Goal: Task Accomplishment & Management: Complete application form

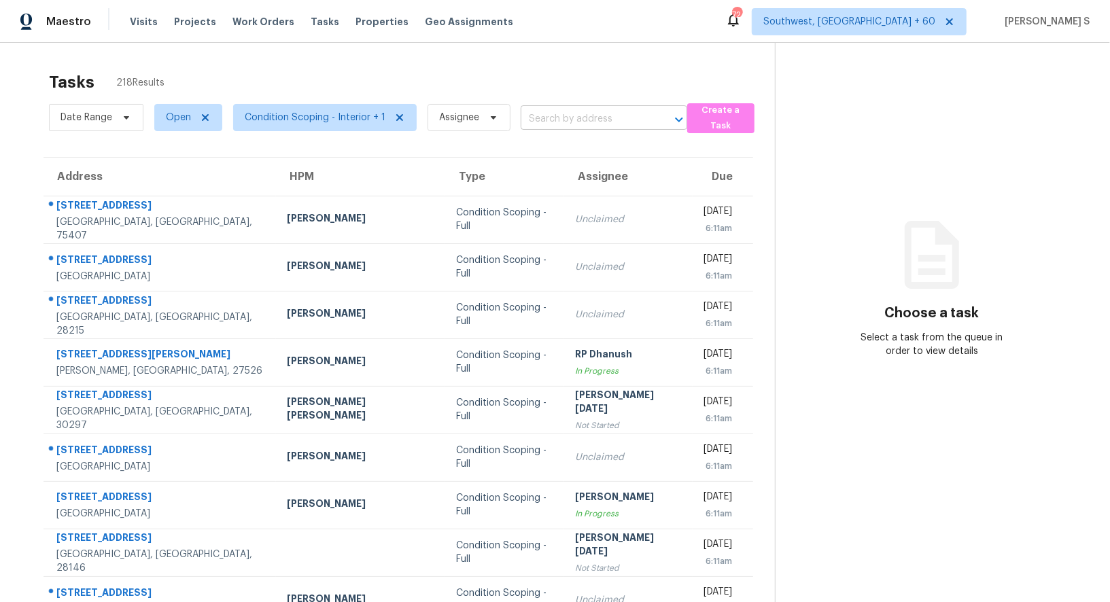
click at [598, 115] on input "text" at bounding box center [585, 119] width 128 height 21
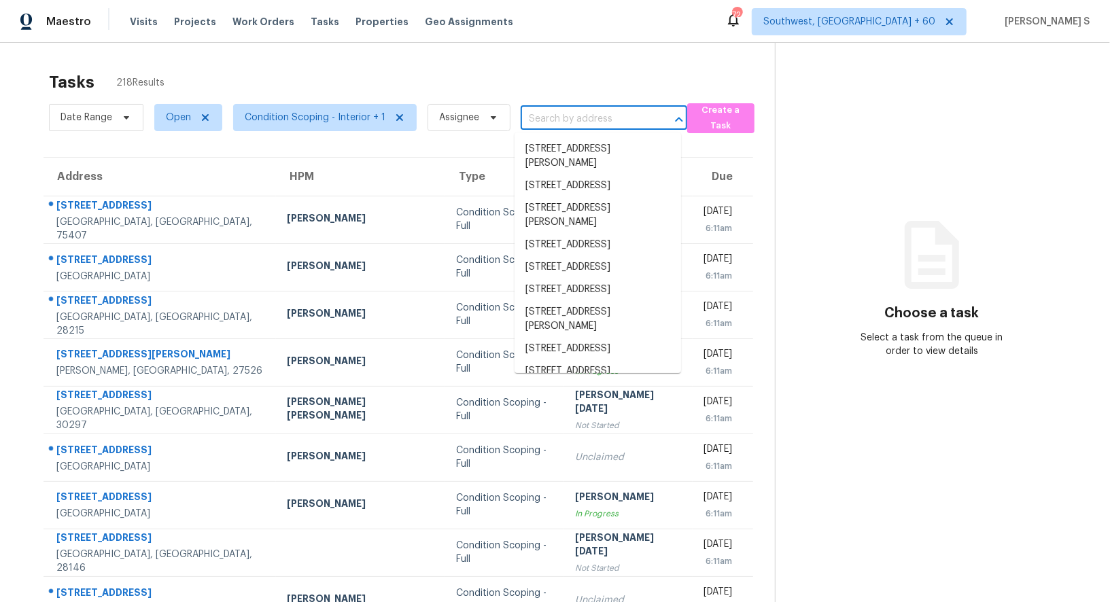
paste input "101 Saranac Ridge Dr, Holly Springs, NC, 27540"
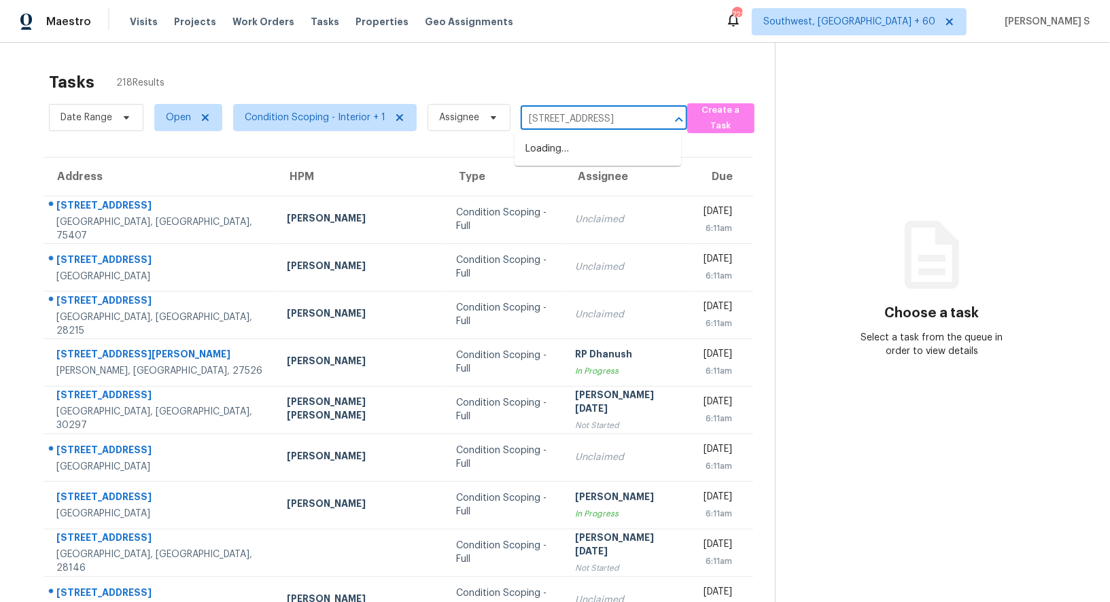
type input "101 Saranac Ridge Dr, Holly Springs, NC, 27540"
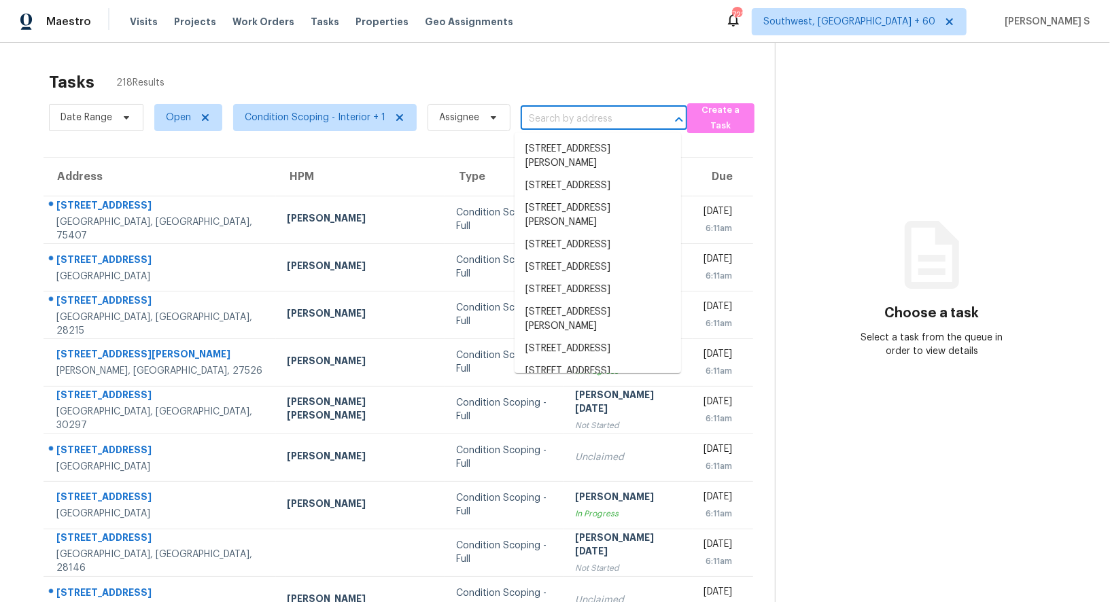
scroll to position [0, 0]
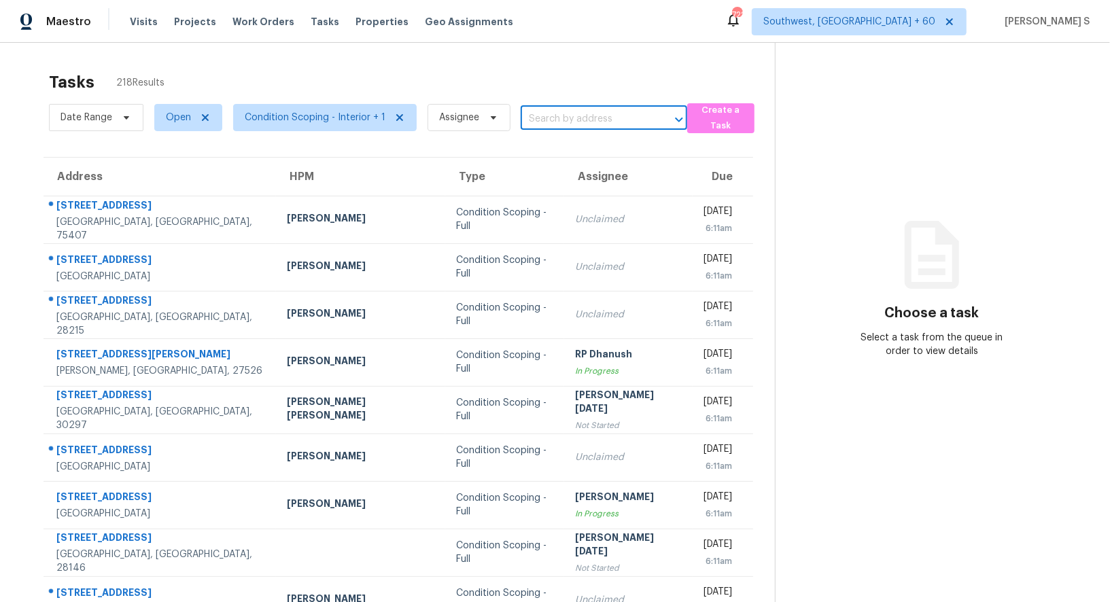
click at [616, 113] on input "text" at bounding box center [585, 119] width 128 height 21
paste input "101 Saranac Ridge Dr, Holly Springs, NC, 27540"
click at [534, 117] on input "101 Saranac Ridge Dr, Holly Springs, NC, 27540" at bounding box center [585, 119] width 128 height 21
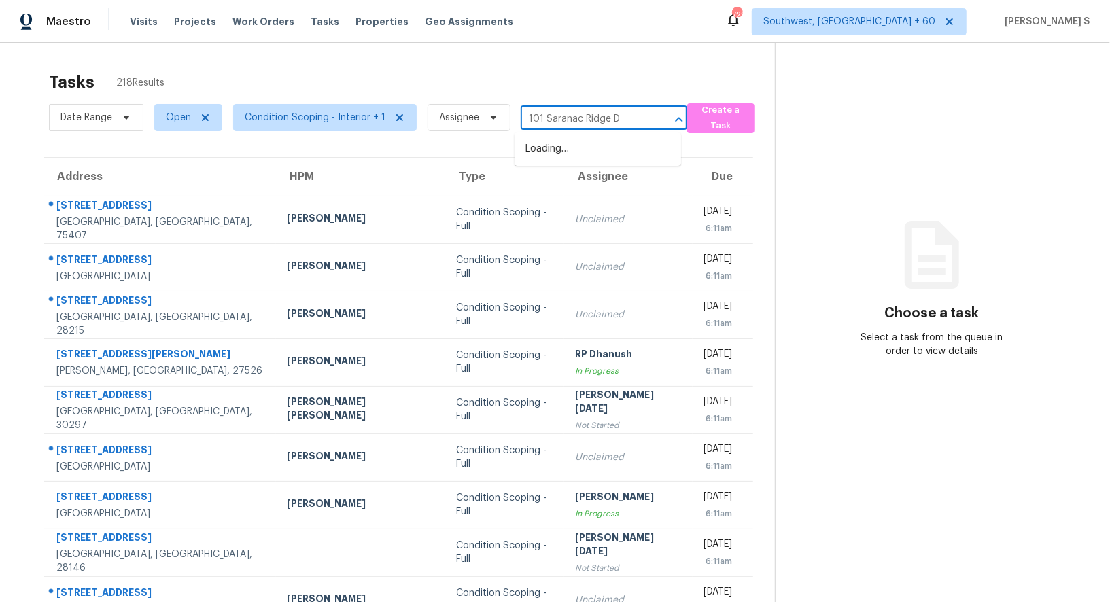
type input "101 Saranac Ridge"
click at [601, 159] on li "101 Saranac Ridge Dr, Holly Springs, NC 27540" at bounding box center [597, 149] width 167 height 22
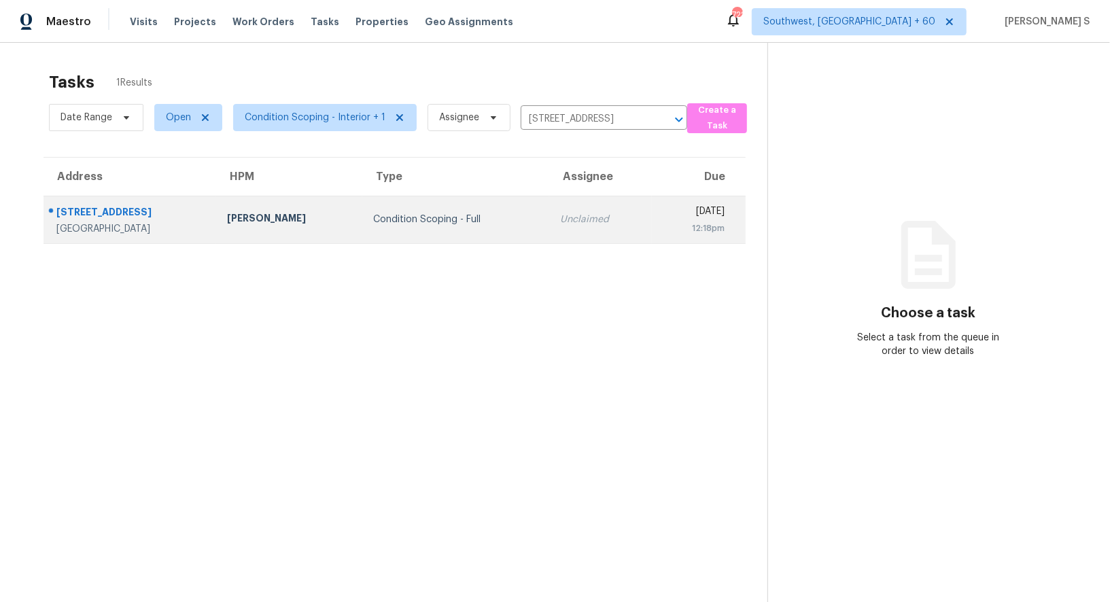
click at [563, 228] on td "Unclaimed" at bounding box center [600, 220] width 103 height 48
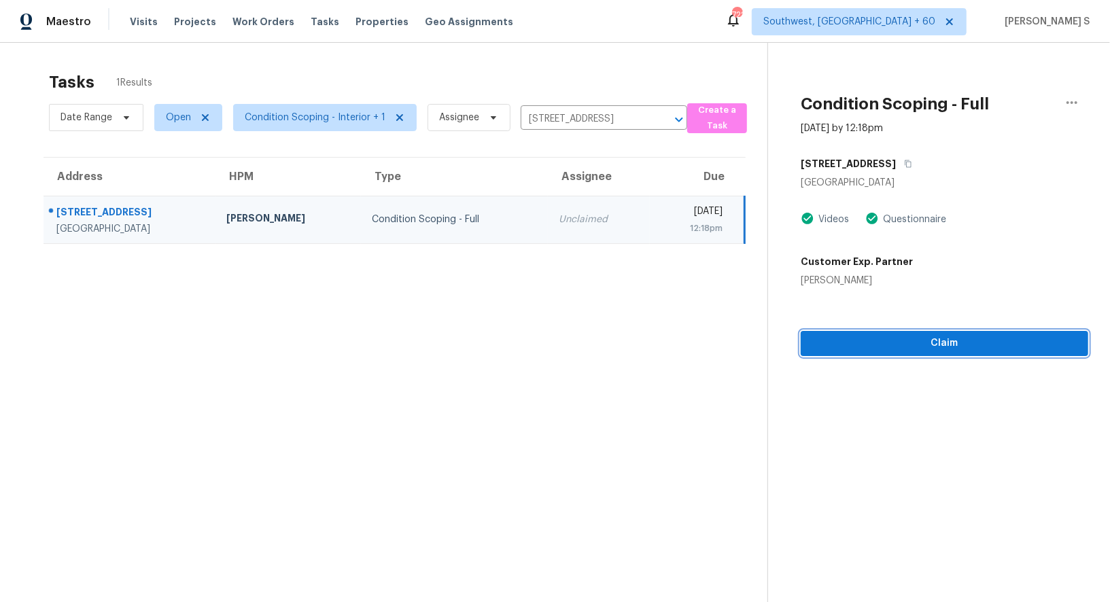
click at [896, 345] on span "Claim" at bounding box center [944, 343] width 266 height 17
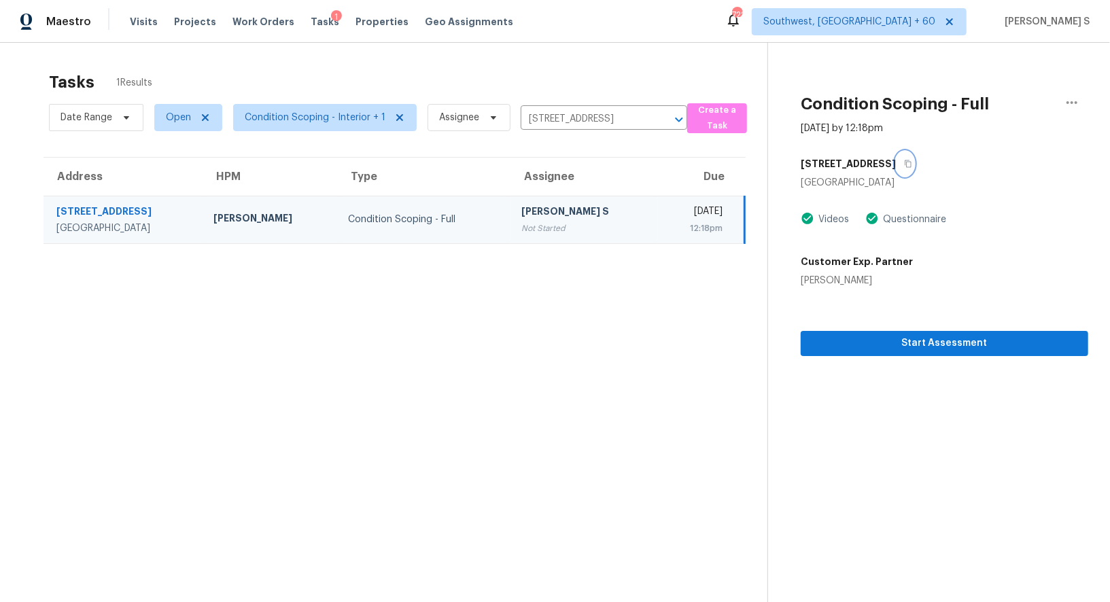
click at [906, 160] on icon "button" at bounding box center [908, 163] width 7 height 7
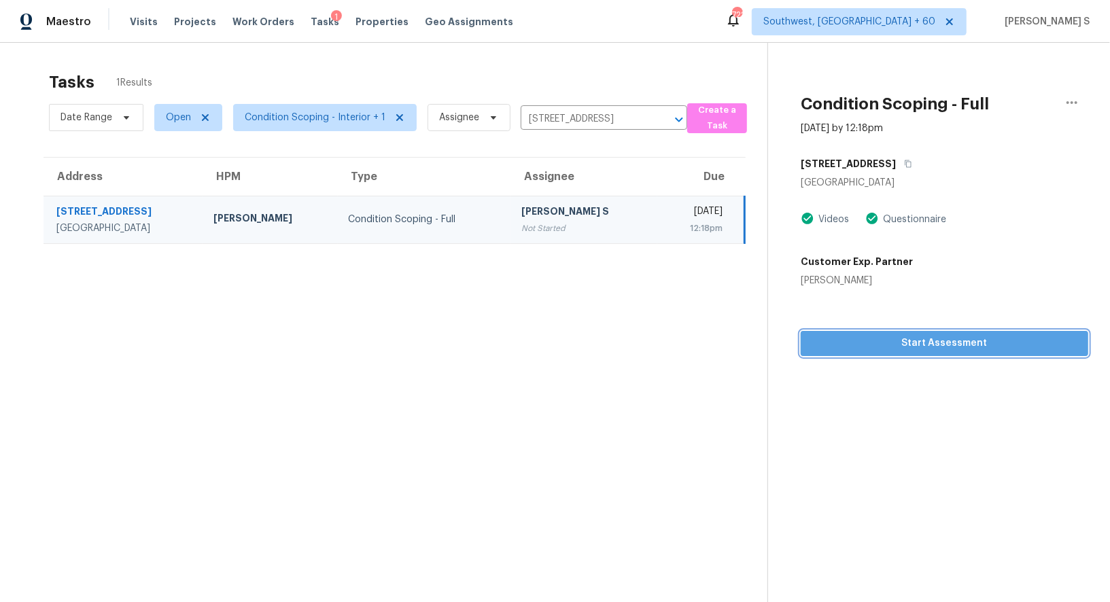
click at [865, 337] on span "Start Assessment" at bounding box center [944, 343] width 266 height 17
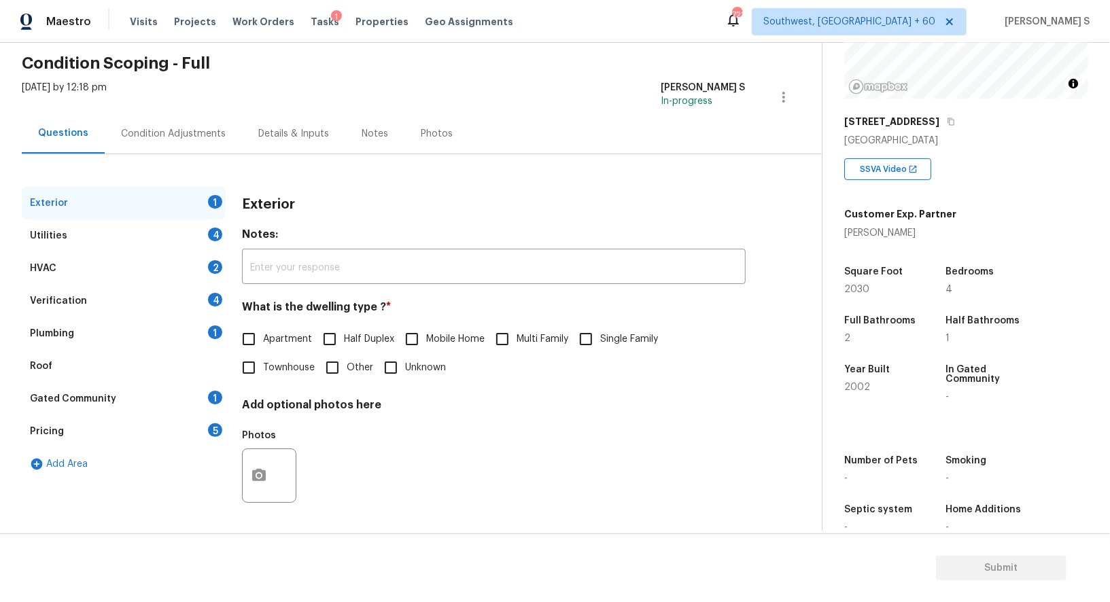
scroll to position [187, 0]
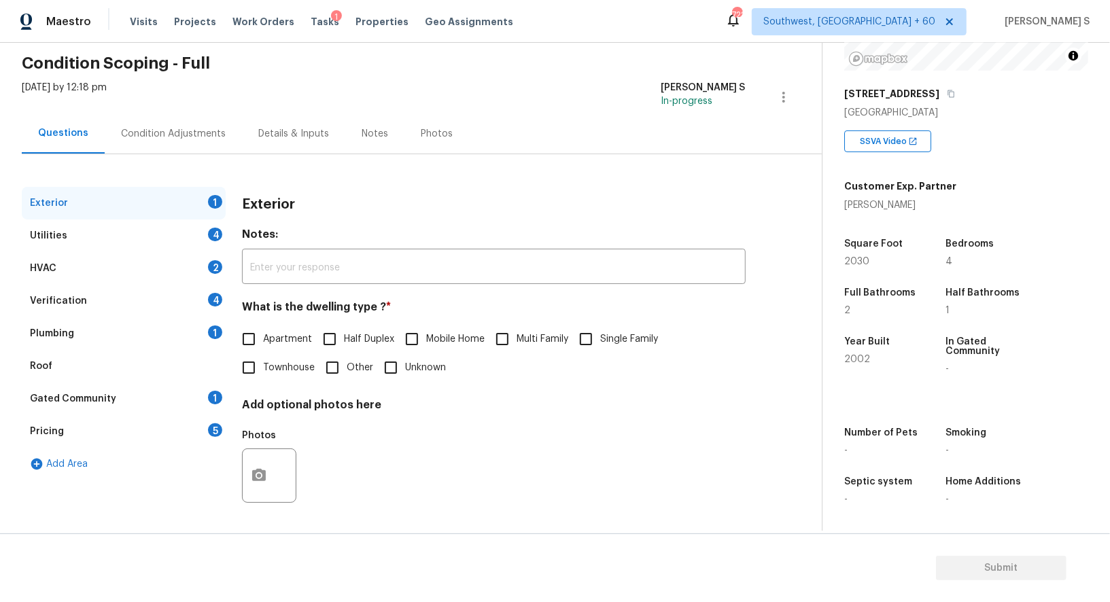
click at [591, 325] on input "Single Family" at bounding box center [586, 339] width 29 height 29
checkbox input "true"
click at [215, 237] on div "4" at bounding box center [215, 235] width 14 height 14
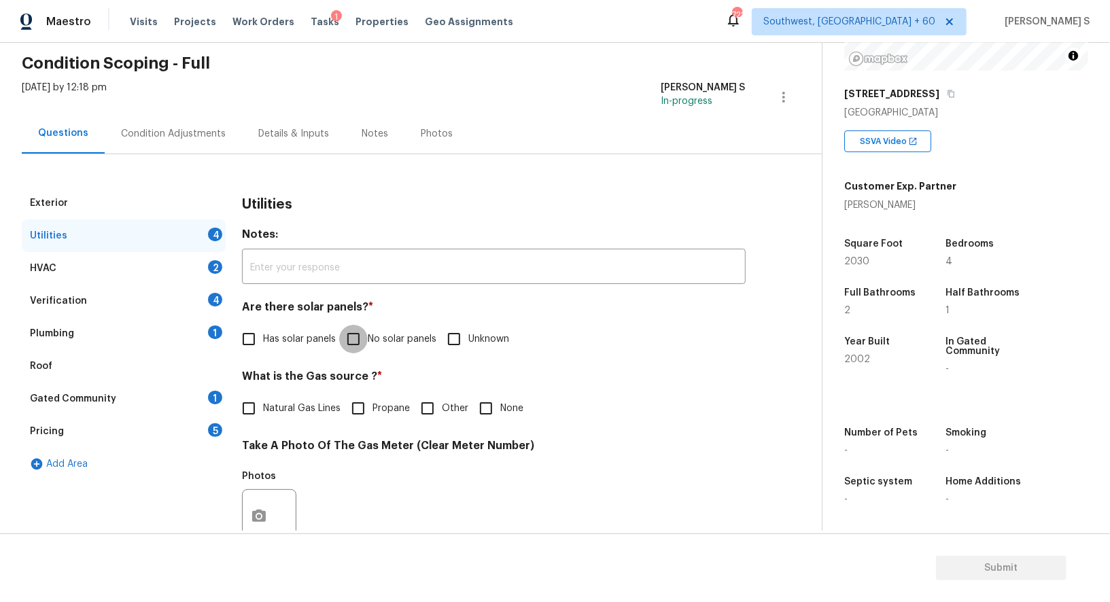
click at [356, 338] on input "No solar panels" at bounding box center [353, 339] width 29 height 29
checkbox input "true"
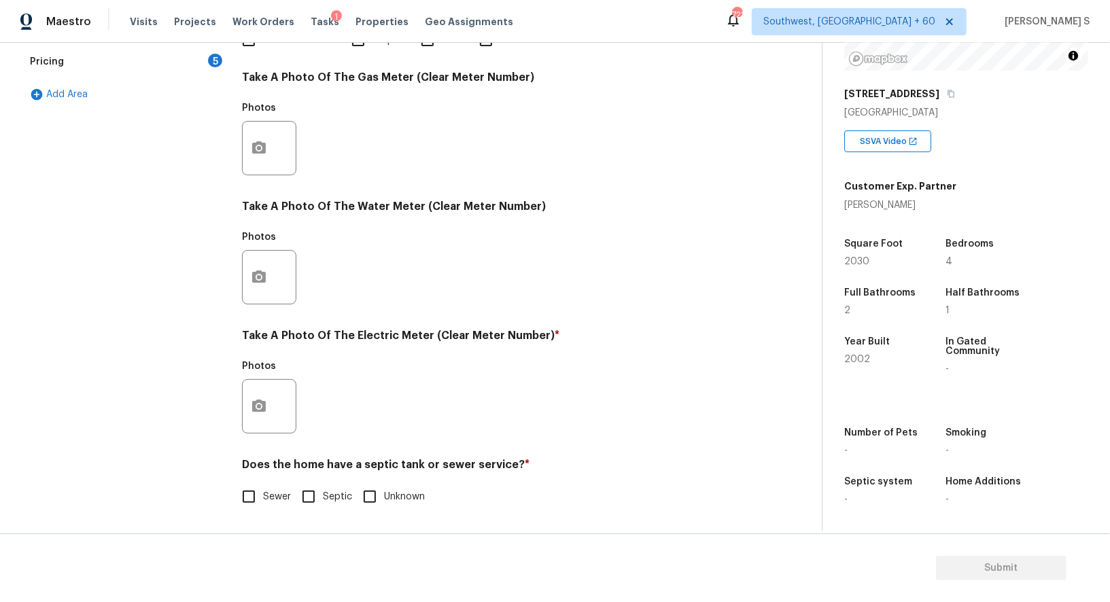
scroll to position [420, 0]
click at [254, 462] on h4 "Does the home have a septic tank or sewer service? *" at bounding box center [494, 467] width 504 height 19
click at [260, 504] on input "Sewer" at bounding box center [248, 497] width 29 height 29
checkbox input "true"
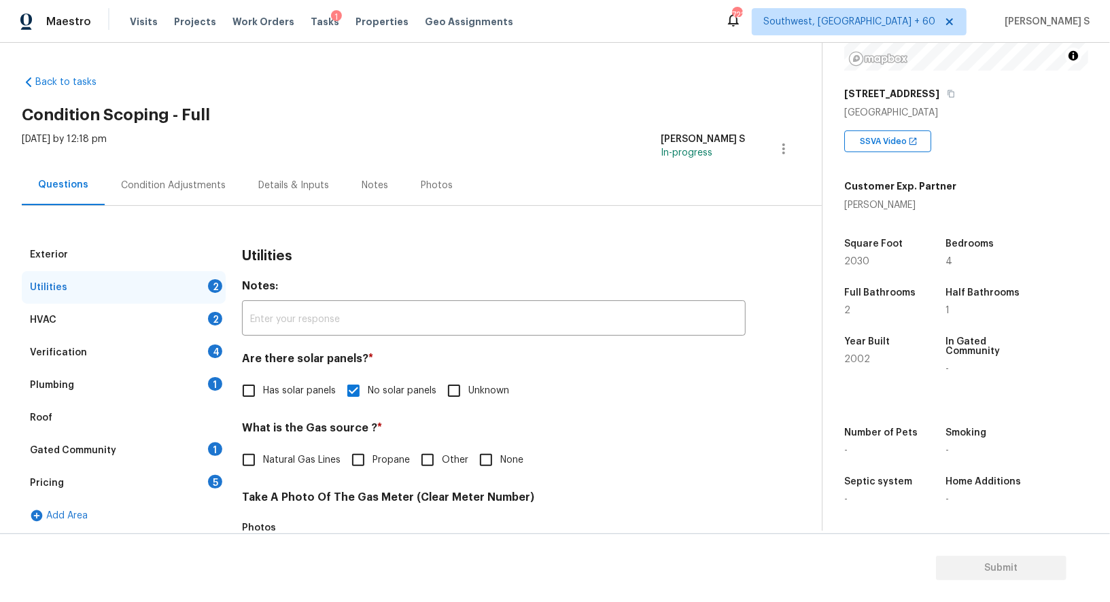
click at [217, 383] on div "1" at bounding box center [215, 384] width 14 height 14
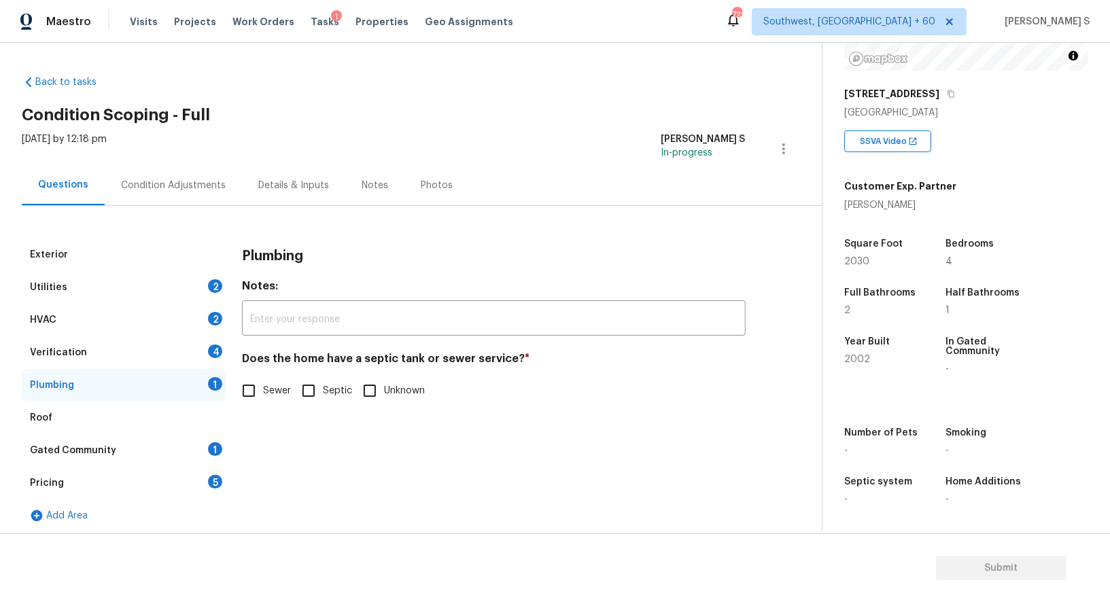
click at [251, 385] on input "Sewer" at bounding box center [248, 391] width 29 height 29
checkbox input "true"
click at [196, 456] on div "Gated Community 1" at bounding box center [124, 450] width 204 height 33
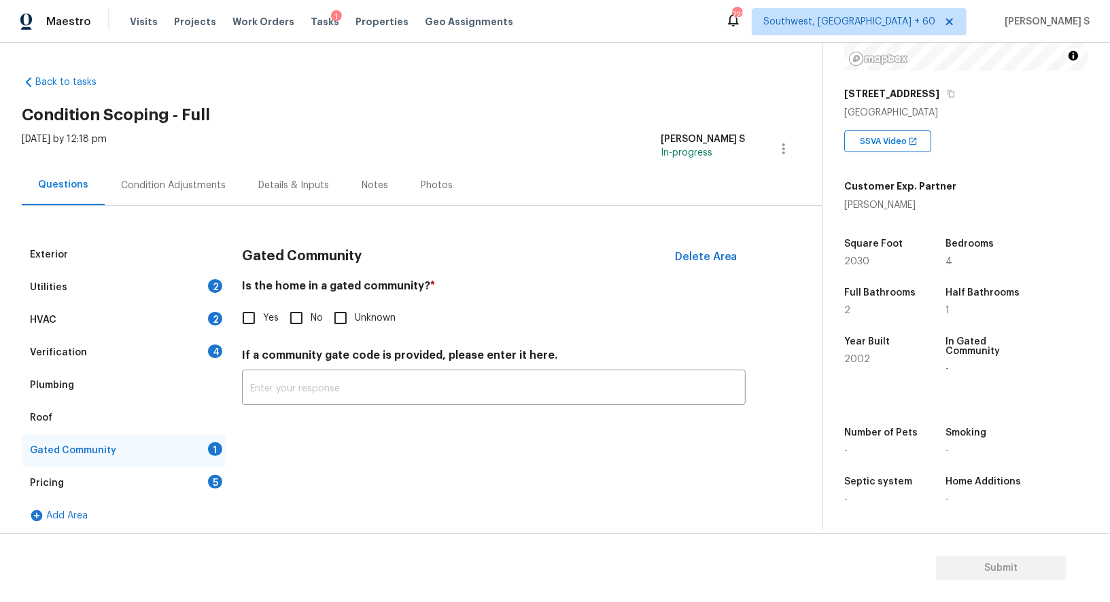
click at [298, 324] on input "No" at bounding box center [296, 318] width 29 height 29
checkbox input "true"
click at [205, 493] on div "Pricing 5" at bounding box center [124, 483] width 204 height 33
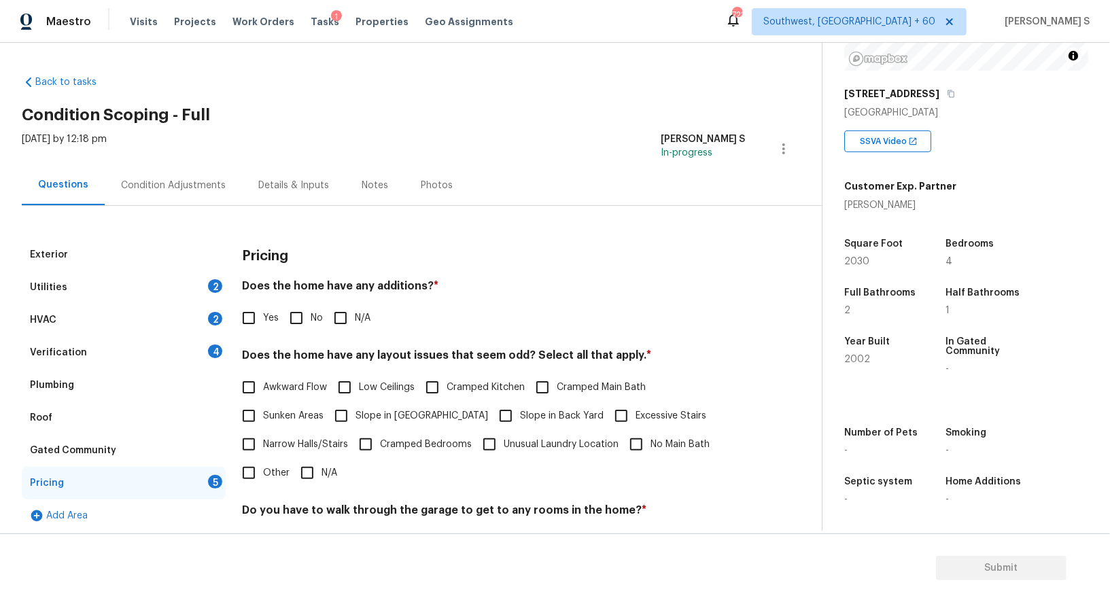
click at [298, 320] on input "No" at bounding box center [296, 318] width 29 height 29
checkbox input "true"
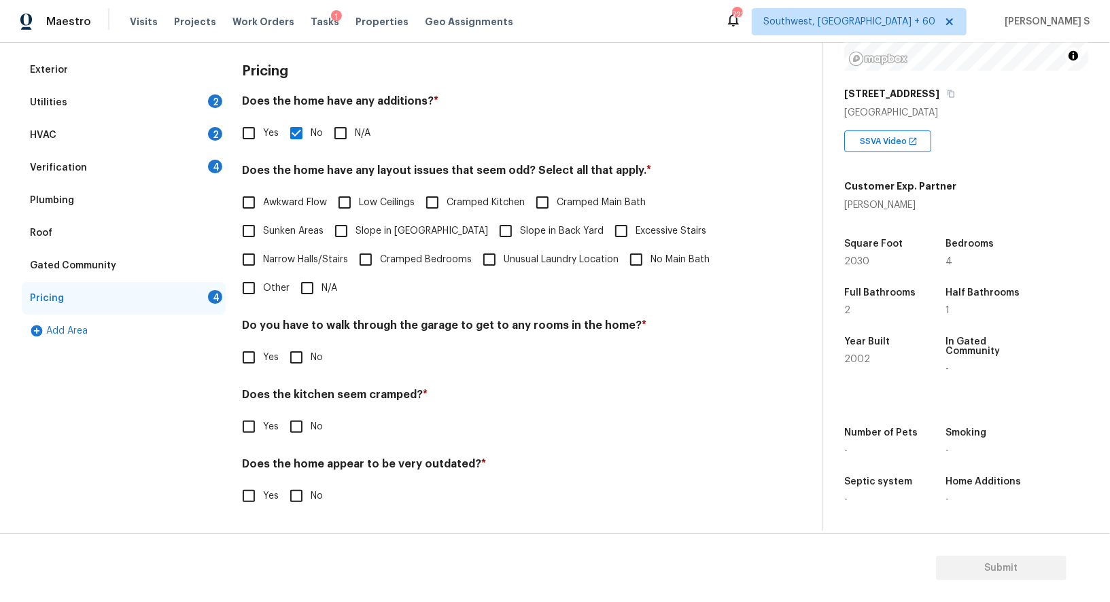
scroll to position [183, 0]
click at [300, 359] on input "No" at bounding box center [296, 359] width 29 height 29
checkbox input "true"
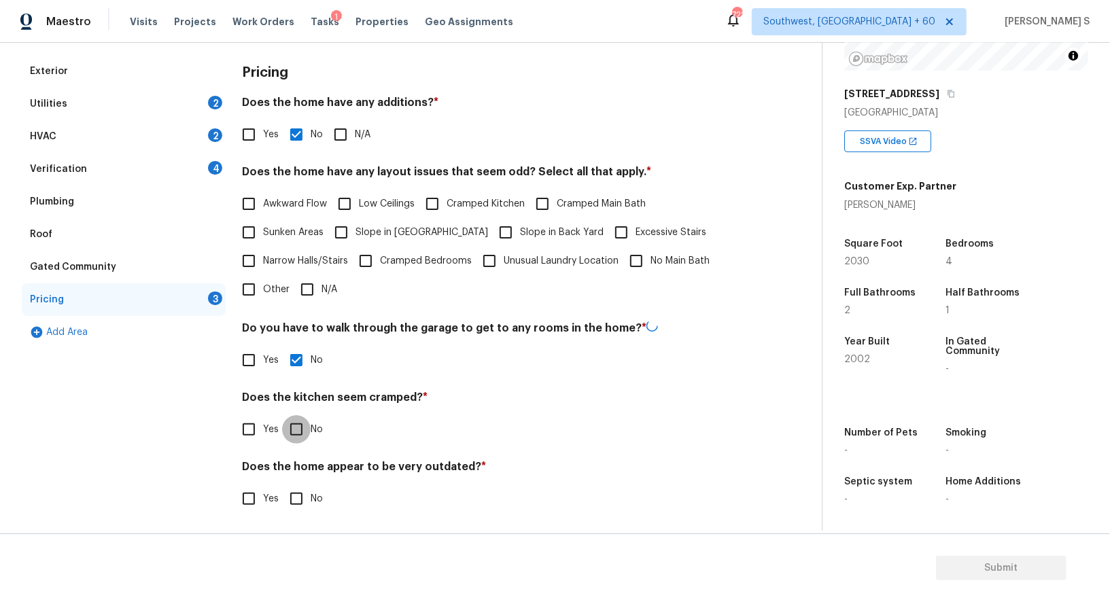
click at [282, 415] on input "No" at bounding box center [296, 429] width 29 height 29
checkbox input "true"
click at [282, 485] on input "No" at bounding box center [296, 499] width 29 height 29
checkbox input "true"
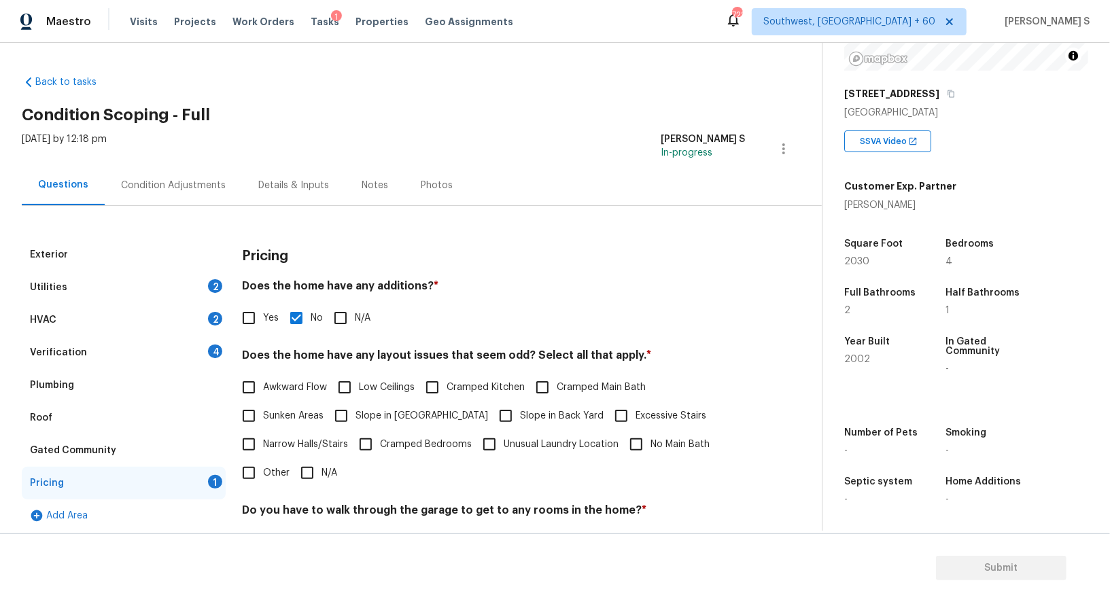
click at [211, 336] on div "Verification 4" at bounding box center [124, 352] width 204 height 33
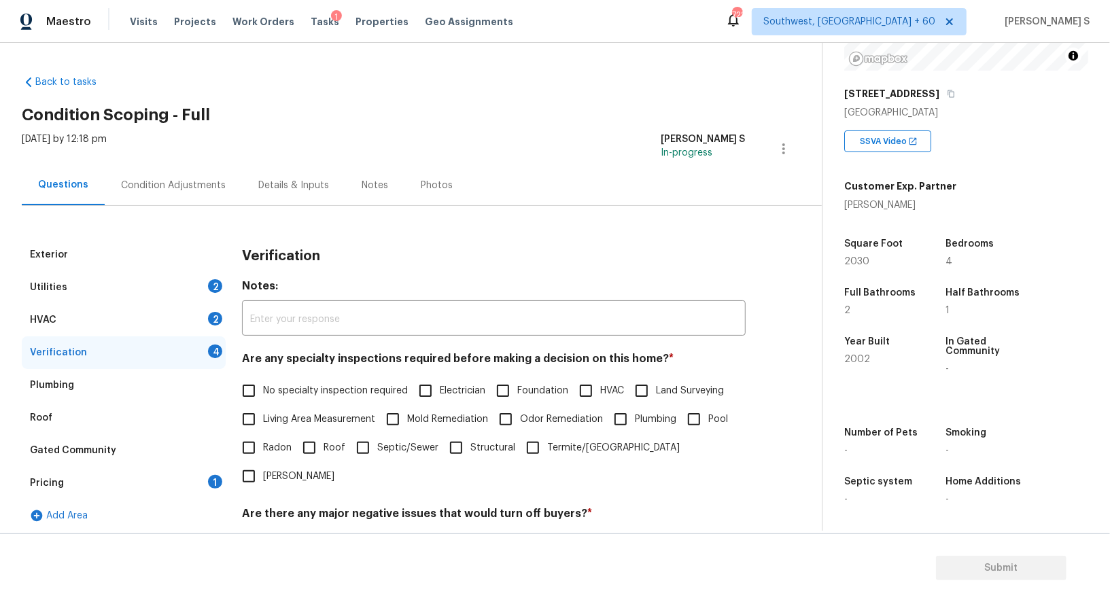
click at [249, 374] on div "Are any specialty inspections required before making a decision on this home? *…" at bounding box center [494, 421] width 504 height 139
click at [252, 380] on input "No specialty inspection required" at bounding box center [248, 391] width 29 height 29
checkbox input "true"
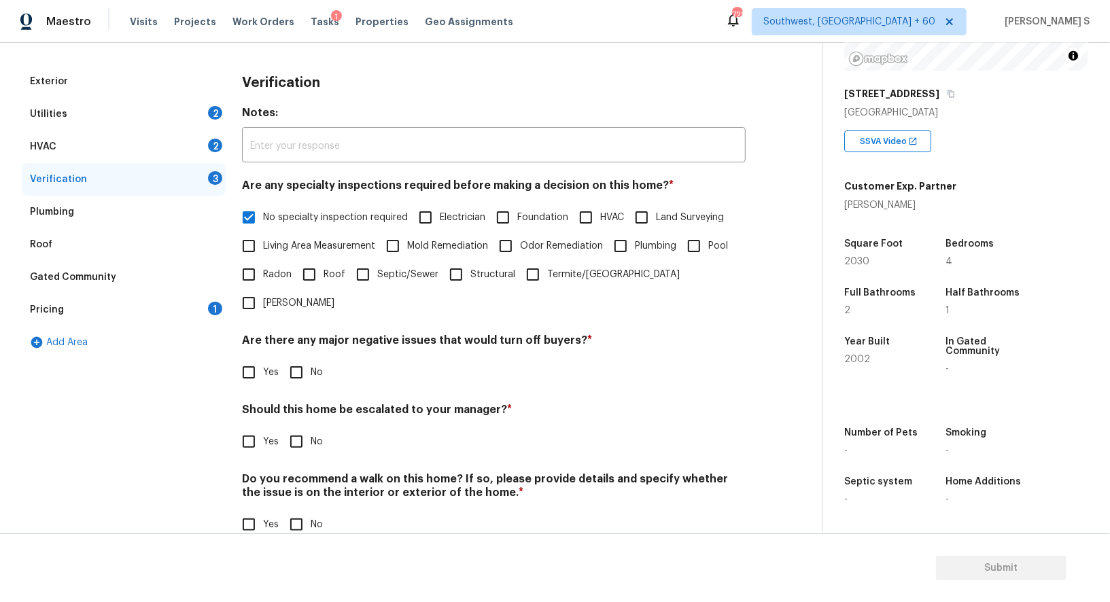
click at [297, 358] on input "No" at bounding box center [296, 372] width 29 height 29
checkbox input "true"
click at [301, 512] on div "Verification Notes: ​ Are any specialty inspections required before making a de…" at bounding box center [494, 310] width 504 height 490
click at [301, 510] on input "No" at bounding box center [296, 524] width 29 height 29
checkbox input "true"
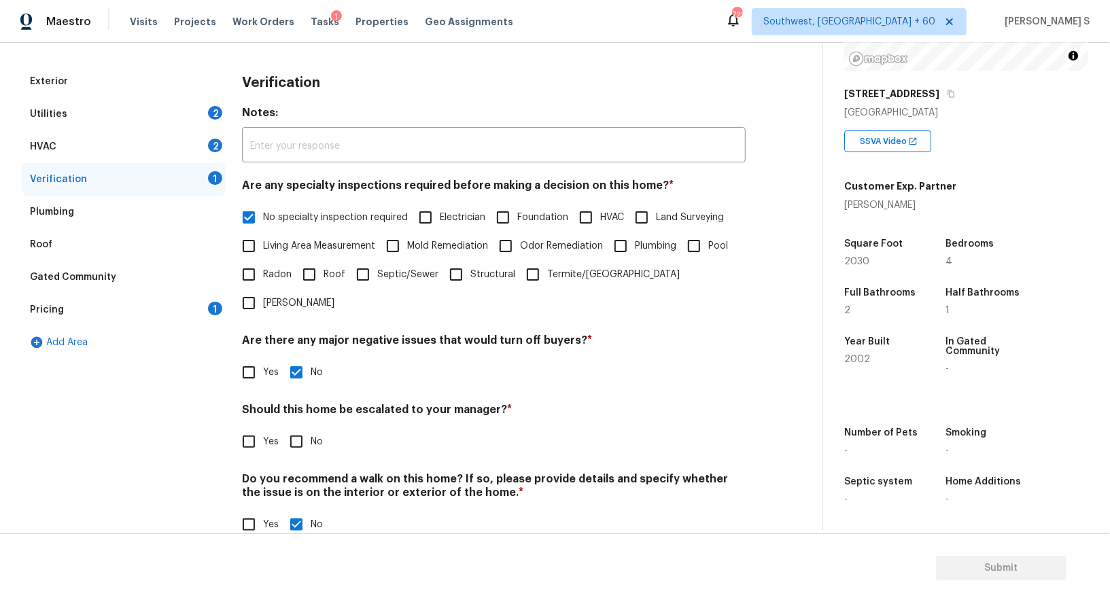
click at [213, 148] on div "2" at bounding box center [215, 146] width 14 height 14
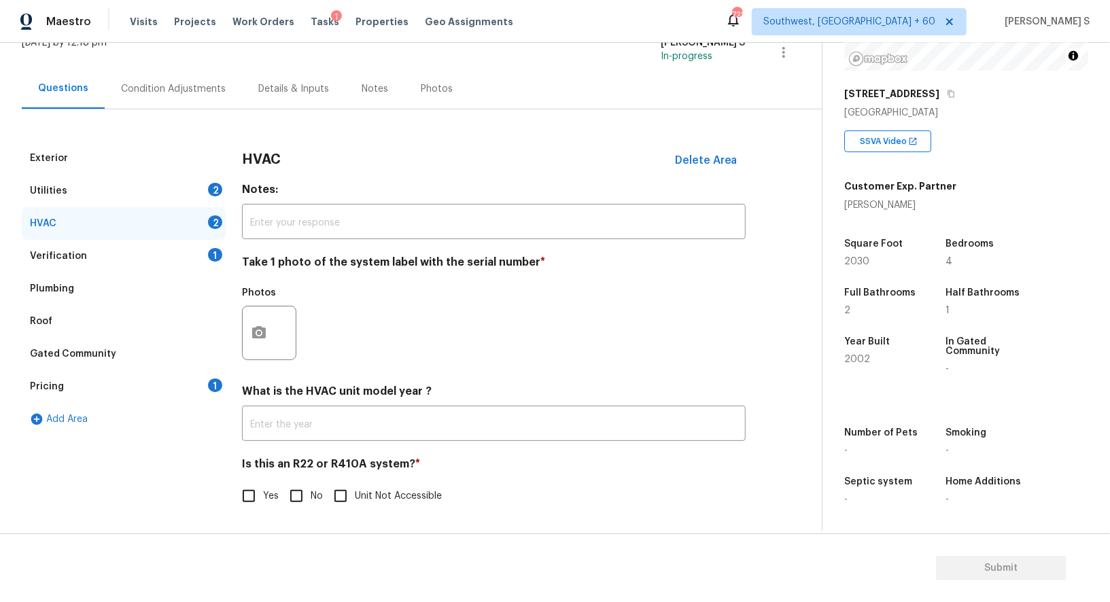
scroll to position [97, 0]
click at [284, 352] on div at bounding box center [269, 333] width 54 height 54
click at [272, 342] on button "button" at bounding box center [259, 333] width 33 height 53
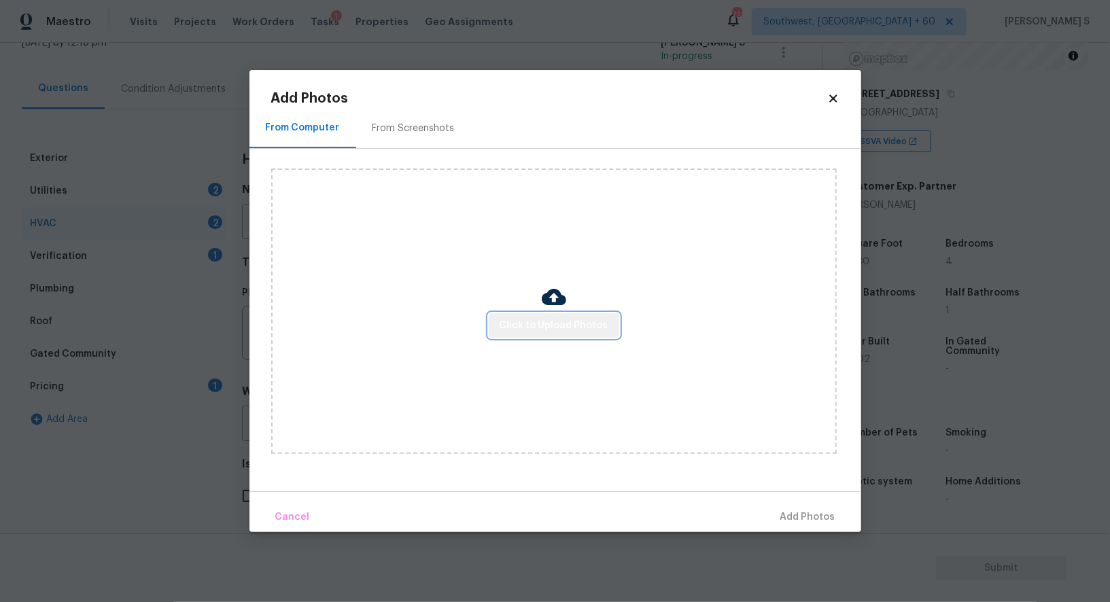
click at [587, 323] on span "Click to Upload Photos" at bounding box center [554, 325] width 109 height 17
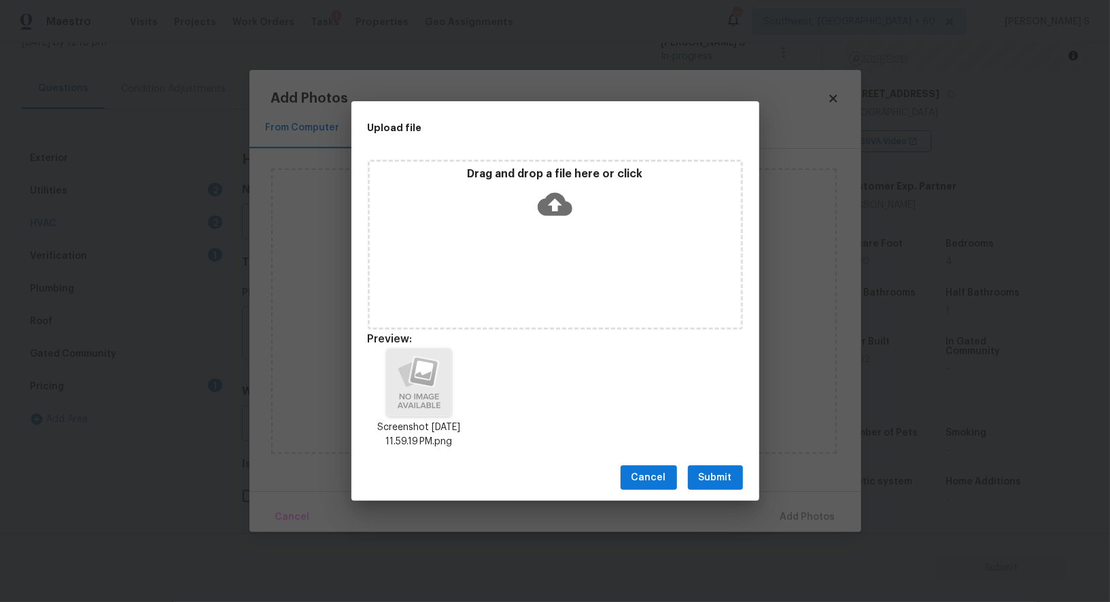
click at [718, 469] on button "Submit" at bounding box center [715, 478] width 55 height 25
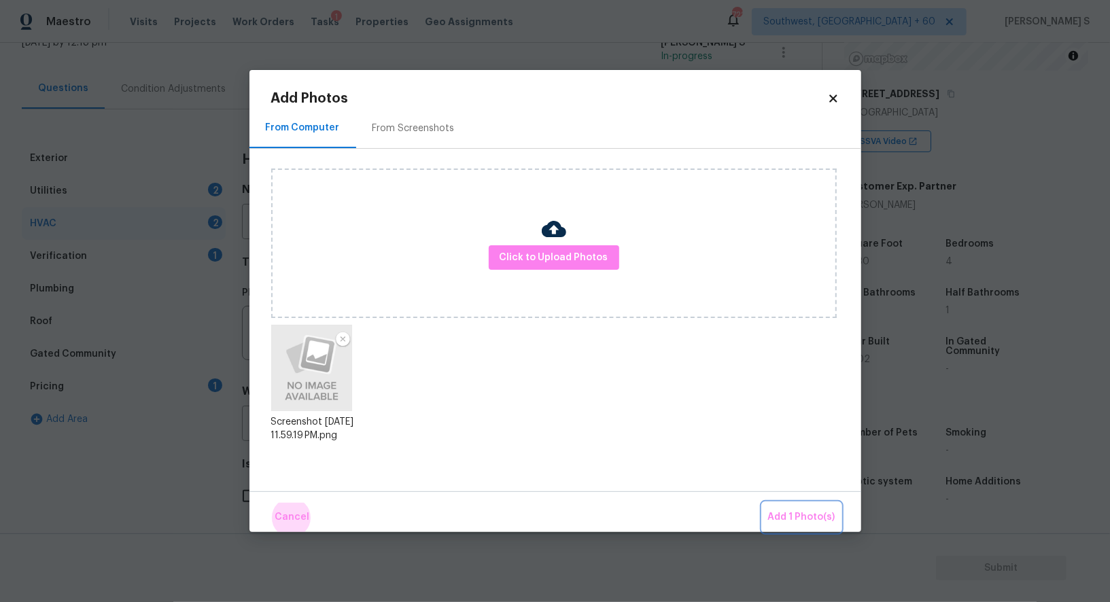
click at [763, 503] on button "Add 1 Photo(s)" at bounding box center [802, 517] width 78 height 29
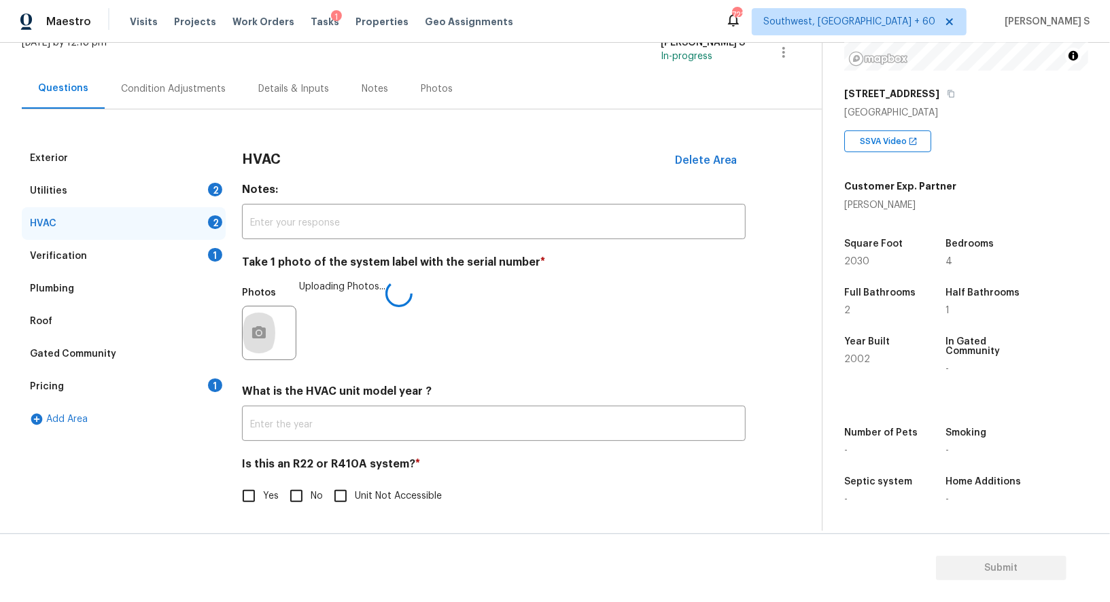
click at [299, 489] on input "No" at bounding box center [296, 496] width 29 height 29
checkbox input "true"
click at [209, 186] on div "2" at bounding box center [215, 190] width 14 height 14
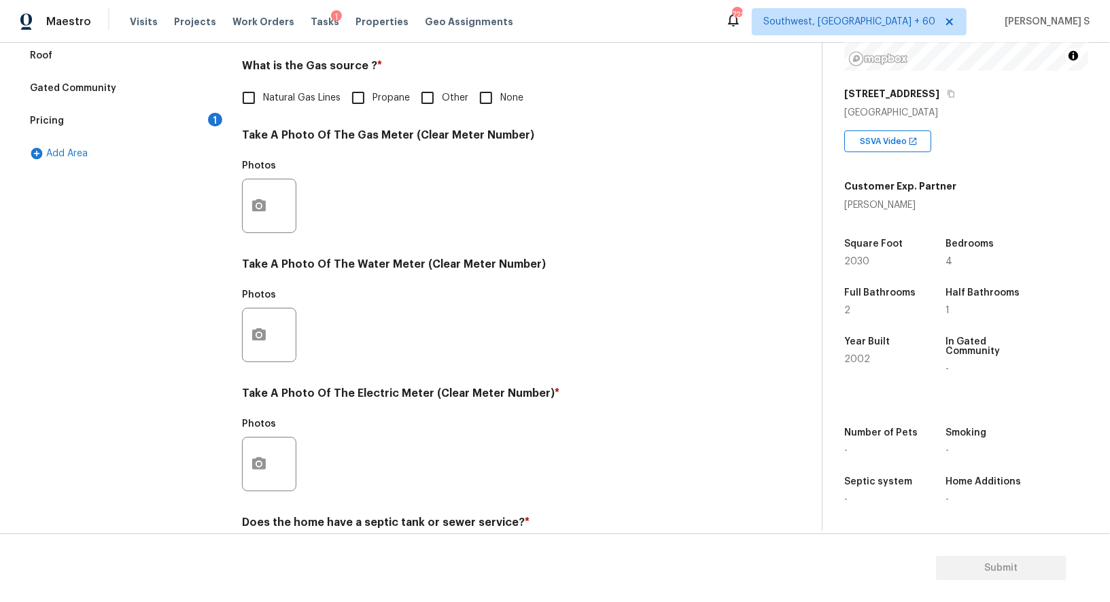
scroll to position [404, 0]
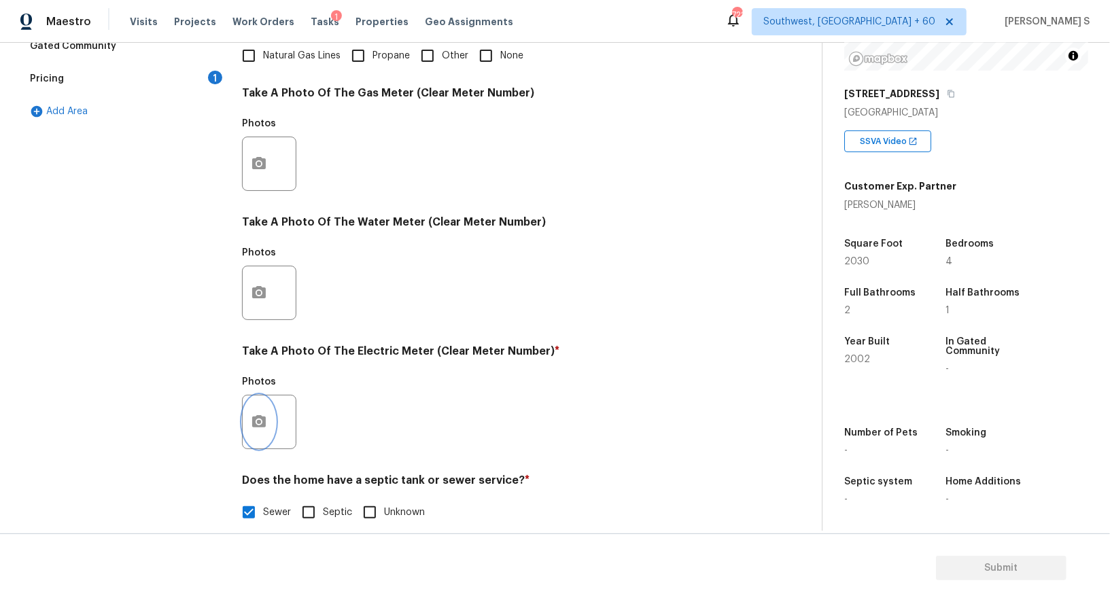
click at [270, 410] on button "button" at bounding box center [259, 422] width 33 height 53
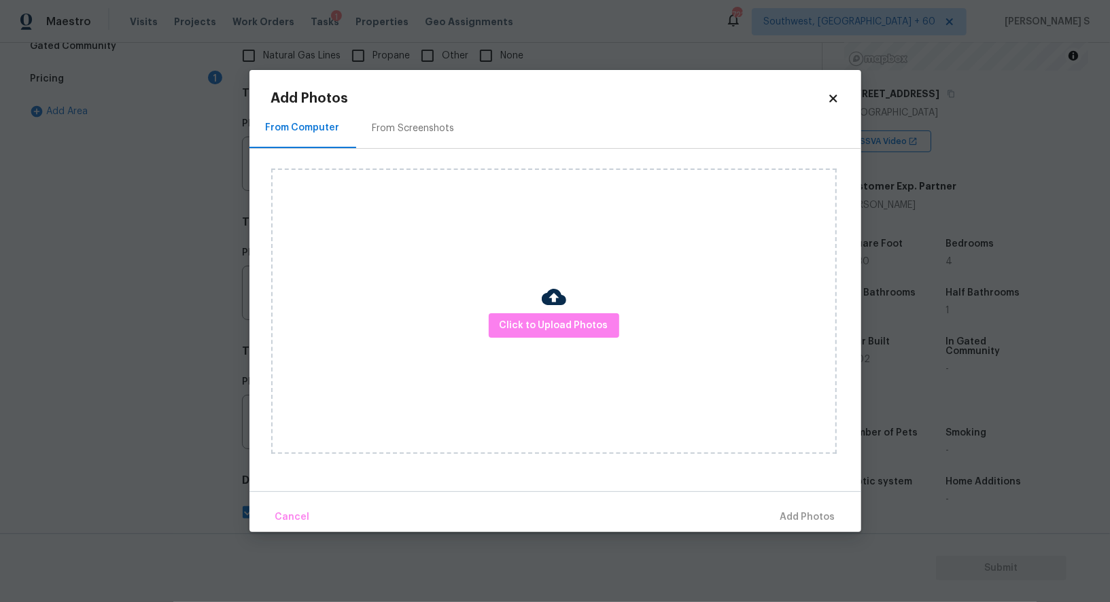
click at [580, 311] on div "Click to Upload Photos" at bounding box center [553, 311] width 565 height 285
click at [580, 313] on div "Click to Upload Photos" at bounding box center [553, 311] width 565 height 285
click at [580, 313] on button "Click to Upload Photos" at bounding box center [554, 325] width 130 height 25
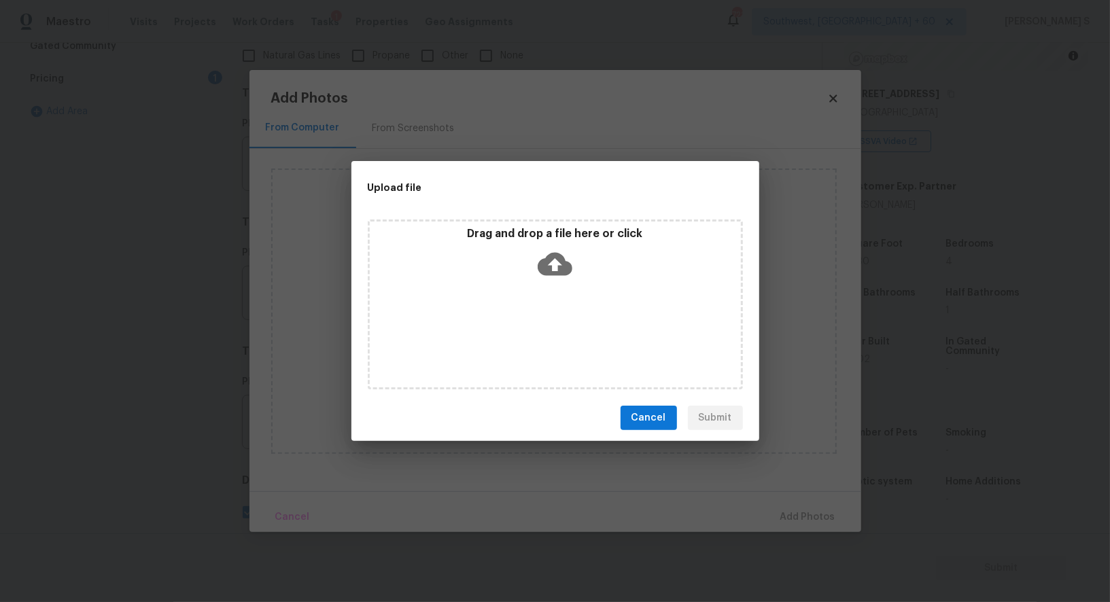
click at [580, 313] on div "Drag and drop a file here or click" at bounding box center [555, 305] width 375 height 170
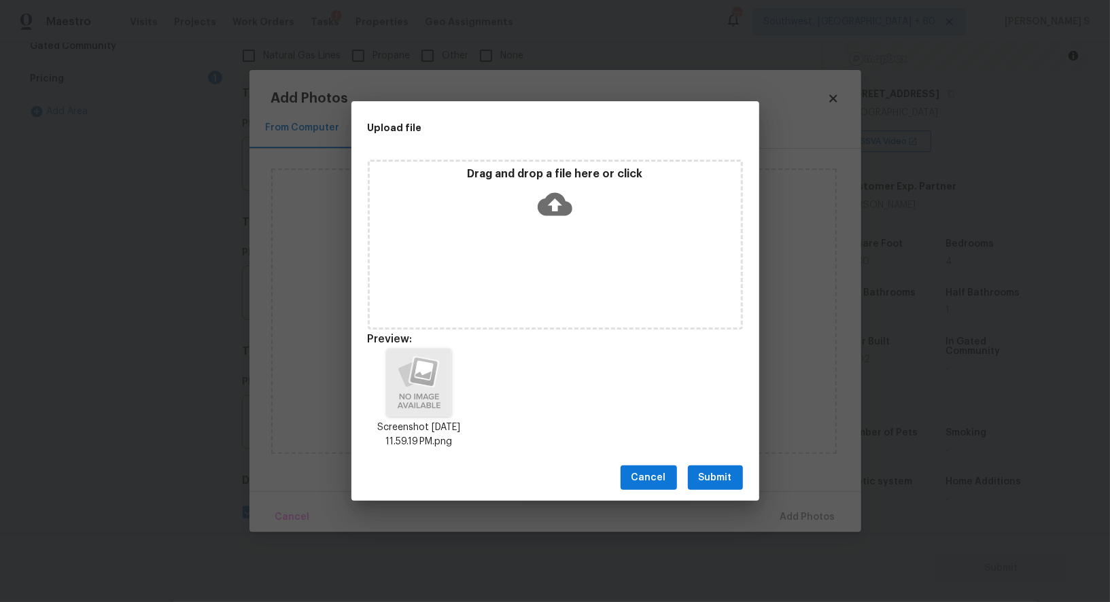
click at [738, 476] on button "Submit" at bounding box center [715, 478] width 55 height 25
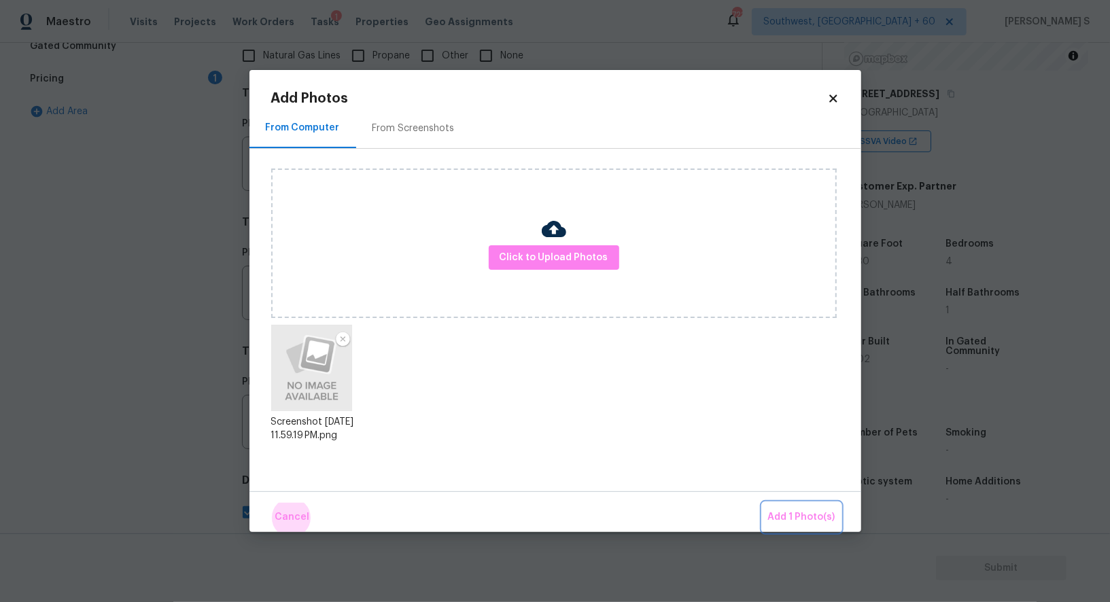
click at [763, 503] on button "Add 1 Photo(s)" at bounding box center [802, 517] width 78 height 29
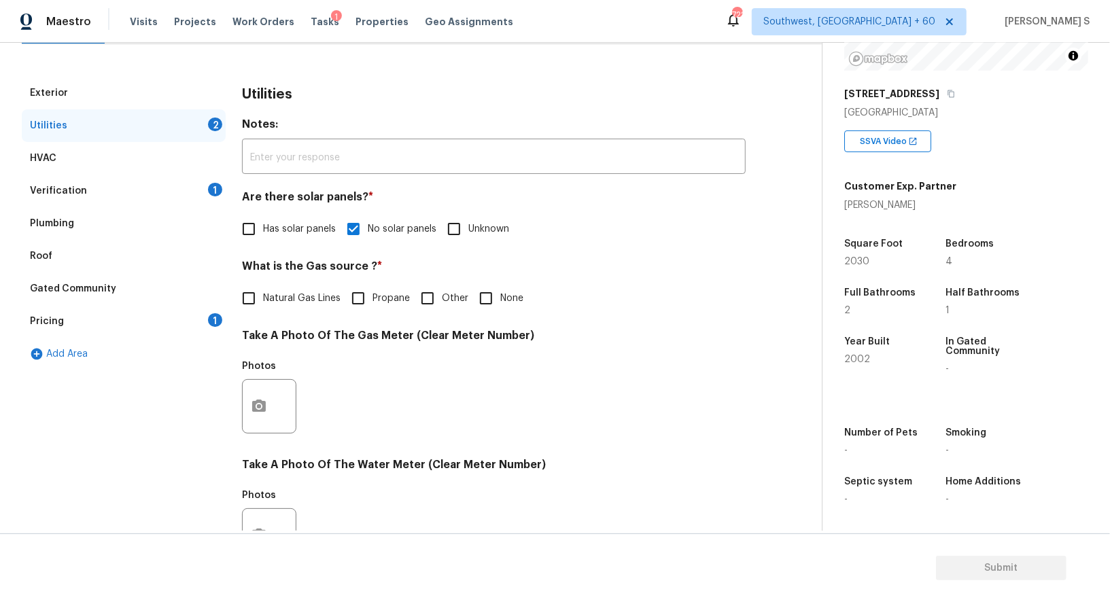
scroll to position [0, 0]
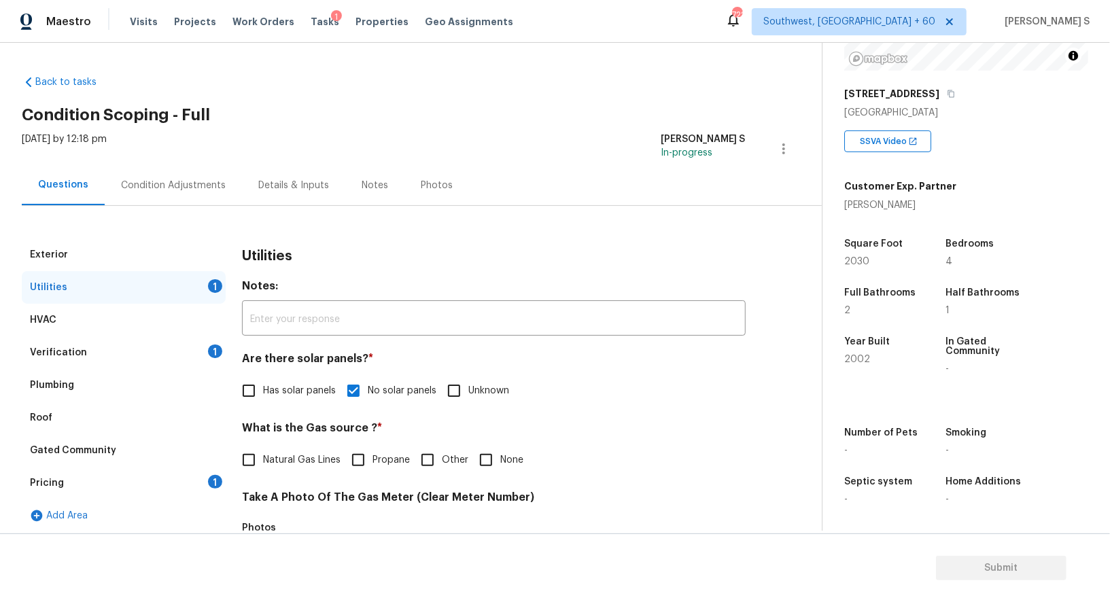
click at [196, 181] on div "Condition Adjustments" at bounding box center [173, 186] width 105 height 14
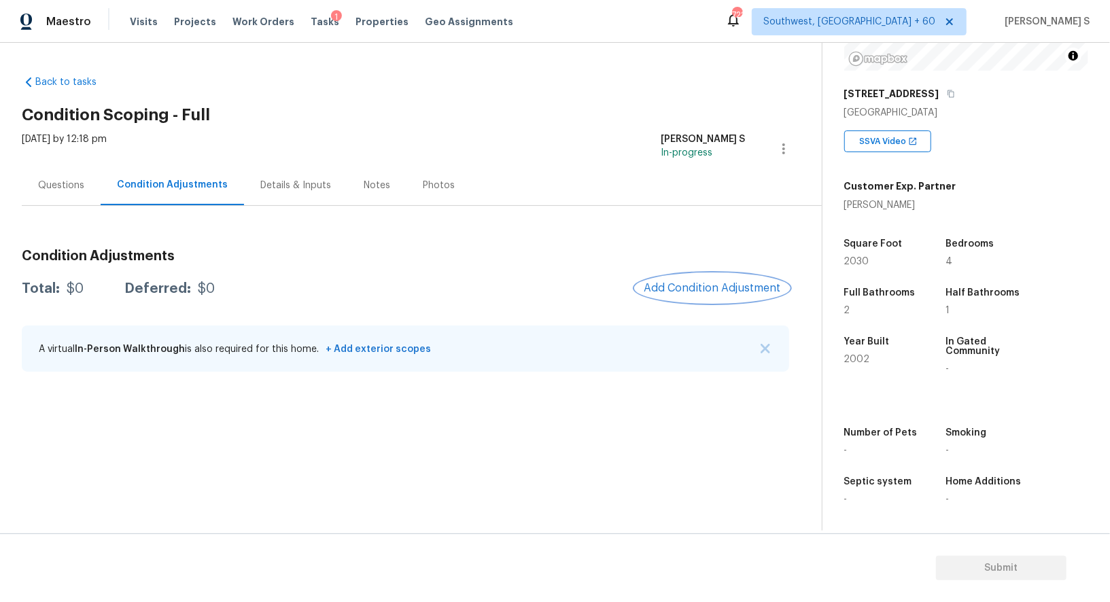
click at [743, 290] on span "Add Condition Adjustment" at bounding box center [712, 288] width 137 height 12
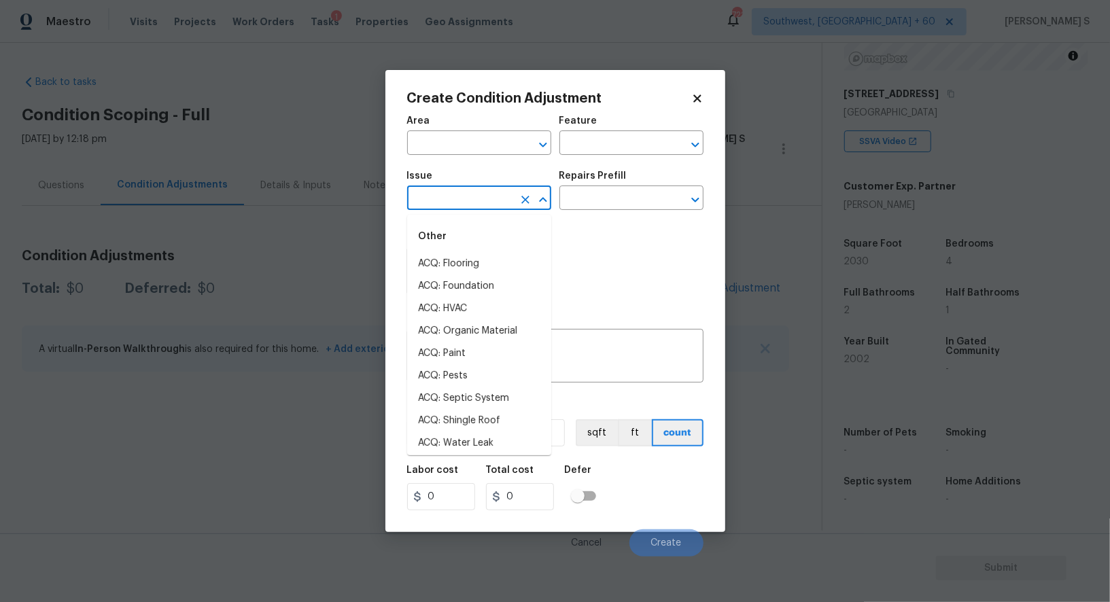
click at [486, 195] on input "text" at bounding box center [460, 199] width 106 height 21
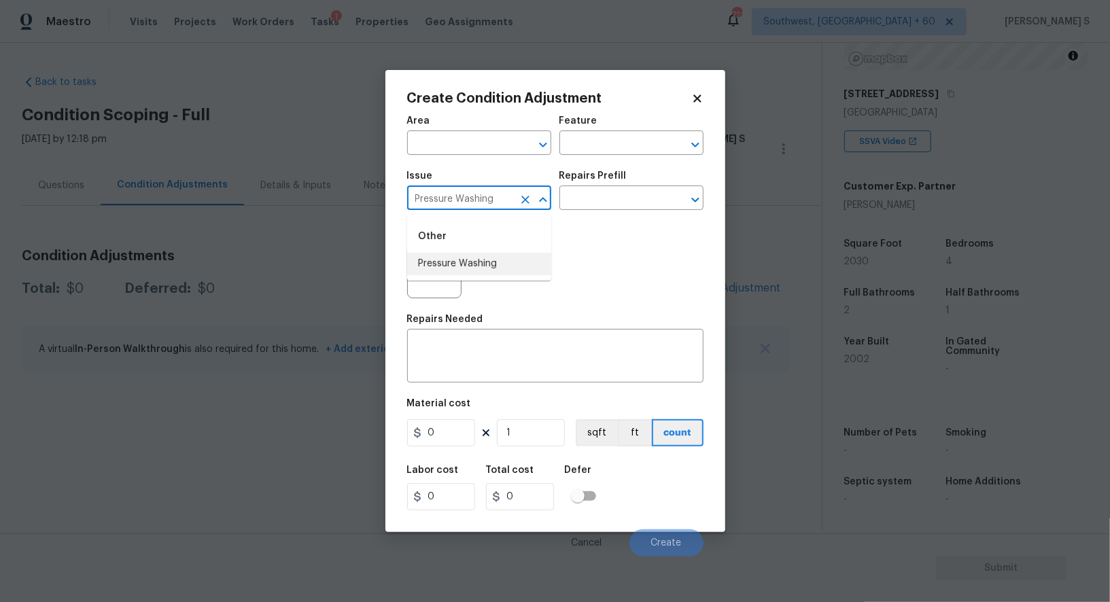
type input "Pressure Washing"
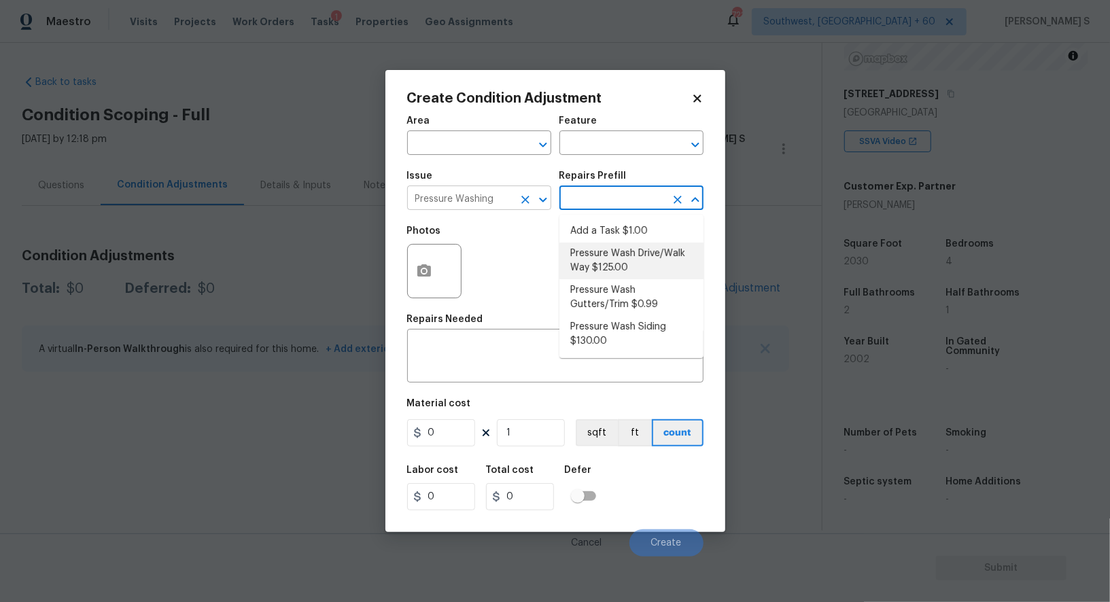
type input "Siding"
type textarea "Pressure wash the driveways/walkways as directed by the PM. Ensure that all deb…"
type input "125"
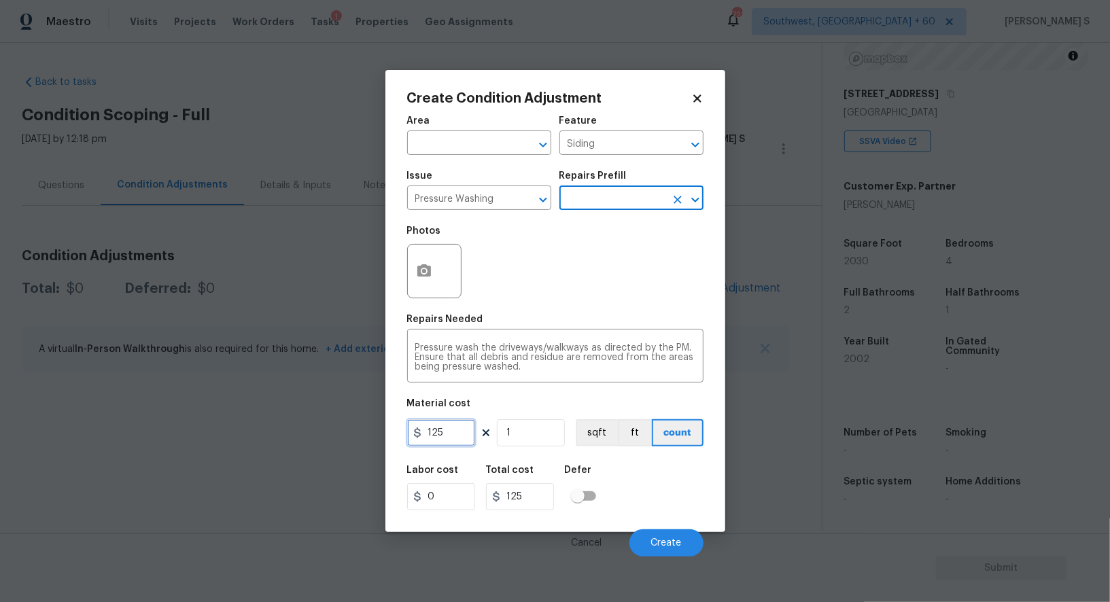
click at [451, 429] on input "125" at bounding box center [441, 432] width 68 height 27
type input "200"
click at [643, 500] on div "Labor cost 0 Total cost 200 Defer" at bounding box center [555, 487] width 296 height 61
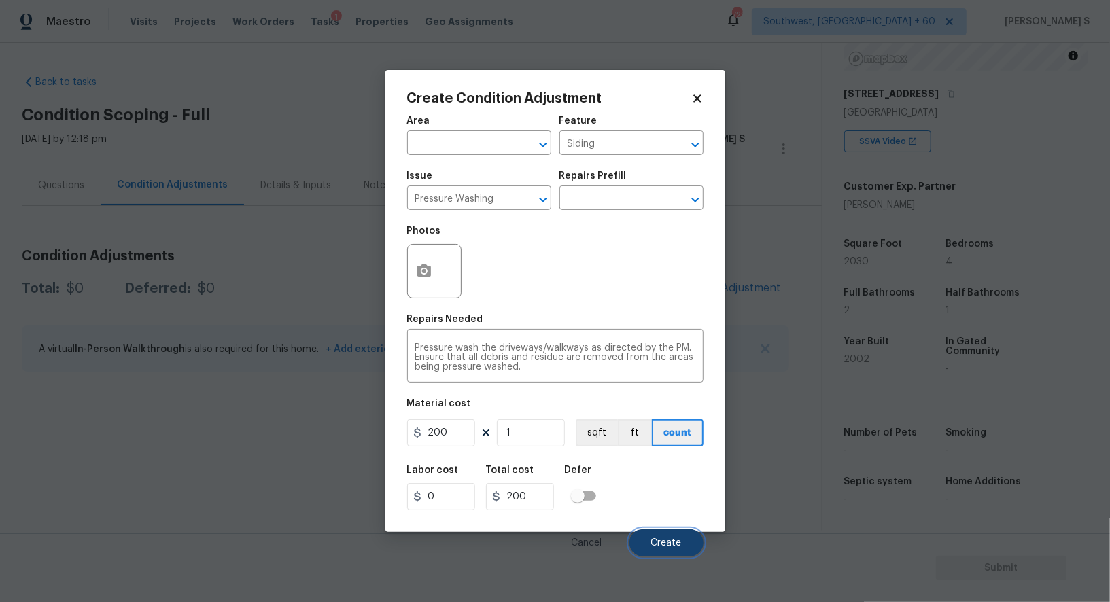
click at [677, 545] on span "Create" at bounding box center [666, 543] width 31 height 10
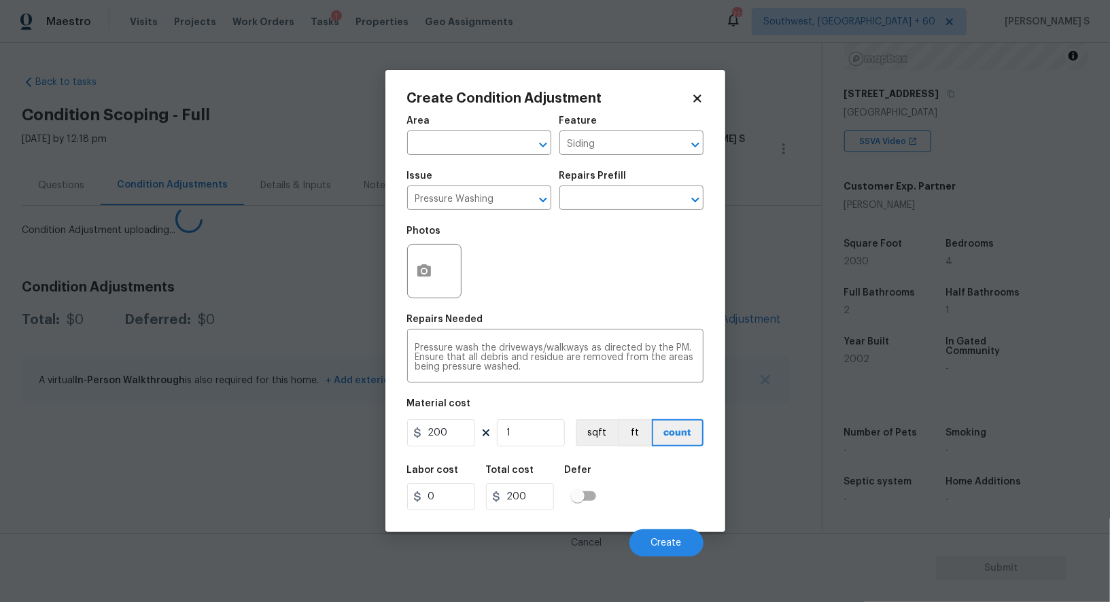
click at [174, 482] on body "Maestro Visits Projects Work Orders Tasks 1 Properties Geo Assignments 722 Sout…" at bounding box center [555, 301] width 1110 height 602
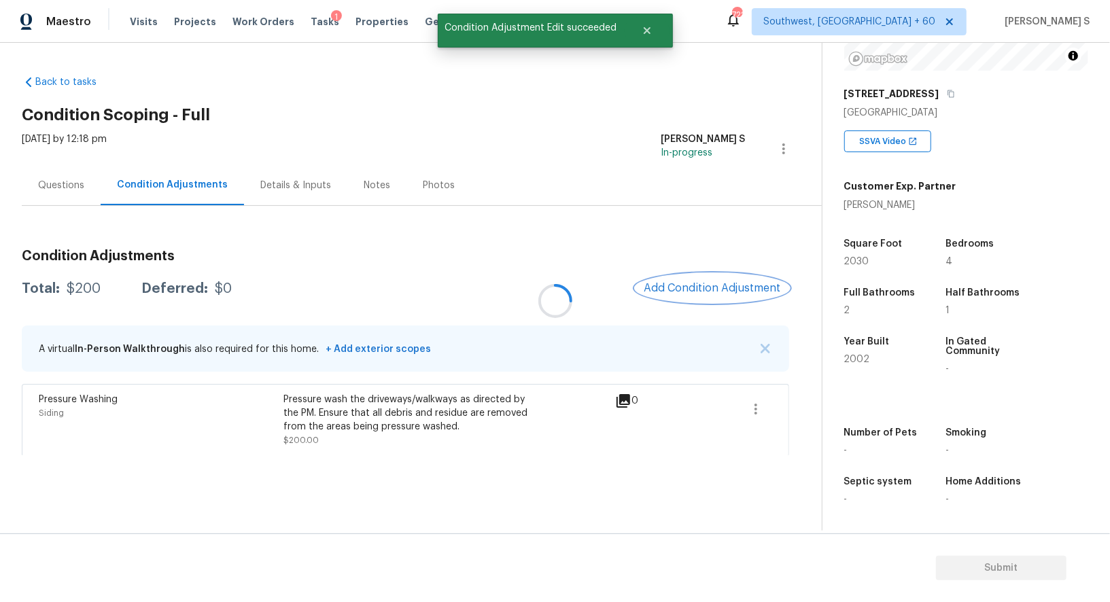
click at [758, 295] on button "Add Condition Adjustment" at bounding box center [712, 288] width 154 height 29
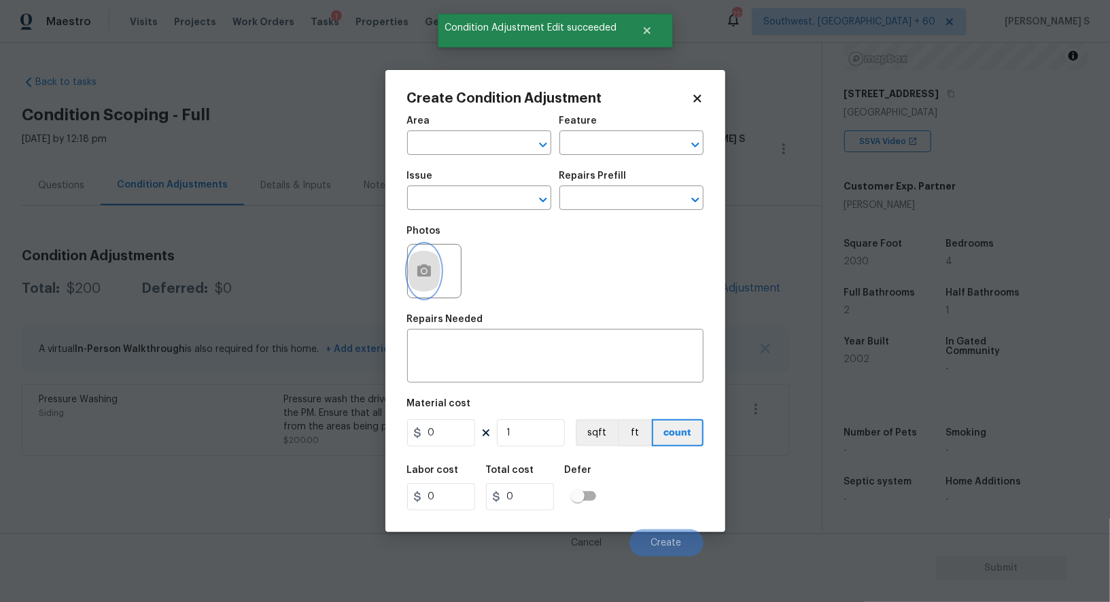
click at [409, 279] on button "button" at bounding box center [424, 271] width 33 height 53
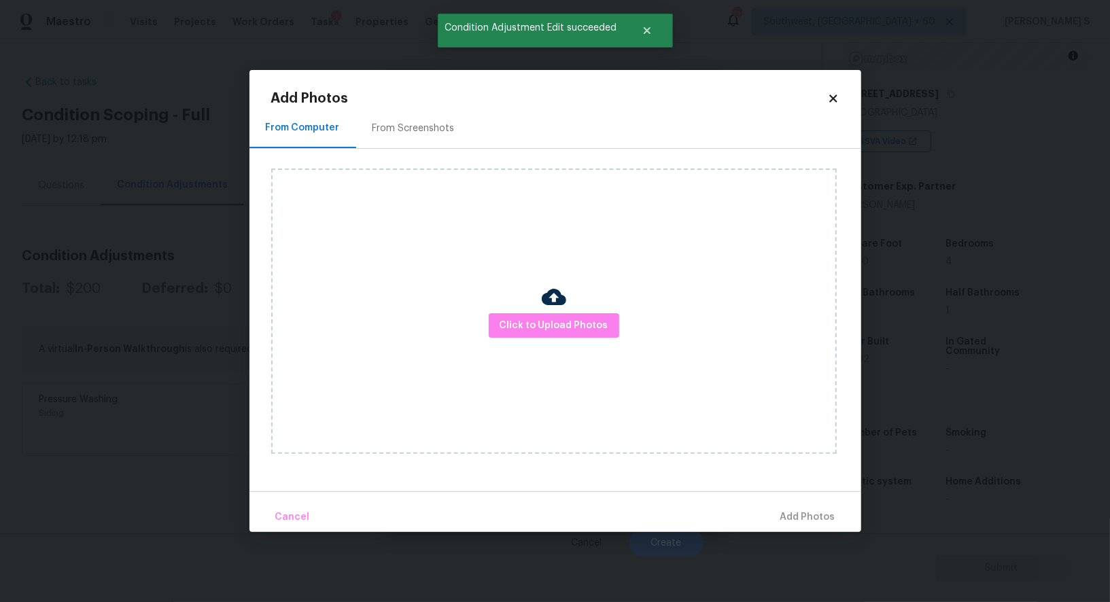
click at [404, 134] on div "From Screenshots" at bounding box center [413, 129] width 82 height 14
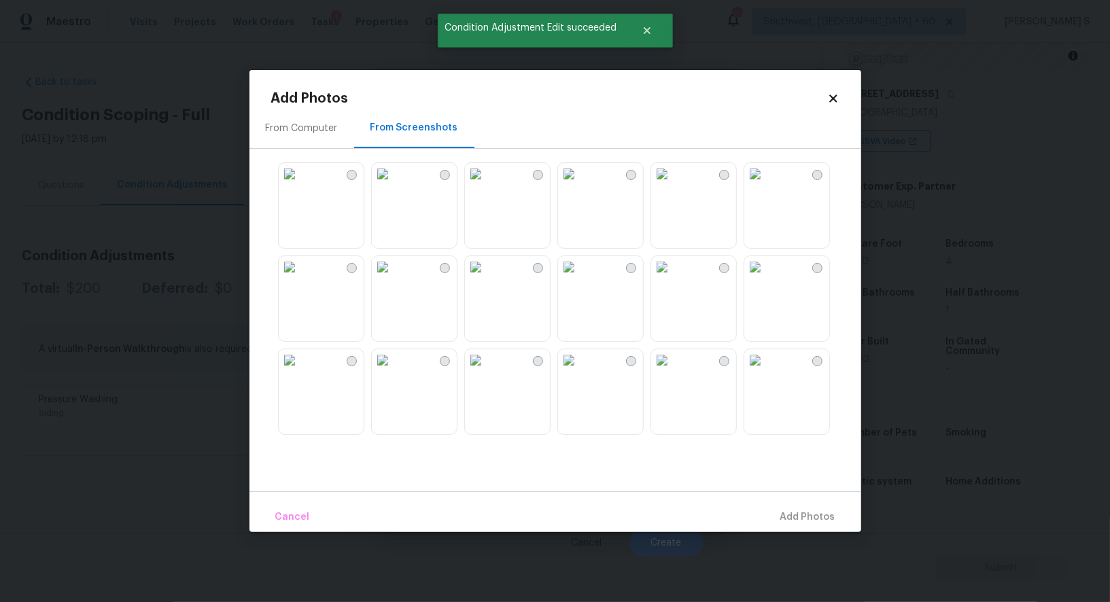
click at [673, 278] on img at bounding box center [662, 267] width 22 height 22
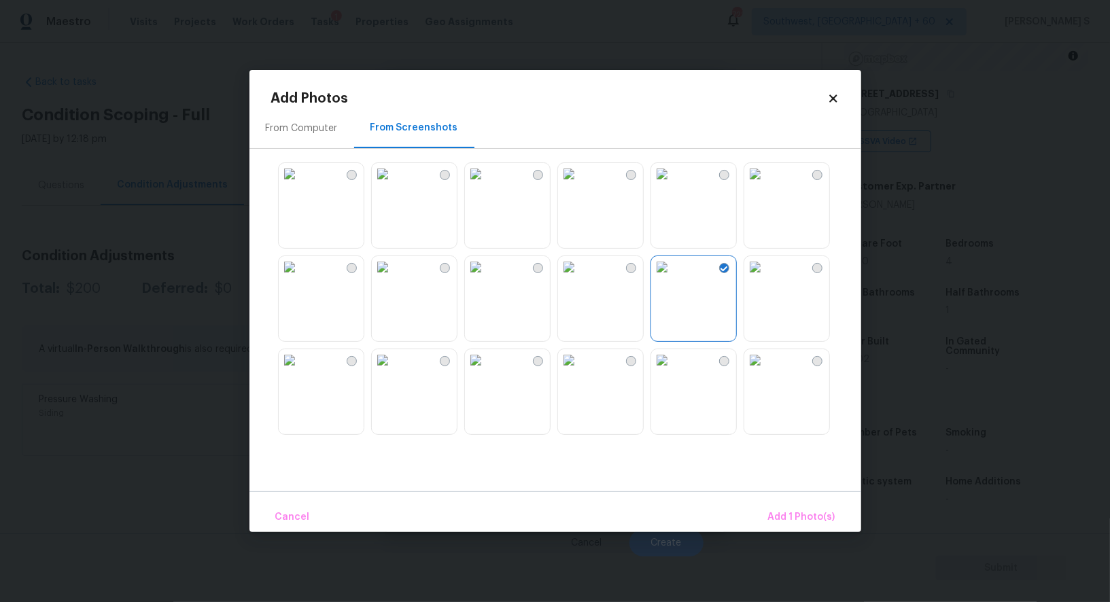
click at [487, 371] on img at bounding box center [476, 360] width 22 height 22
click at [766, 278] on img at bounding box center [755, 267] width 22 height 22
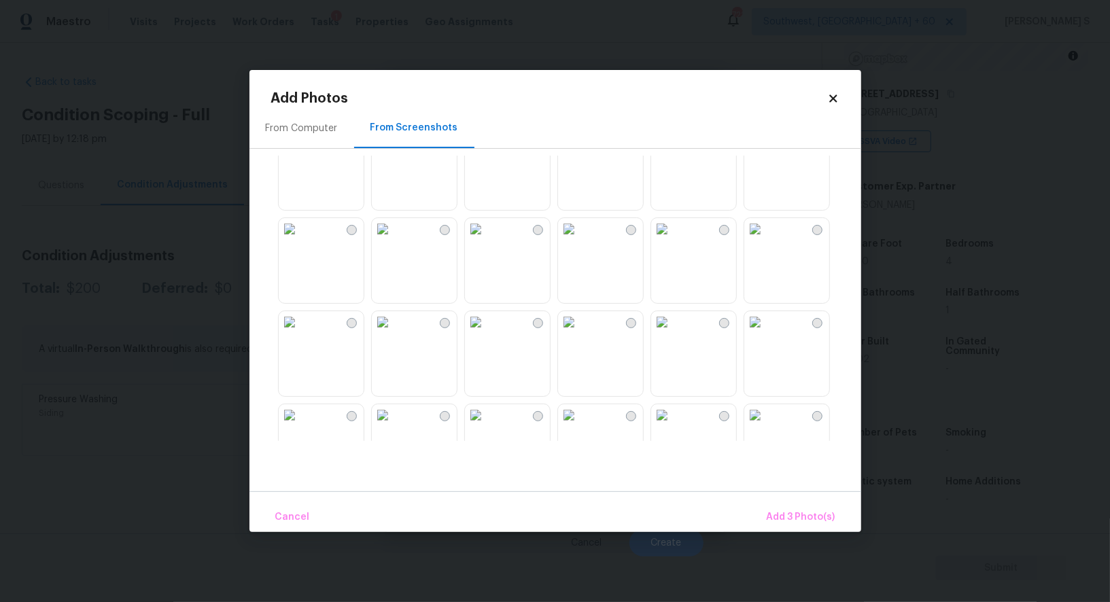
scroll to position [529, 0]
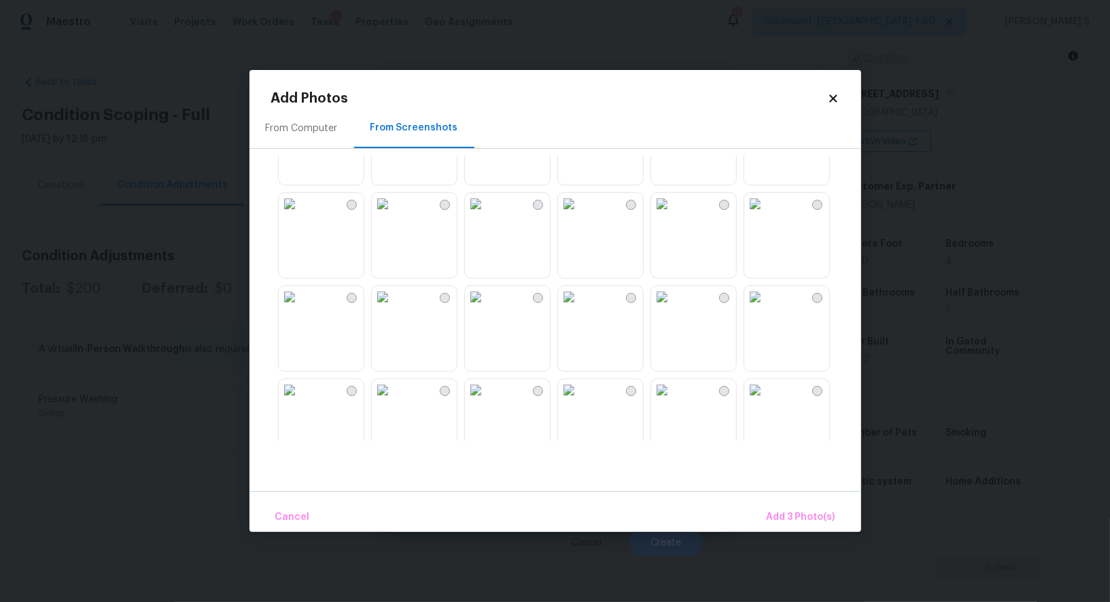
click at [487, 401] on img at bounding box center [476, 390] width 22 height 22
click at [391, 401] on img at bounding box center [383, 390] width 22 height 22
click at [300, 401] on img at bounding box center [290, 390] width 22 height 22
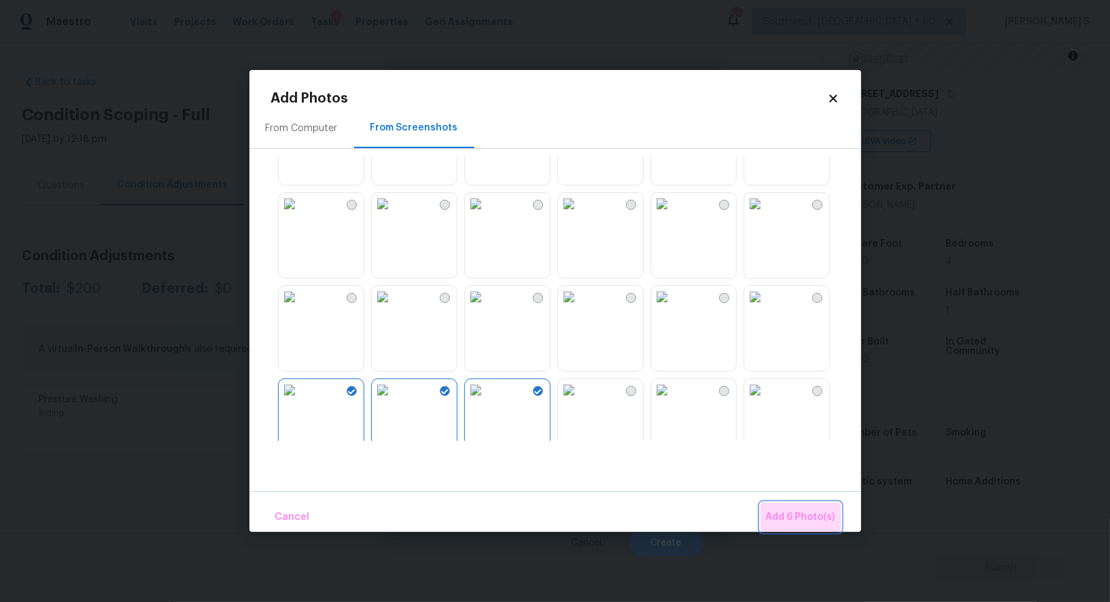
click at [805, 523] on span "Add 6 Photo(s)" at bounding box center [800, 517] width 69 height 17
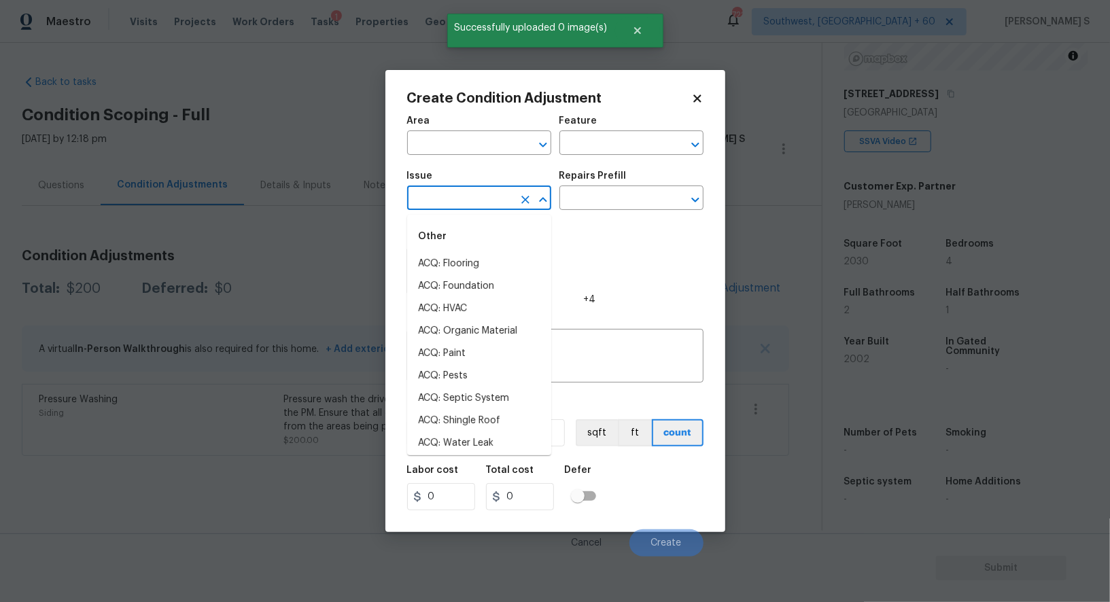
click at [474, 192] on input "text" at bounding box center [460, 199] width 106 height 21
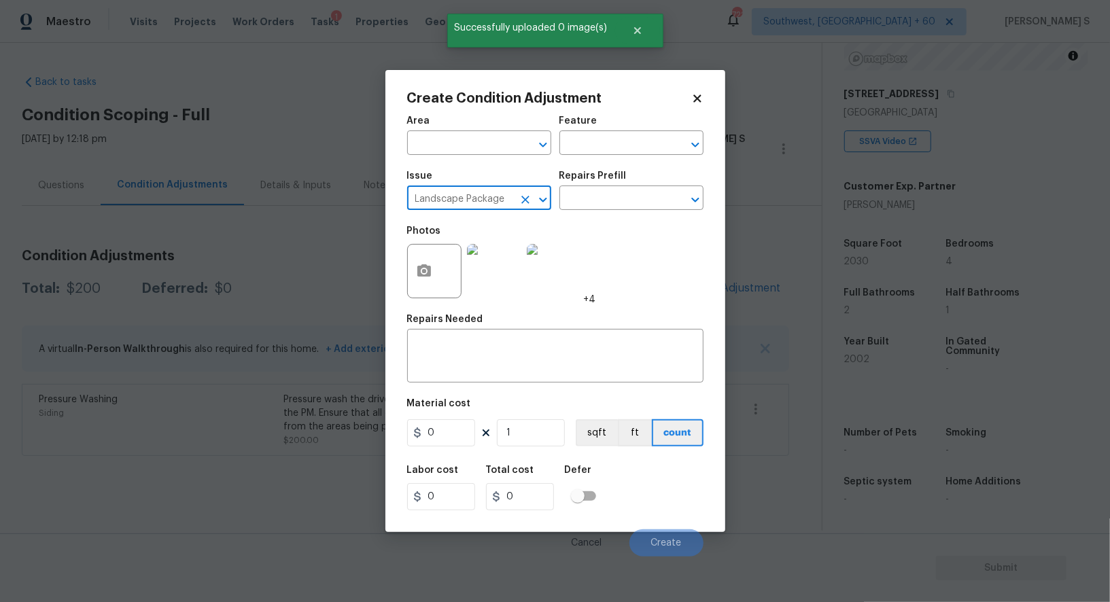
type input "Landscape Package"
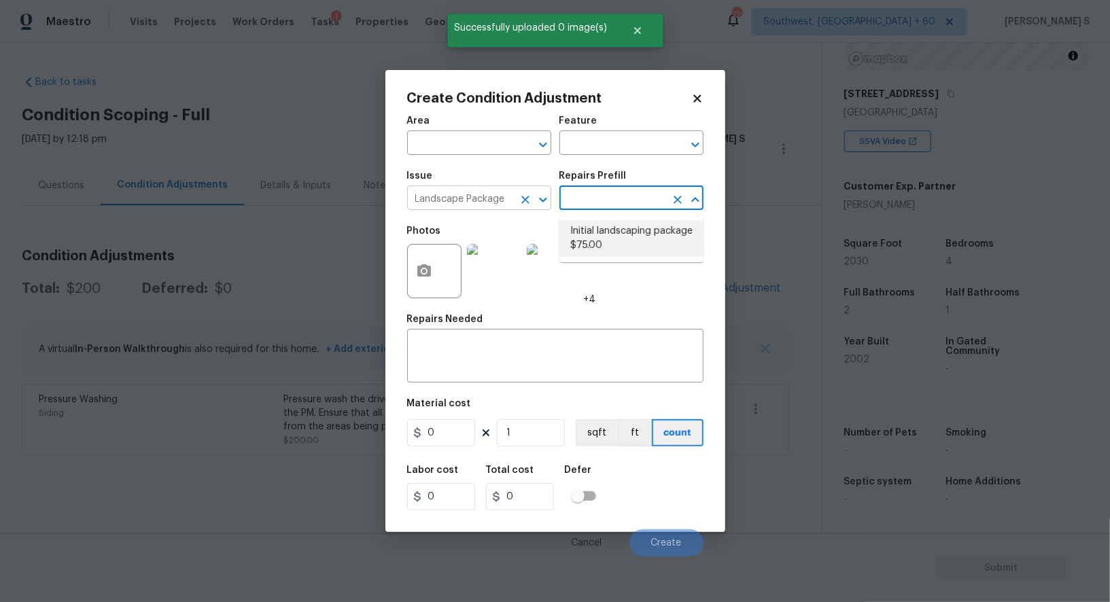
type input "Home Readiness Packages"
type textarea "Mowing of grass up to 6" in height. Mow, edge along driveways & sidewalks, trim…"
type input "75"
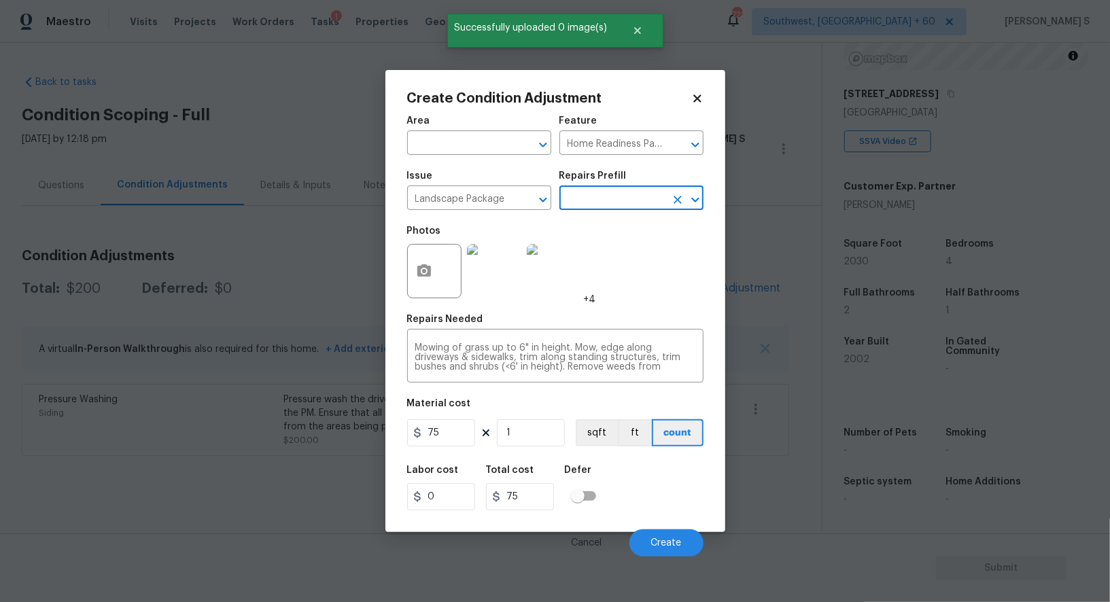
click at [464, 416] on div "Material cost" at bounding box center [555, 408] width 296 height 18
click at [461, 428] on input "75" at bounding box center [441, 432] width 68 height 27
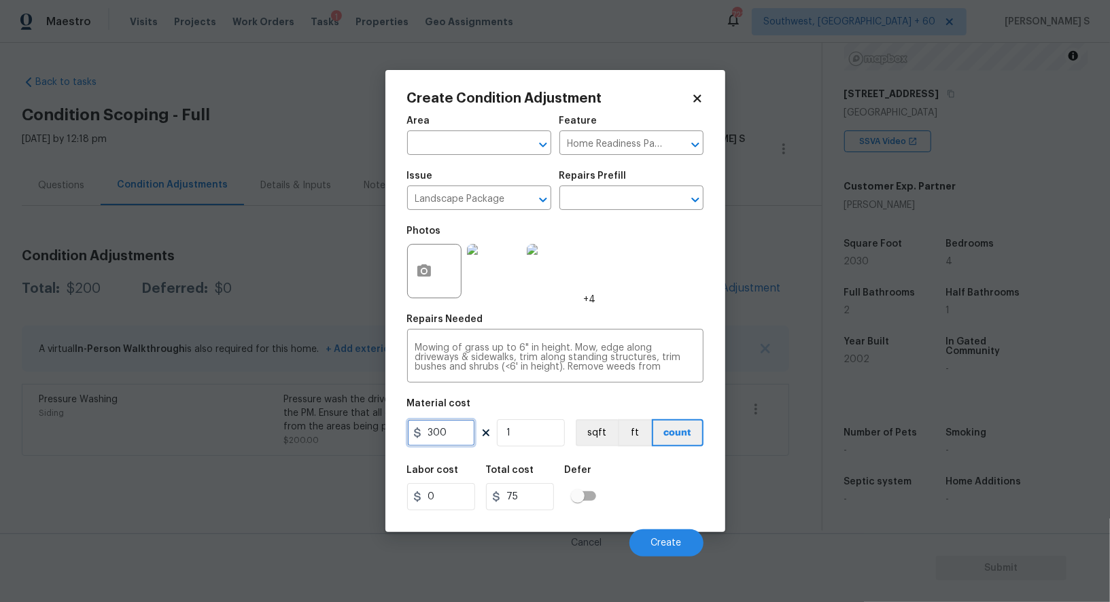
type input "300"
click at [683, 487] on div "Labor cost 0 Total cost 300 Defer" at bounding box center [555, 487] width 296 height 61
click at [680, 547] on span "Create" at bounding box center [666, 543] width 31 height 10
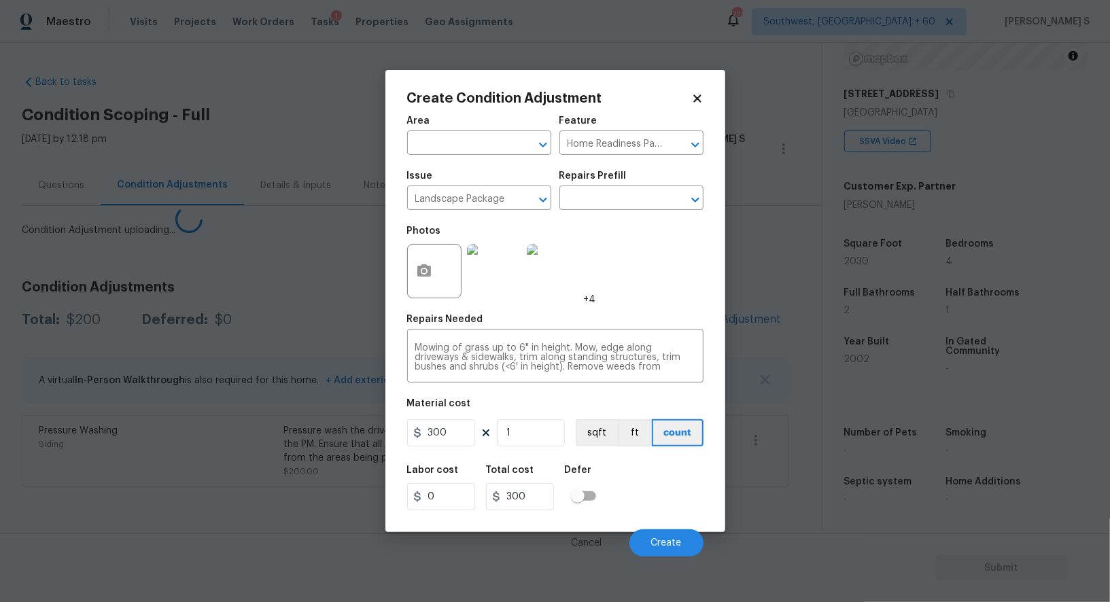
click at [282, 518] on body "Maestro Visits Projects Work Orders Tasks 1 Properties Geo Assignments 722 Sout…" at bounding box center [555, 301] width 1110 height 602
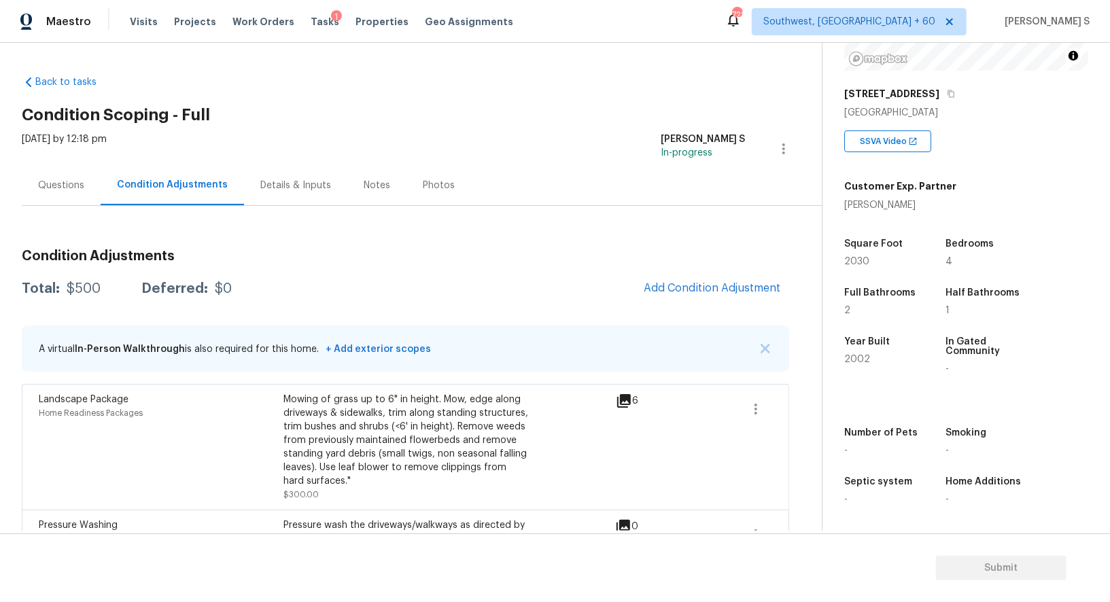
scroll to position [54, 0]
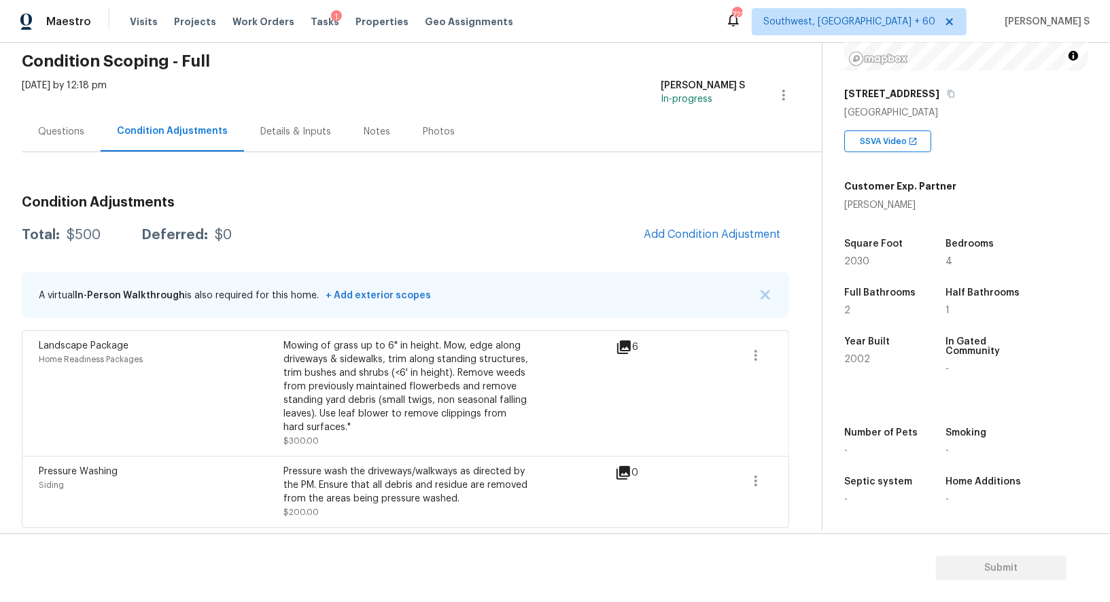
click at [58, 147] on div "Questions" at bounding box center [61, 131] width 79 height 40
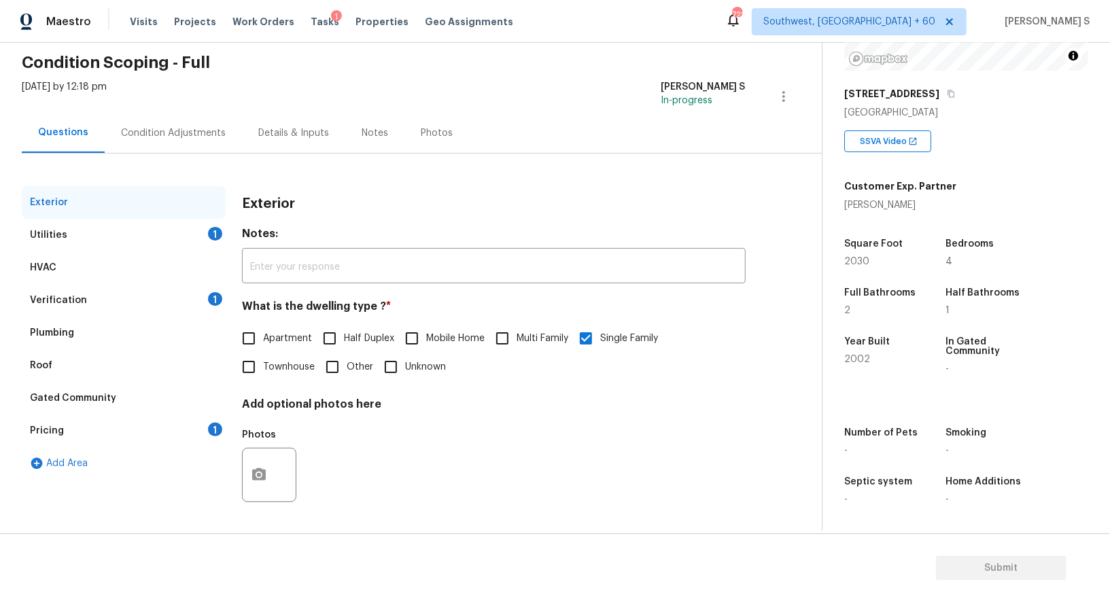
click at [59, 436] on div "Pricing" at bounding box center [47, 431] width 34 height 14
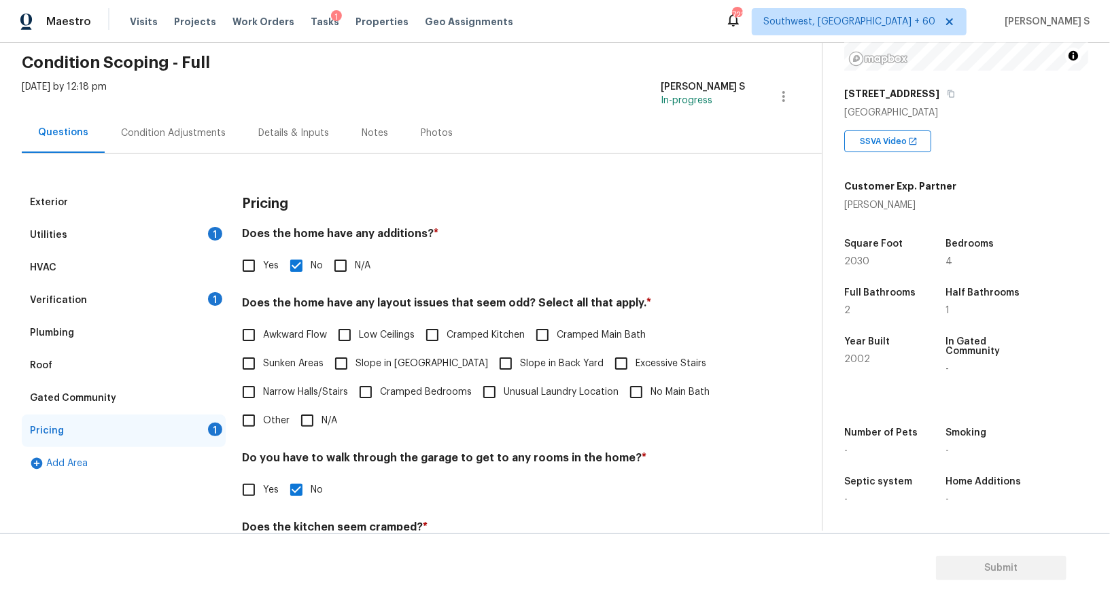
scroll to position [54, 0]
click at [249, 264] on input "Yes" at bounding box center [248, 264] width 29 height 29
checkbox input "true"
checkbox input "false"
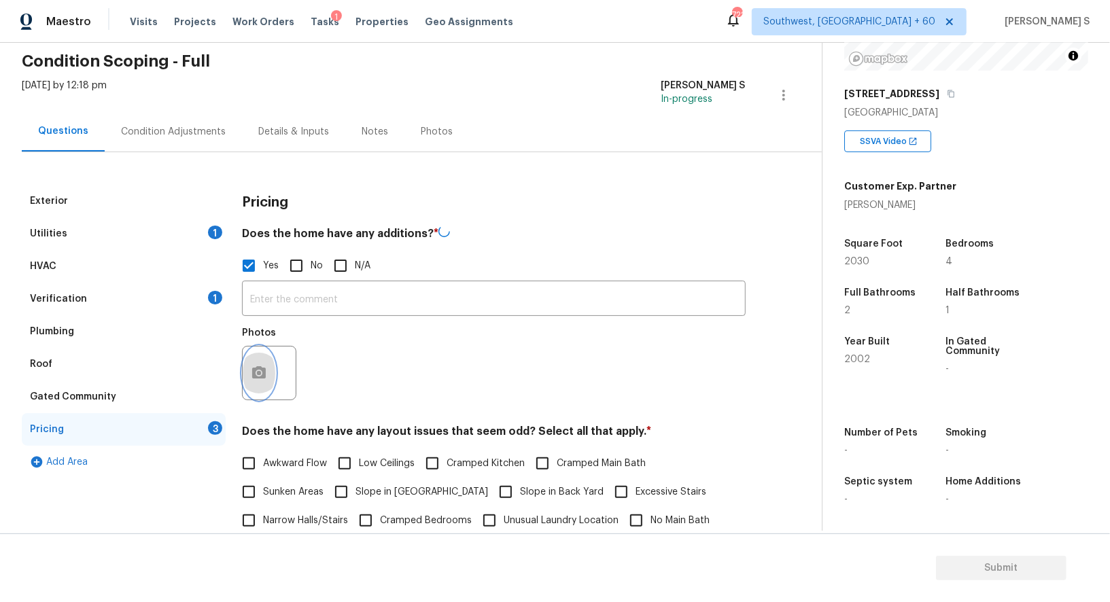
click at [260, 376] on icon "button" at bounding box center [259, 372] width 14 height 12
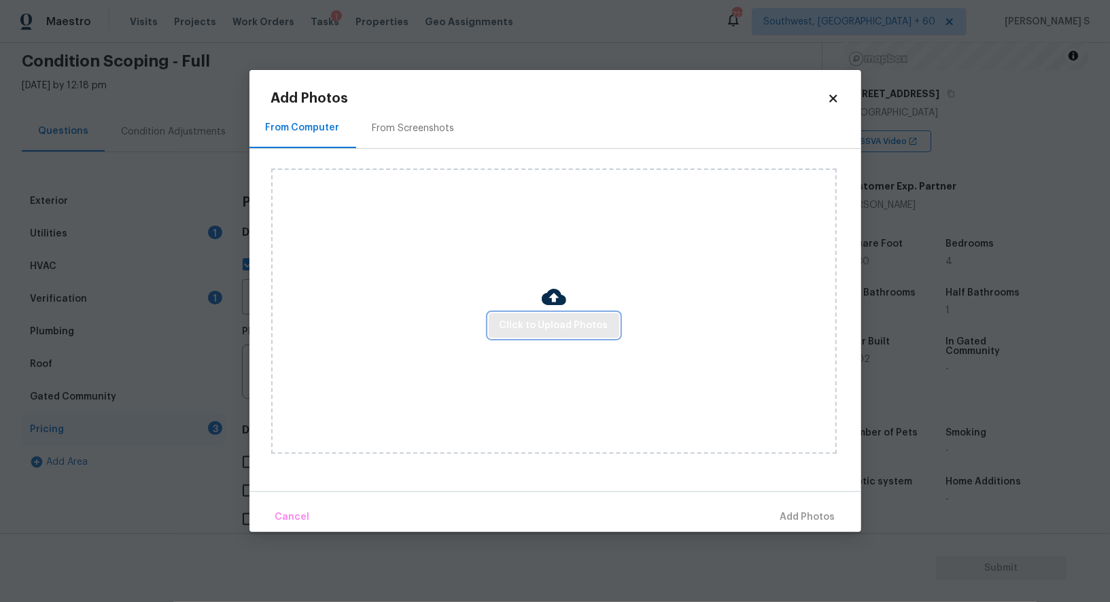
click at [517, 332] on span "Click to Upload Photos" at bounding box center [554, 325] width 109 height 17
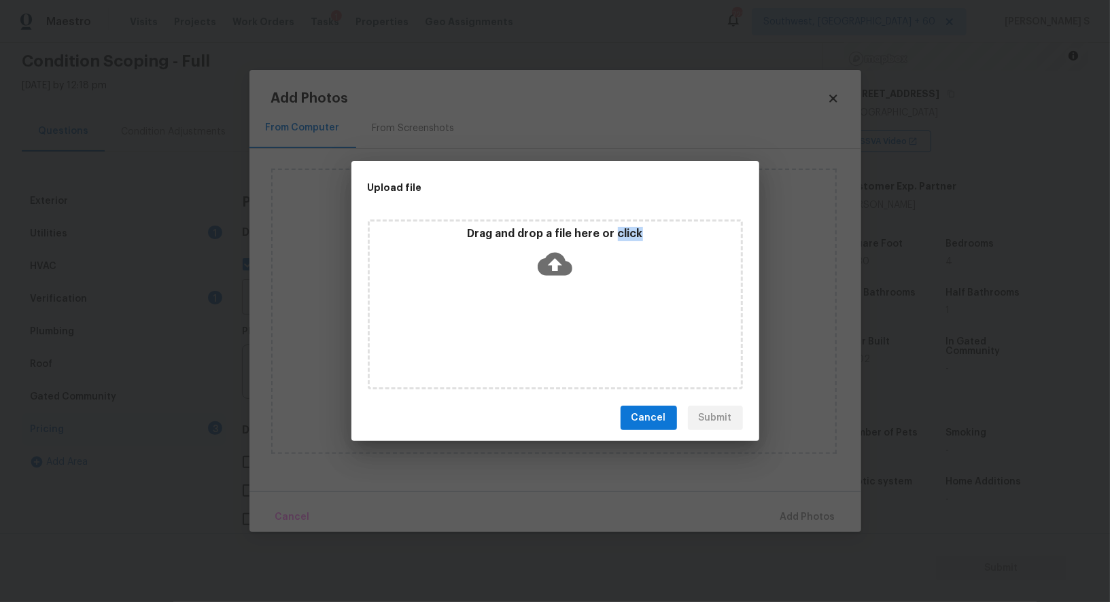
click at [517, 332] on div "Drag and drop a file here or click" at bounding box center [555, 305] width 375 height 170
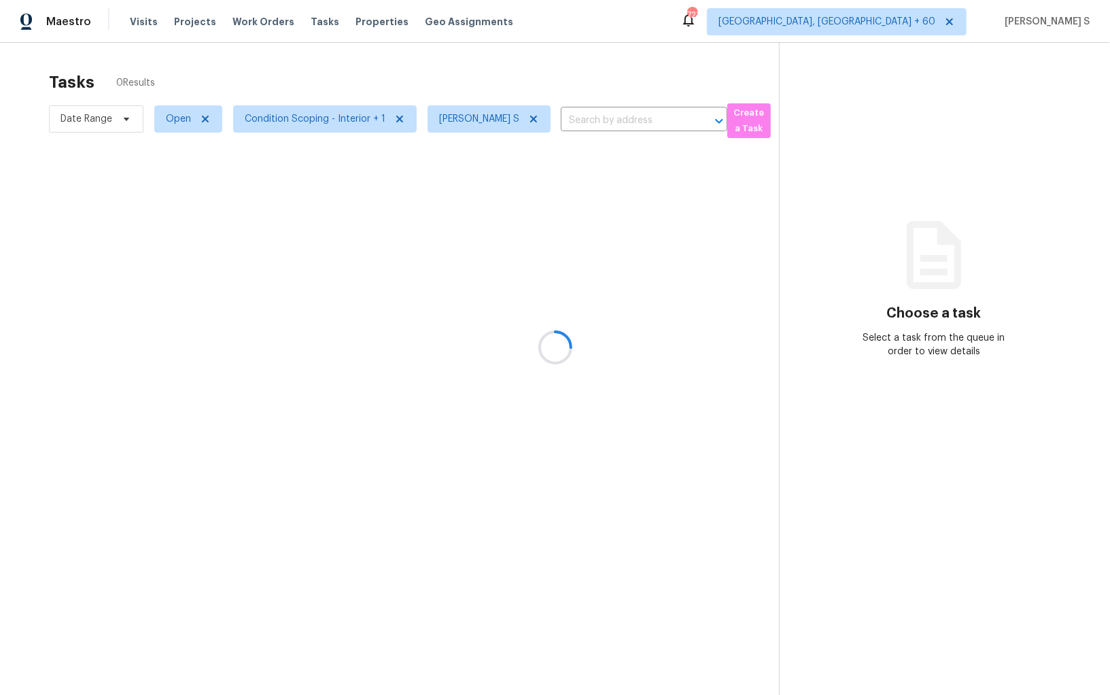
click at [162, 124] on div at bounding box center [555, 347] width 1110 height 695
click at [173, 114] on div at bounding box center [555, 347] width 1110 height 695
click at [183, 105] on span "Open" at bounding box center [188, 118] width 68 height 27
click at [186, 200] on label "Blocked" at bounding box center [188, 196] width 54 height 14
click at [170, 198] on input "Blocked" at bounding box center [165, 193] width 9 height 9
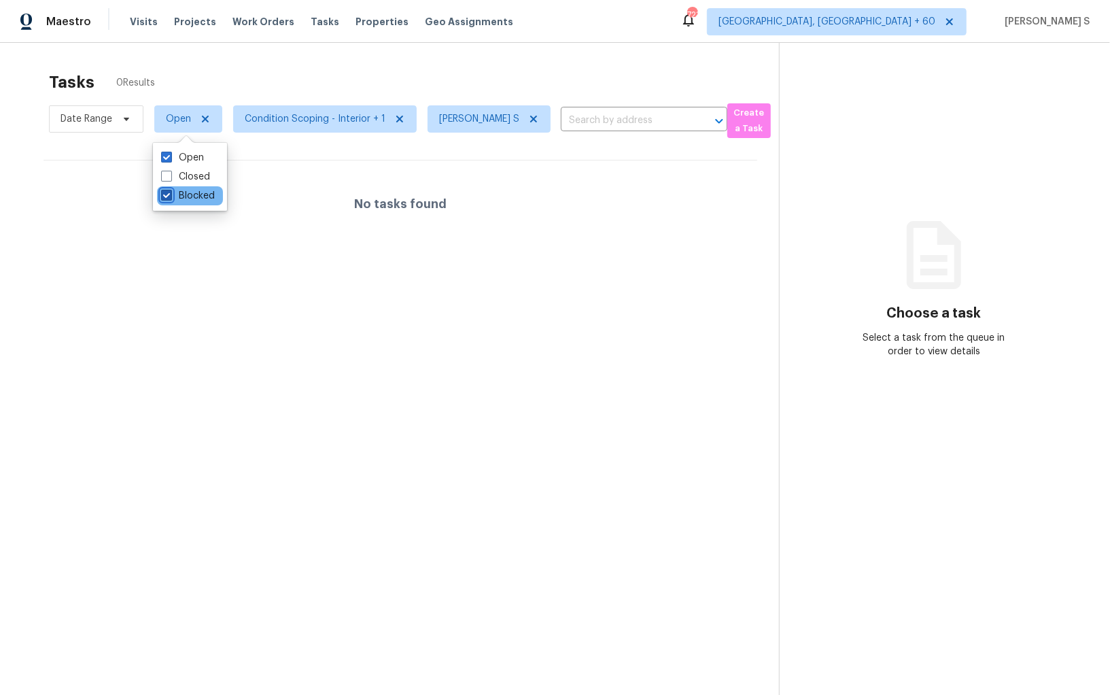
checkbox input "true"
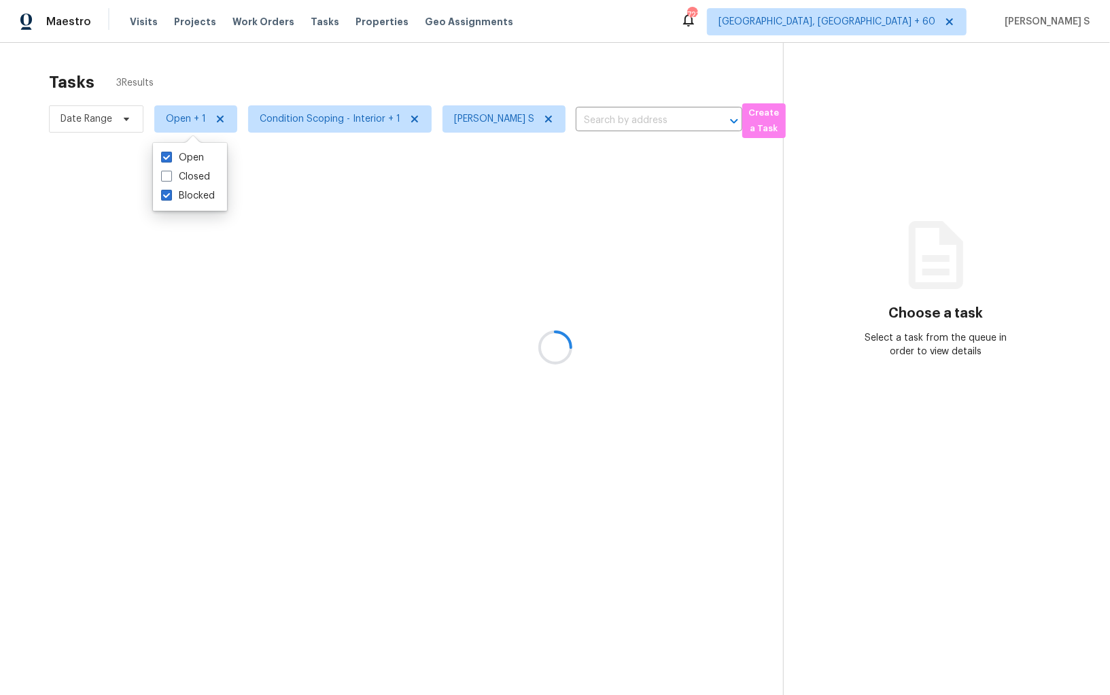
click at [370, 188] on div at bounding box center [555, 347] width 1110 height 695
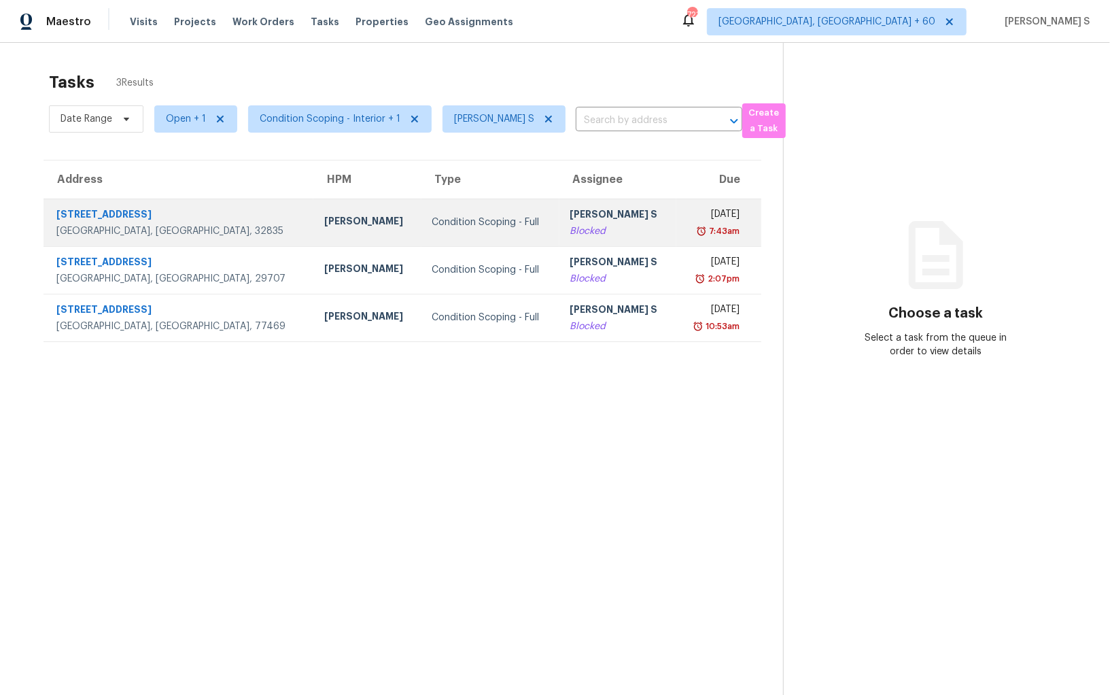
click at [570, 224] on div "Blocked" at bounding box center [617, 231] width 95 height 14
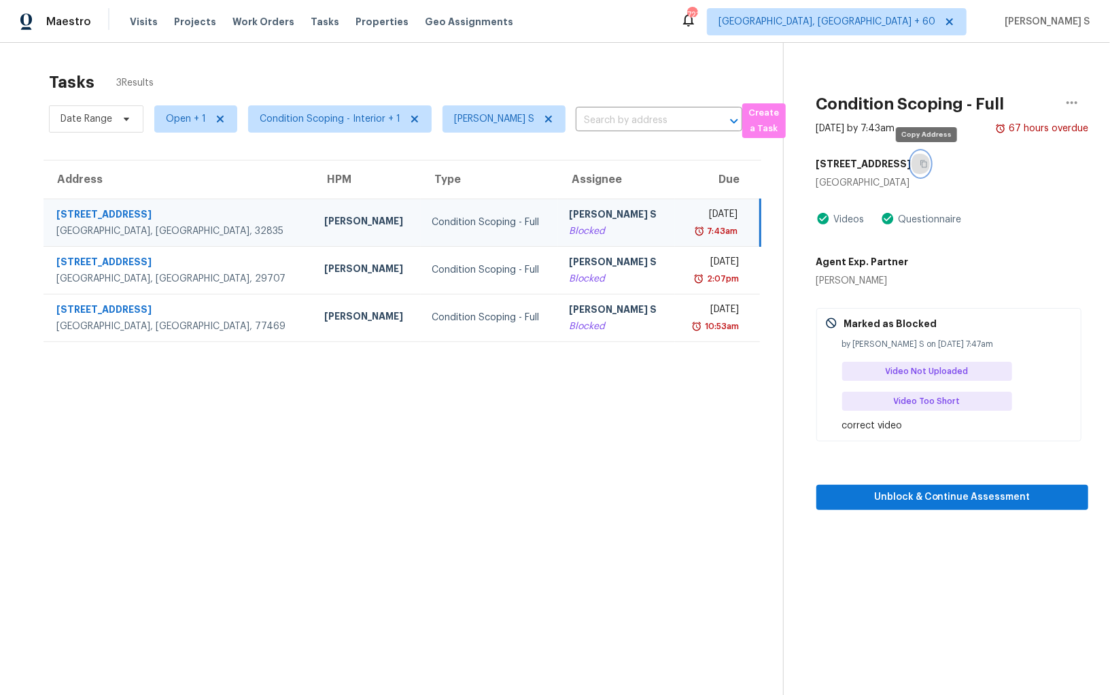
click at [918, 167] on button "button" at bounding box center [920, 164] width 18 height 24
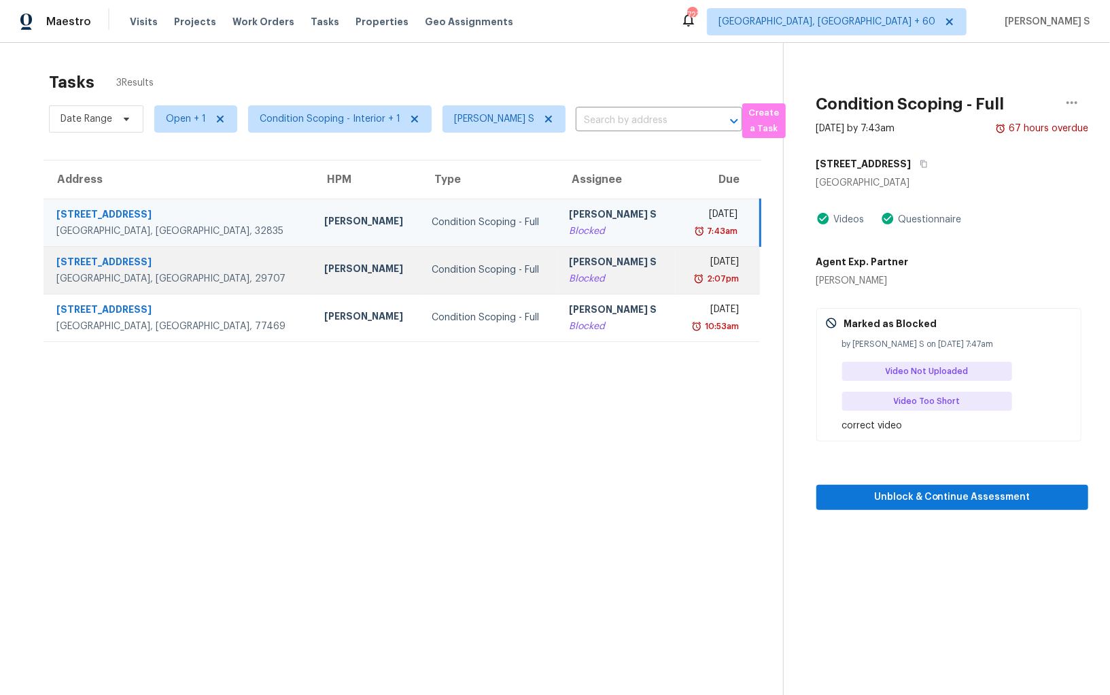
click at [576, 277] on div "Blocked" at bounding box center [616, 279] width 95 height 14
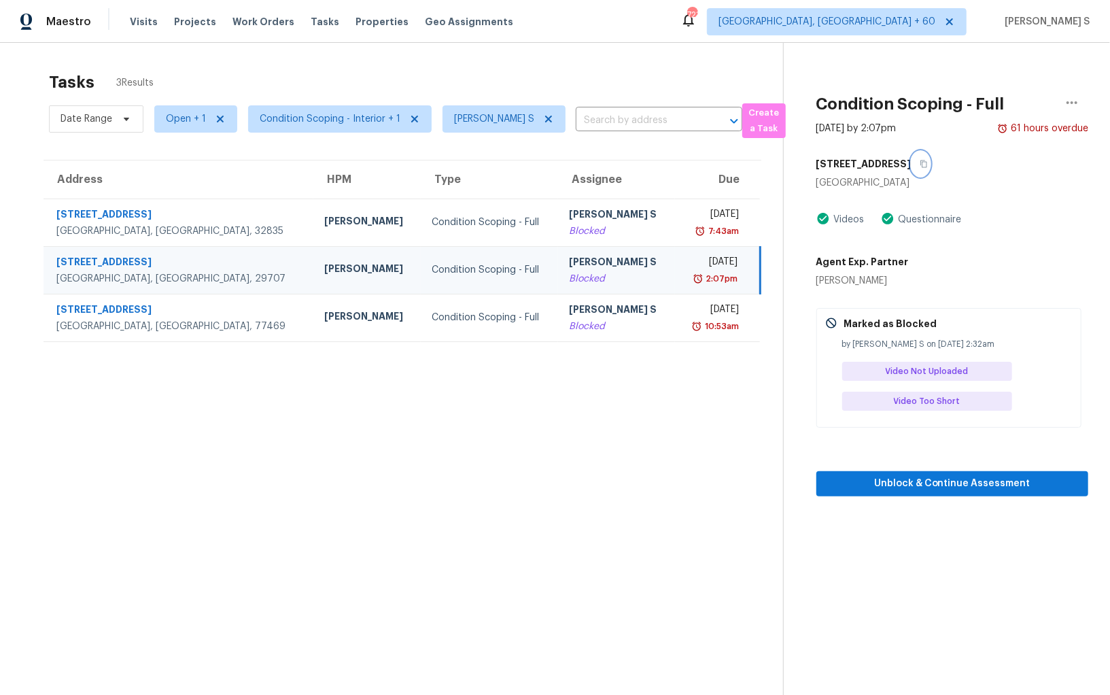
click at [930, 158] on button "button" at bounding box center [920, 164] width 18 height 24
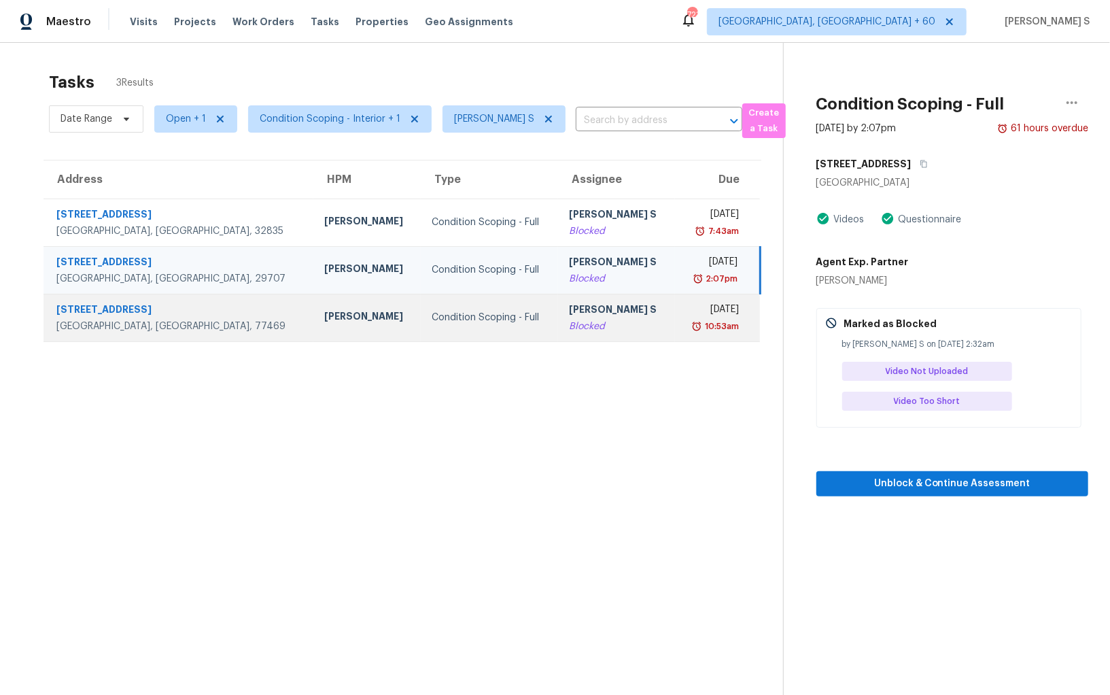
click at [558, 338] on td "Anbu Jebakumar S Blocked" at bounding box center [616, 318] width 117 height 48
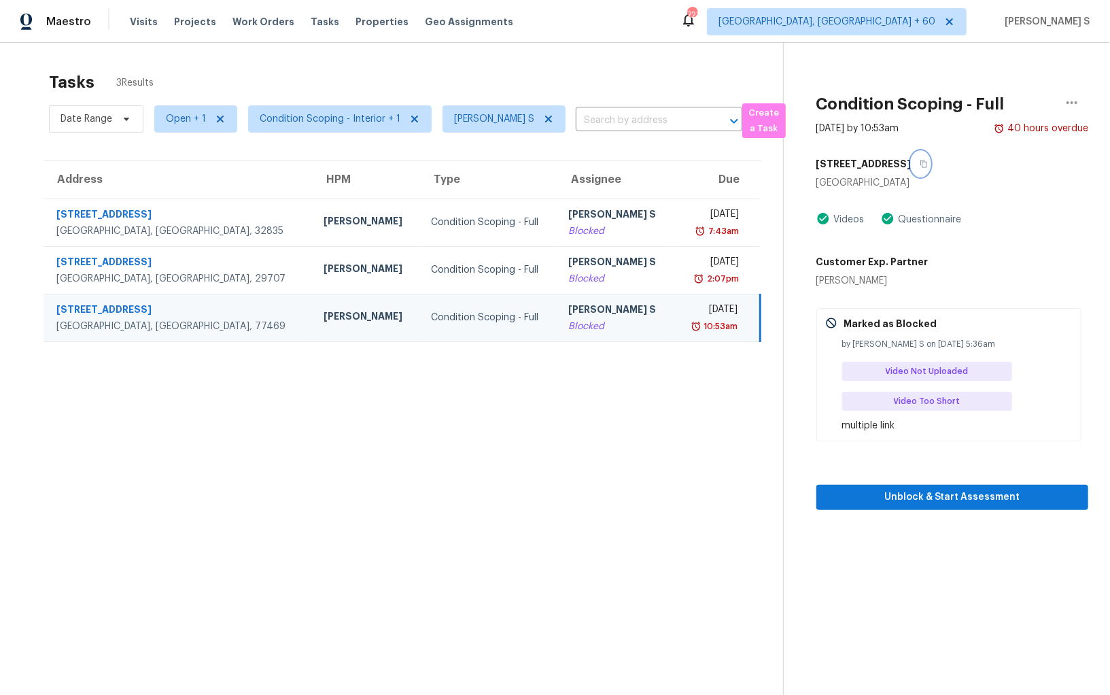
click at [920, 162] on icon "button" at bounding box center [923, 163] width 7 height 7
click at [543, 115] on icon at bounding box center [548, 118] width 11 height 11
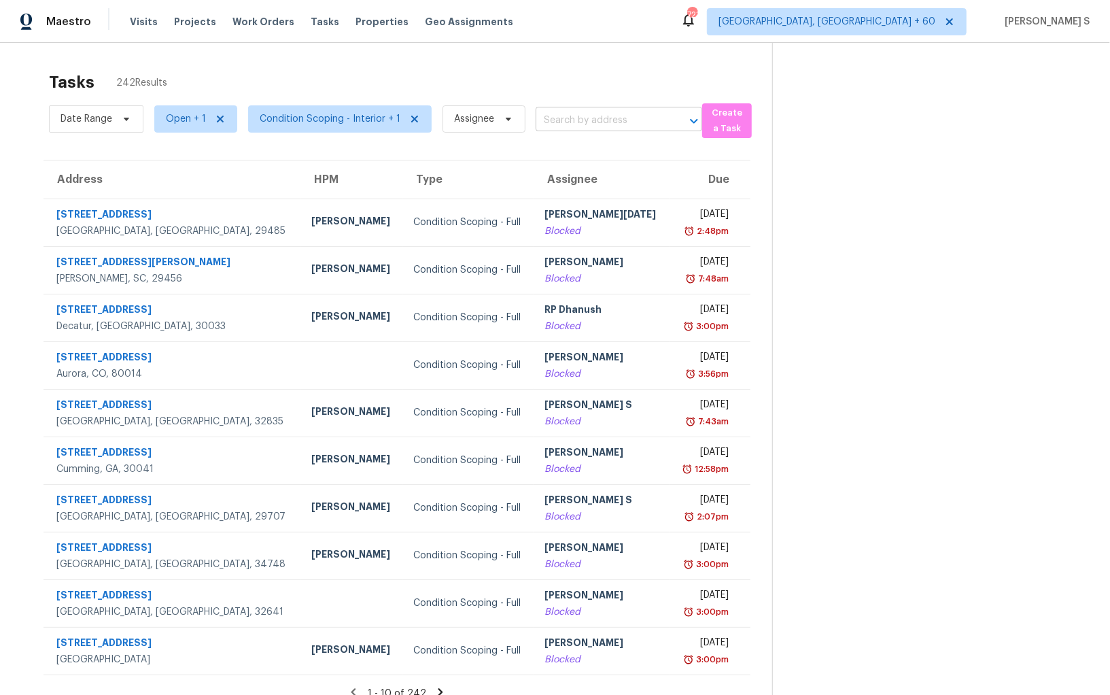
click at [578, 114] on input "text" at bounding box center [600, 120] width 128 height 21
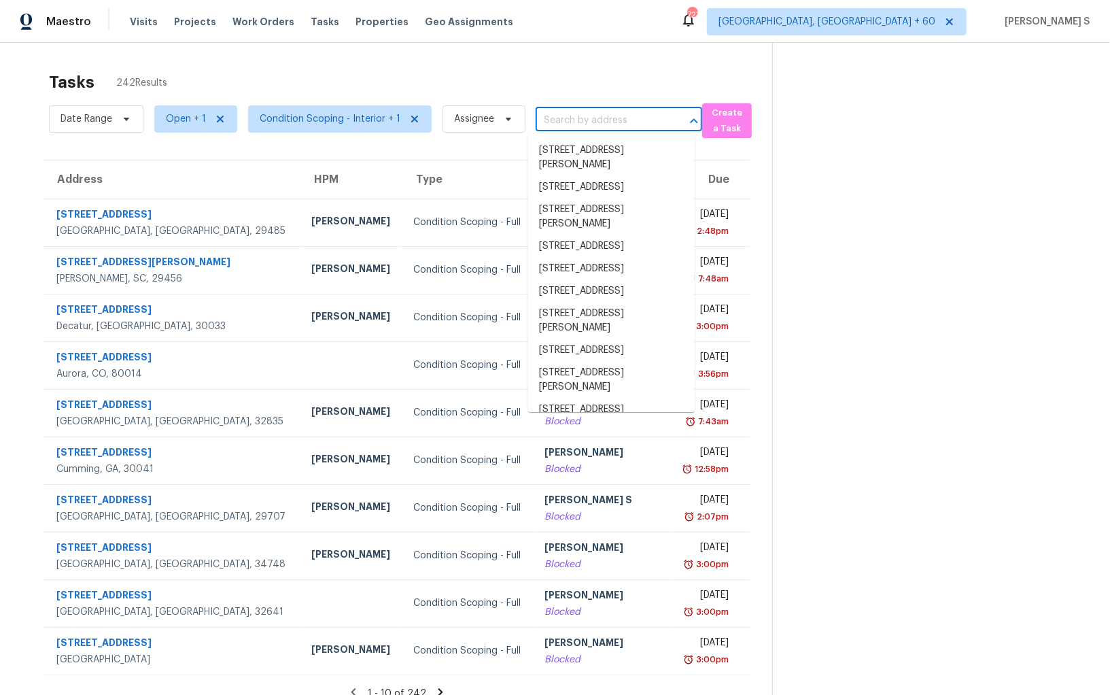
paste input "2926 High Plains Dr, Hope Mills, NC, 28348"
type input "2926 High Plains Dr, Hope Mills, NC, 28348"
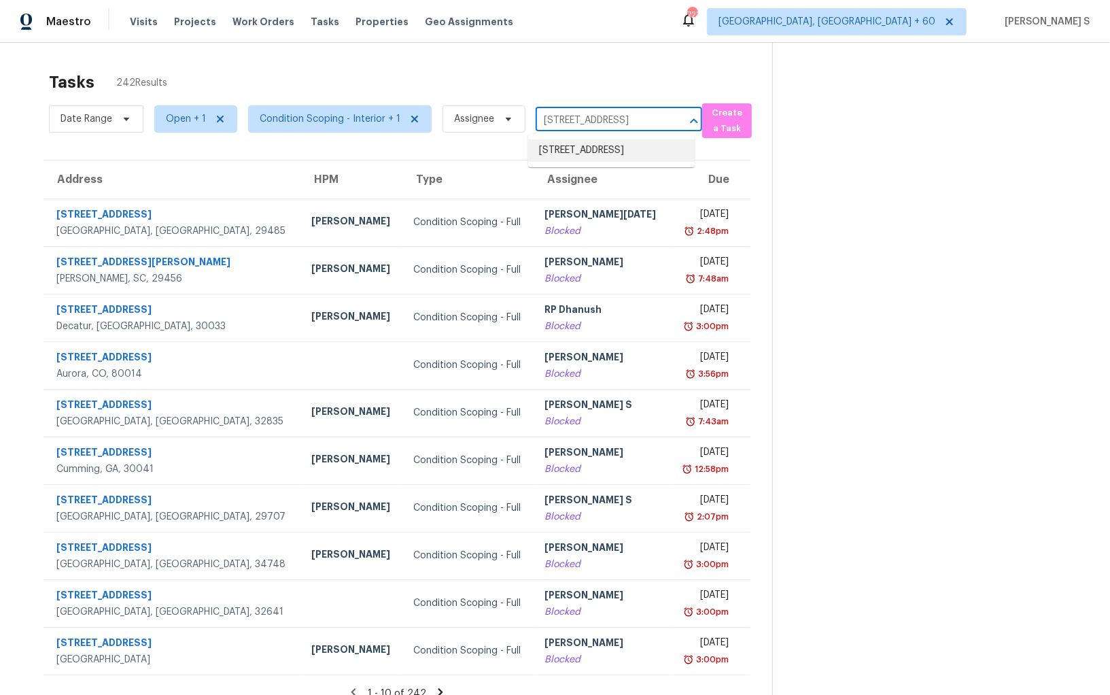
click at [574, 156] on li "2926 High Plains Dr, Hope Mills, NC 28348" at bounding box center [611, 150] width 167 height 22
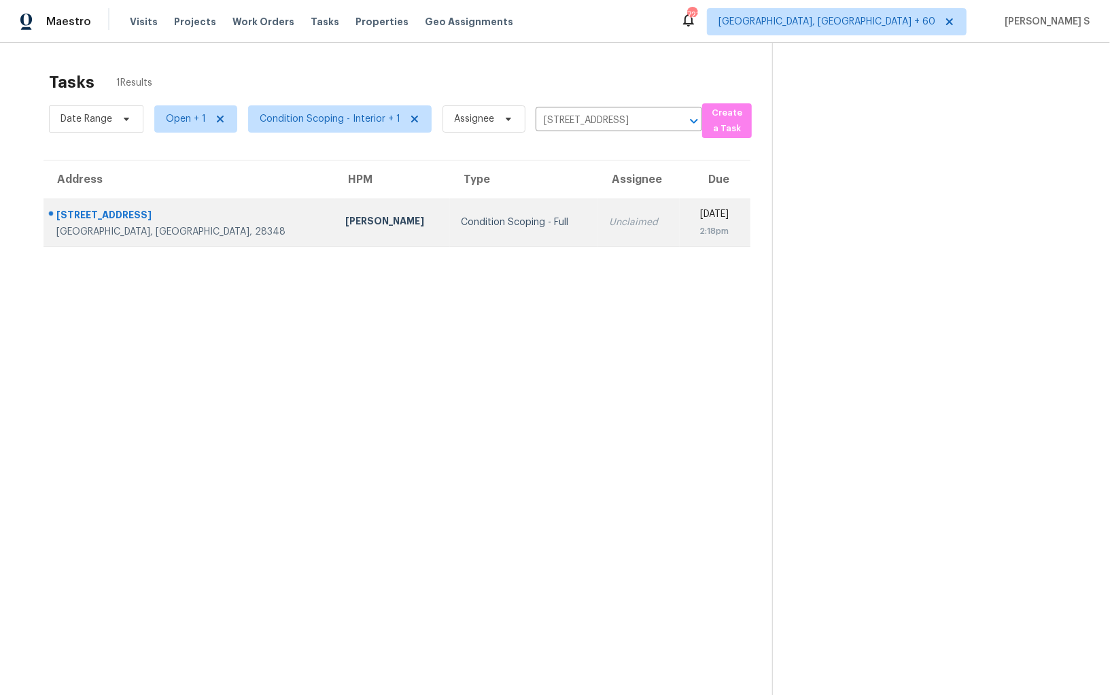
click at [609, 217] on div "Unclaimed" at bounding box center [639, 222] width 60 height 14
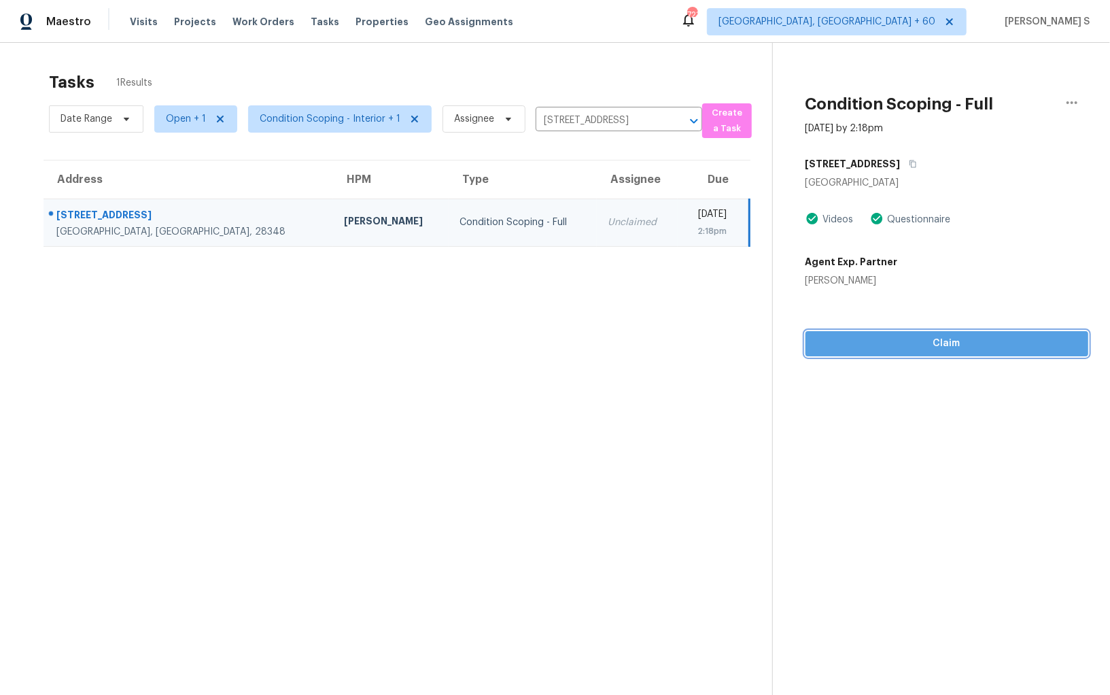
click at [896, 353] on button "Claim" at bounding box center [946, 343] width 283 height 25
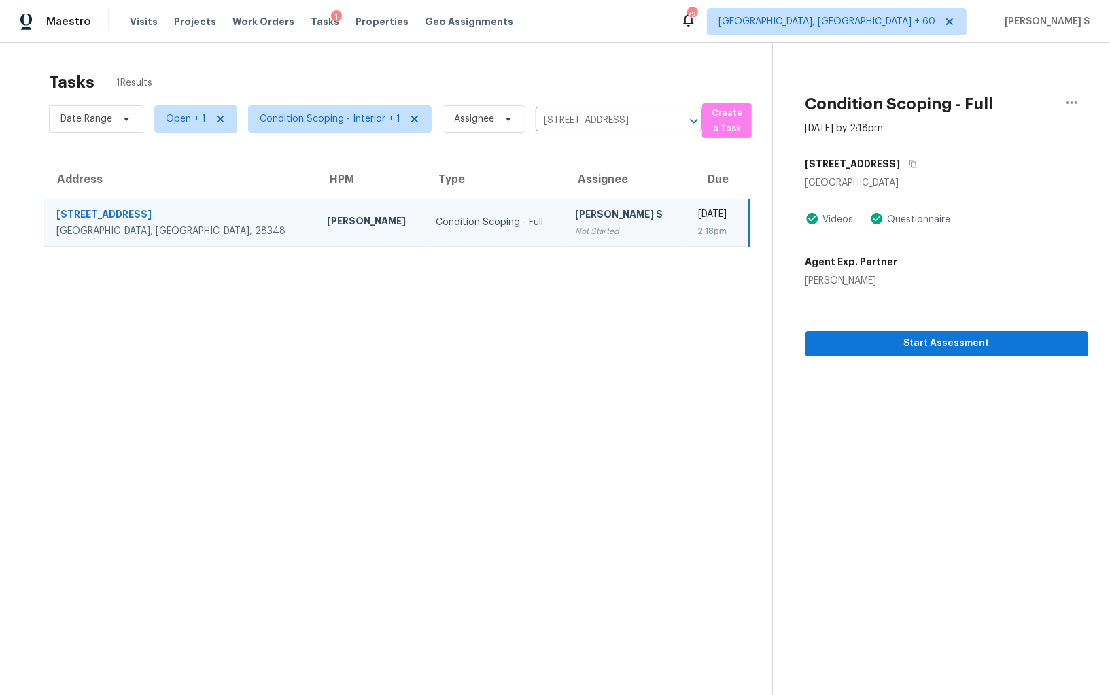
drag, startPoint x: 525, startPoint y: 223, endPoint x: 910, endPoint y: 313, distance: 395.1
click at [575, 224] on div "Not Started" at bounding box center [623, 231] width 97 height 14
click at [911, 334] on button "Start Assessment" at bounding box center [946, 343] width 283 height 25
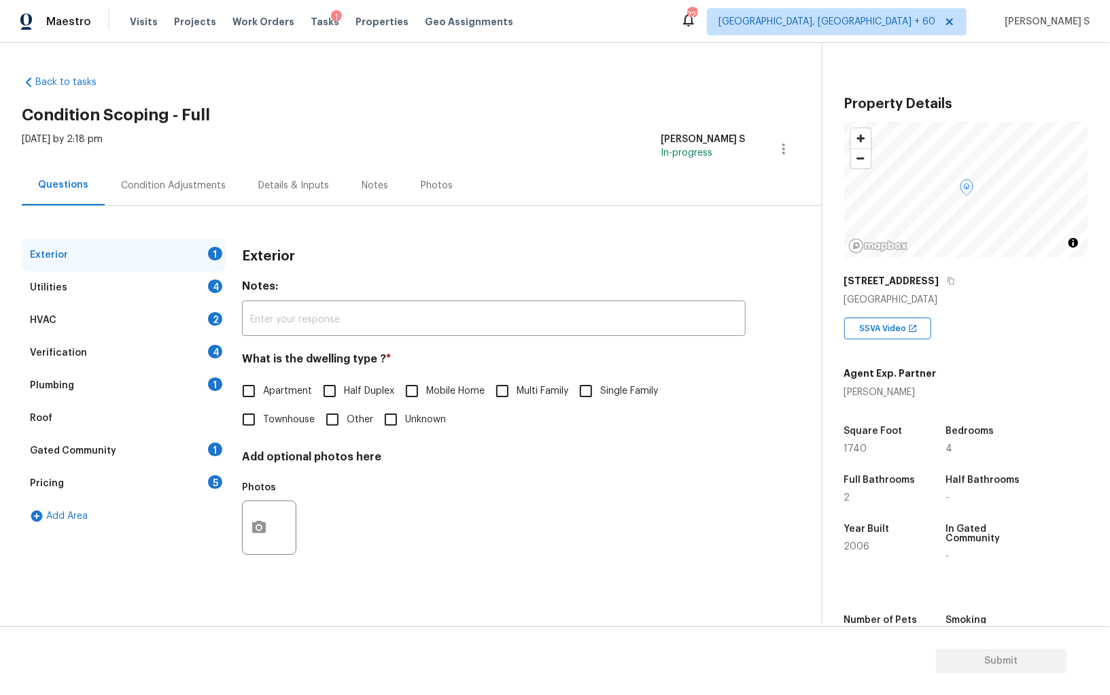
click at [614, 392] on span "Single Family" at bounding box center [629, 391] width 58 height 14
click at [600, 392] on input "Single Family" at bounding box center [586, 391] width 29 height 29
checkbox input "true"
click at [210, 291] on div "Utilities 4" at bounding box center [124, 287] width 204 height 33
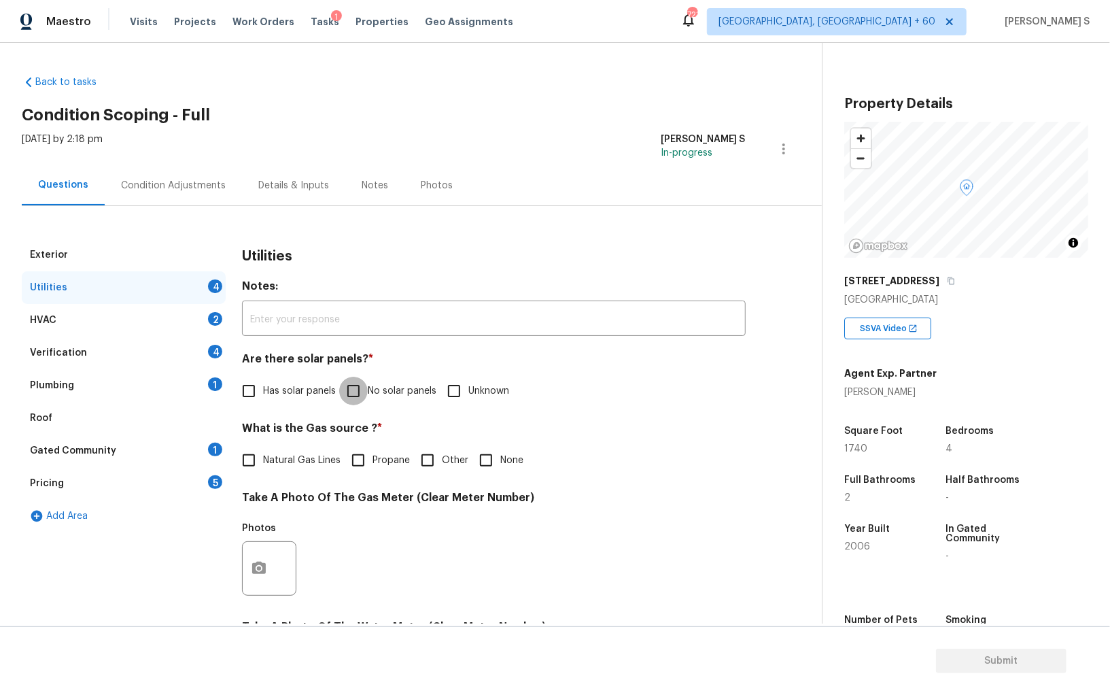
click at [351, 387] on input "No solar panels" at bounding box center [353, 391] width 29 height 29
checkbox input "true"
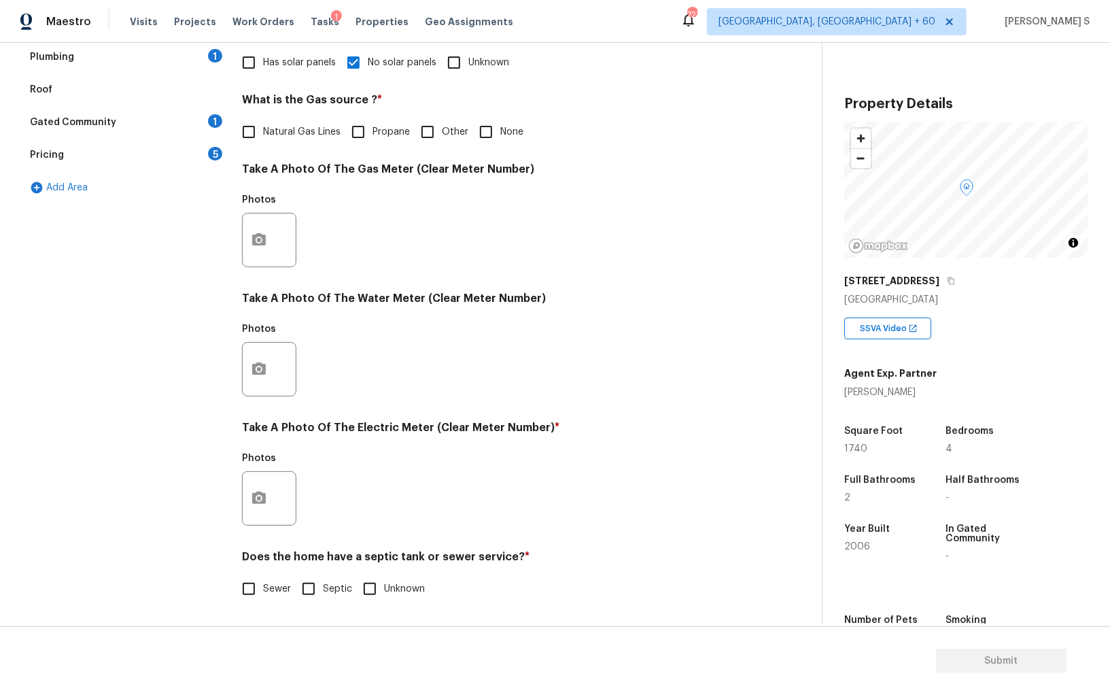
click at [243, 584] on input "Sewer" at bounding box center [248, 588] width 29 height 29
checkbox input "true"
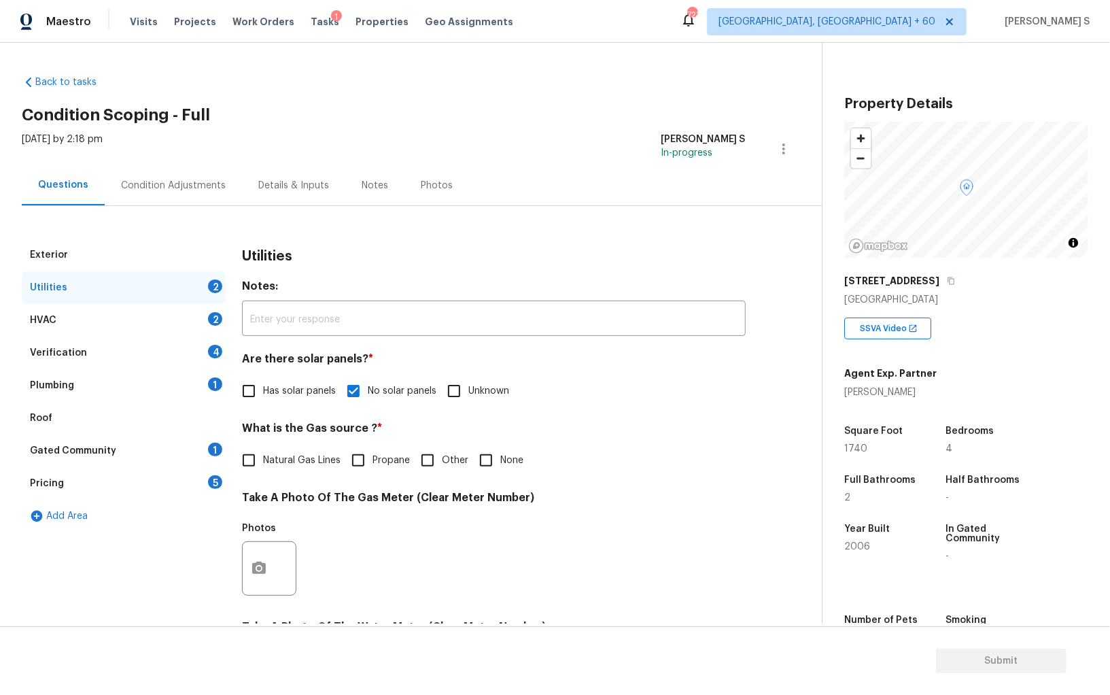
click at [208, 383] on div "1" at bounding box center [215, 384] width 14 height 14
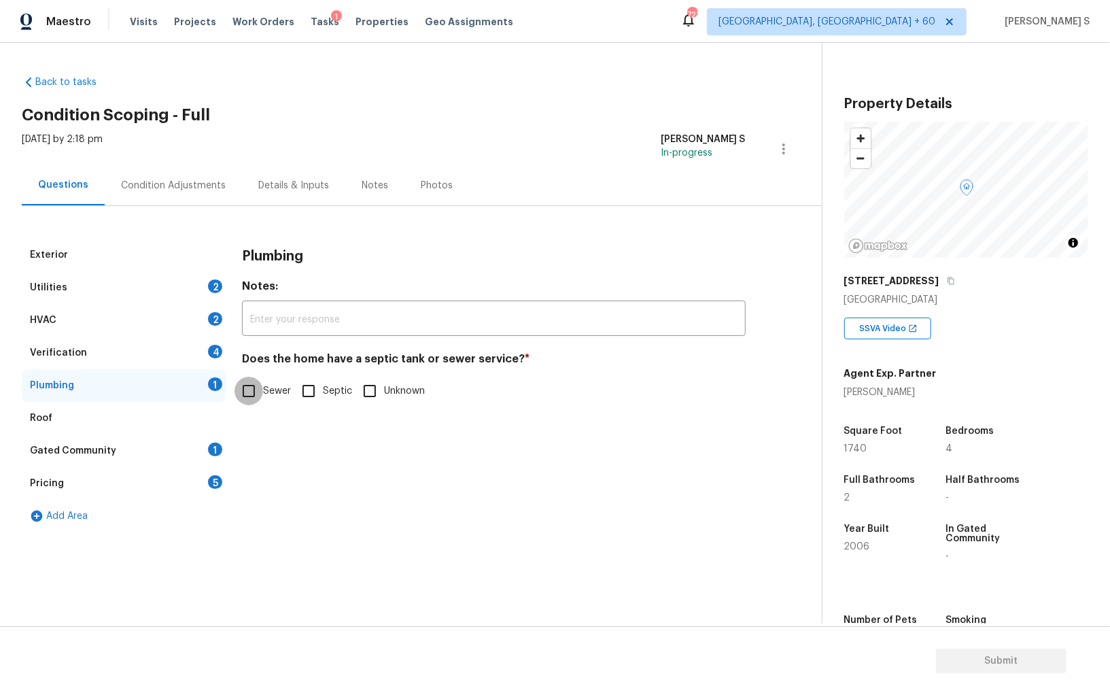
click at [253, 398] on input "Sewer" at bounding box center [248, 391] width 29 height 29
checkbox input "true"
click at [219, 447] on div "1" at bounding box center [215, 449] width 14 height 14
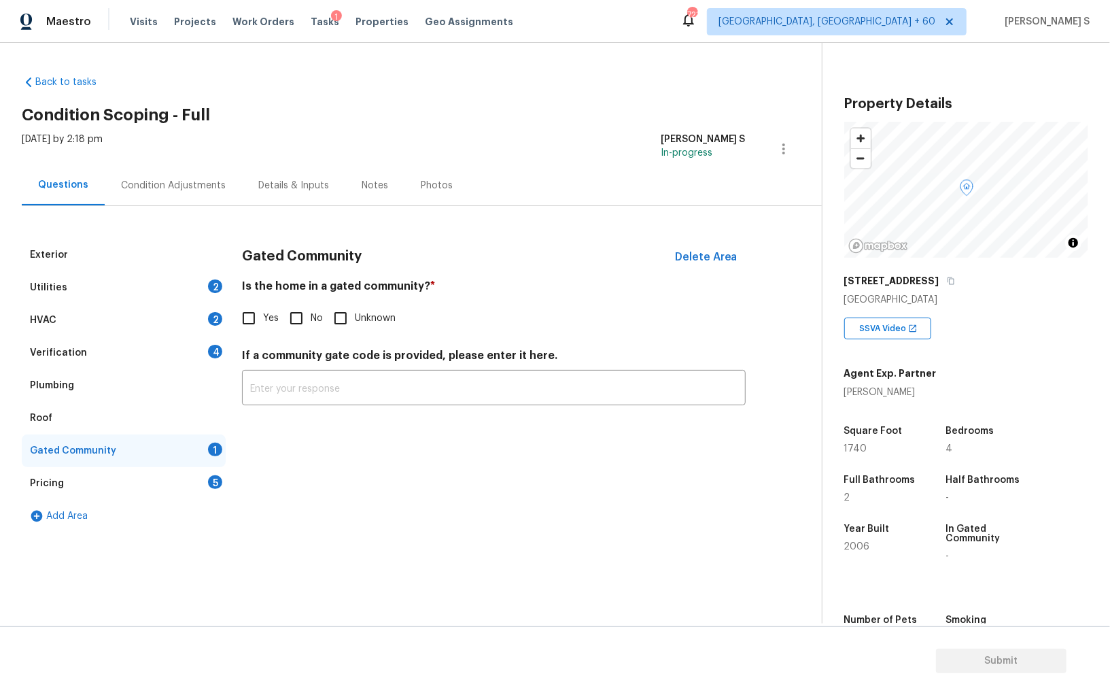
click at [284, 327] on input "No" at bounding box center [296, 318] width 29 height 29
checkbox input "true"
click at [214, 345] on div "4" at bounding box center [215, 352] width 14 height 14
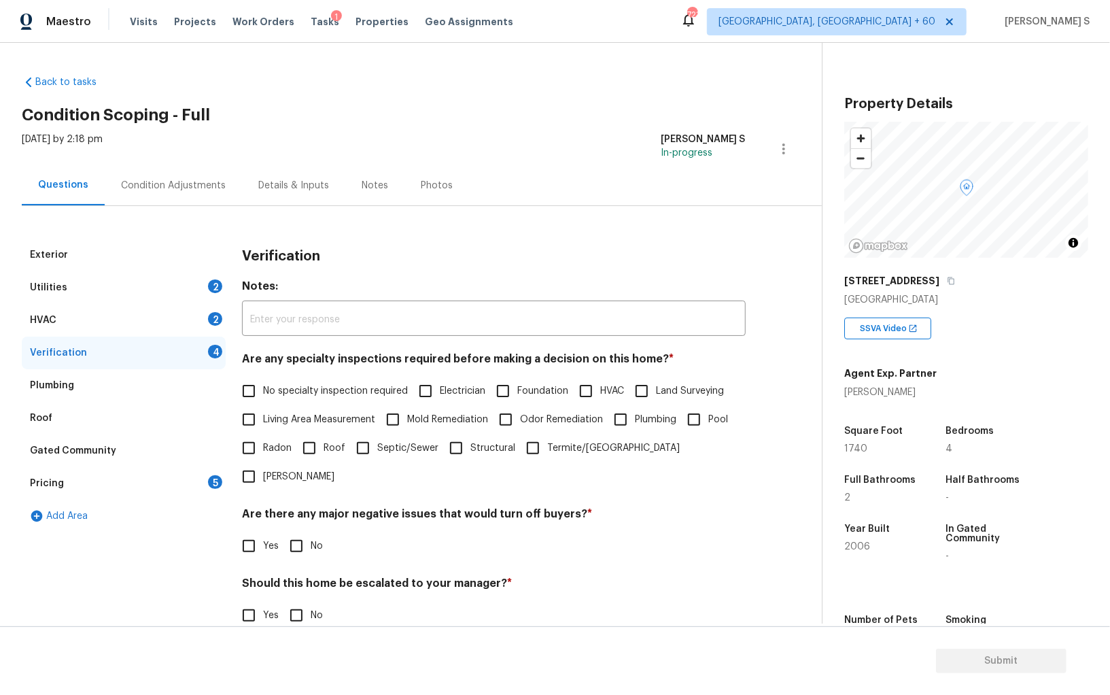
click at [239, 396] on input "No specialty inspection required" at bounding box center [248, 391] width 29 height 29
checkbox input "true"
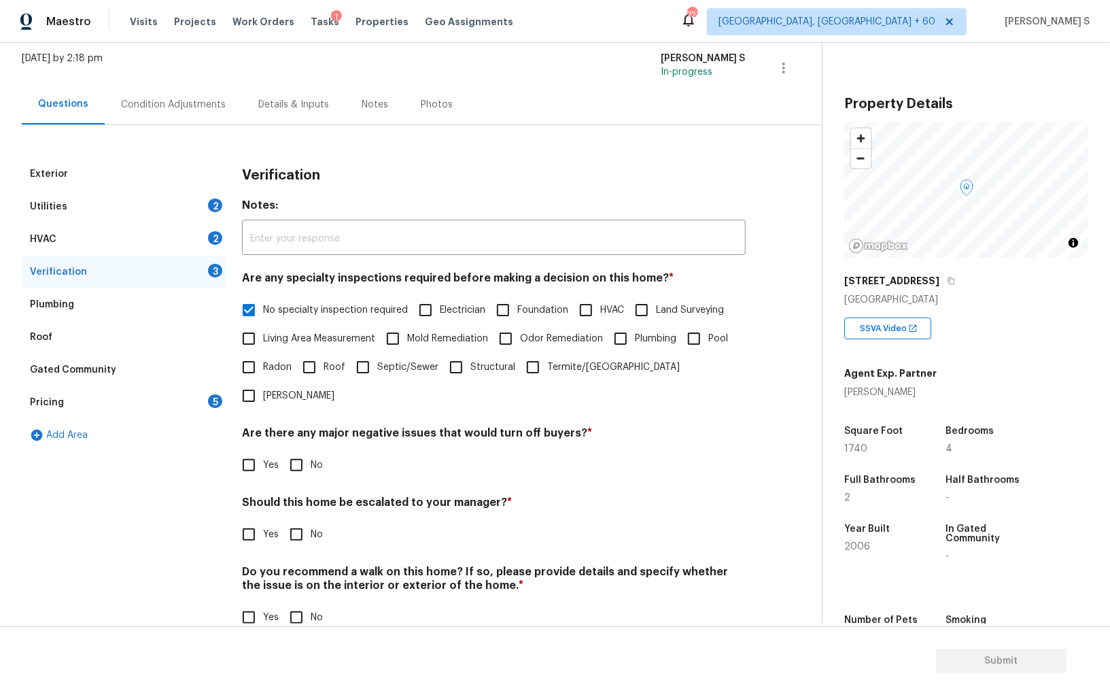
click at [299, 451] on input "No" at bounding box center [296, 465] width 29 height 29
checkbox input "true"
click at [294, 604] on input "No" at bounding box center [296, 618] width 29 height 29
checkbox input "true"
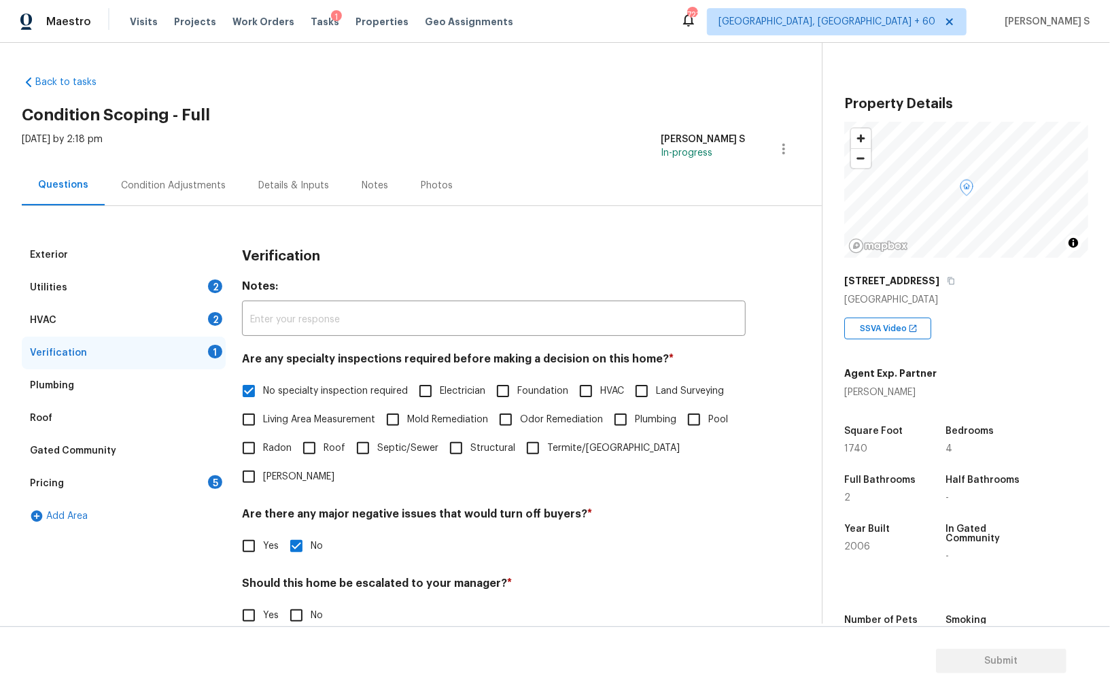
click at [210, 312] on div "2" at bounding box center [215, 319] width 14 height 14
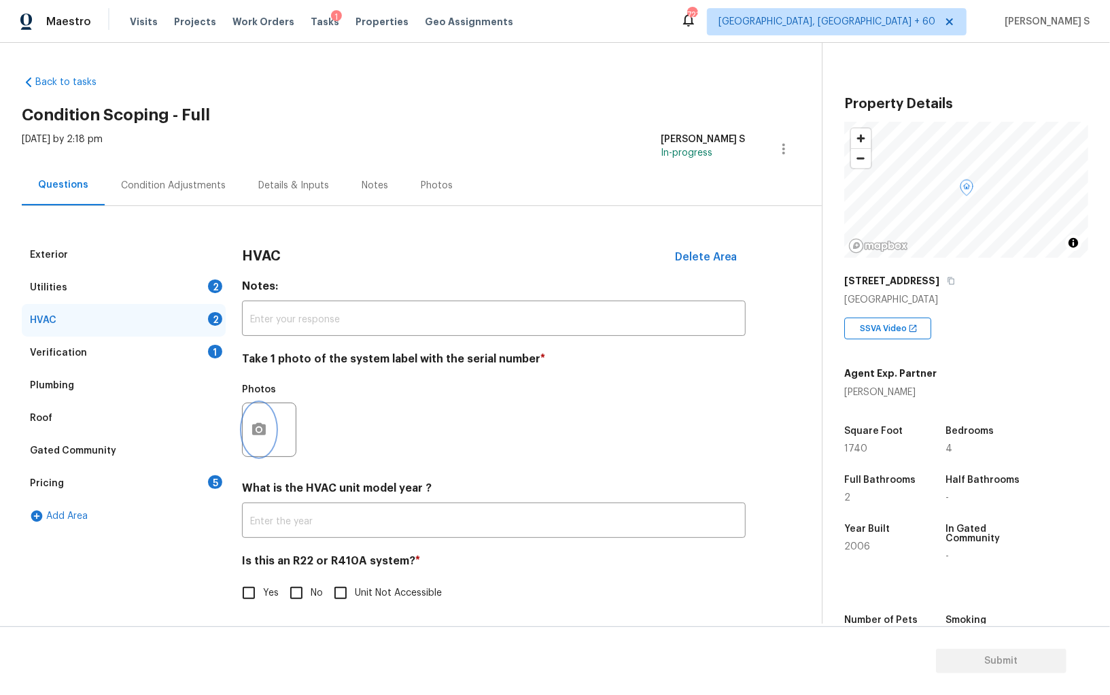
click at [270, 437] on button "button" at bounding box center [259, 429] width 33 height 53
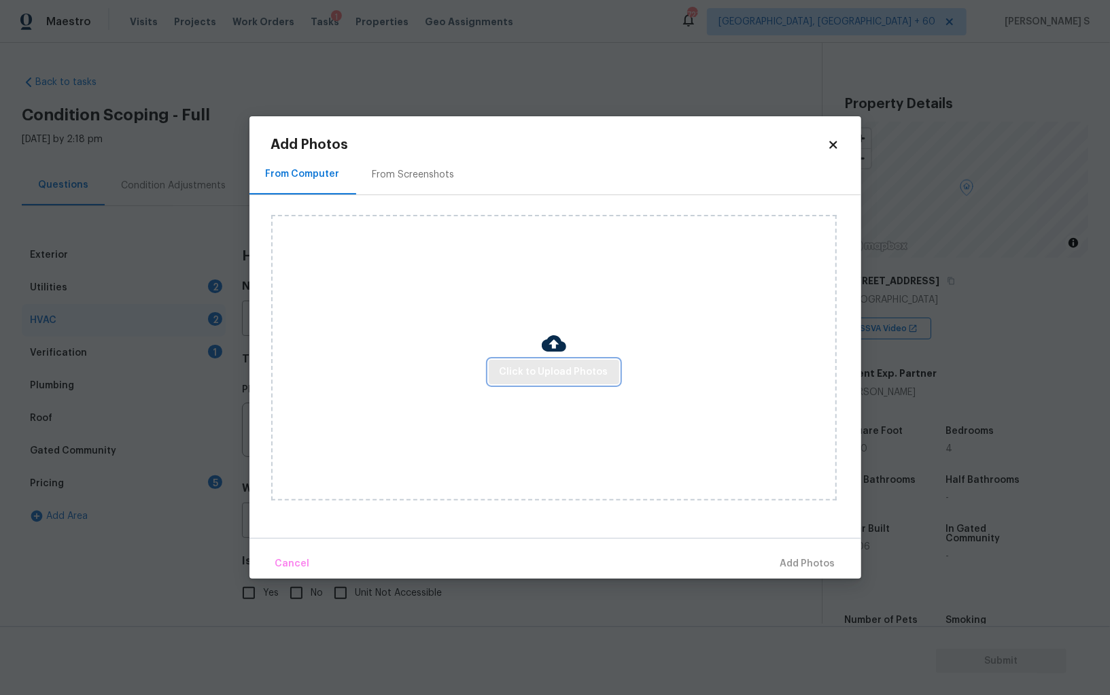
click at [508, 373] on span "Click to Upload Photos" at bounding box center [554, 372] width 109 height 17
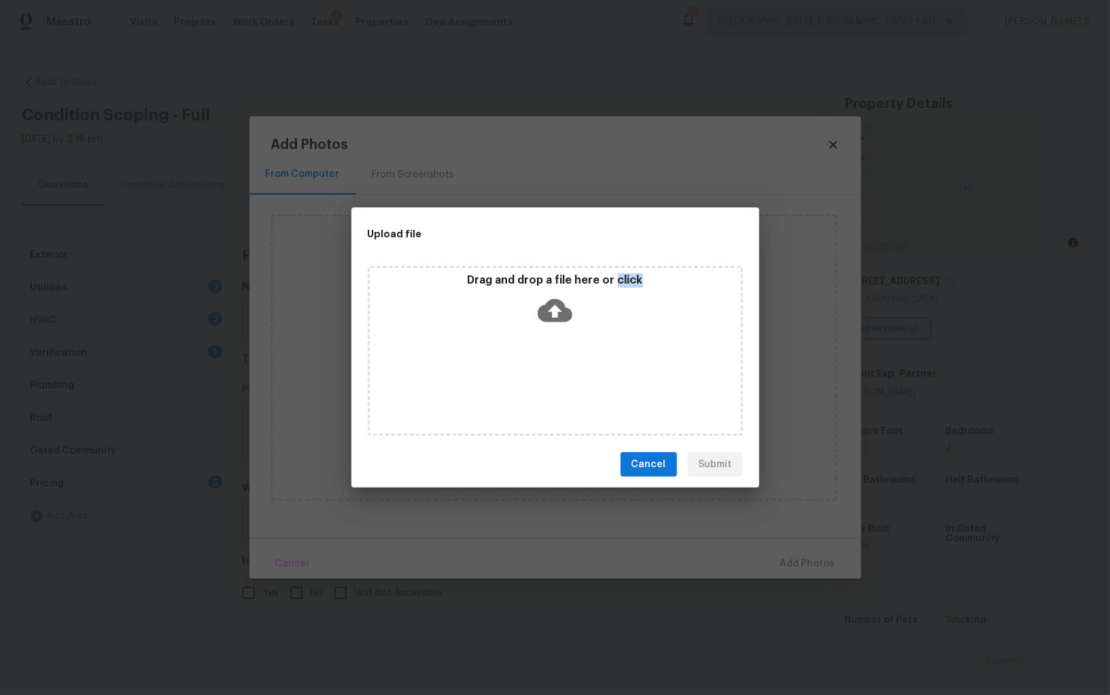
click at [508, 373] on div "Drag and drop a file here or click" at bounding box center [555, 351] width 375 height 170
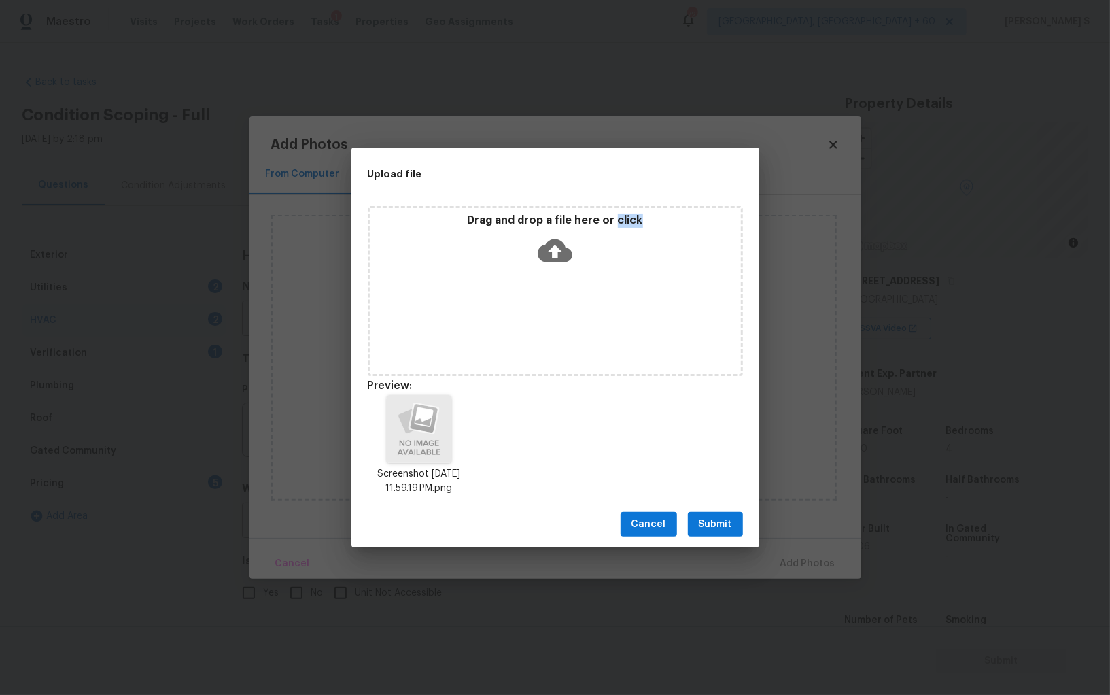
click at [714, 517] on span "Submit" at bounding box center [715, 524] width 33 height 17
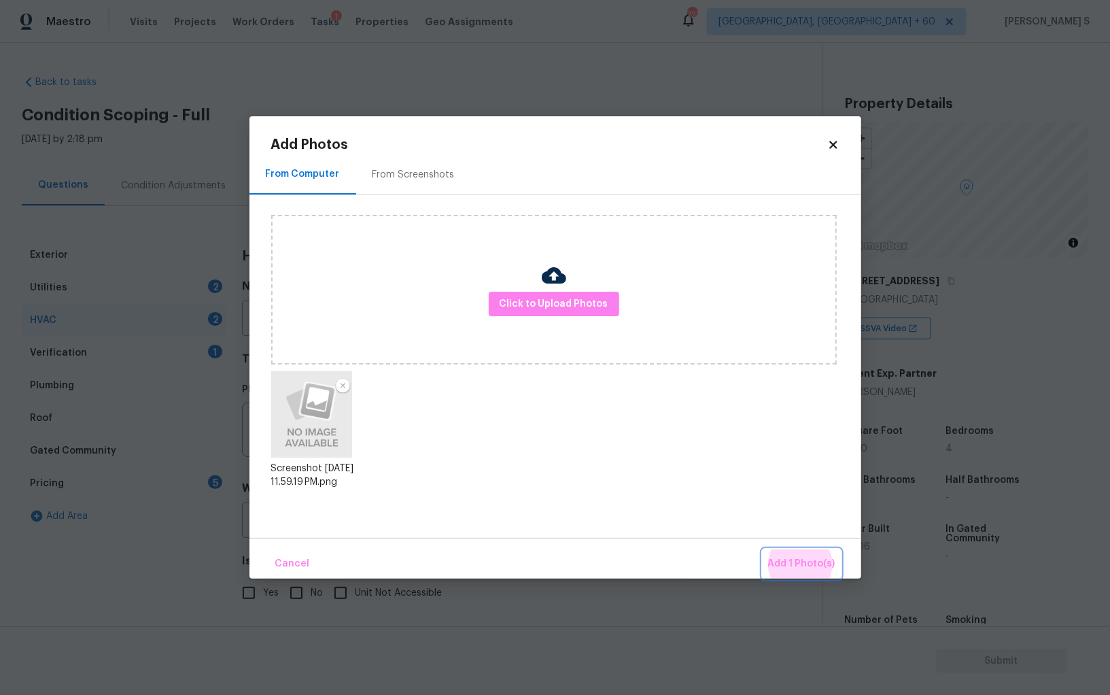
click at [763, 549] on button "Add 1 Photo(s)" at bounding box center [802, 563] width 78 height 29
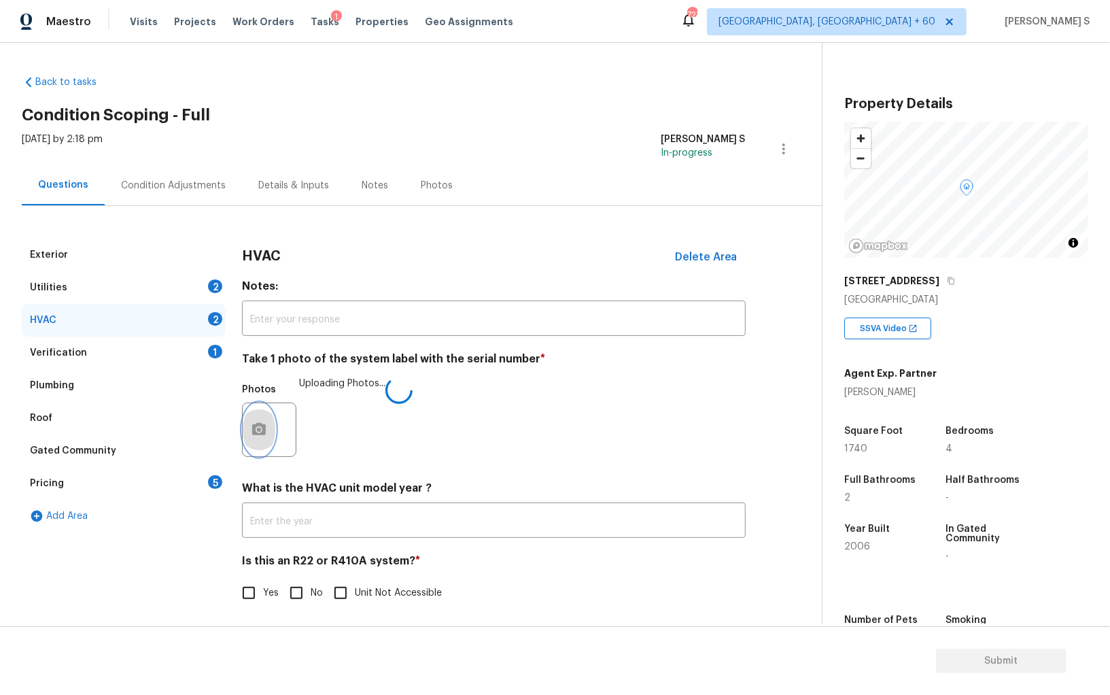
scroll to position [5, 0]
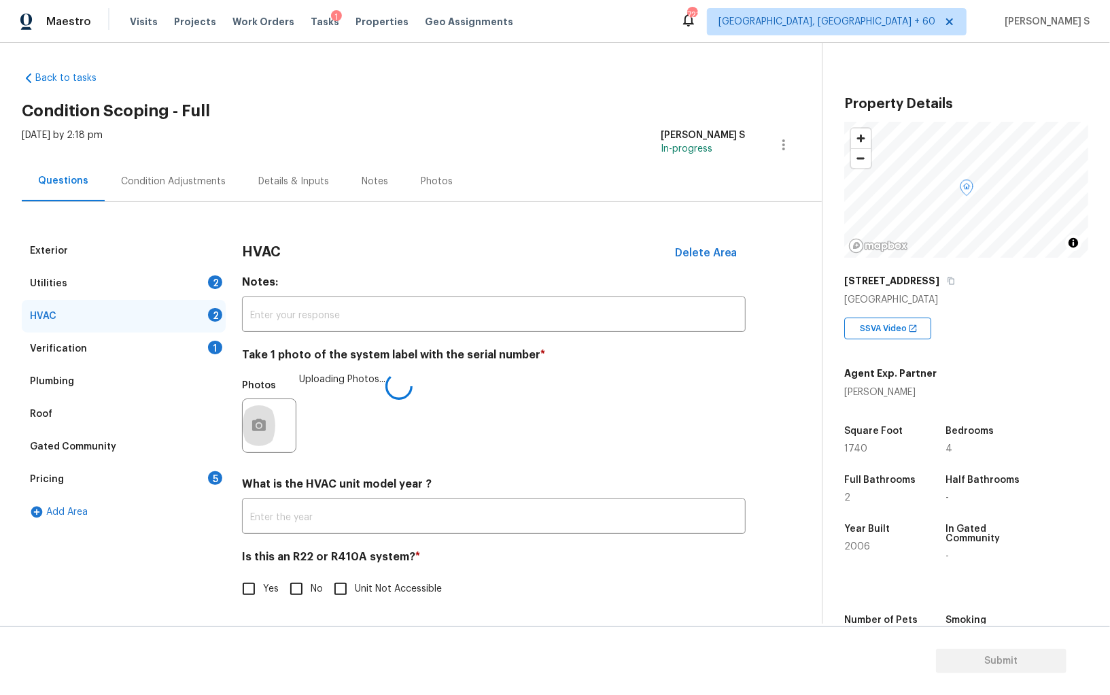
click at [314, 585] on span "No" at bounding box center [317, 589] width 12 height 14
click at [311, 585] on input "No" at bounding box center [296, 588] width 29 height 29
checkbox input "true"
click at [200, 281] on div "Utilities 2" at bounding box center [124, 283] width 204 height 33
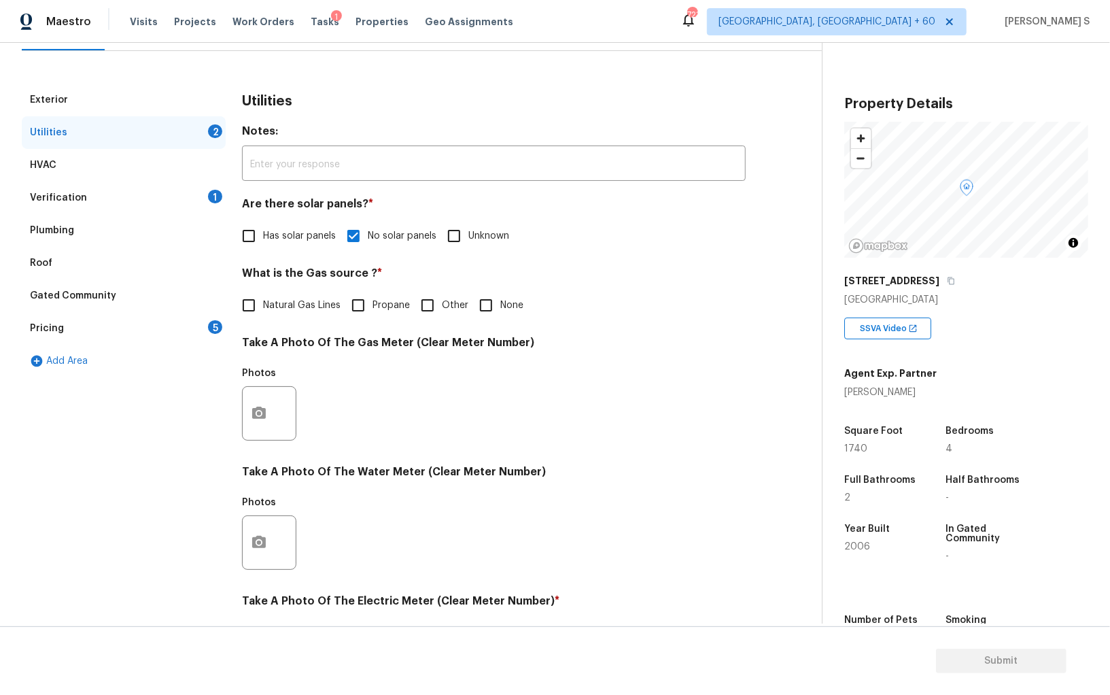
scroll to position [328, 0]
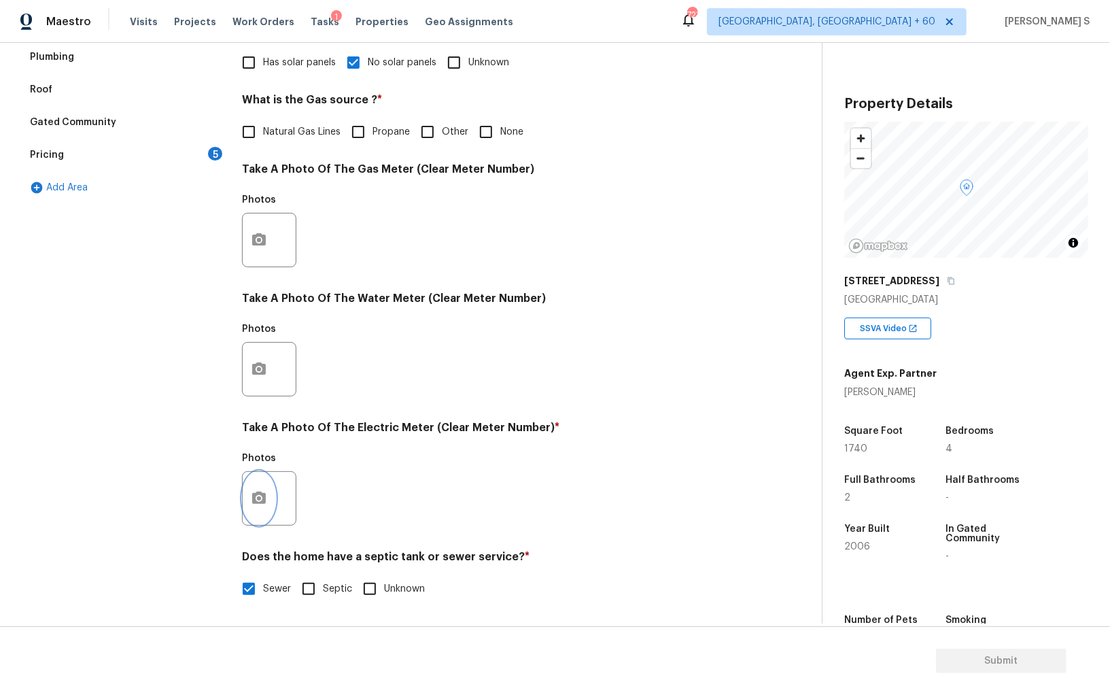
click at [268, 510] on button "button" at bounding box center [259, 498] width 33 height 53
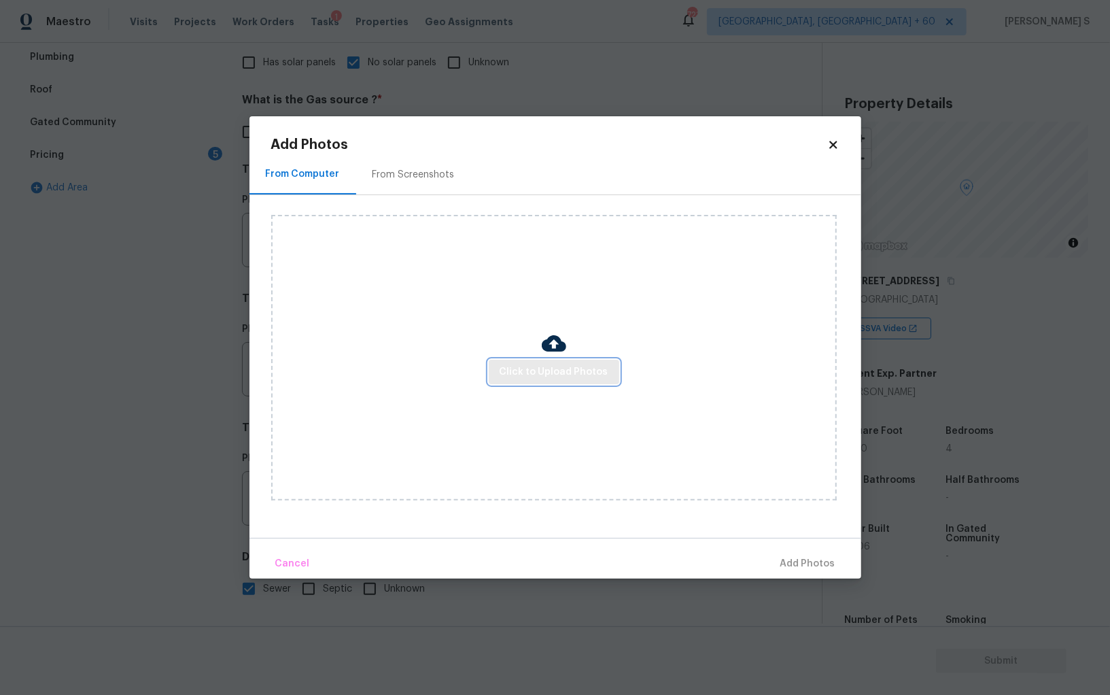
click at [553, 360] on button "Click to Upload Photos" at bounding box center [554, 372] width 130 height 25
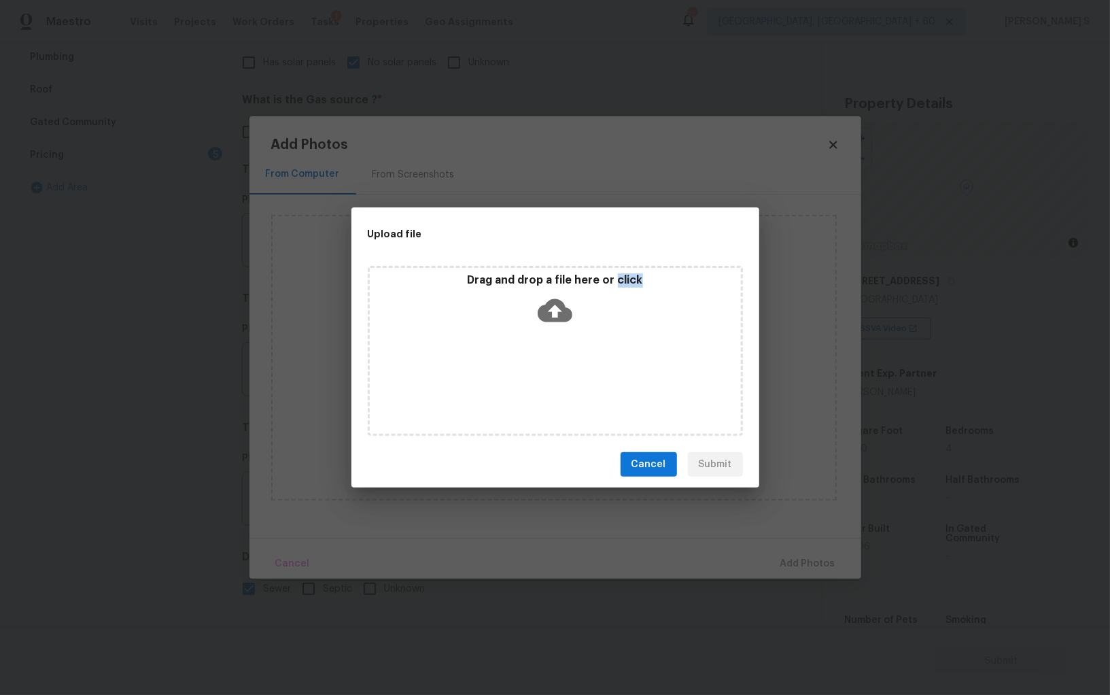
click at [553, 360] on div "Drag and drop a file here or click" at bounding box center [555, 351] width 375 height 170
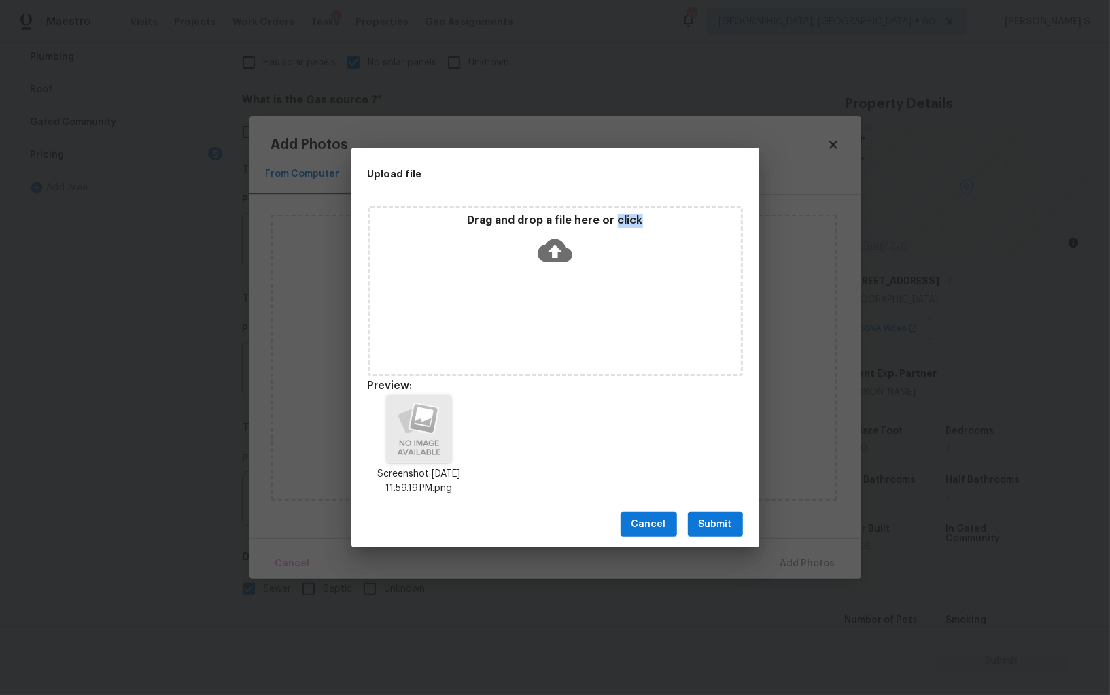
click at [718, 514] on button "Submit" at bounding box center [715, 524] width 55 height 25
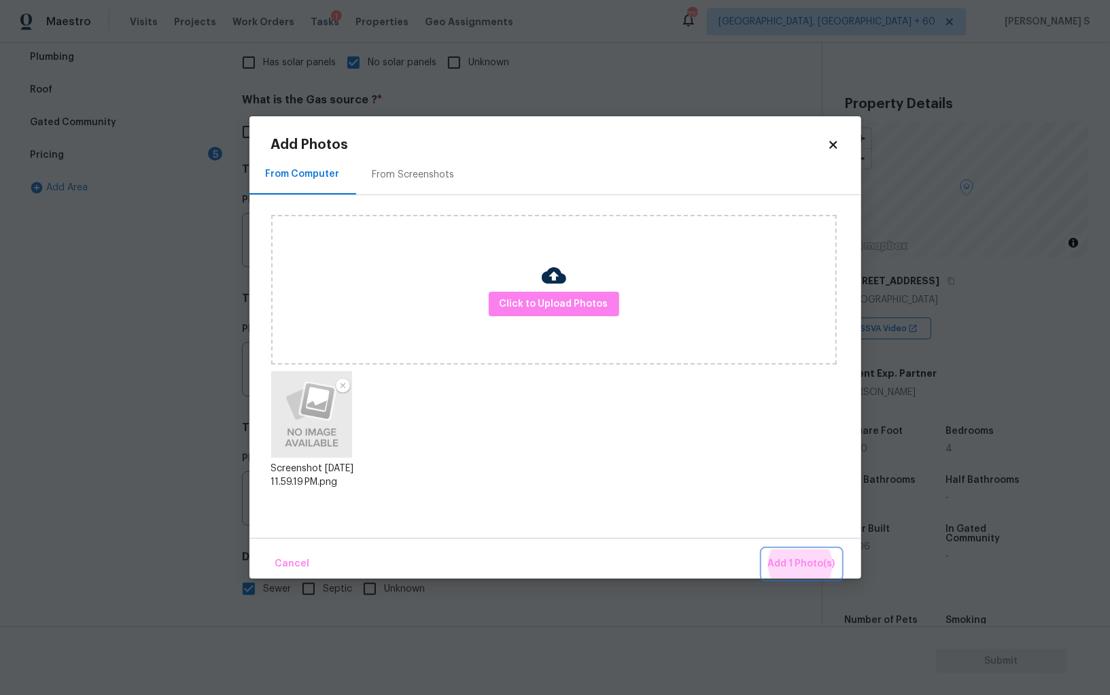
click at [763, 549] on button "Add 1 Photo(s)" at bounding box center [802, 563] width 78 height 29
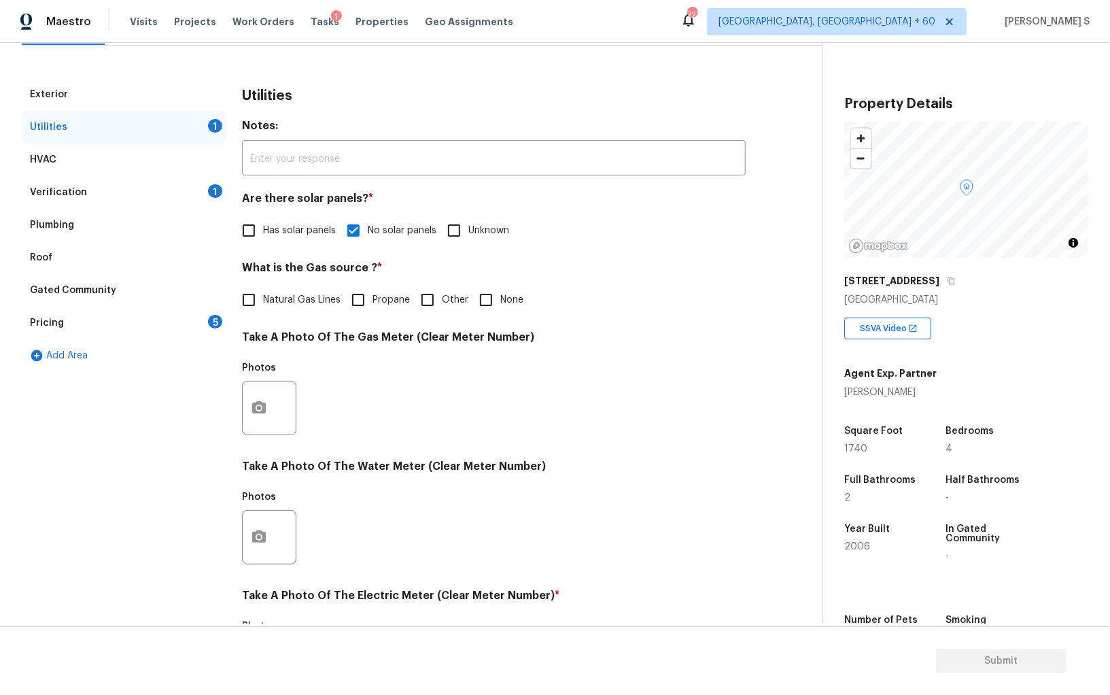
scroll to position [0, 0]
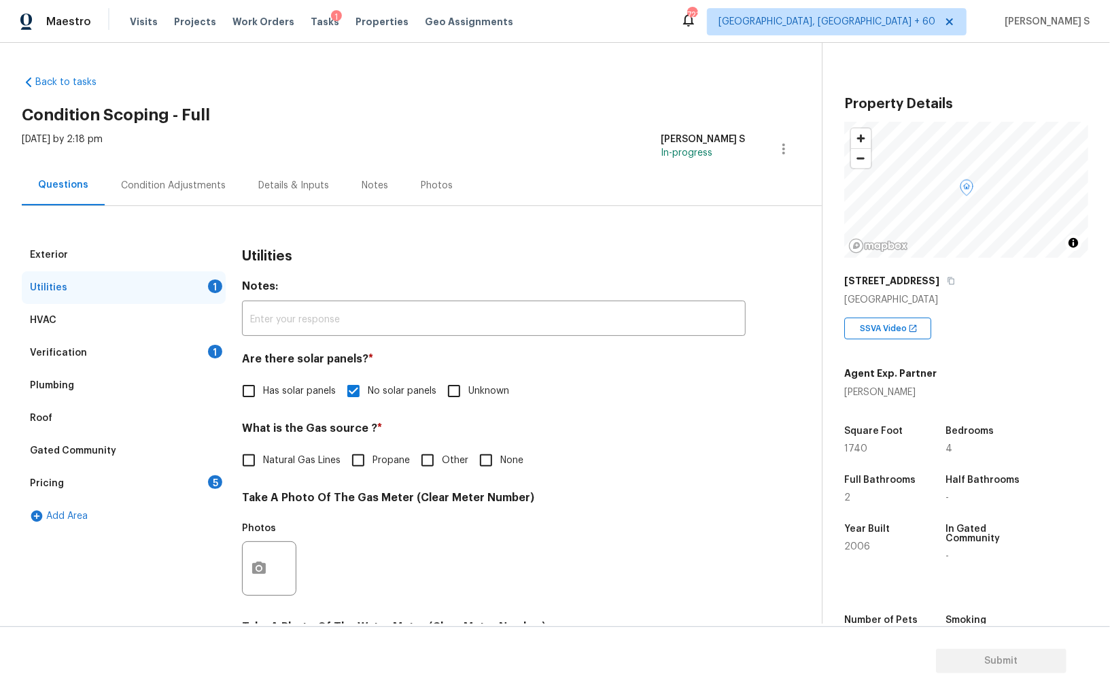
click at [203, 483] on div "Pricing 5" at bounding box center [124, 483] width 204 height 33
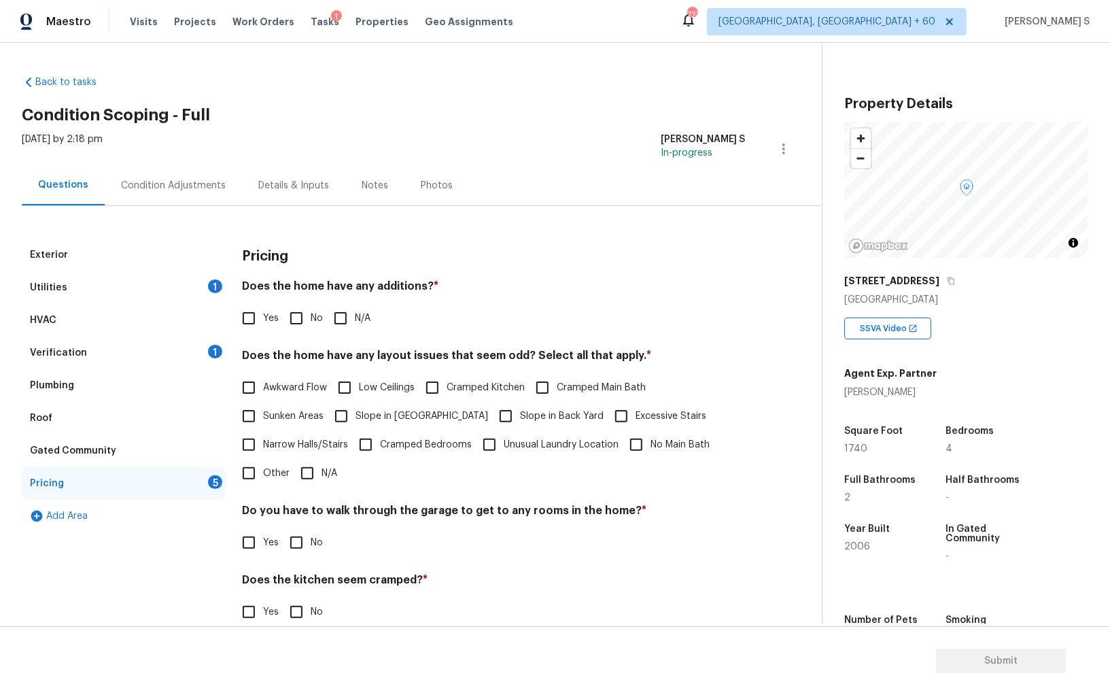
click at [308, 309] on input "No" at bounding box center [296, 318] width 29 height 29
checkbox input "true"
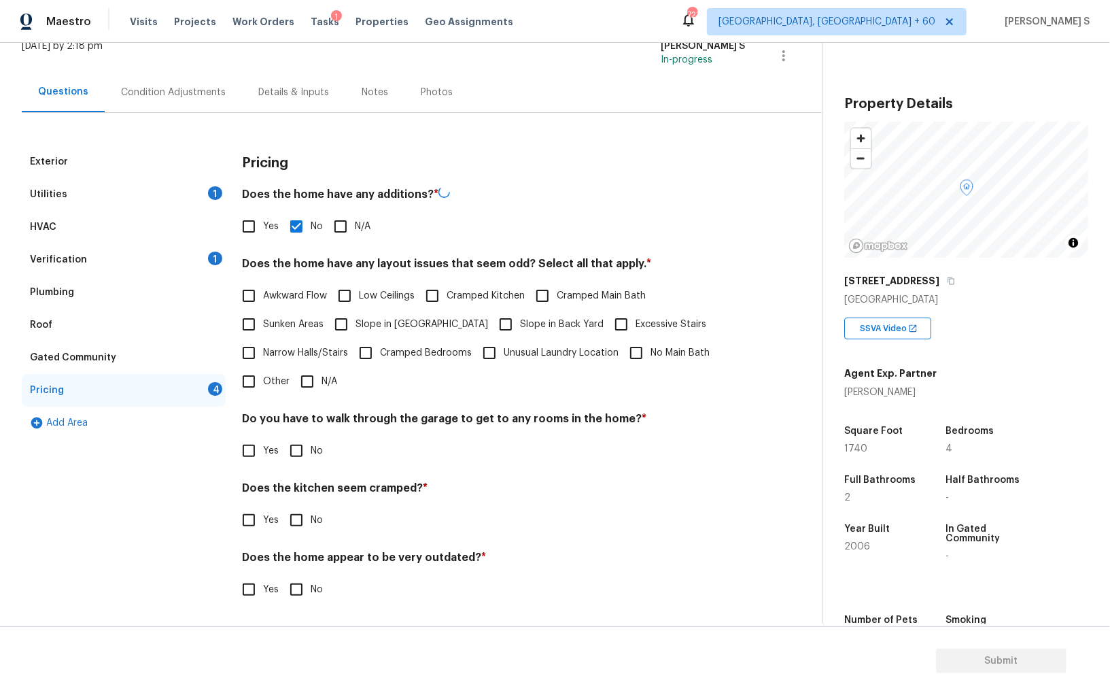
scroll to position [92, 0]
click at [291, 440] on input "No" at bounding box center [296, 450] width 29 height 29
checkbox input "true"
click at [282, 507] on input "No" at bounding box center [296, 521] width 29 height 29
checkbox input "true"
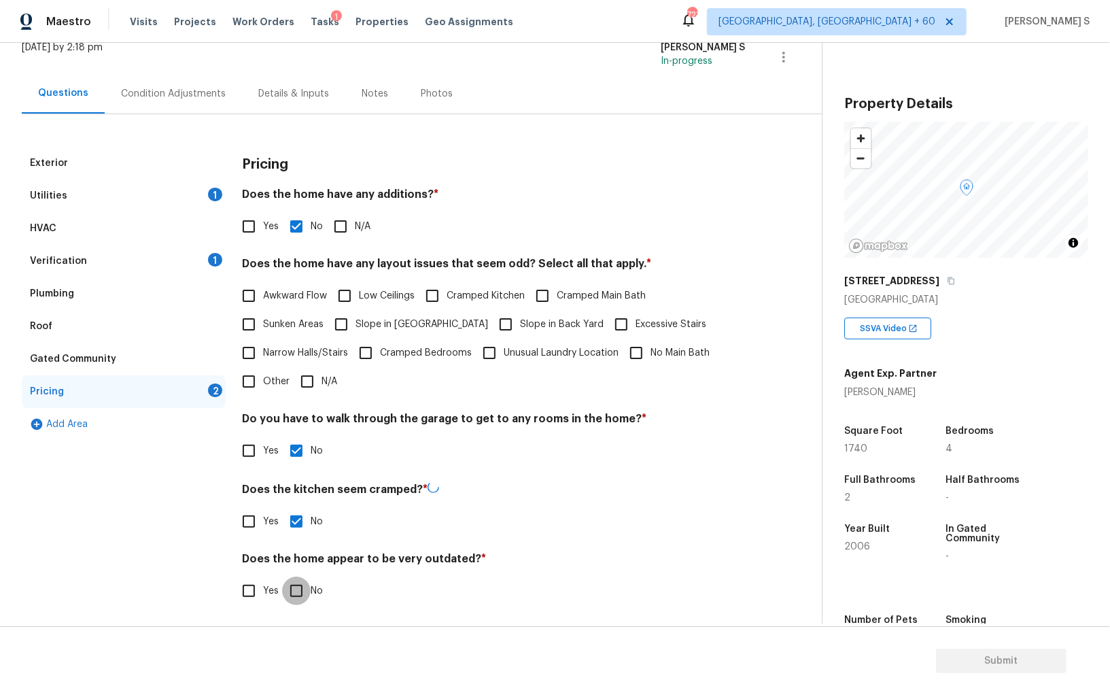
click at [282, 576] on input "No" at bounding box center [296, 590] width 29 height 29
checkbox input "true"
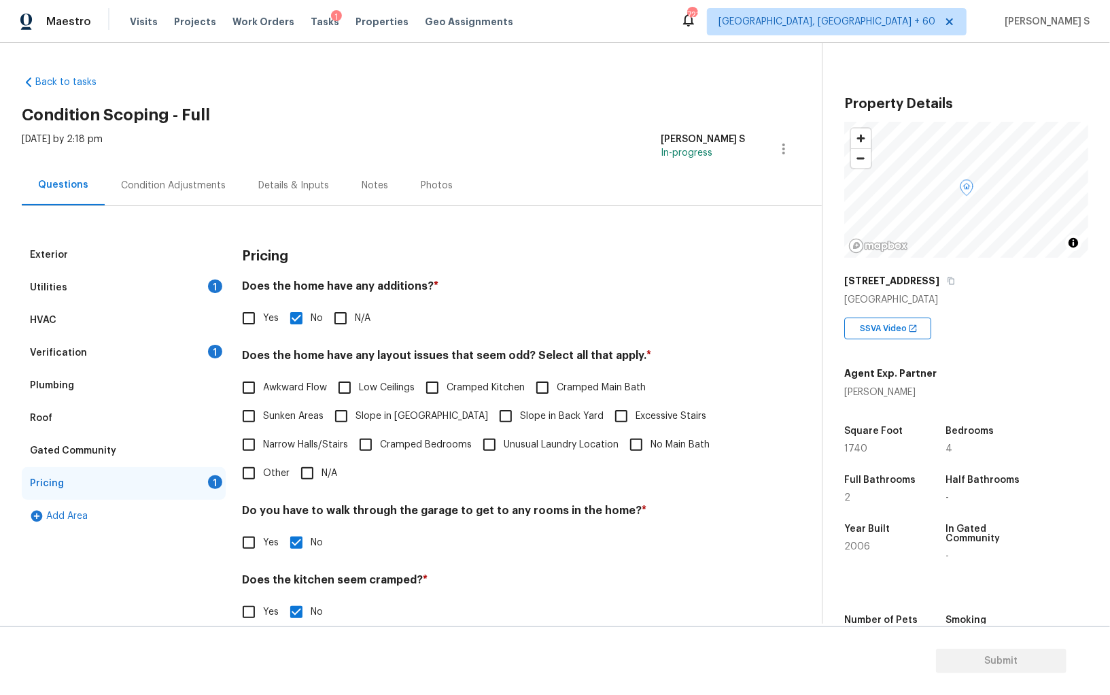
click at [169, 195] on div "Condition Adjustments" at bounding box center [173, 185] width 137 height 40
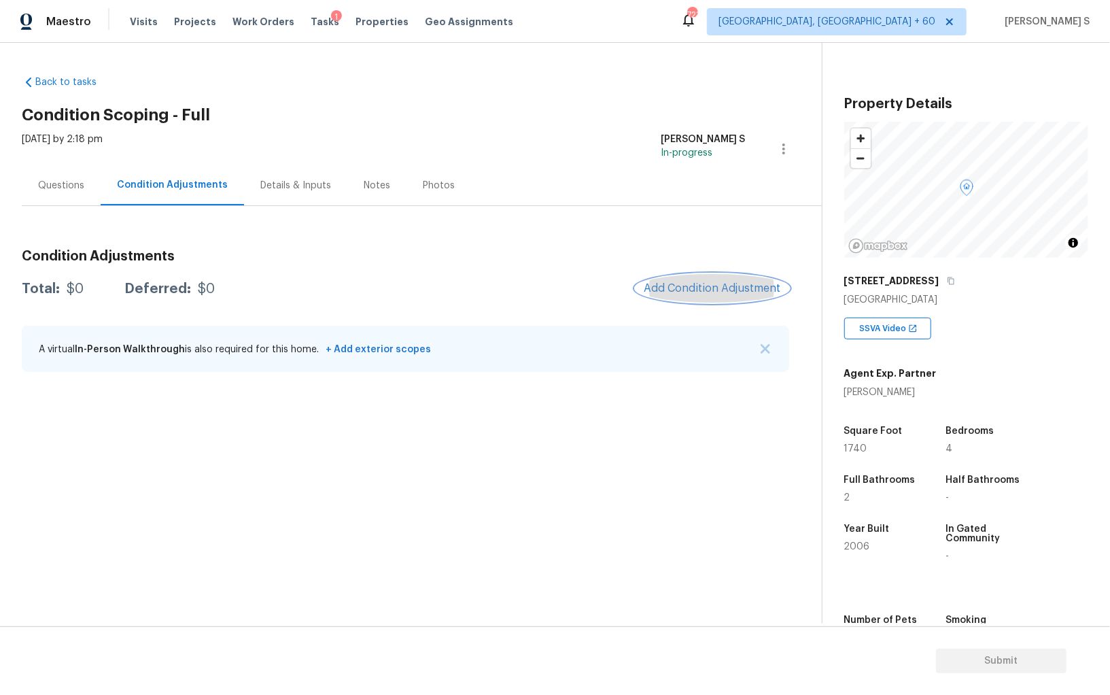
click at [699, 280] on button "Add Condition Adjustment" at bounding box center [712, 288] width 154 height 29
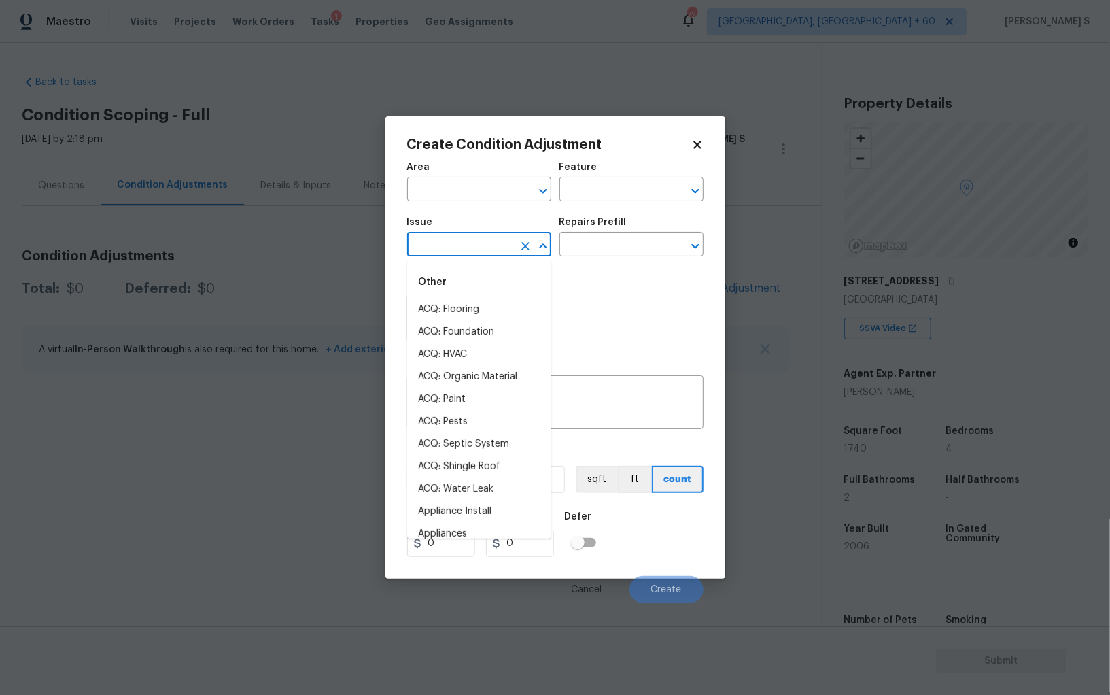
click at [463, 253] on input "text" at bounding box center [460, 245] width 106 height 21
type input "s"
type input "m"
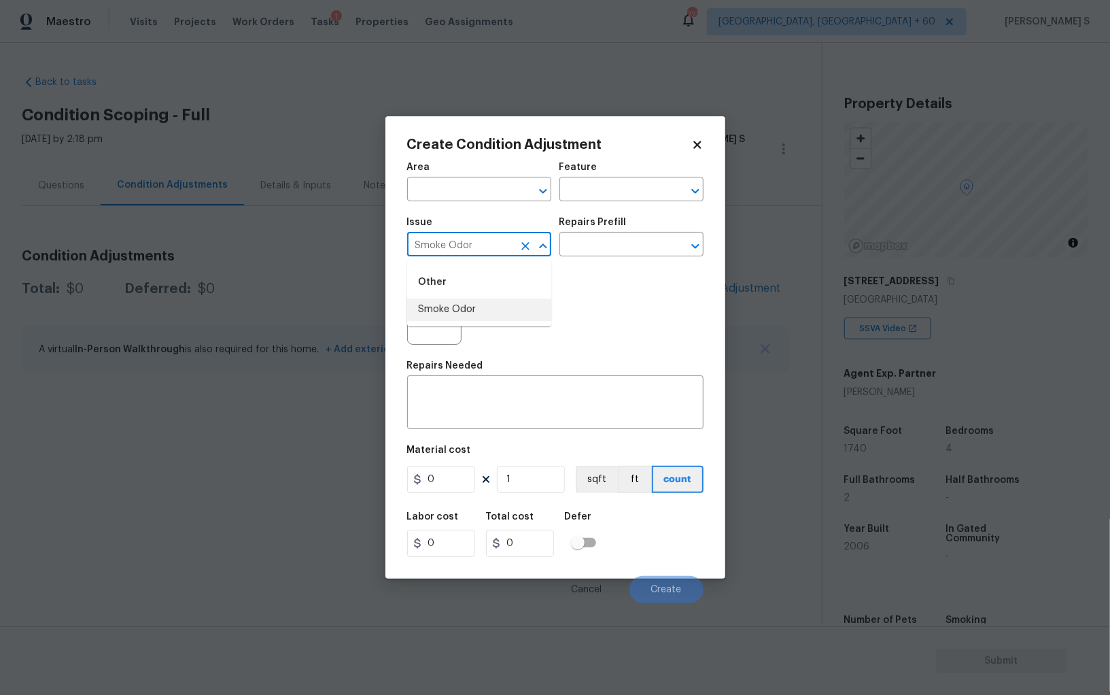
type input "Smoke Odor"
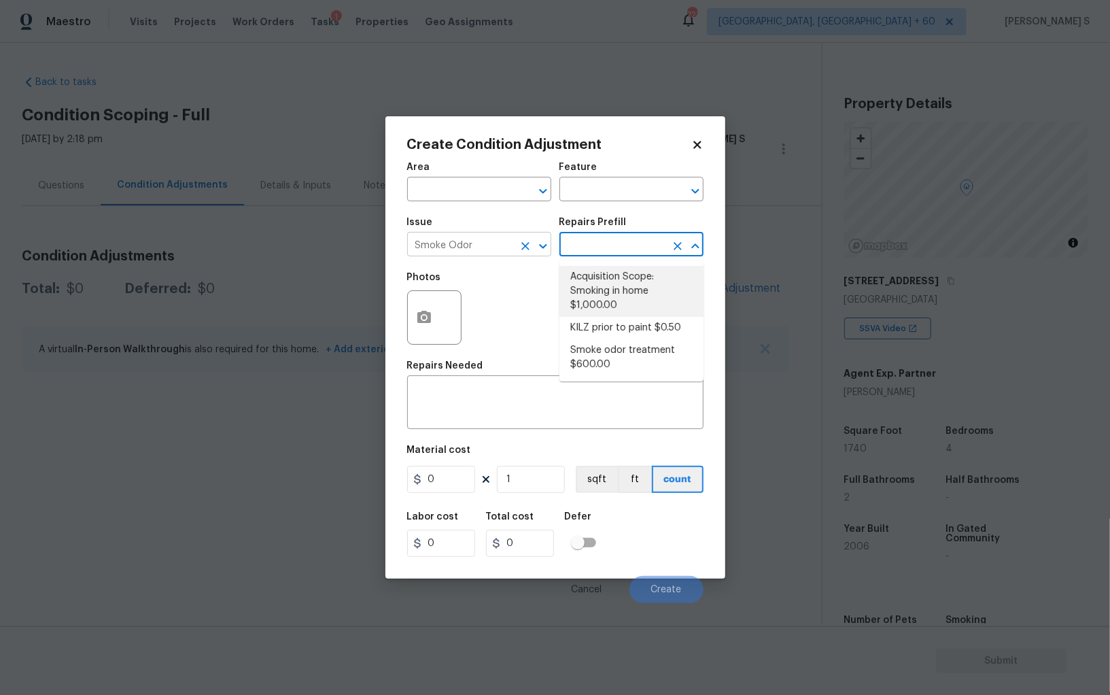
type textarea "Acquisition Scope: Smoking in home"
type input "1000"
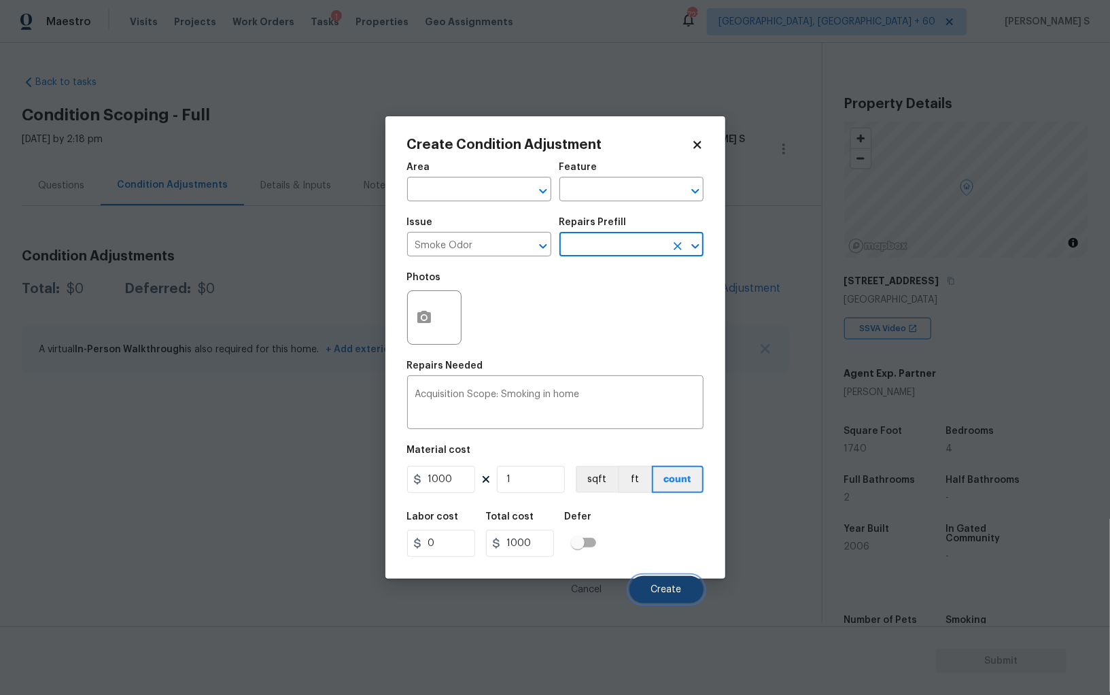
click at [685, 593] on button "Create" at bounding box center [666, 589] width 74 height 27
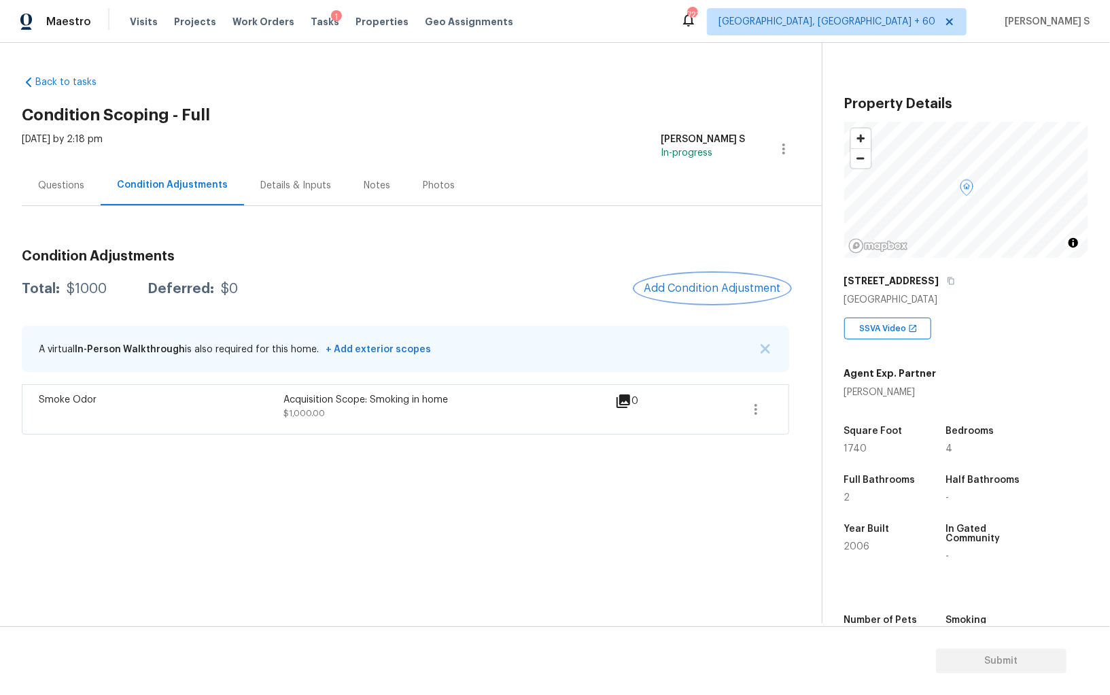
click at [697, 280] on button "Add Condition Adjustment" at bounding box center [712, 288] width 154 height 29
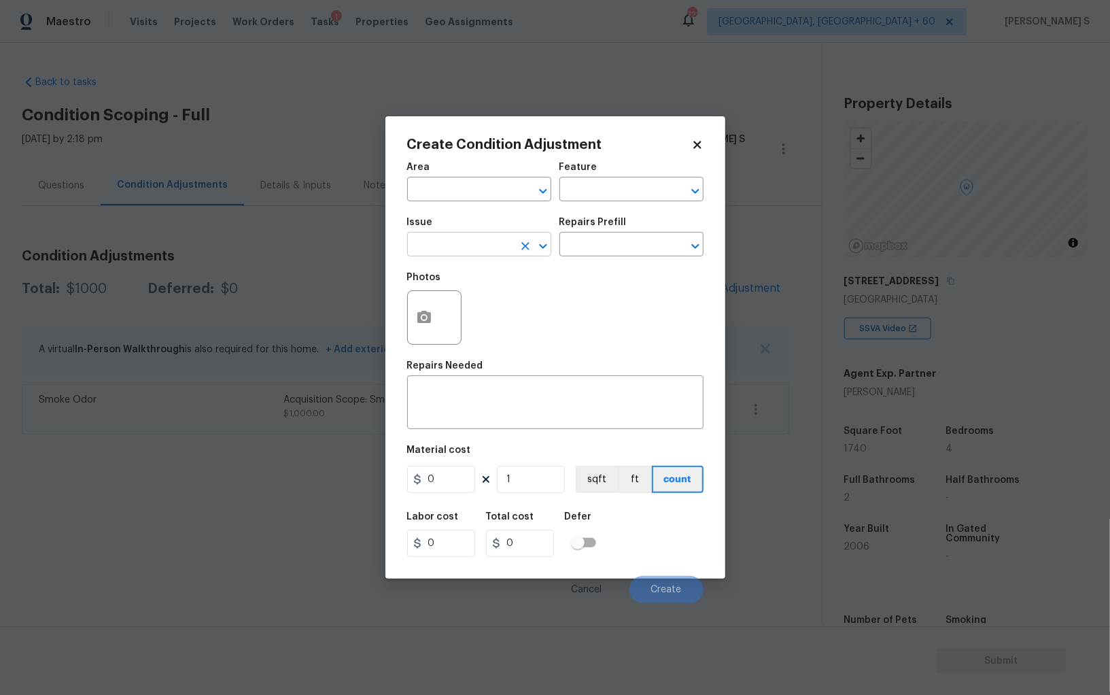
click at [449, 241] on input "text" at bounding box center [460, 245] width 106 height 21
type input "Pressure Washing"
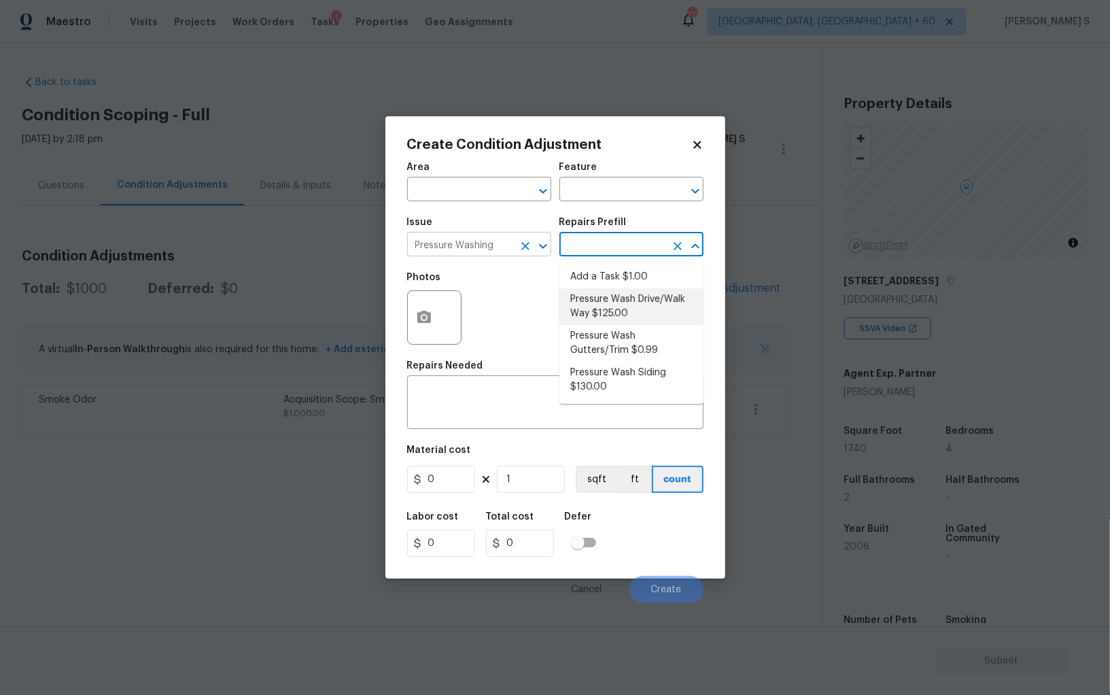
type input "Siding"
type textarea "Pressure wash the driveways/walkways as directed by the PM. Ensure that all deb…"
type input "125"
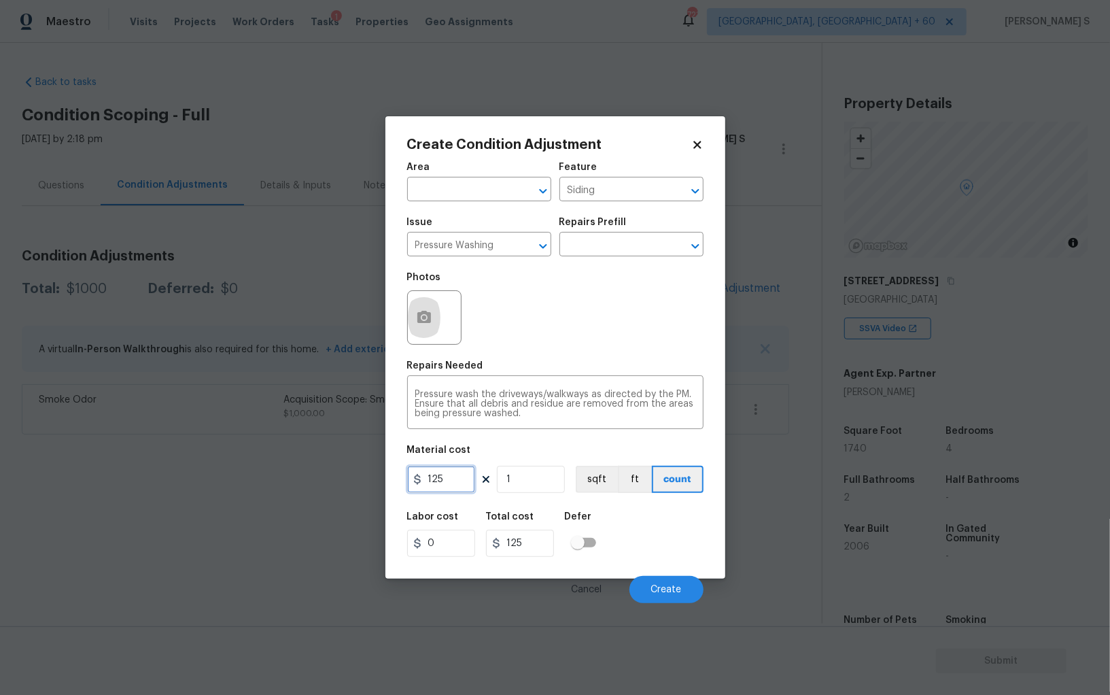
click at [457, 467] on input "125" at bounding box center [441, 479] width 68 height 27
type input "200"
click at [676, 601] on button "Create" at bounding box center [666, 589] width 74 height 27
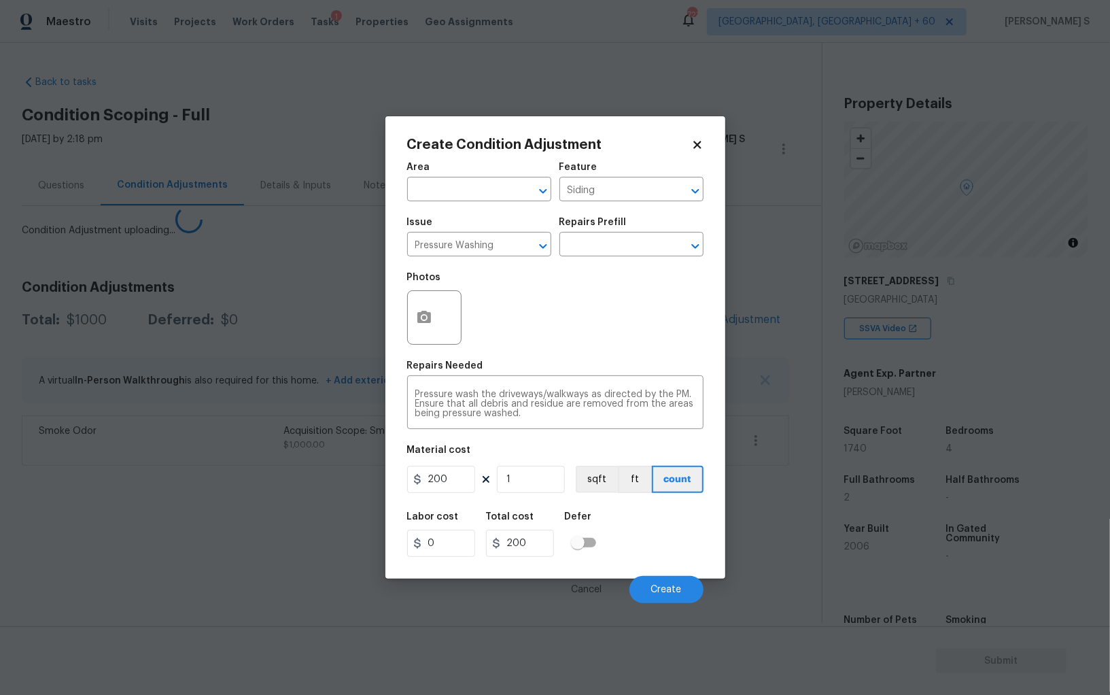
click at [279, 571] on body "Maestro Visits Projects Work Orders Tasks 1 Properties Geo Assignments 723 Albu…" at bounding box center [555, 347] width 1110 height 695
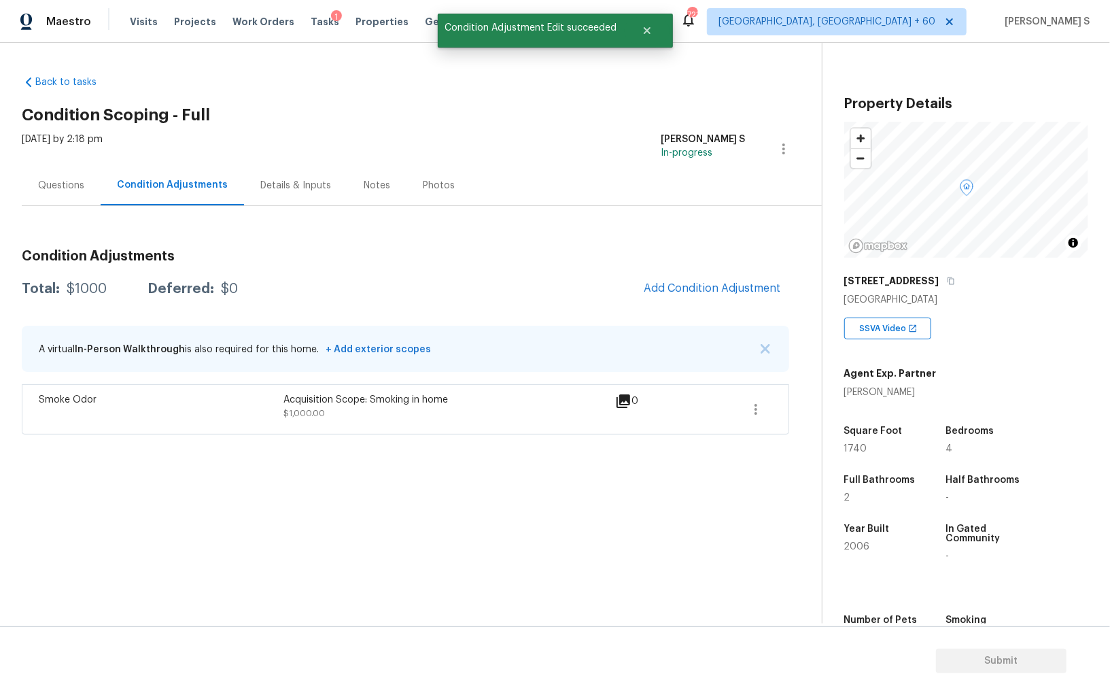
click at [665, 318] on div "Condition Adjustments Total: $1000 Deferred: $0 Add Condition Adjustment A virt…" at bounding box center [405, 337] width 767 height 196
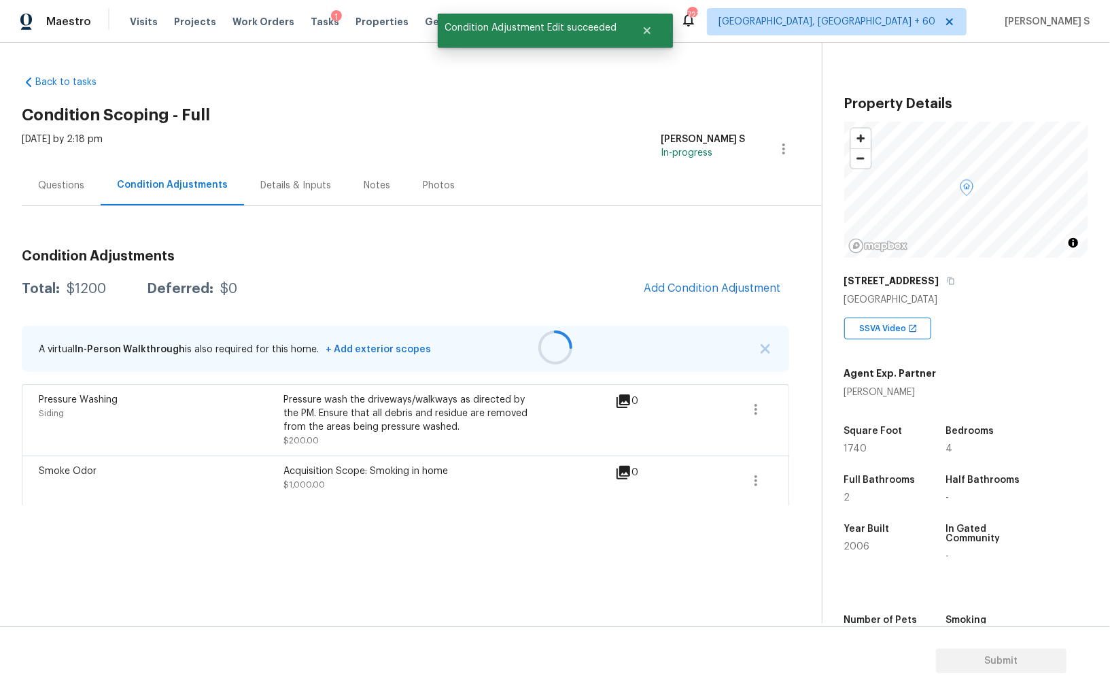
click at [738, 297] on div at bounding box center [555, 347] width 1110 height 695
click at [722, 302] on button "Add Condition Adjustment" at bounding box center [712, 288] width 154 height 29
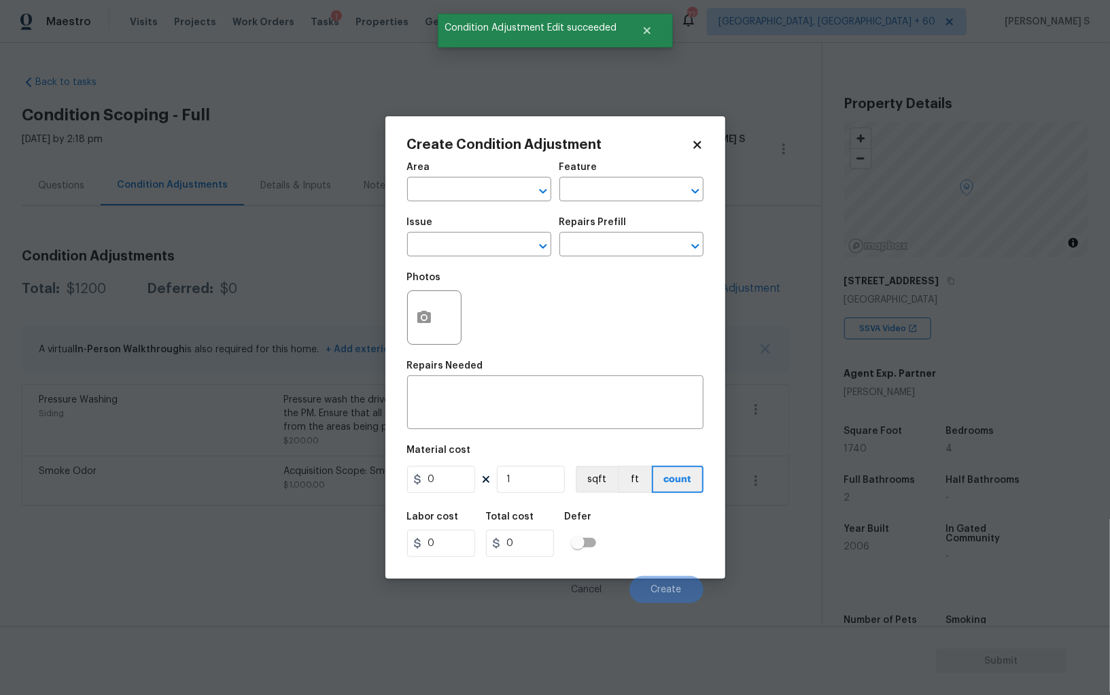
click at [444, 319] on div at bounding box center [434, 317] width 54 height 54
click at [391, 318] on div "Create Condition Adjustment Area ​ Feature ​ Issue ​ Repairs Prefill ​ Photos R…" at bounding box center [555, 347] width 340 height 462
click at [432, 318] on button "button" at bounding box center [424, 317] width 33 height 53
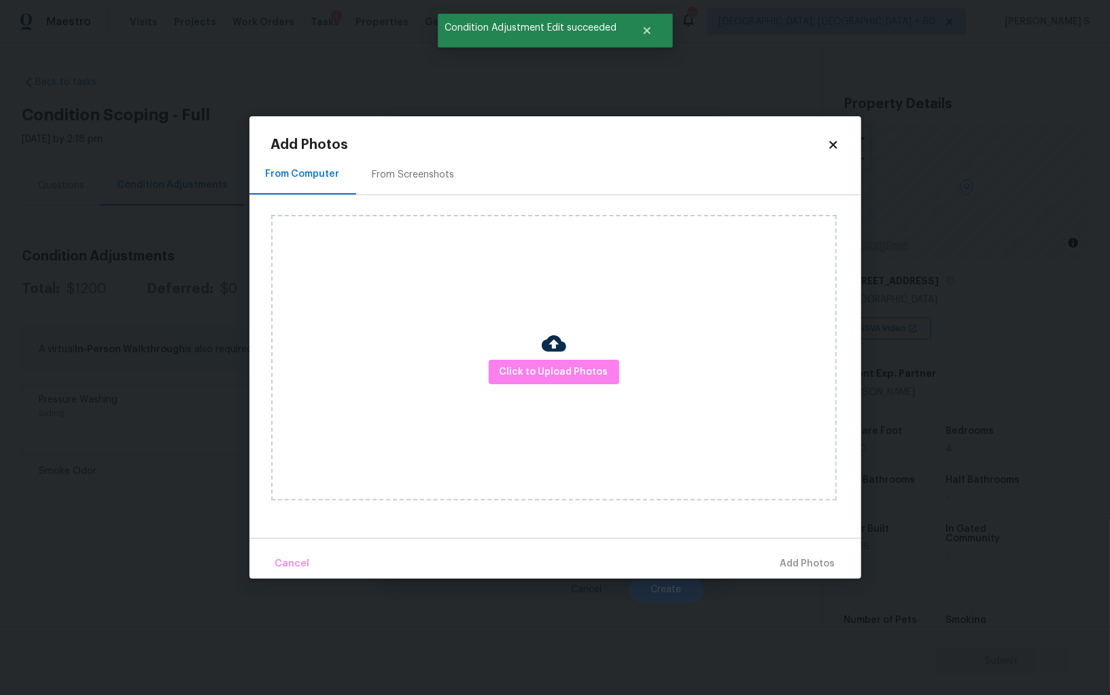
click at [432, 166] on div "From Screenshots" at bounding box center [413, 174] width 115 height 40
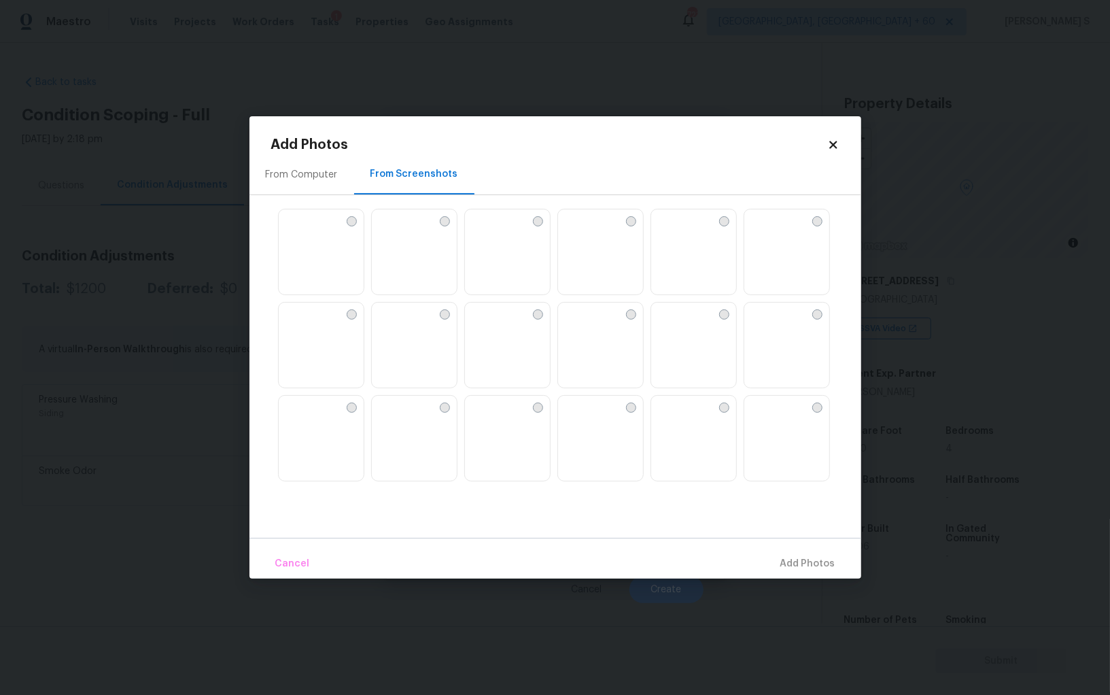
click at [580, 324] on img at bounding box center [569, 313] width 22 height 22
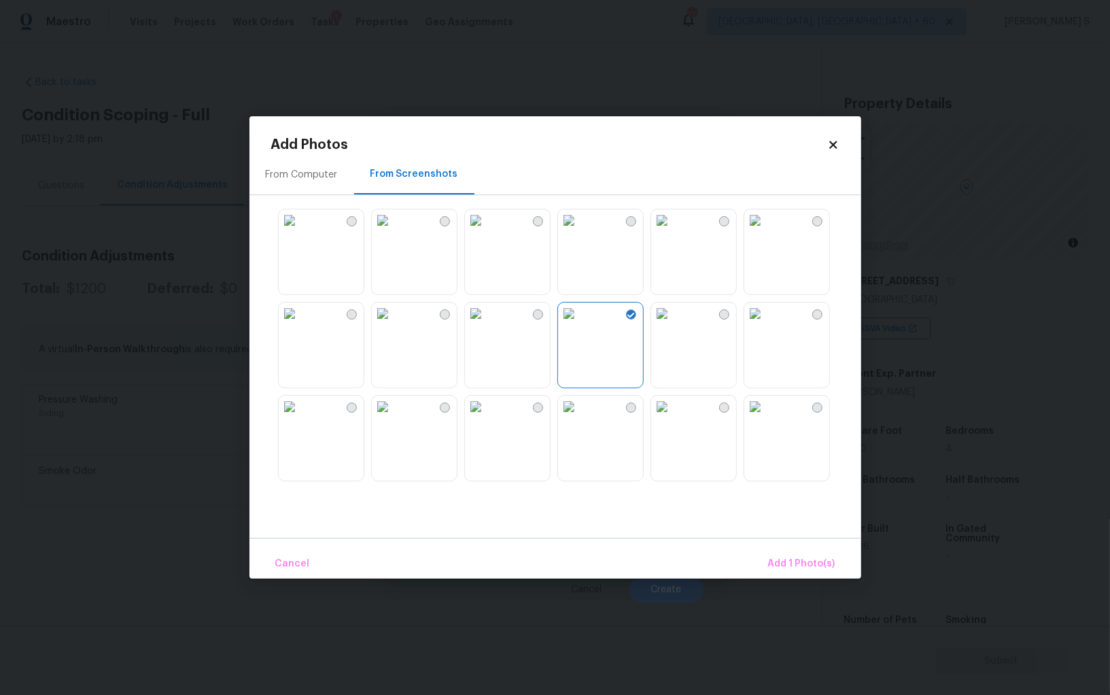
click at [300, 324] on img at bounding box center [290, 313] width 22 height 22
click at [814, 560] on span "Add 2 Photo(s)" at bounding box center [800, 563] width 69 height 17
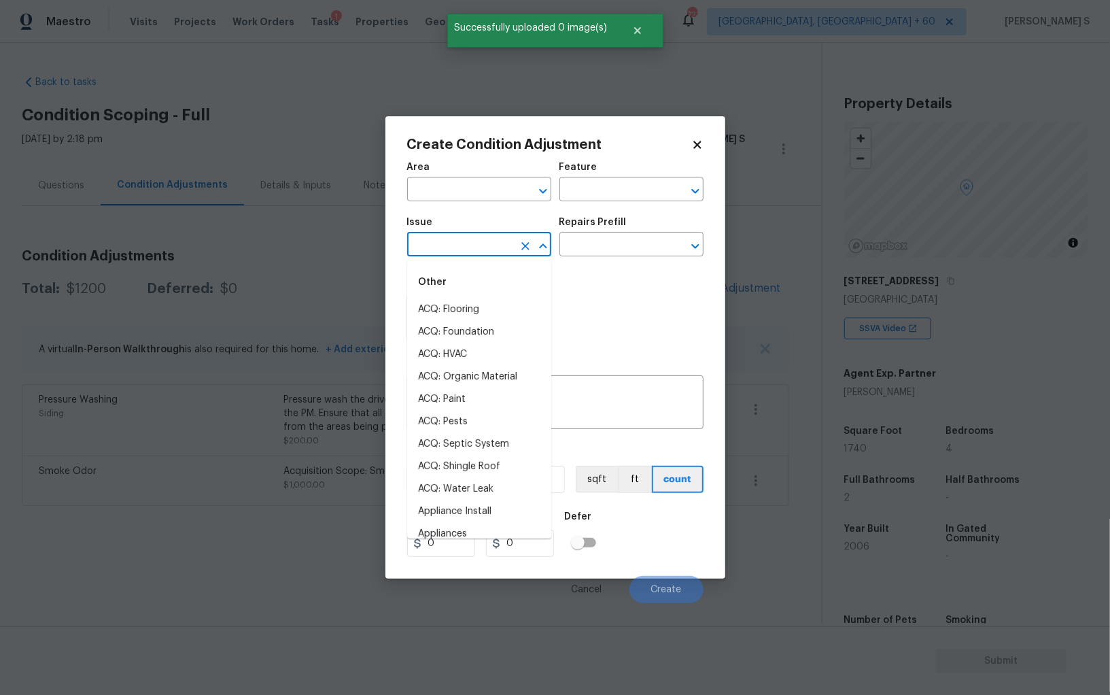
click at [458, 251] on input "text" at bounding box center [460, 245] width 106 height 21
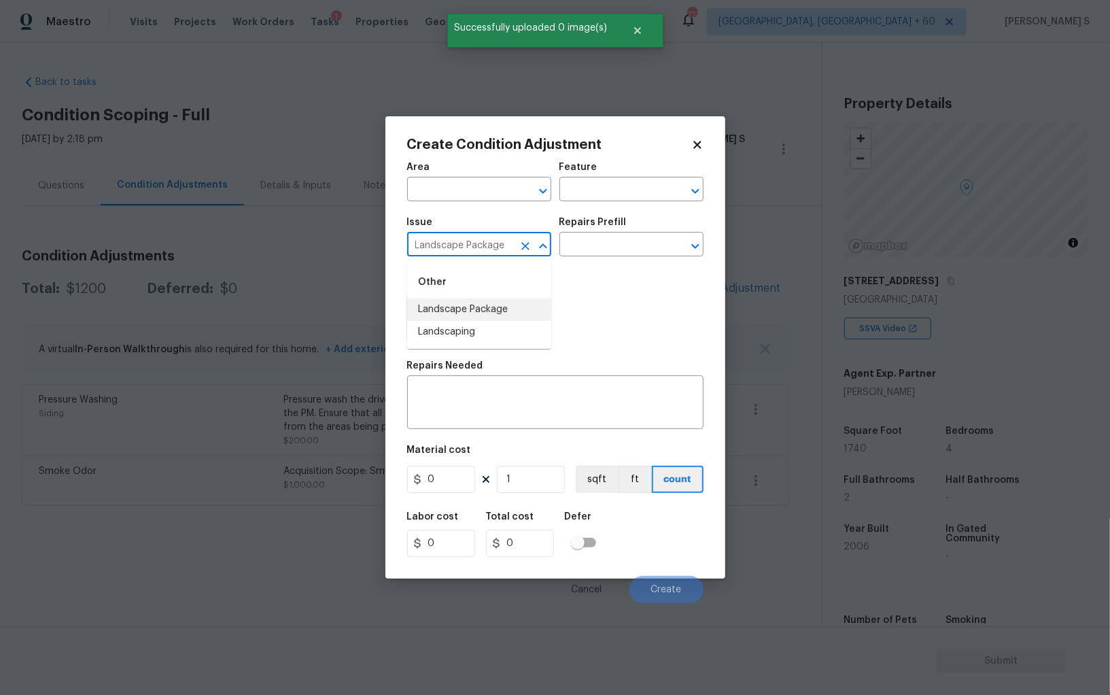
type input "Landscape Package"
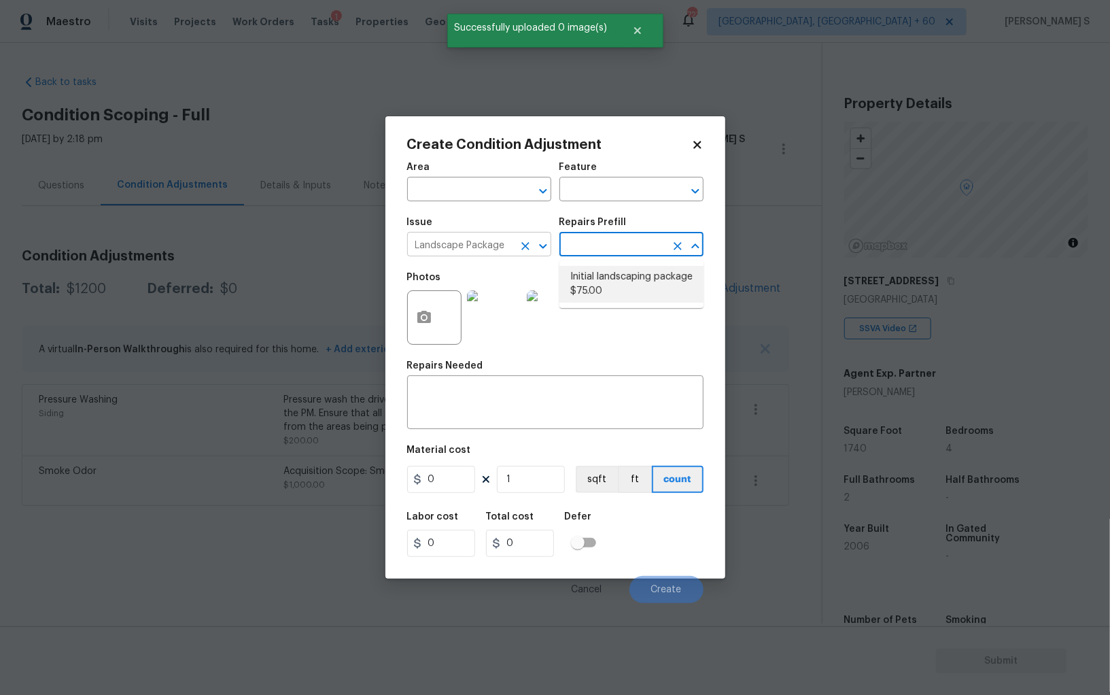
type input "Home Readiness Packages"
type textarea "Mowing of grass up to 6" in height. Mow, edge along driveways & sidewalks, trim…"
type input "75"
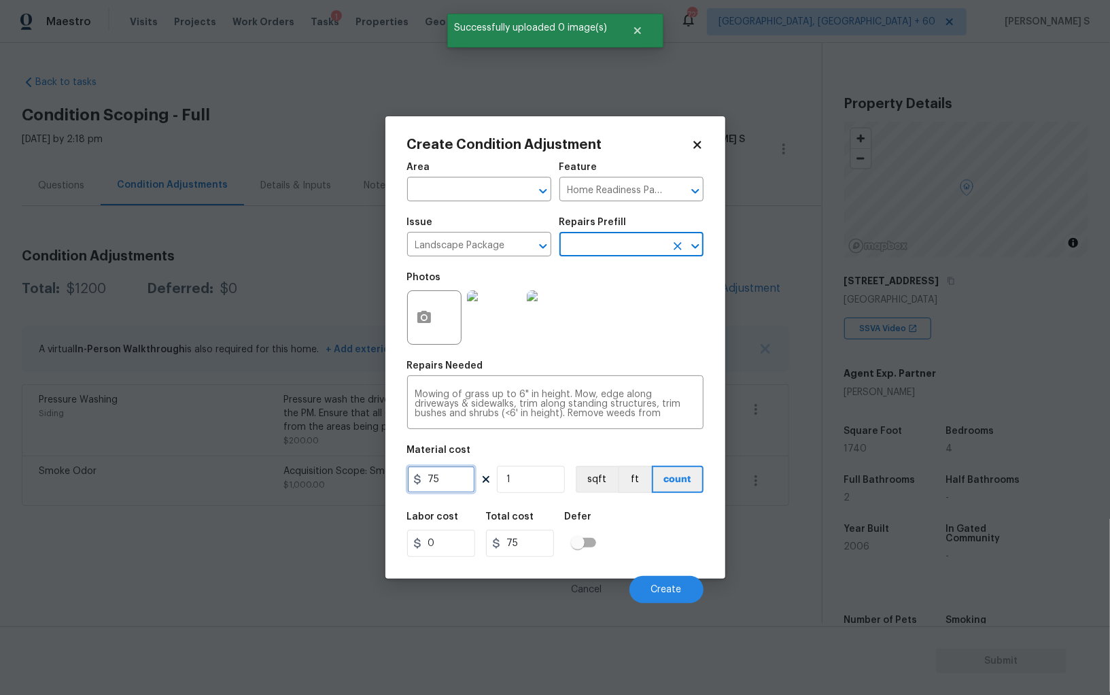
click at [455, 476] on input "75" at bounding box center [441, 479] width 68 height 27
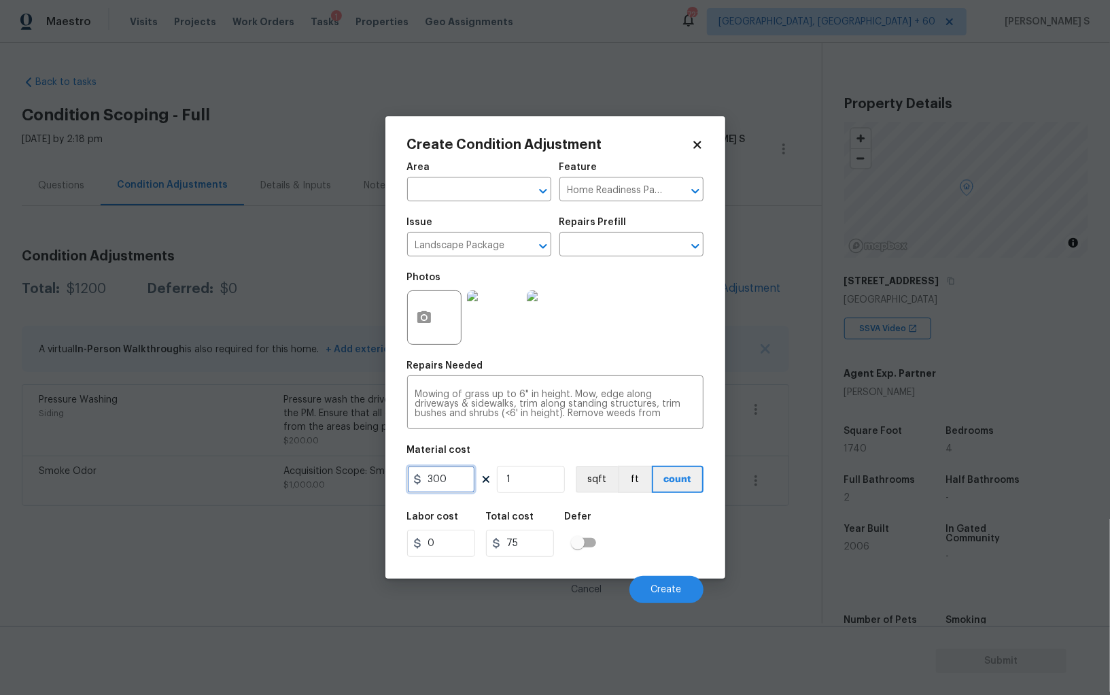
type input "300"
click at [648, 550] on div "Labor cost 0 Total cost 300 Defer" at bounding box center [555, 534] width 296 height 61
click at [673, 584] on button "Create" at bounding box center [666, 589] width 74 height 27
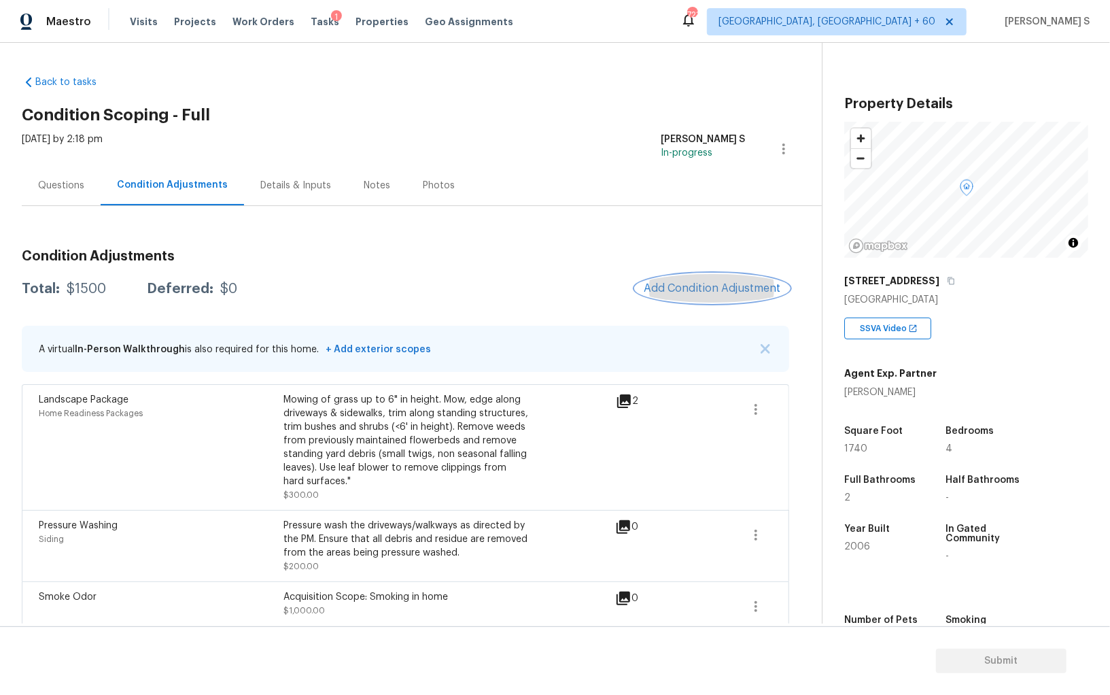
click at [686, 292] on span "Add Condition Adjustment" at bounding box center [712, 288] width 137 height 12
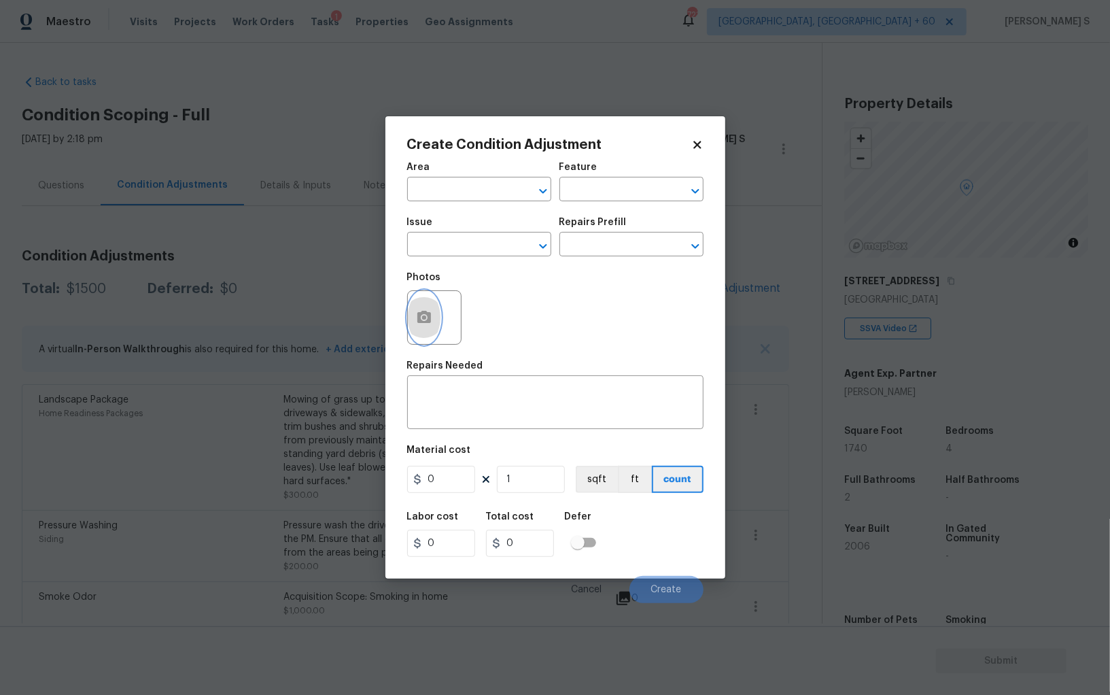
click at [428, 330] on button "button" at bounding box center [424, 317] width 33 height 53
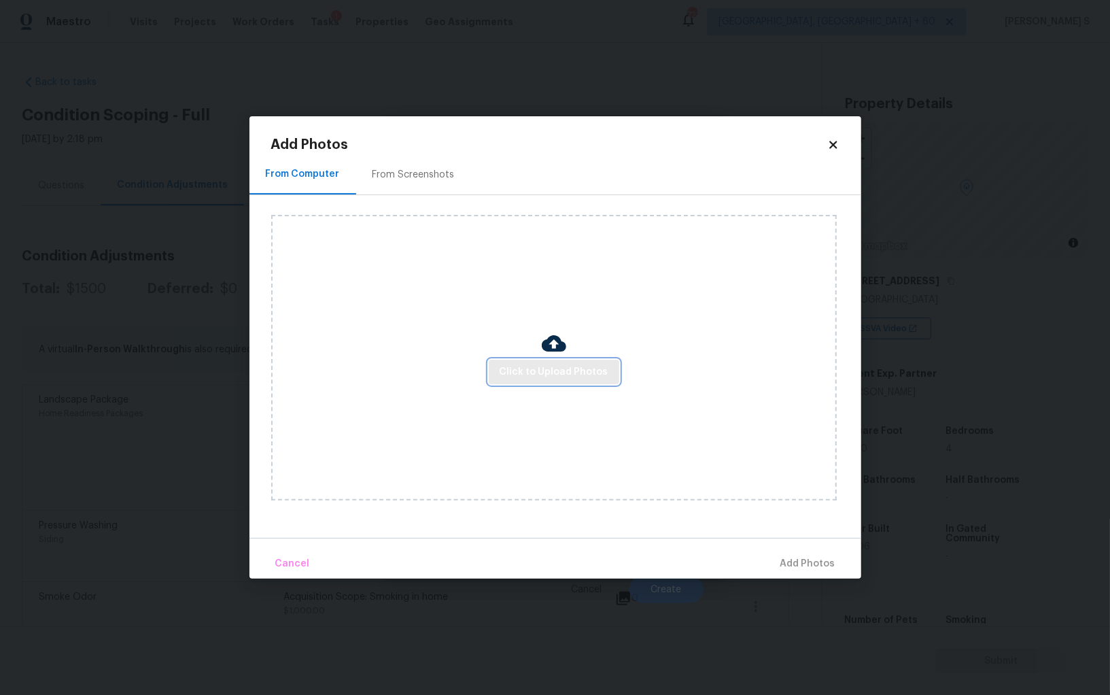
click at [552, 370] on span "Click to Upload Photos" at bounding box center [554, 372] width 109 height 17
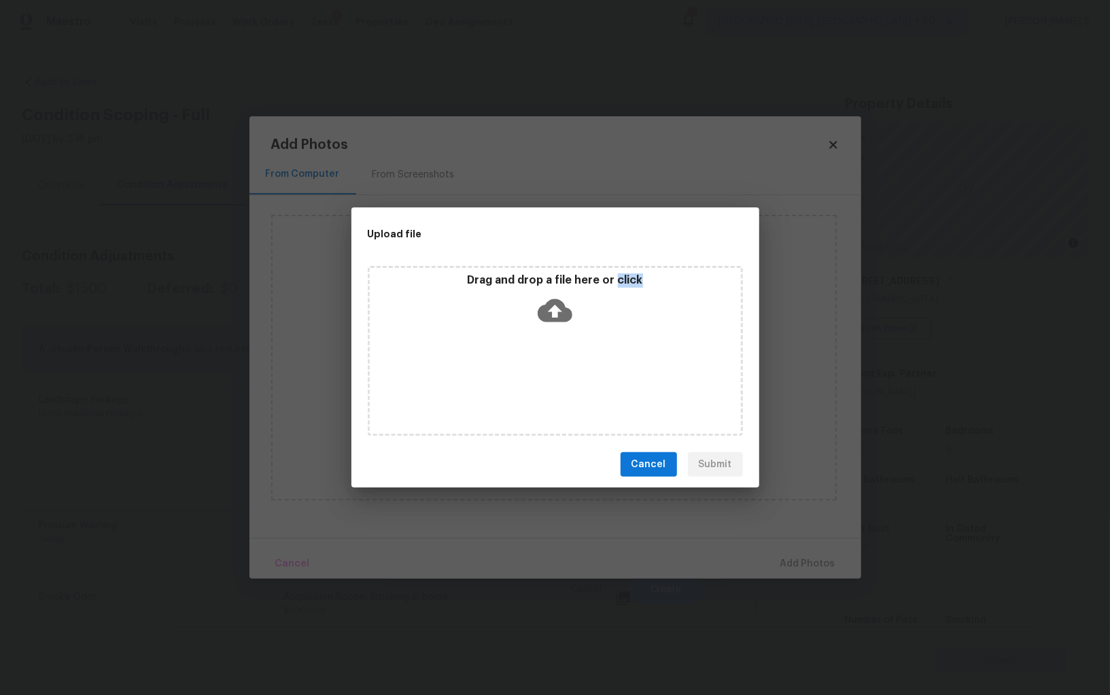
click at [552, 370] on div "Drag and drop a file here or click" at bounding box center [555, 351] width 375 height 170
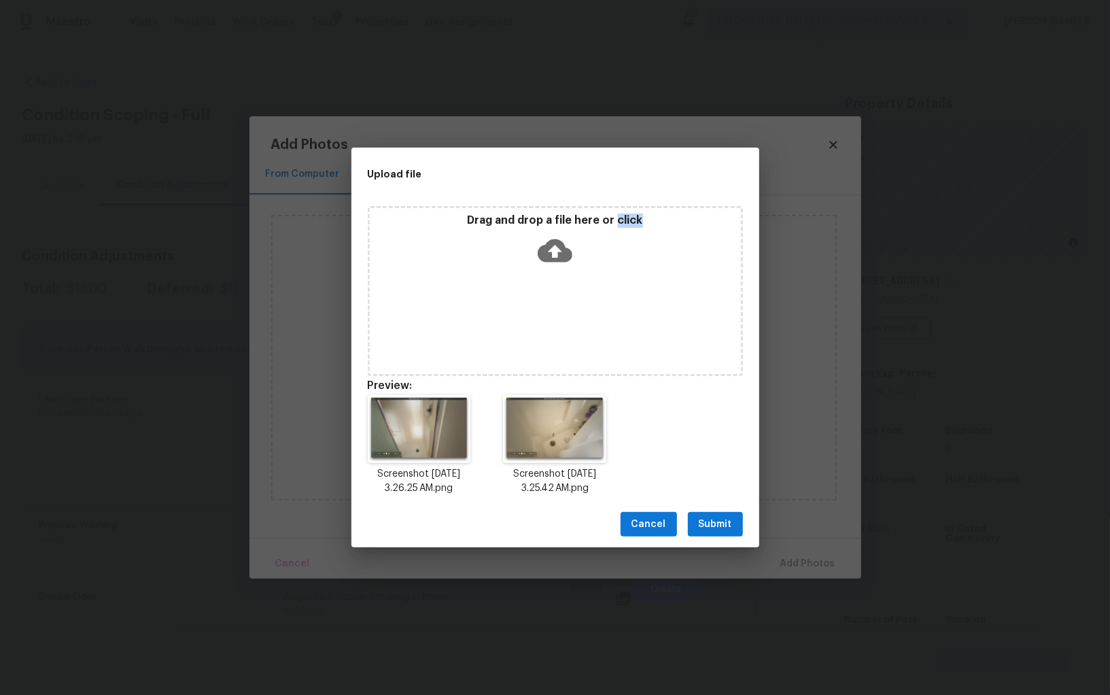
click at [733, 514] on button "Submit" at bounding box center [715, 524] width 55 height 25
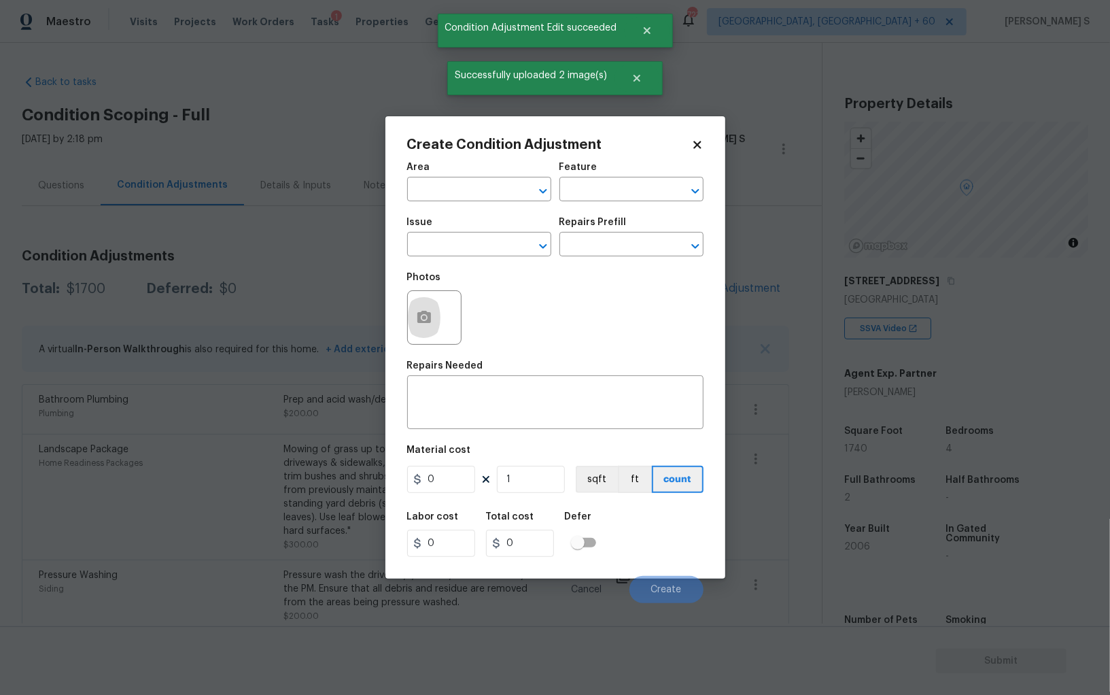
click at [423, 311] on icon "button" at bounding box center [424, 317] width 16 height 16
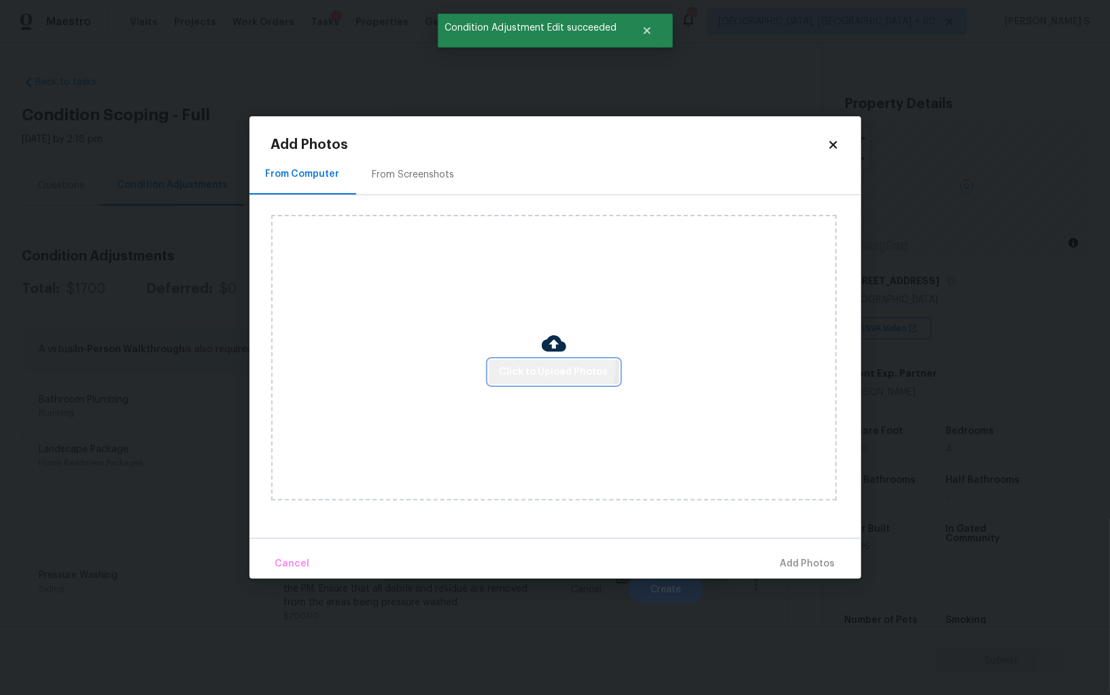
click at [520, 364] on span "Click to Upload Photos" at bounding box center [554, 372] width 109 height 17
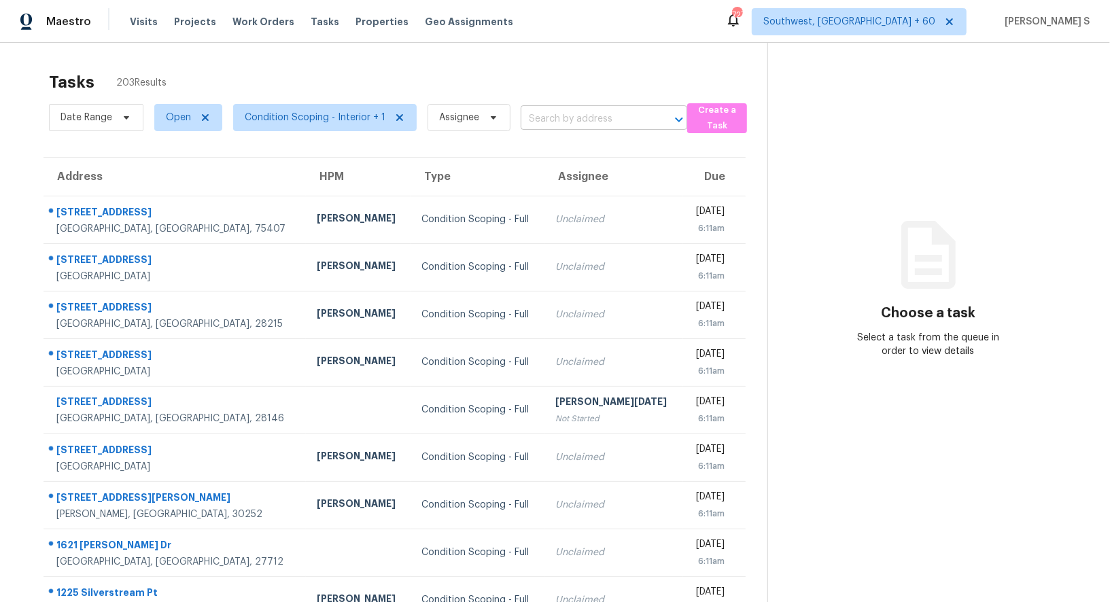
click at [561, 113] on input "text" at bounding box center [585, 119] width 128 height 21
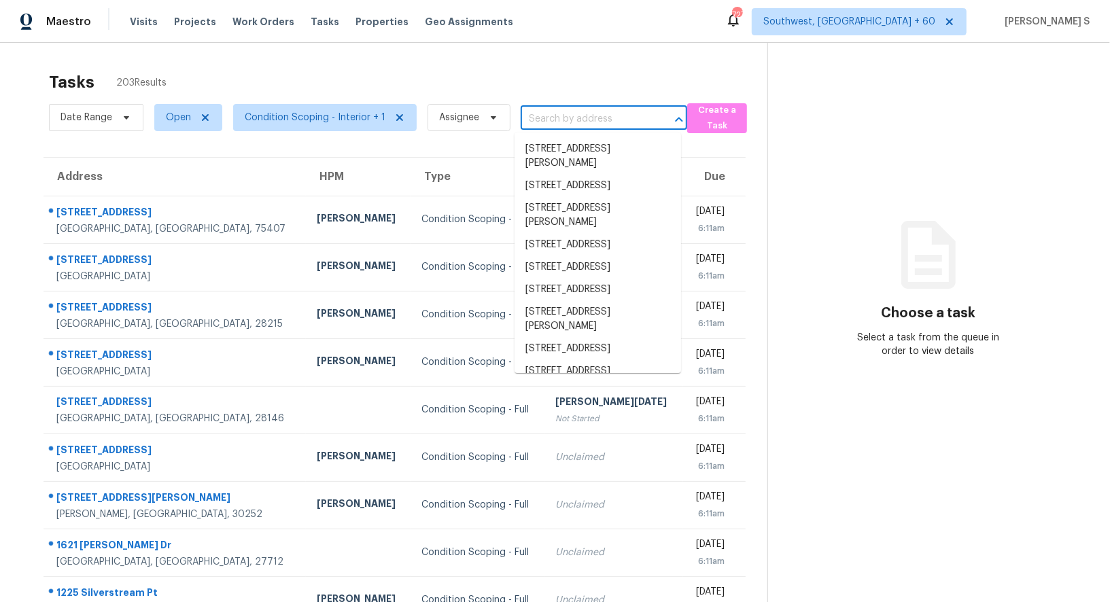
paste input "[STREET_ADDRESS]"
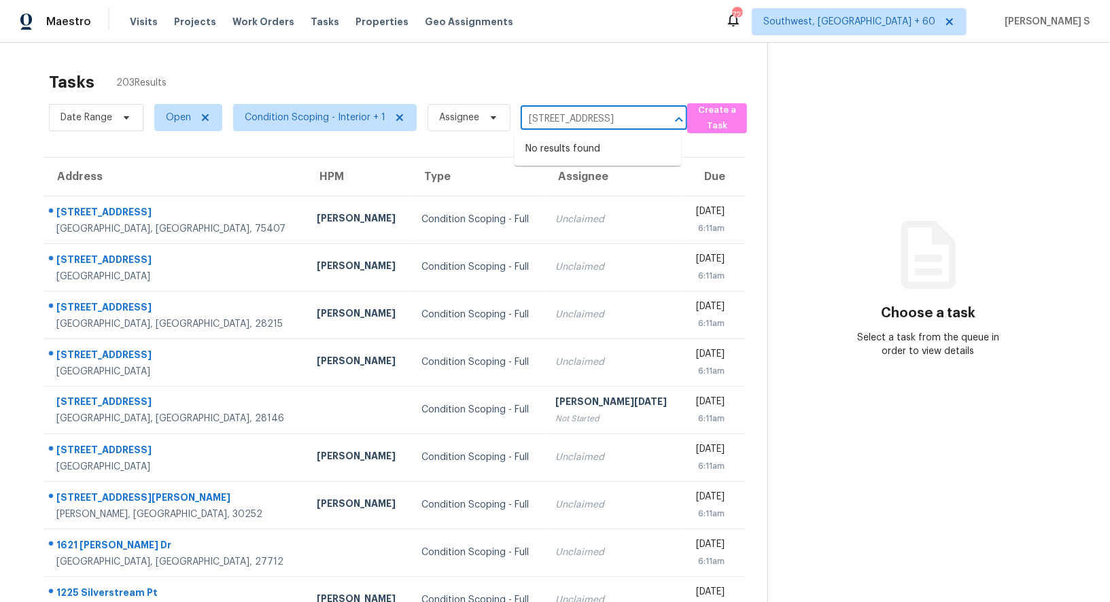
type input "353 Chorus Rd, Fort Mill, SC, 29715"
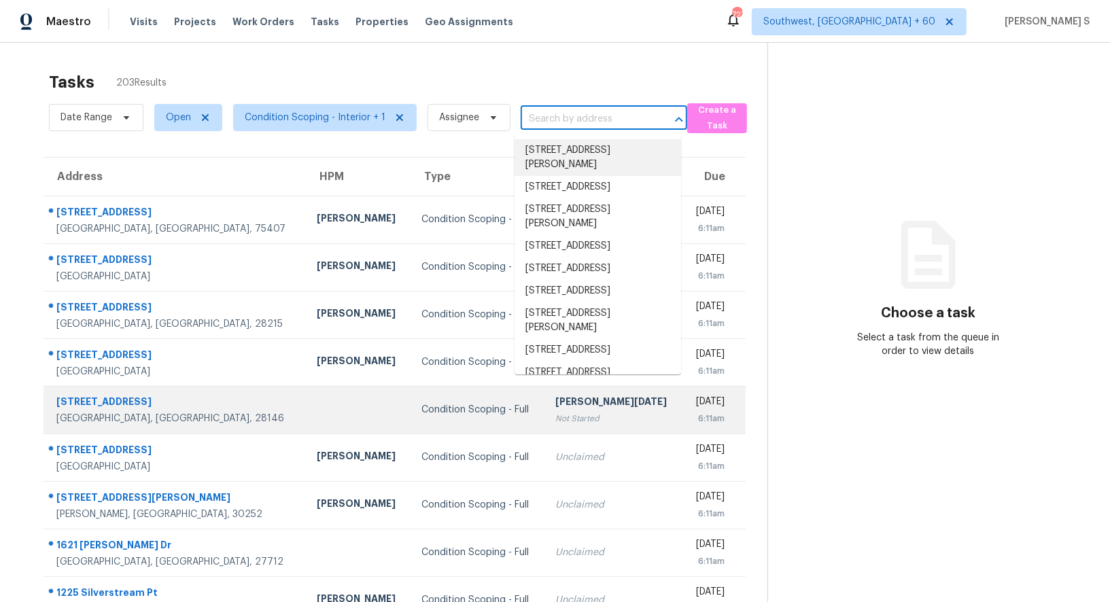
scroll to position [0, 0]
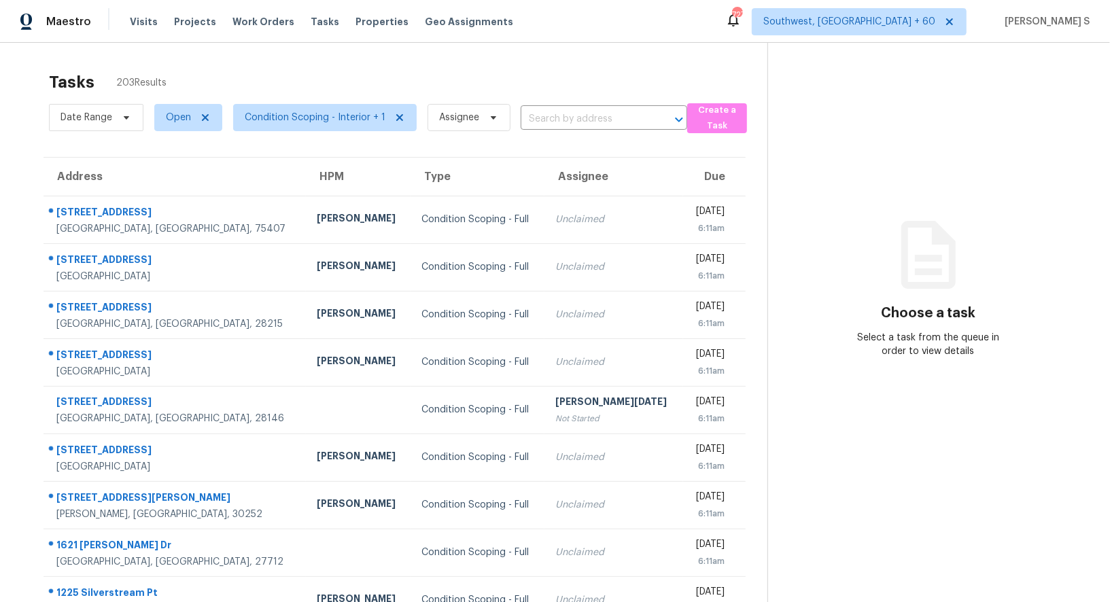
click at [580, 107] on div "Date Range Open Condition Scoping - Interior + 1 Assignee ​" at bounding box center [368, 117] width 638 height 35
click at [580, 112] on input "text" at bounding box center [585, 119] width 128 height 21
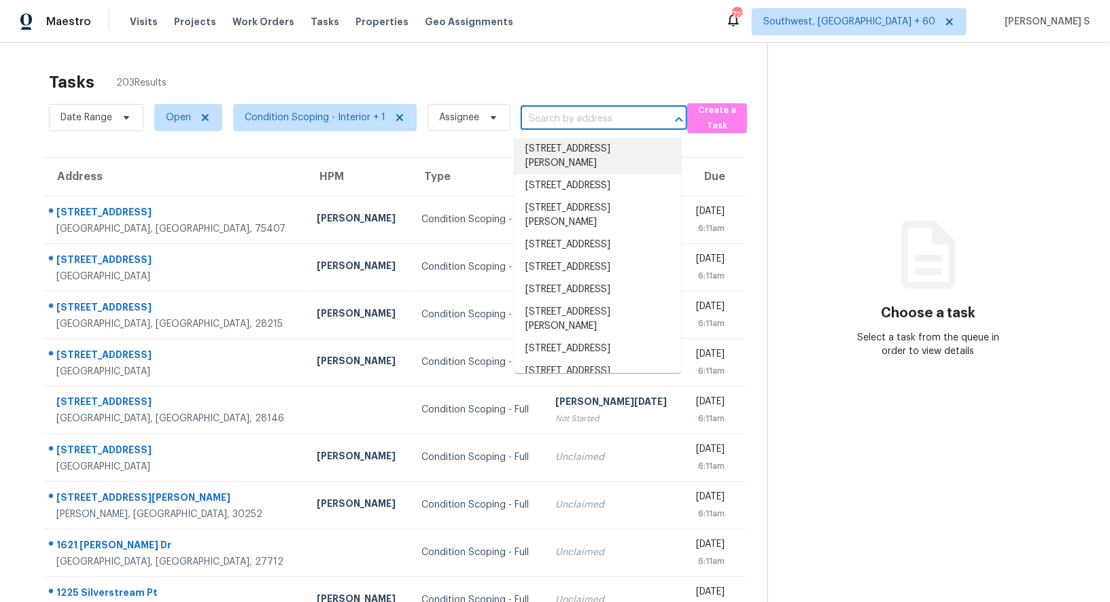
paste input "353 Chorus Rd, Fort Mill, SC, 29715"
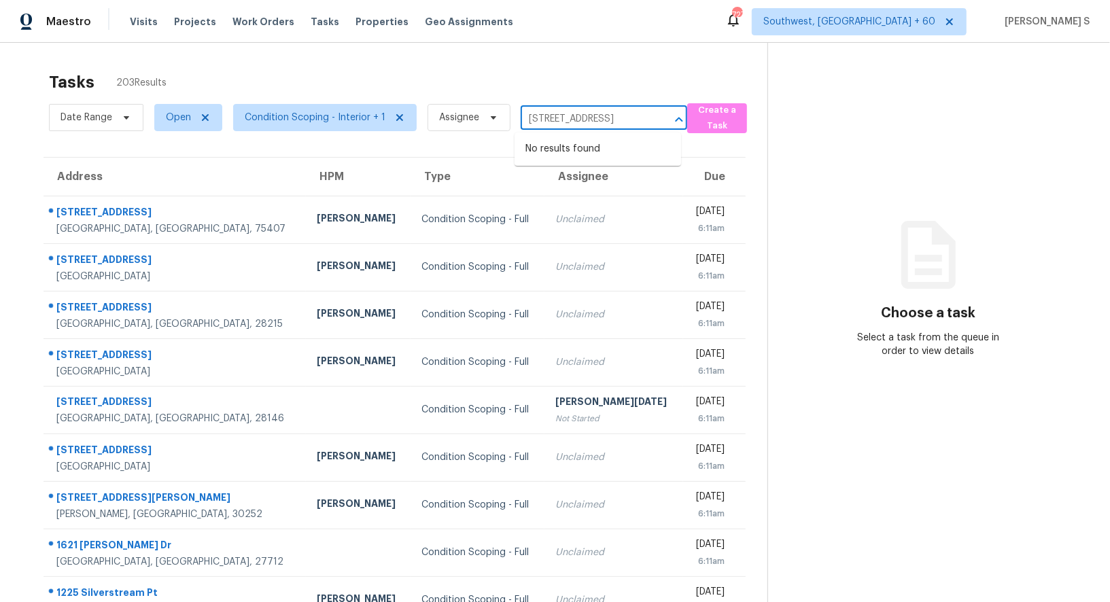
click at [542, 122] on input "353 Chorus Rd, Fort Mill, SC, 29715" at bounding box center [585, 119] width 128 height 21
type input "353 Chorus"
click at [580, 146] on li "353 Chorus Rd, Fort Mill, SC 29715" at bounding box center [597, 149] width 167 height 22
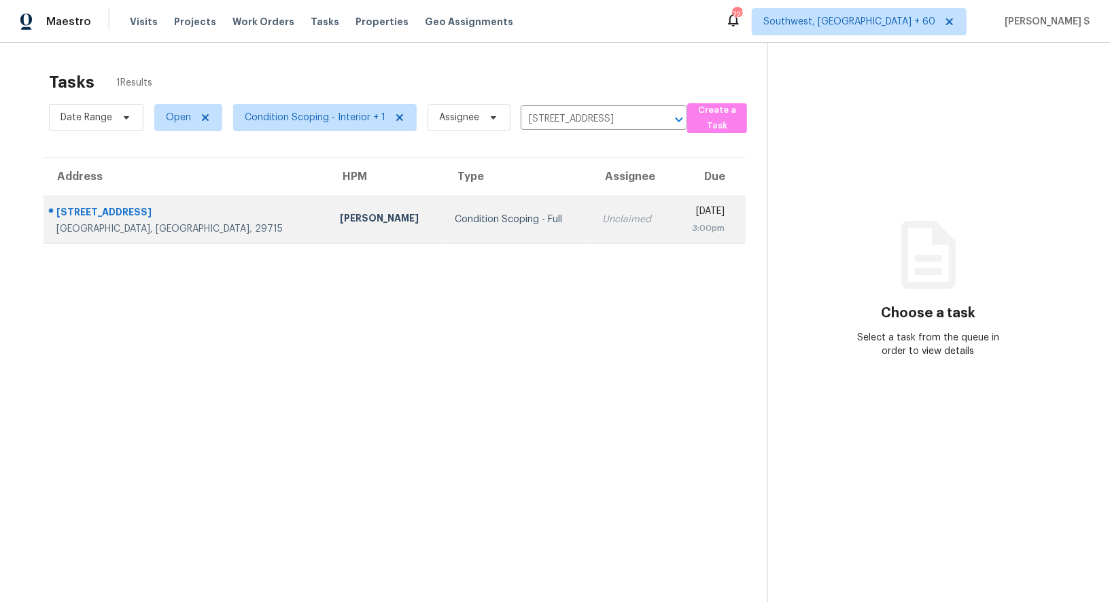
click at [591, 226] on td "Unclaimed" at bounding box center [631, 220] width 81 height 48
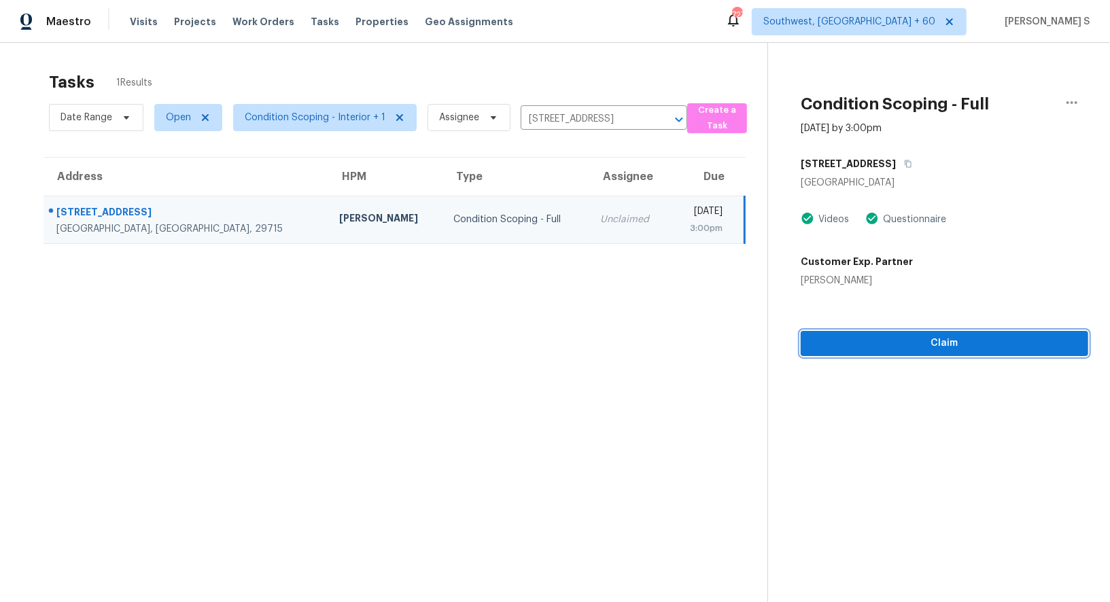
click at [921, 332] on button "Claim" at bounding box center [944, 343] width 287 height 25
click at [911, 335] on span "Start Assessment" at bounding box center [944, 343] width 266 height 17
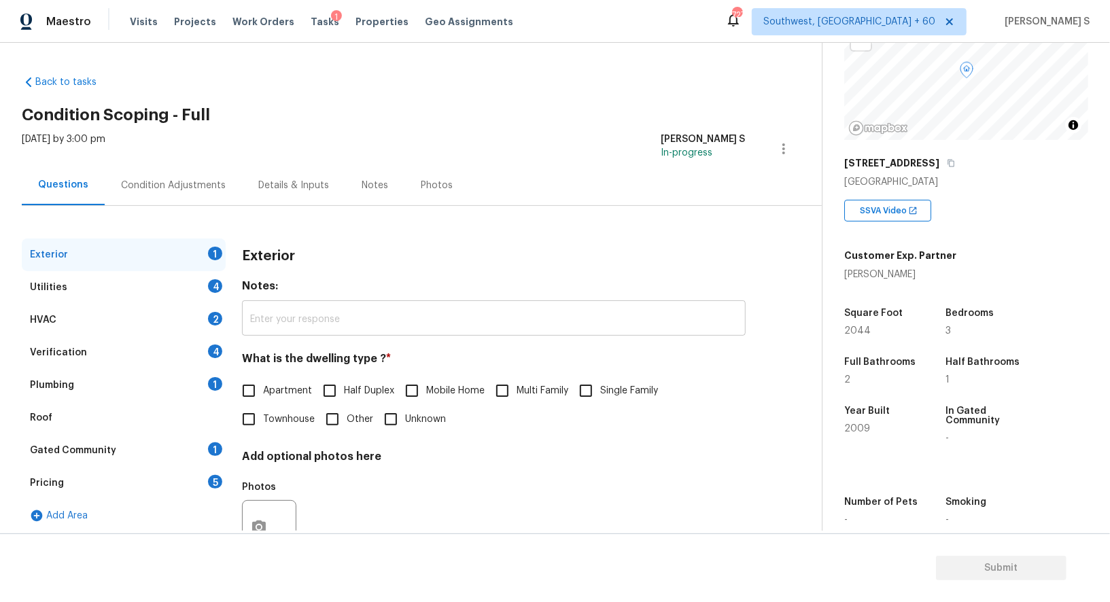
scroll to position [118, 0]
click at [606, 396] on span "Single Family" at bounding box center [629, 391] width 58 height 14
click at [600, 396] on input "Single Family" at bounding box center [586, 391] width 29 height 29
checkbox input "true"
click at [202, 287] on div "Utilities 4" at bounding box center [124, 287] width 204 height 33
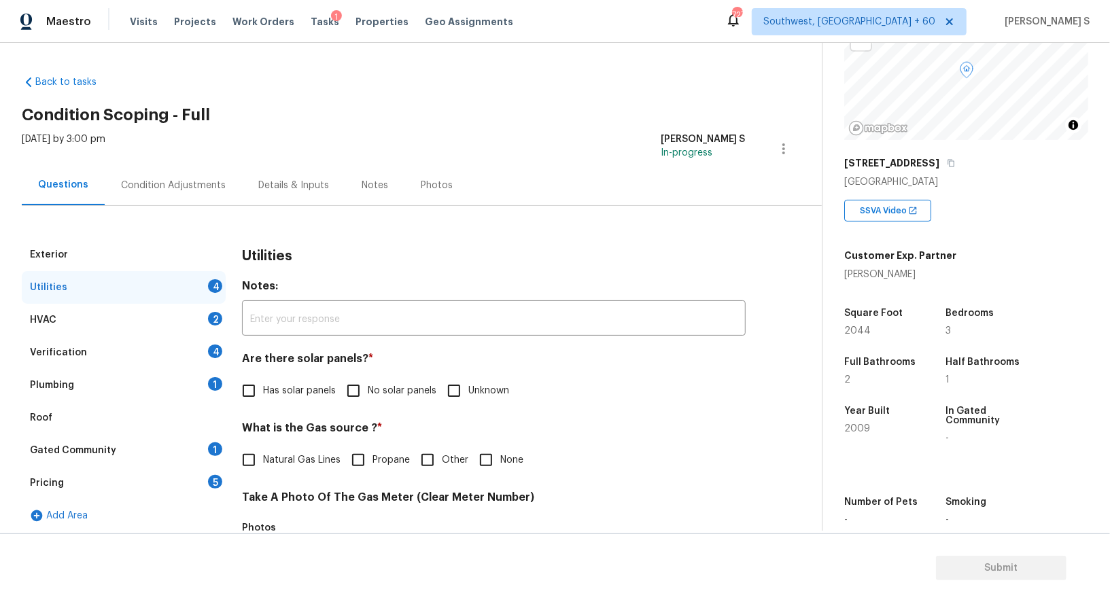
drag, startPoint x: 354, startPoint y: 388, endPoint x: 395, endPoint y: 444, distance: 69.1
click at [354, 388] on input "No solar panels" at bounding box center [353, 391] width 29 height 29
checkbox input "true"
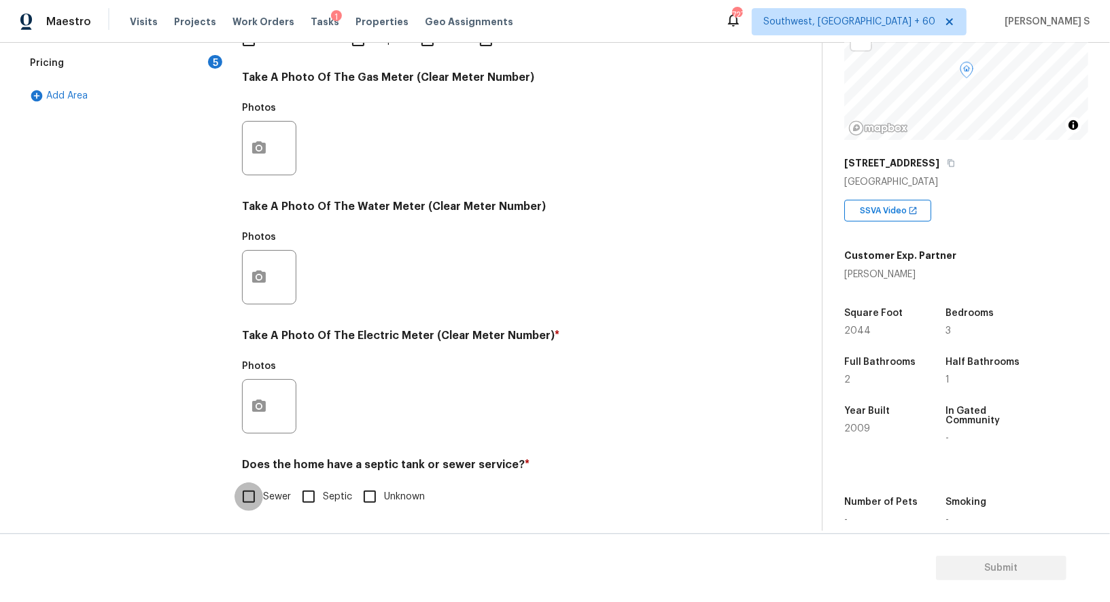
click at [251, 505] on input "Sewer" at bounding box center [248, 497] width 29 height 29
checkbox input "true"
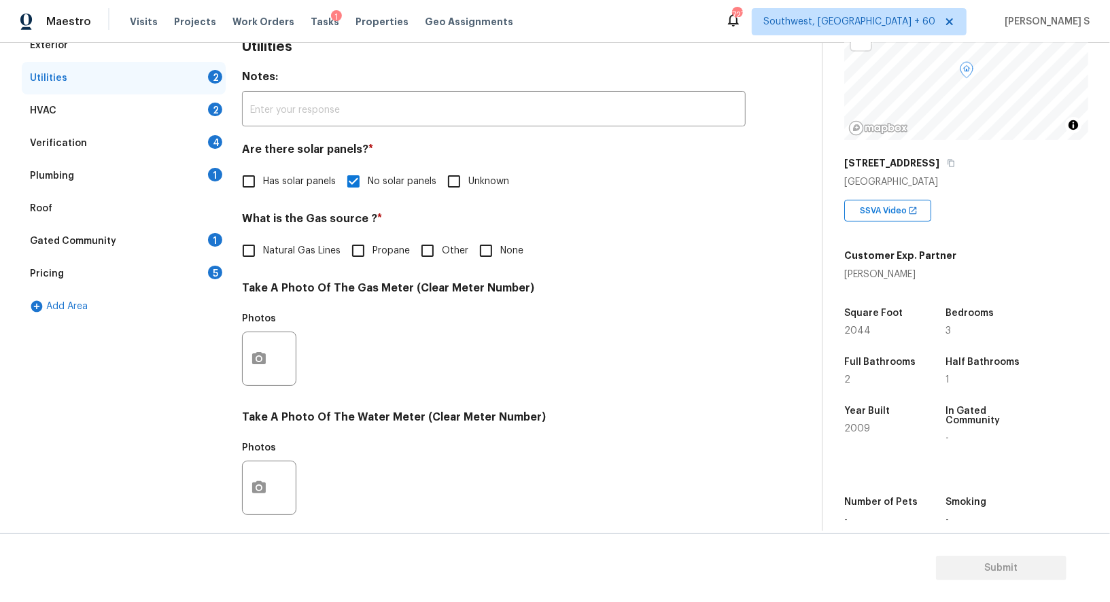
click at [211, 172] on div "1" at bounding box center [215, 175] width 14 height 14
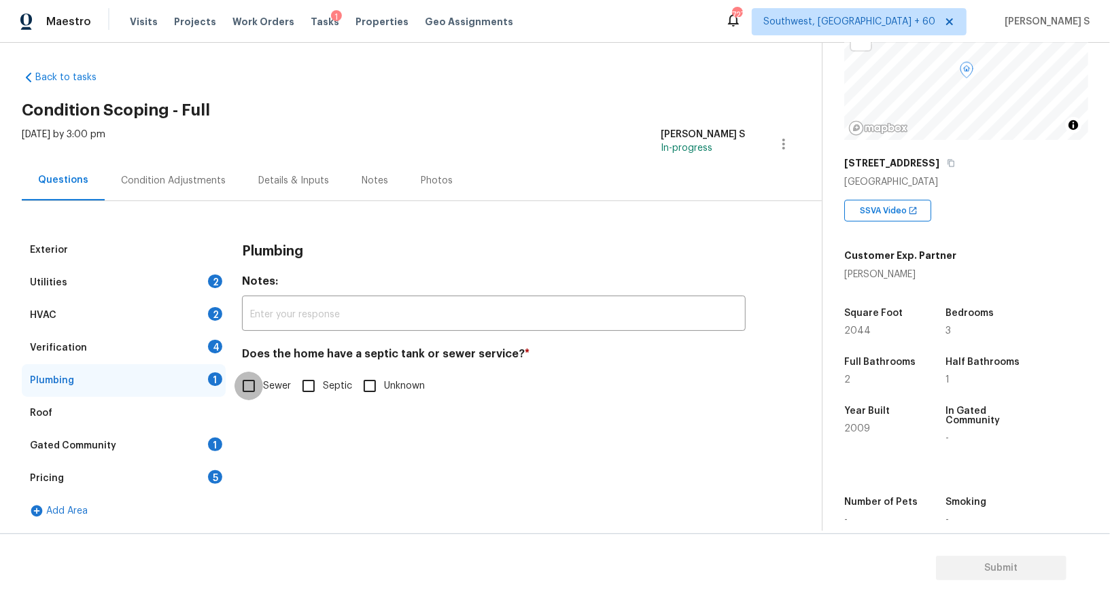
click at [247, 386] on input "Sewer" at bounding box center [248, 386] width 29 height 29
checkbox input "true"
click at [208, 447] on div "1" at bounding box center [215, 445] width 14 height 14
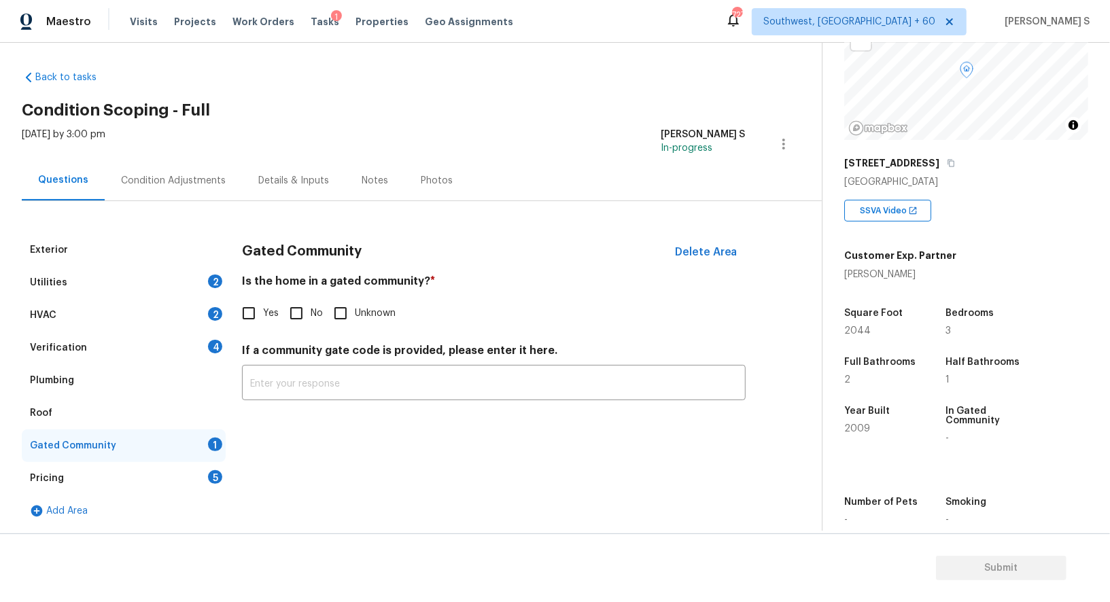
click at [299, 315] on input "No" at bounding box center [296, 313] width 29 height 29
checkbox input "true"
click at [194, 347] on div "Verification 4" at bounding box center [124, 348] width 204 height 33
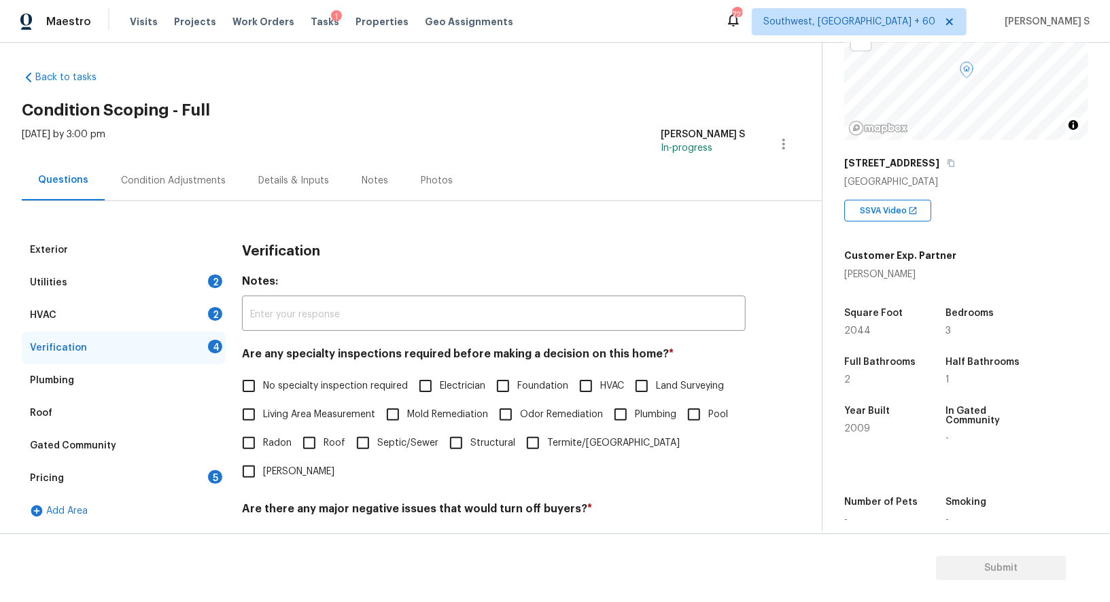
click at [245, 379] on input "No specialty inspection required" at bounding box center [248, 386] width 29 height 29
checkbox input "true"
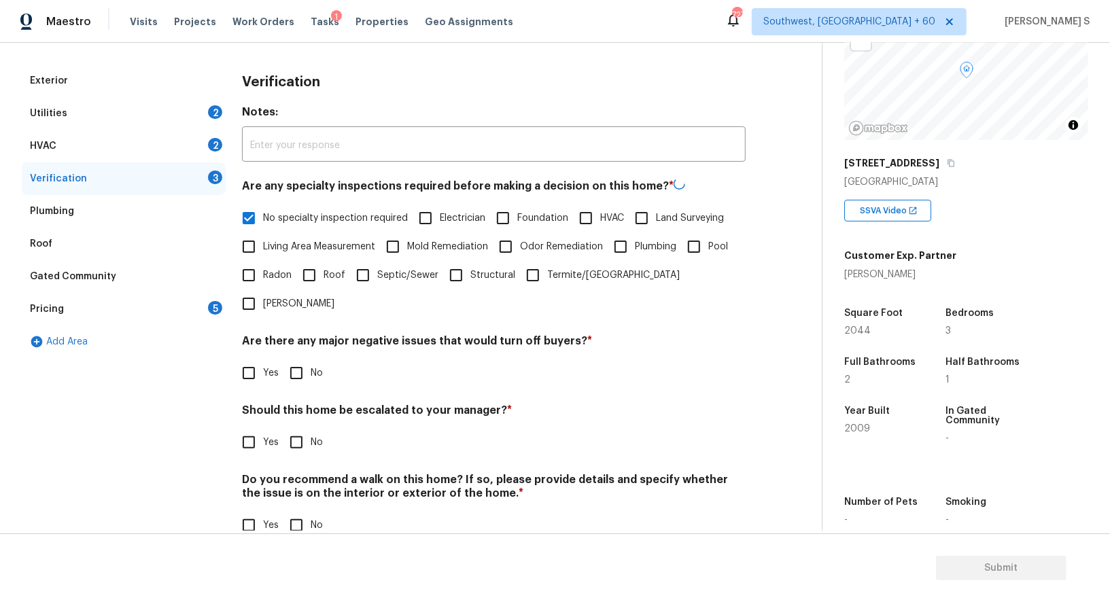
scroll to position [173, 0]
click at [281, 358] on div "Yes No" at bounding box center [494, 372] width 504 height 29
click at [297, 358] on input "No" at bounding box center [296, 372] width 29 height 29
checkbox input "true"
click at [300, 510] on input "No" at bounding box center [296, 524] width 29 height 29
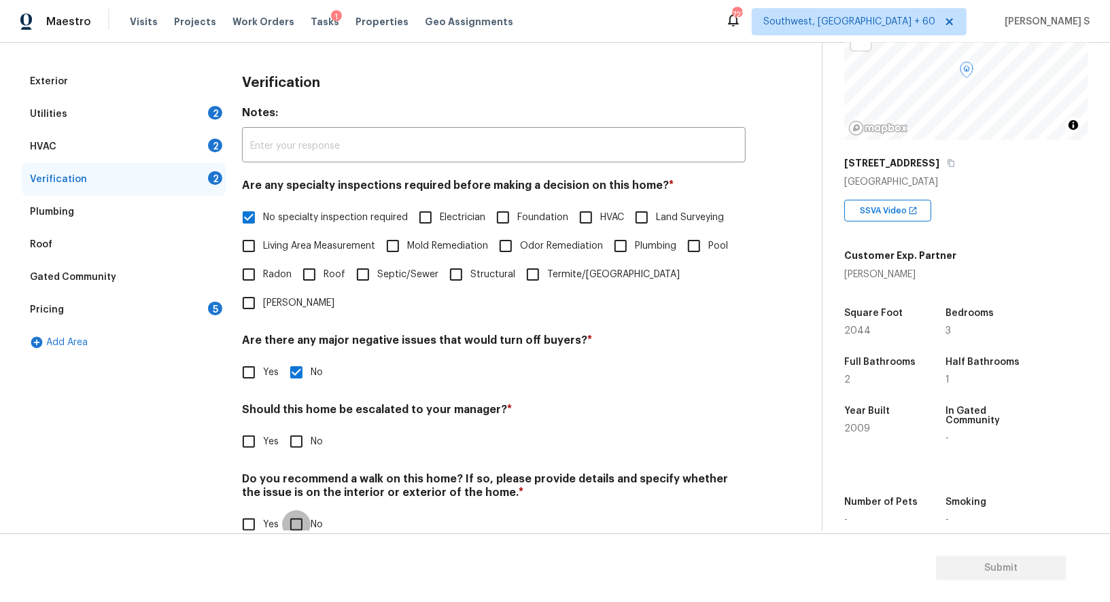
checkbox input "true"
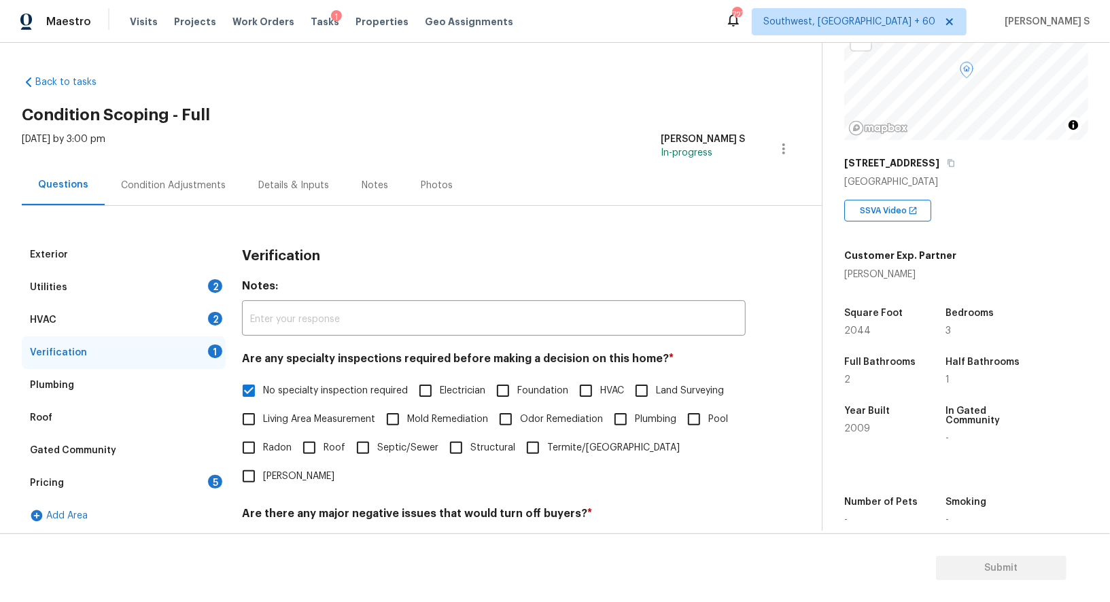
click at [198, 319] on div "HVAC 2" at bounding box center [124, 320] width 204 height 33
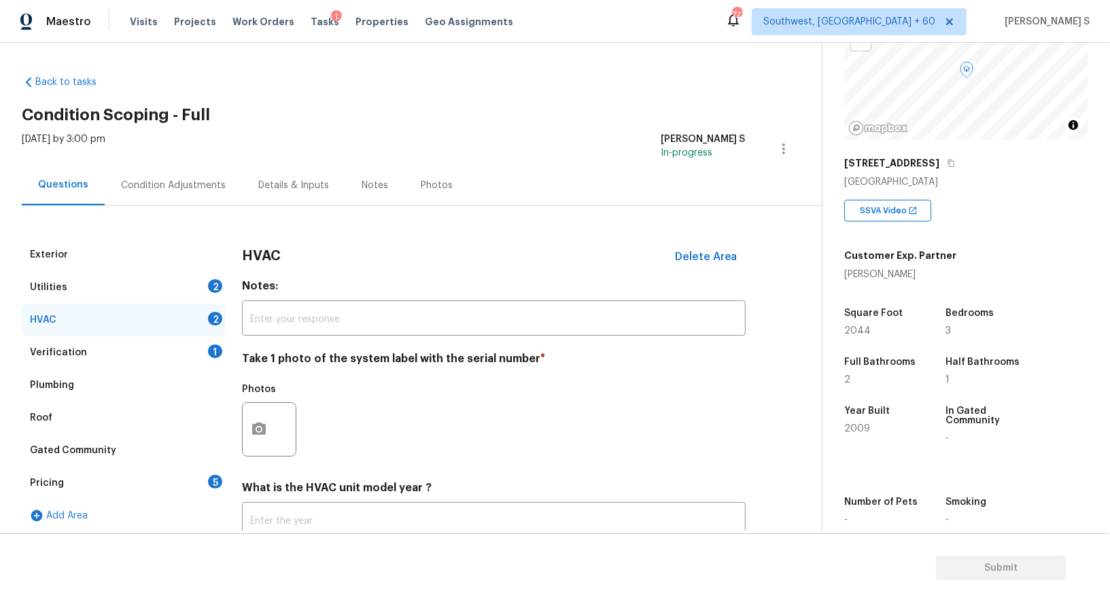
scroll to position [97, 0]
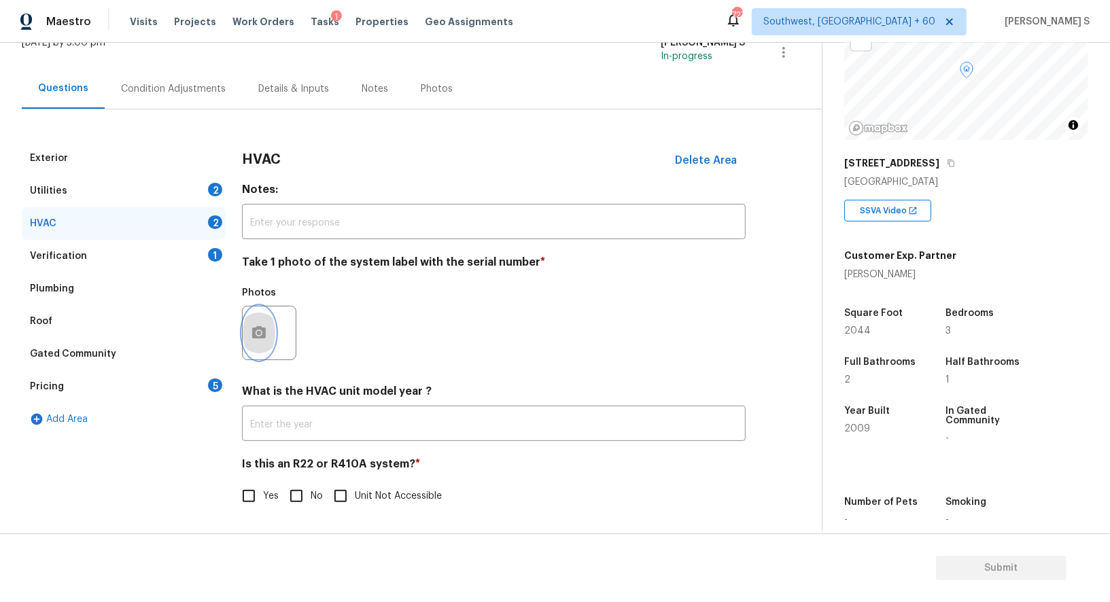
click at [262, 348] on button "button" at bounding box center [259, 333] width 33 height 53
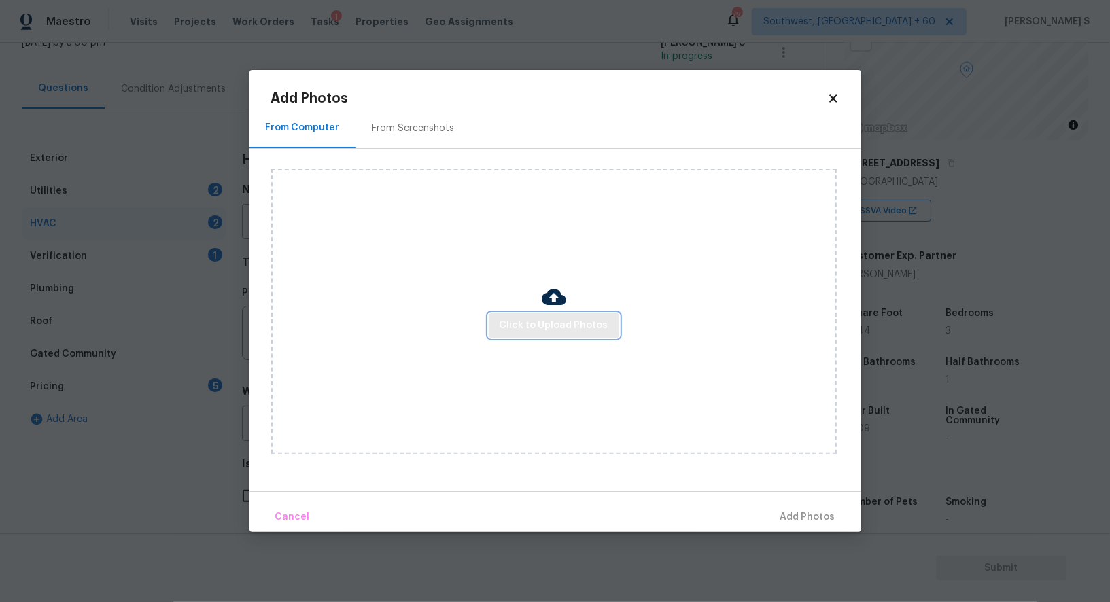
click at [563, 324] on span "Click to Upload Photos" at bounding box center [554, 325] width 109 height 17
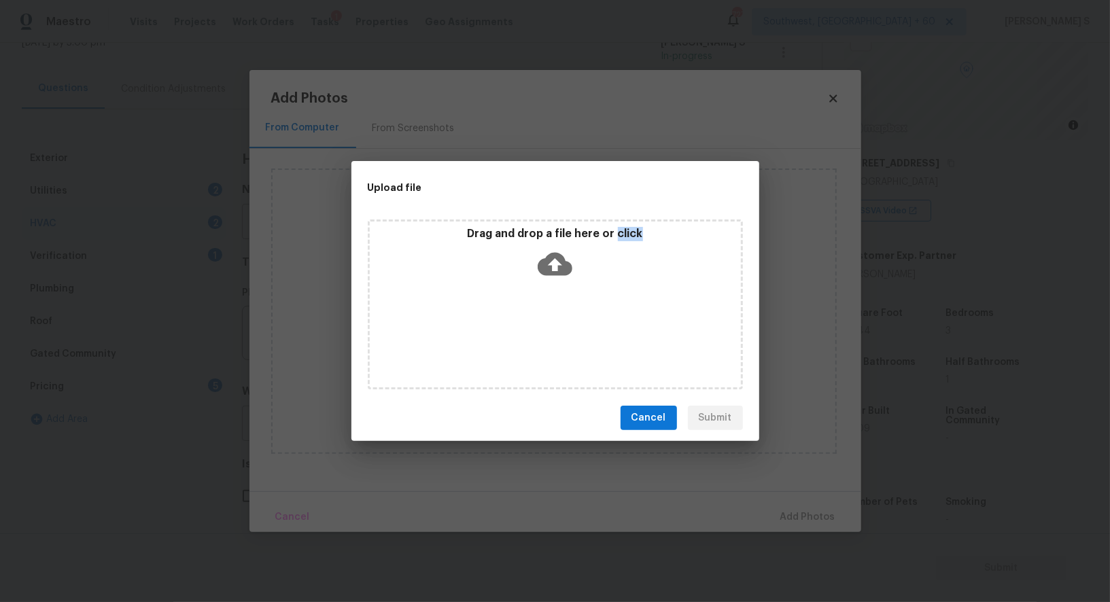
click at [563, 324] on div "Drag and drop a file here or click" at bounding box center [555, 305] width 375 height 170
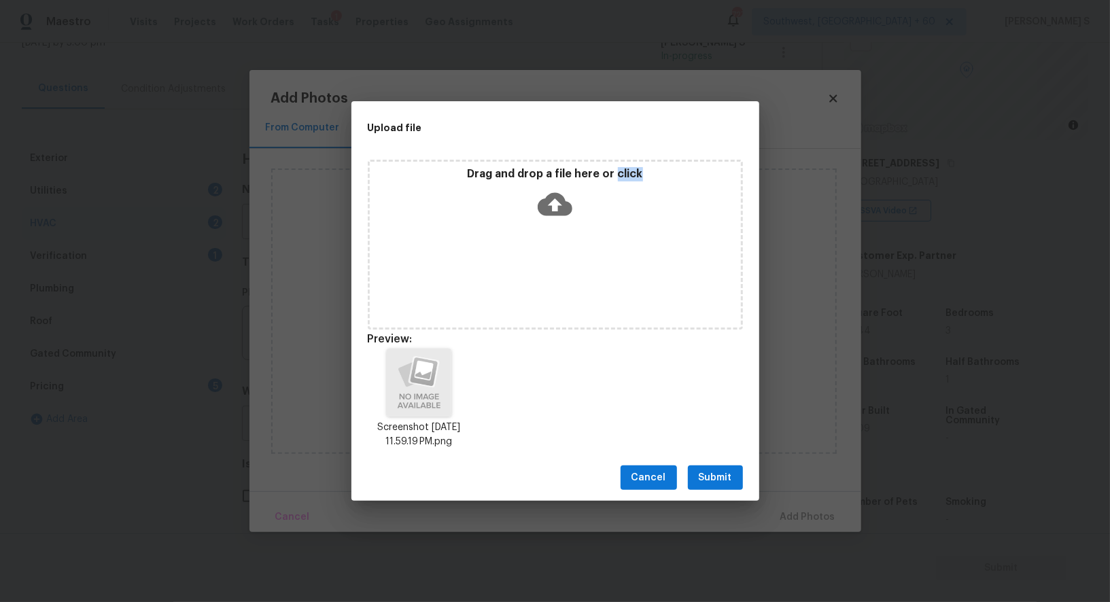
click at [739, 485] on button "Submit" at bounding box center [715, 478] width 55 height 25
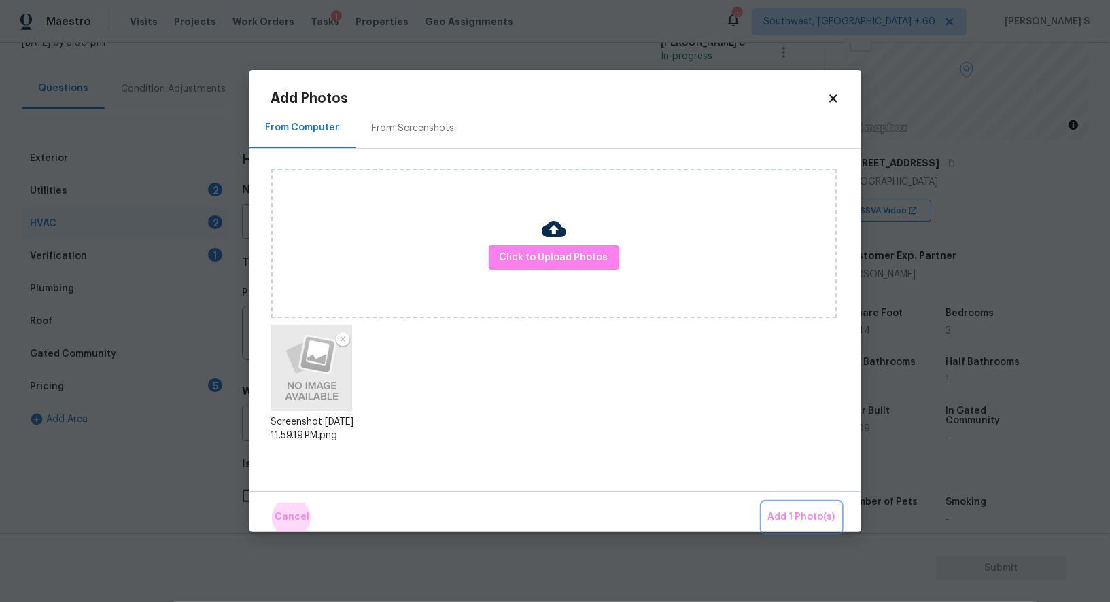
click at [763, 503] on button "Add 1 Photo(s)" at bounding box center [802, 517] width 78 height 29
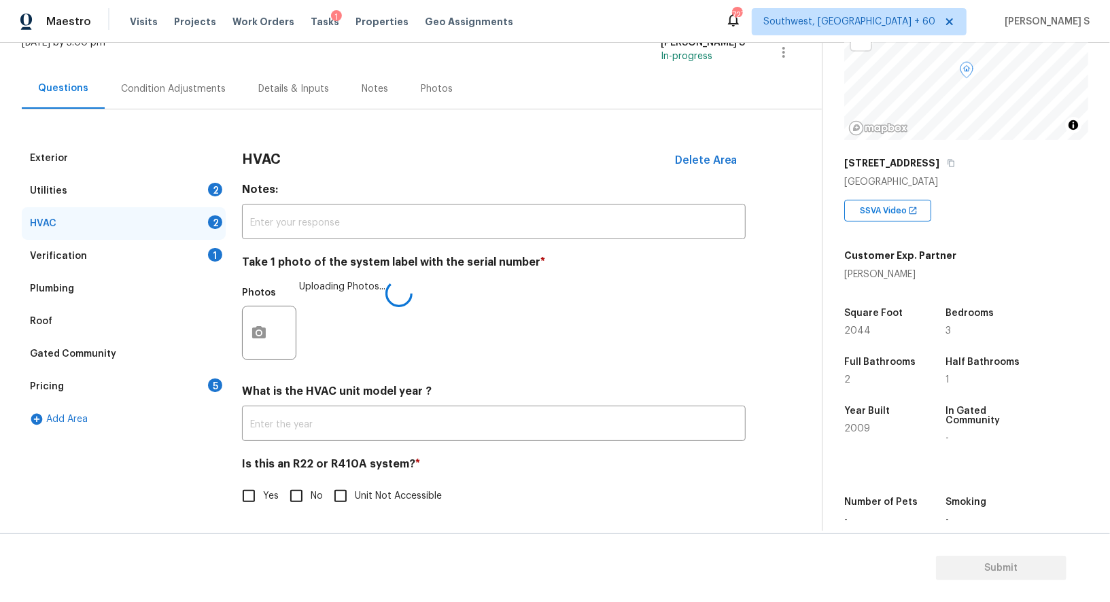
click at [314, 497] on span "No" at bounding box center [317, 496] width 12 height 14
click at [311, 497] on input "No" at bounding box center [296, 496] width 29 height 29
checkbox input "true"
click at [130, 87] on div "Condition Adjustments" at bounding box center [173, 89] width 105 height 14
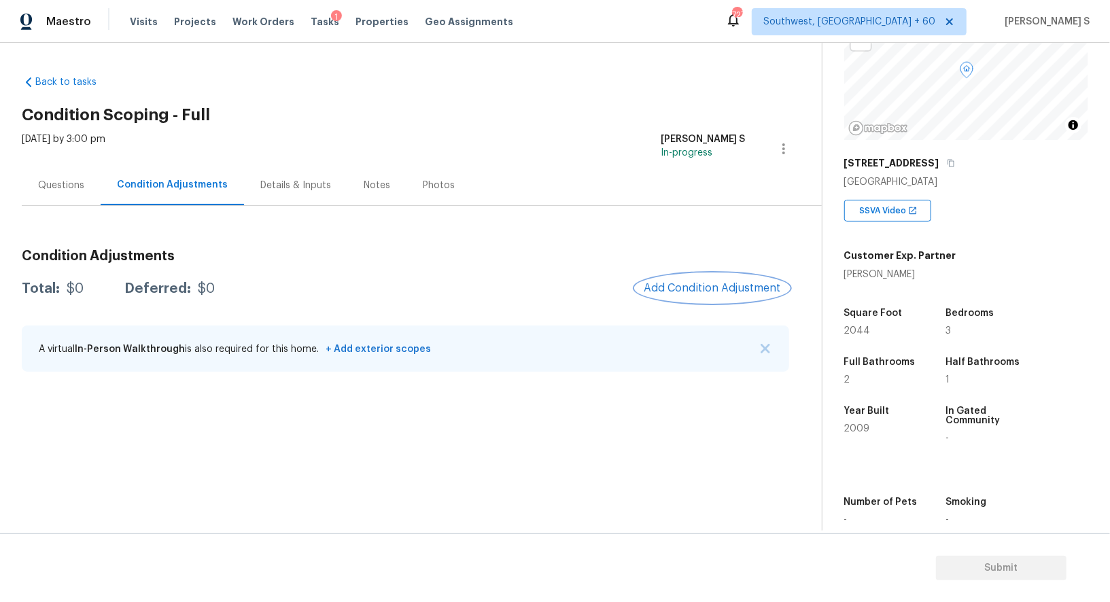
click at [695, 296] on button "Add Condition Adjustment" at bounding box center [712, 288] width 154 height 29
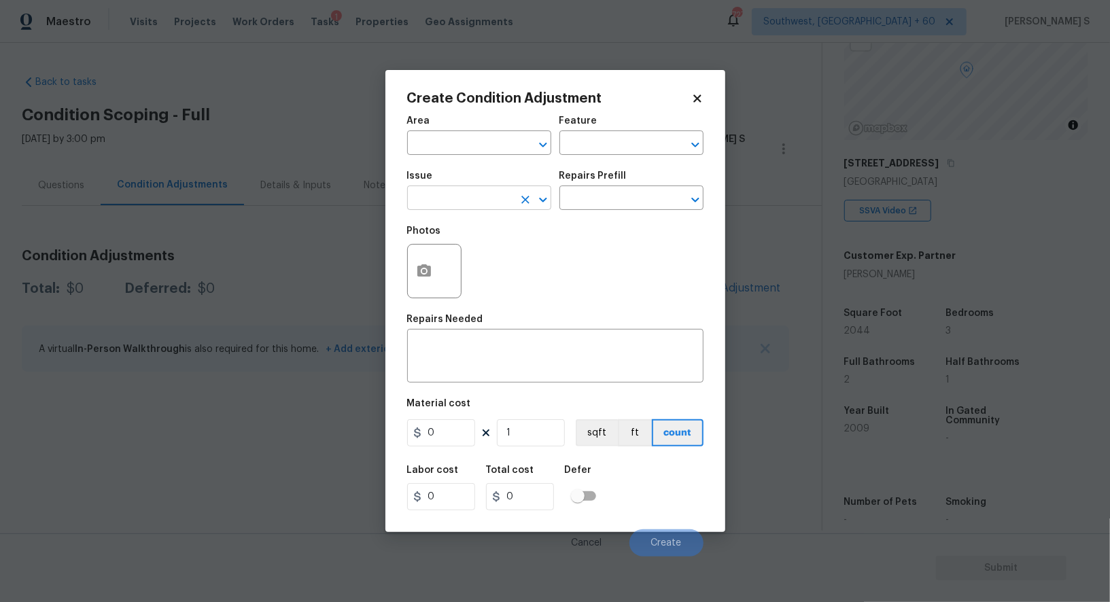
click at [485, 209] on input "text" at bounding box center [460, 199] width 106 height 21
type input "Pressure Washing"
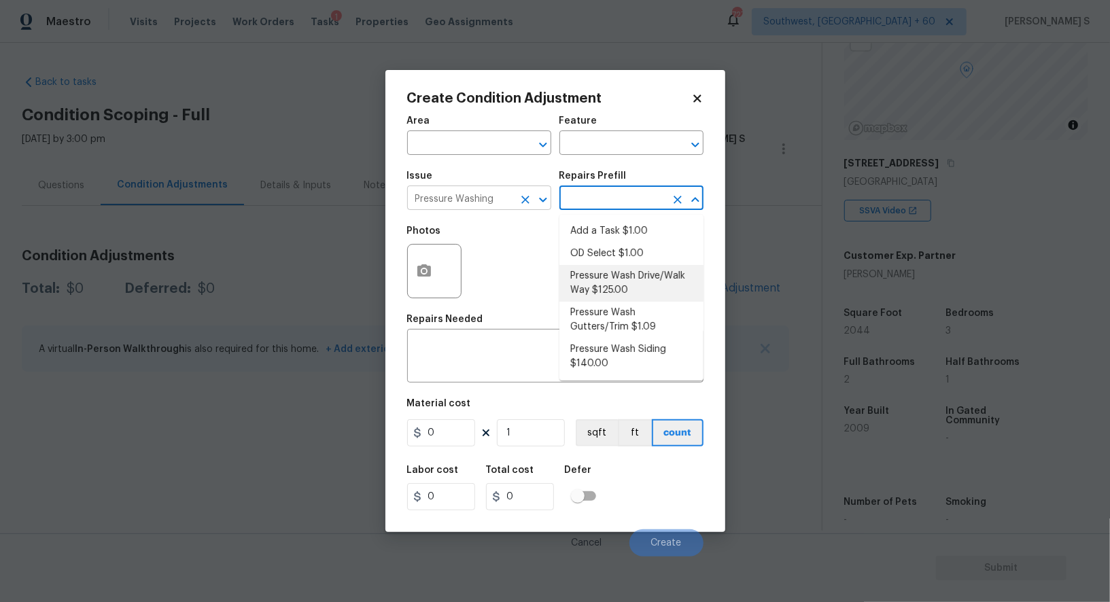
type input "Siding"
type textarea "Pressure wash the driveways/walkways as directed by the PM. Ensure that all deb…"
type input "125"
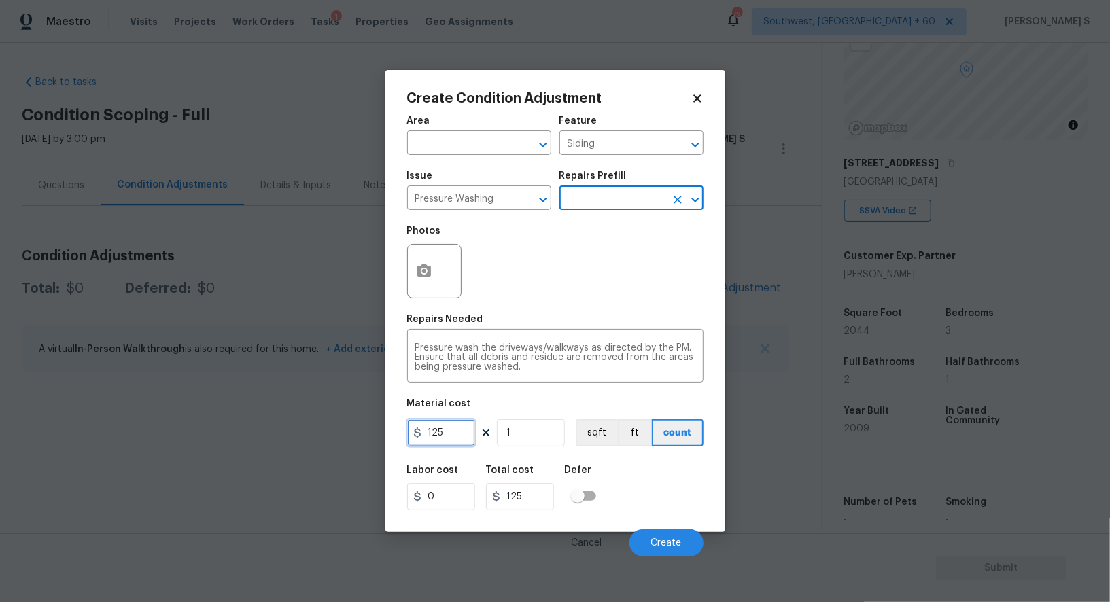
click at [467, 432] on input "125" at bounding box center [441, 432] width 68 height 27
type input "200"
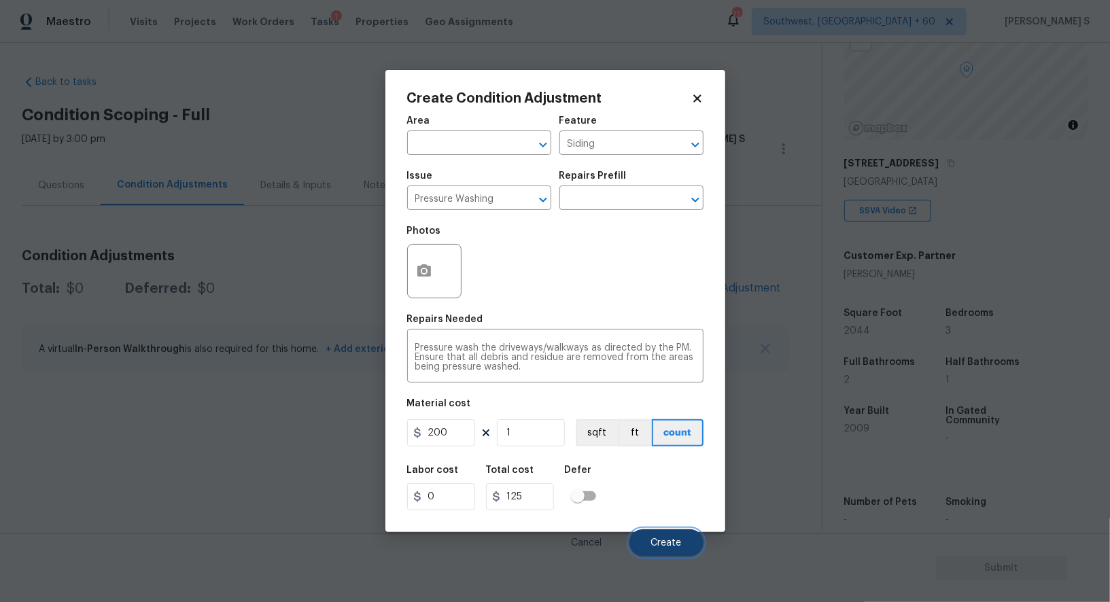
type input "200"
click at [673, 546] on span "Create" at bounding box center [666, 543] width 31 height 10
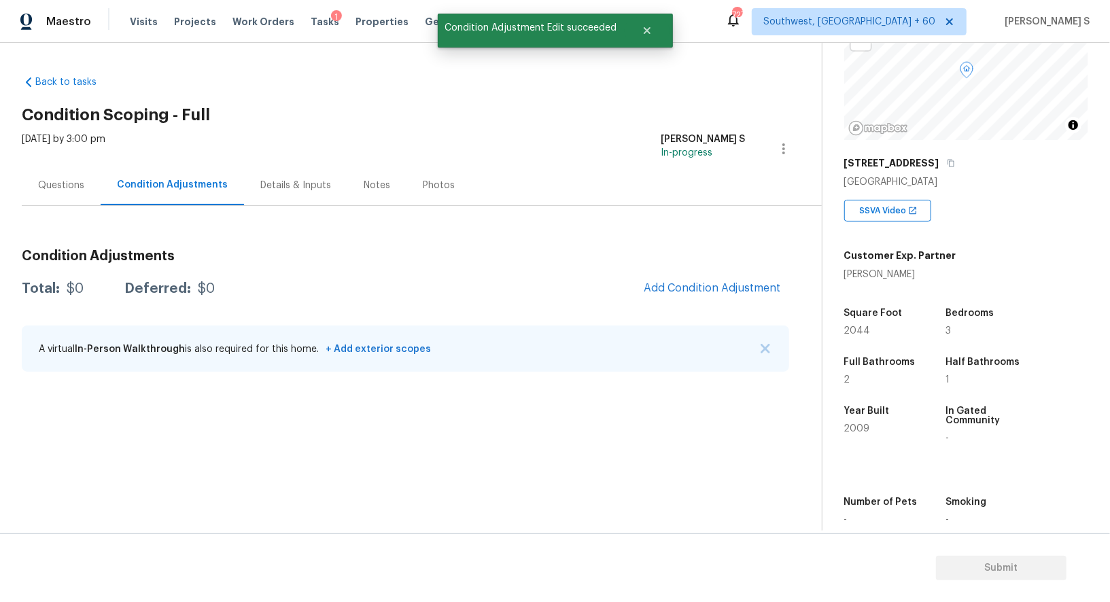
click at [262, 455] on body "Maestro Visits Projects Work Orders Tasks 1 Properties Geo Assignments 727 Sout…" at bounding box center [555, 301] width 1110 height 602
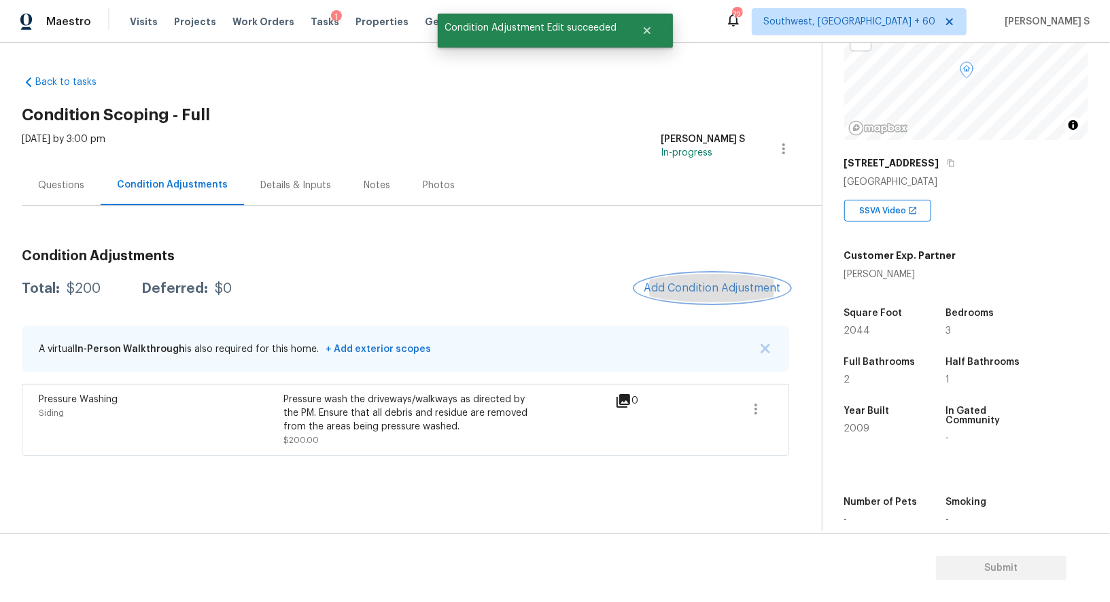
click at [695, 291] on span "Add Condition Adjustment" at bounding box center [712, 288] width 137 height 12
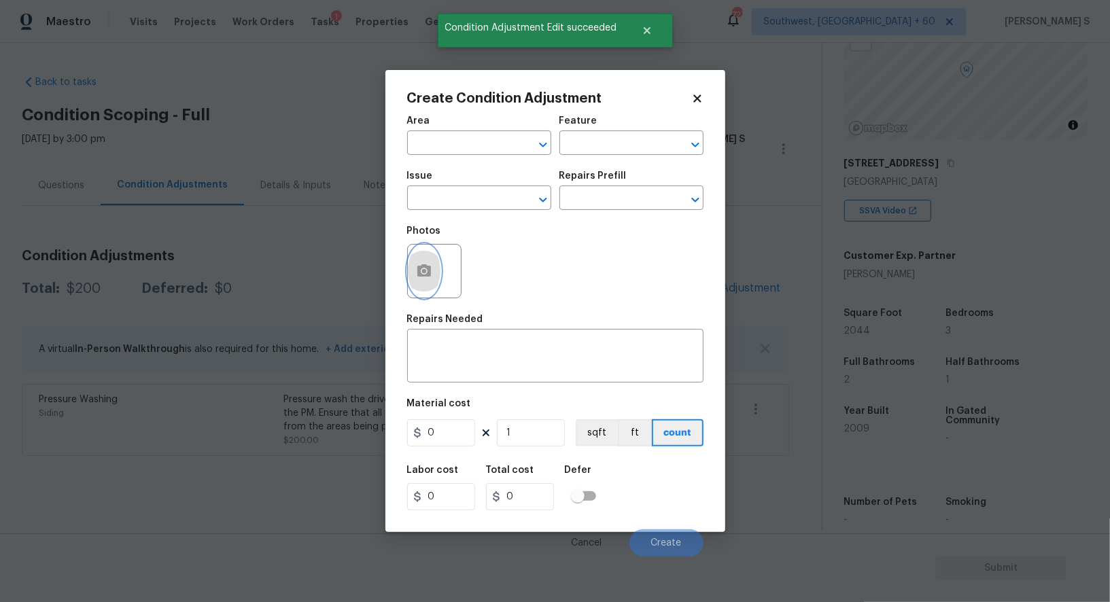
click at [420, 285] on button "button" at bounding box center [424, 271] width 33 height 53
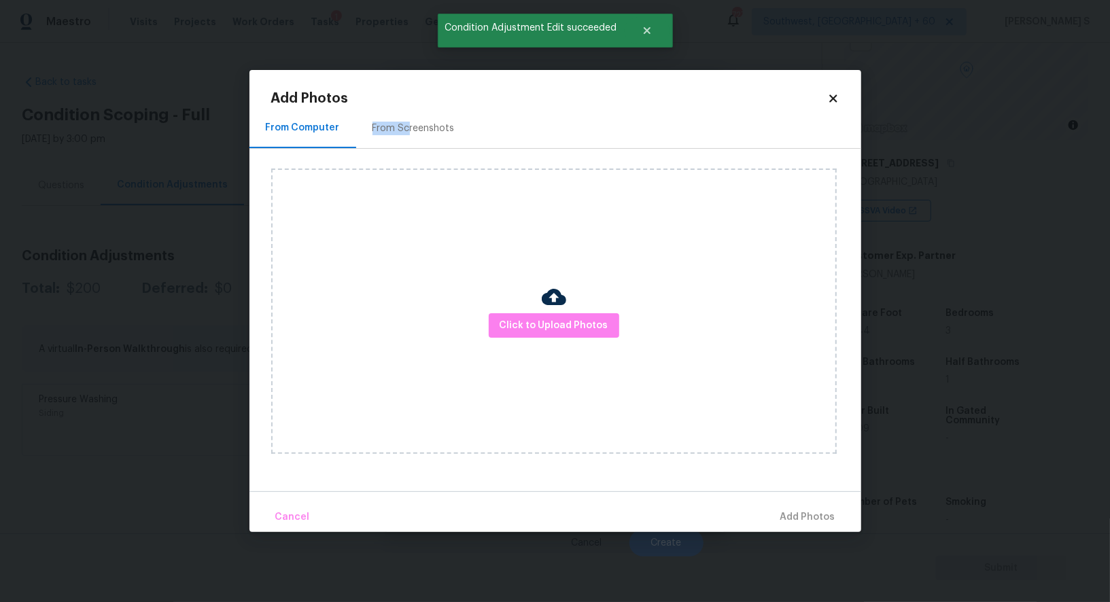
click at [404, 122] on div "From Screenshots" at bounding box center [413, 129] width 82 height 14
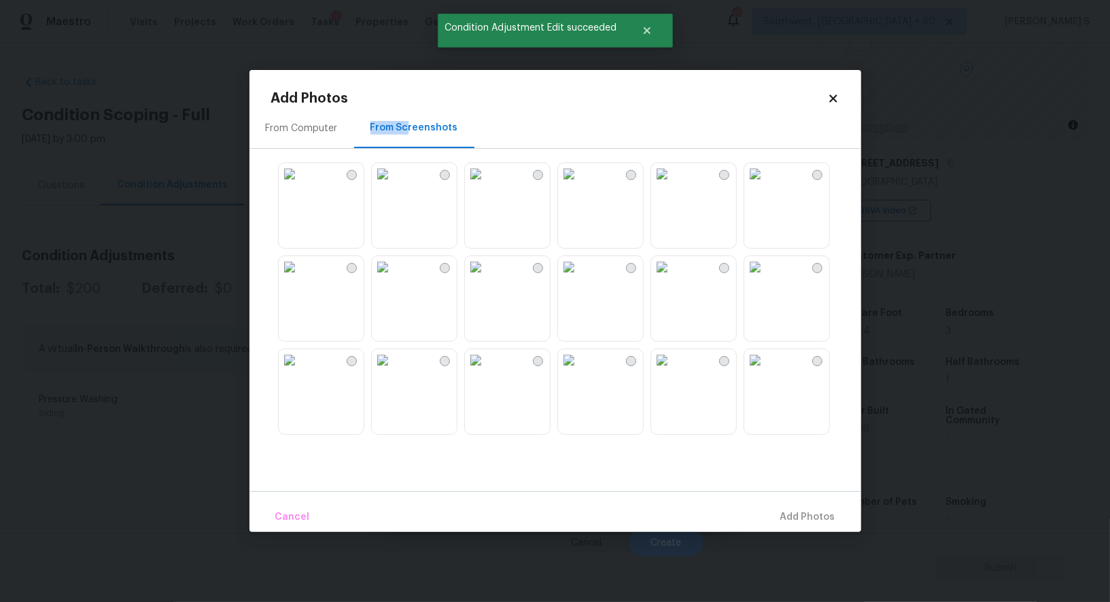
click at [487, 278] on img at bounding box center [476, 267] width 22 height 22
click at [487, 185] on img at bounding box center [476, 174] width 22 height 22
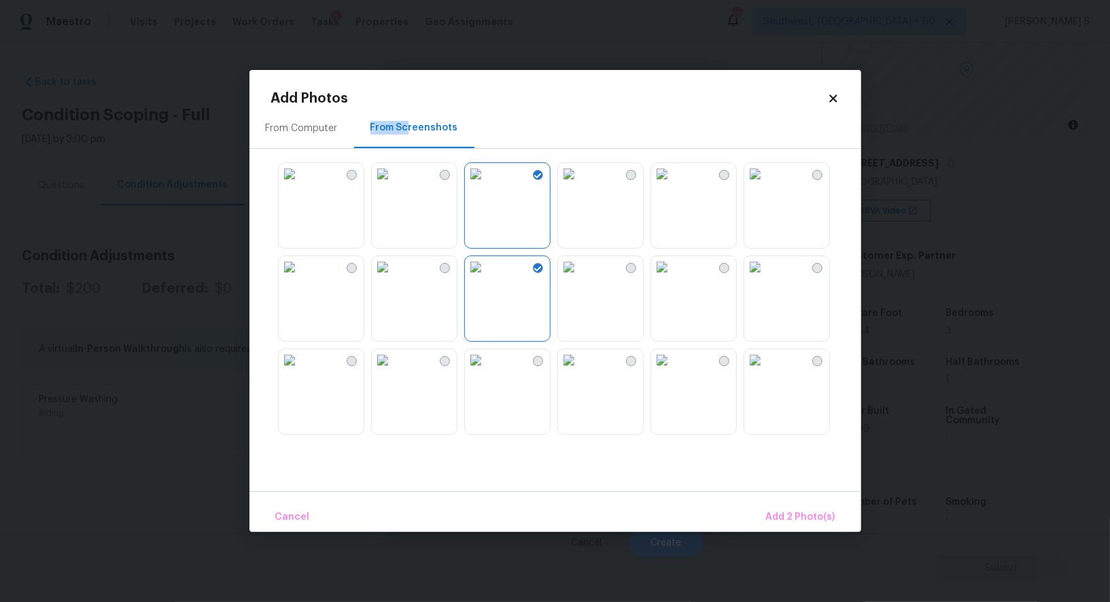
click at [300, 185] on img at bounding box center [290, 174] width 22 height 22
click at [833, 514] on span "Add 3 Photo(s)" at bounding box center [801, 517] width 69 height 17
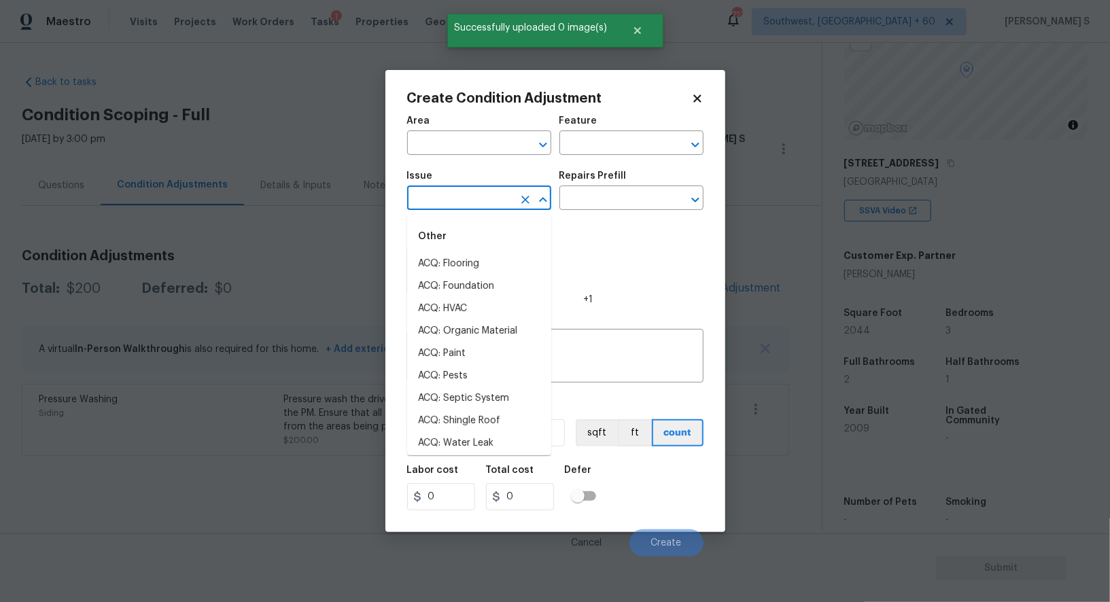
click at [457, 193] on input "text" at bounding box center [460, 199] width 106 height 21
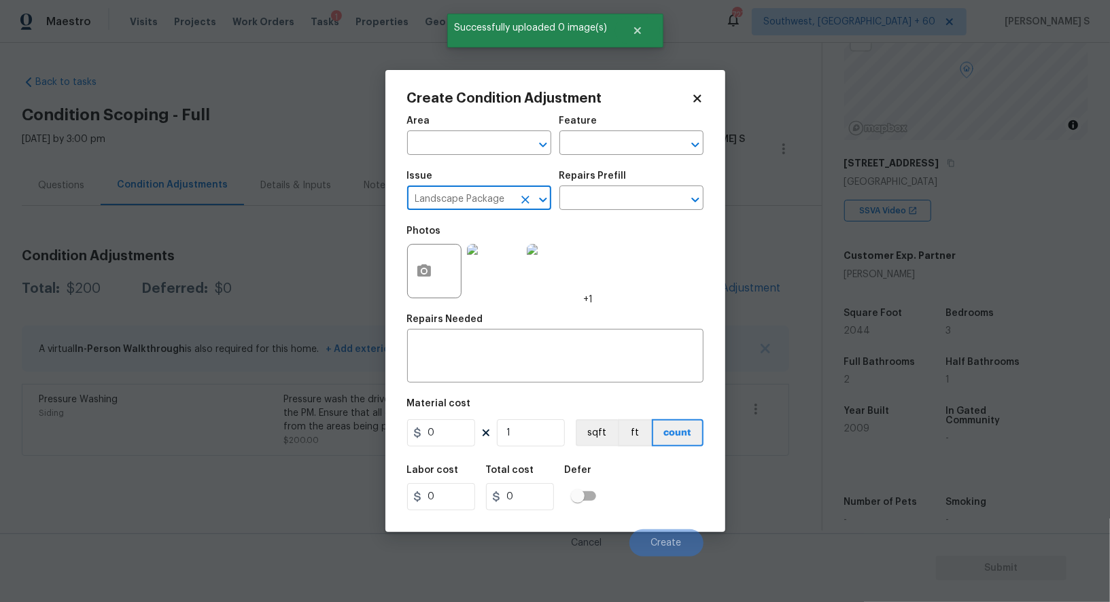
type input "Landscape Package"
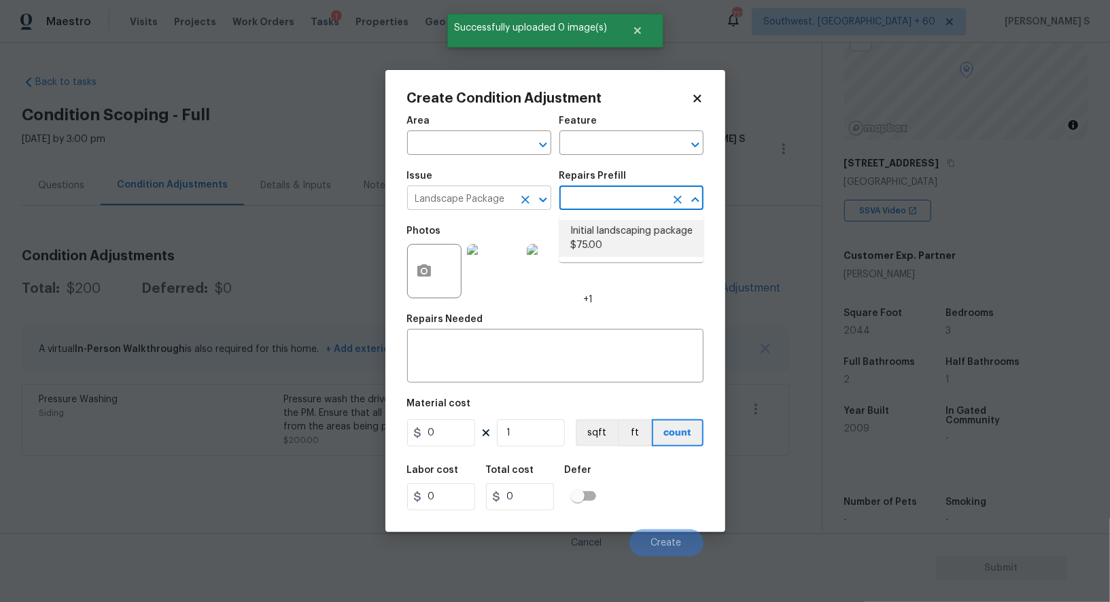
type input "Home Readiness Packages"
type textarea "Mowing of grass up to 6" in height. Mow, edge along driveways & sidewalks, trim…"
type input "75"
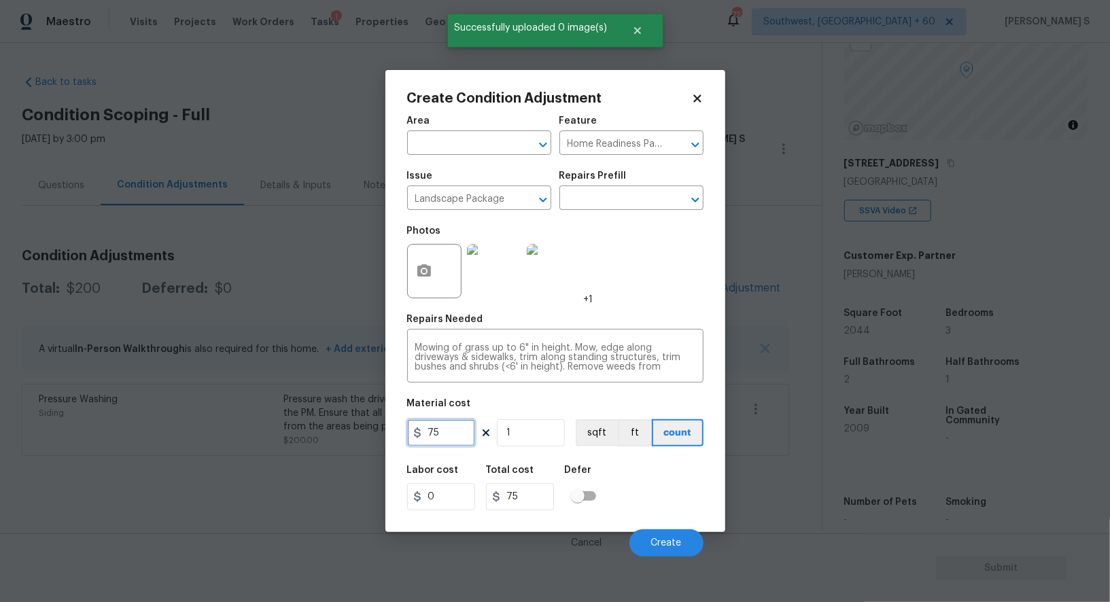
click at [450, 443] on input "75" at bounding box center [441, 432] width 68 height 27
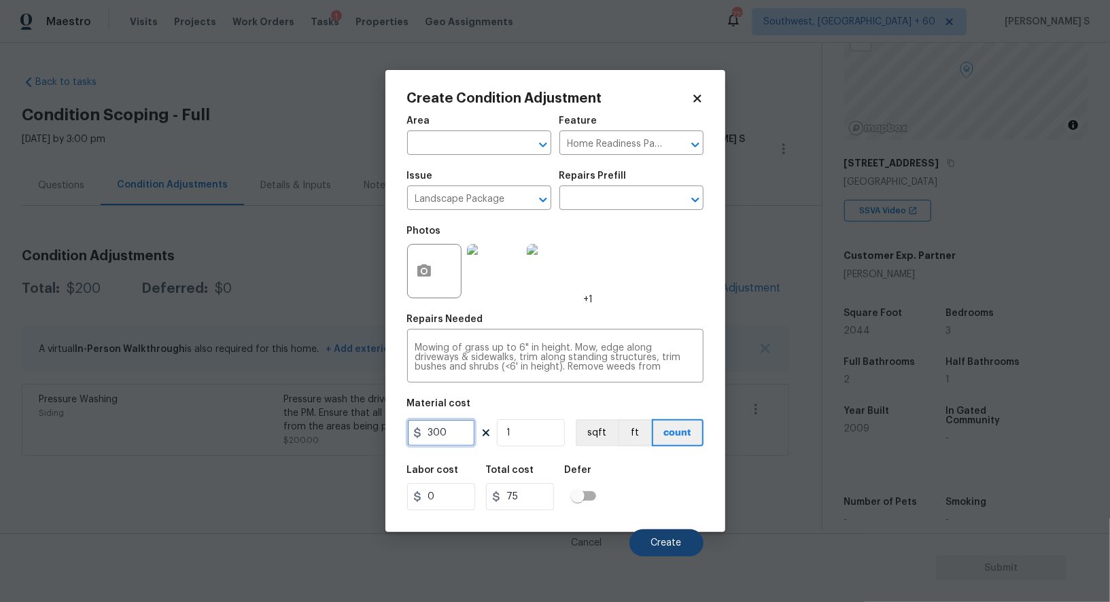
type input "300"
click at [686, 533] on button "Create" at bounding box center [666, 542] width 74 height 27
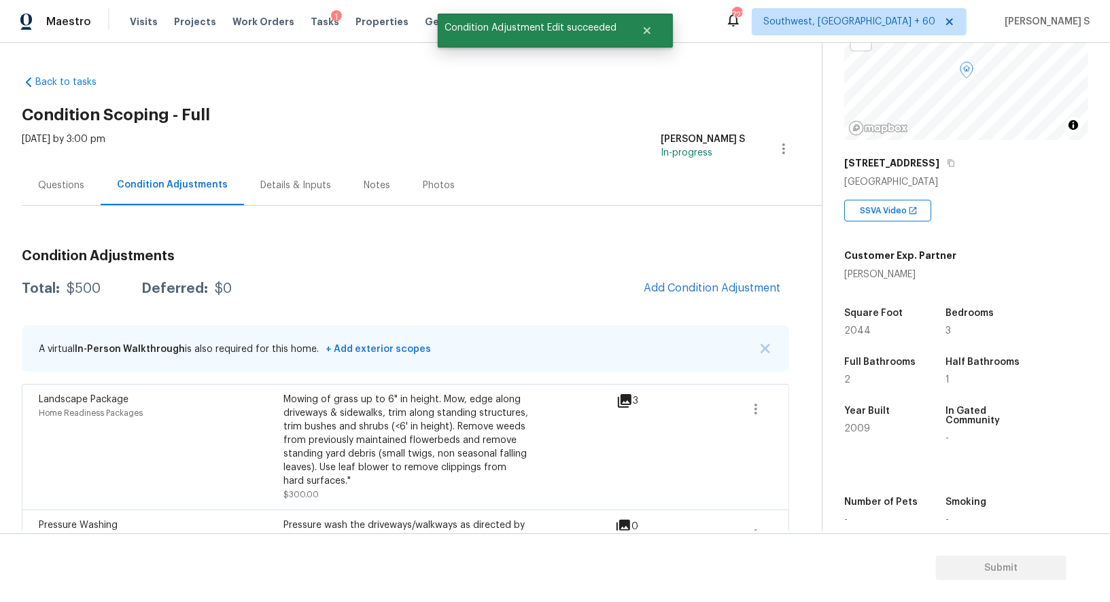
scroll to position [54, 0]
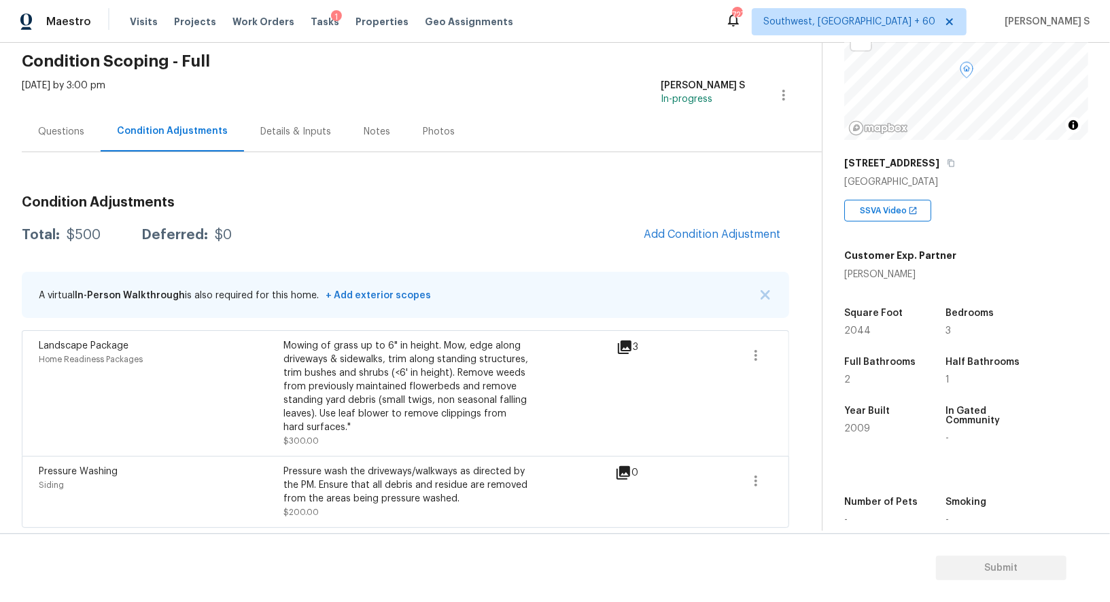
click at [61, 125] on div "Questions" at bounding box center [61, 132] width 46 height 14
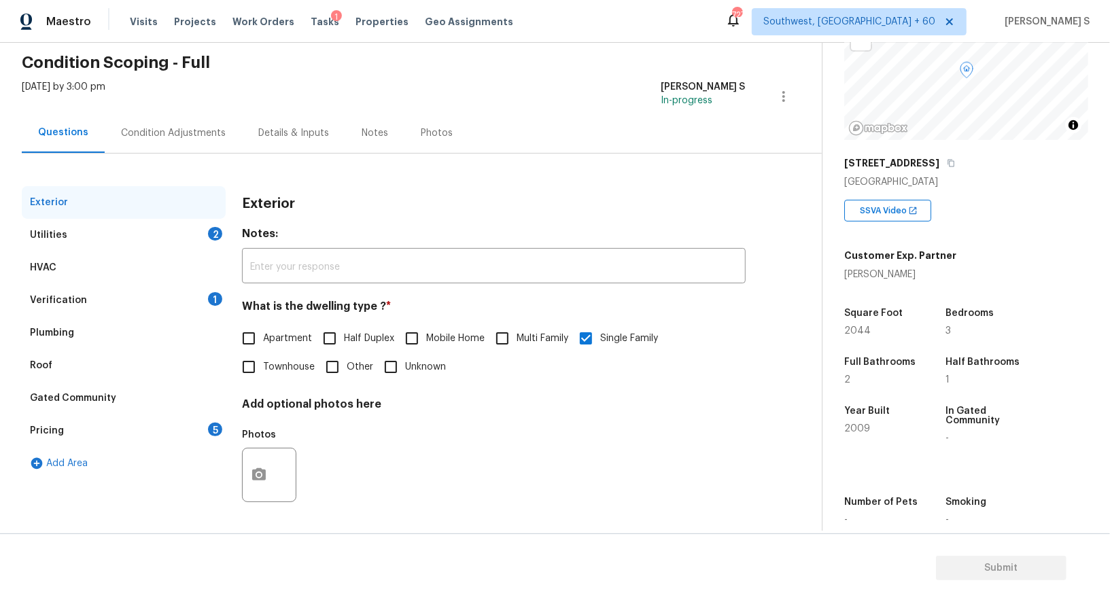
scroll to position [52, 0]
click at [55, 426] on div "Pricing" at bounding box center [47, 432] width 34 height 14
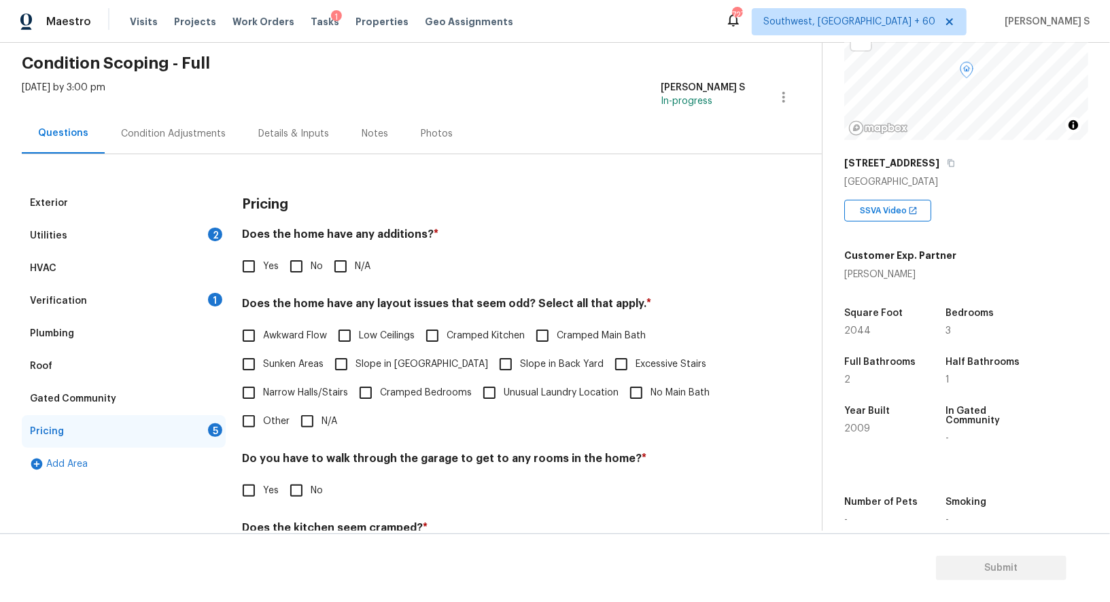
click at [355, 358] on input "Slope in [GEOGRAPHIC_DATA]" at bounding box center [341, 364] width 29 height 29
checkbox input "true"
click at [520, 359] on span "Slope in Back Yard" at bounding box center [562, 366] width 84 height 14
click at [491, 358] on input "Slope in Back Yard" at bounding box center [505, 365] width 29 height 29
checkbox input "true"
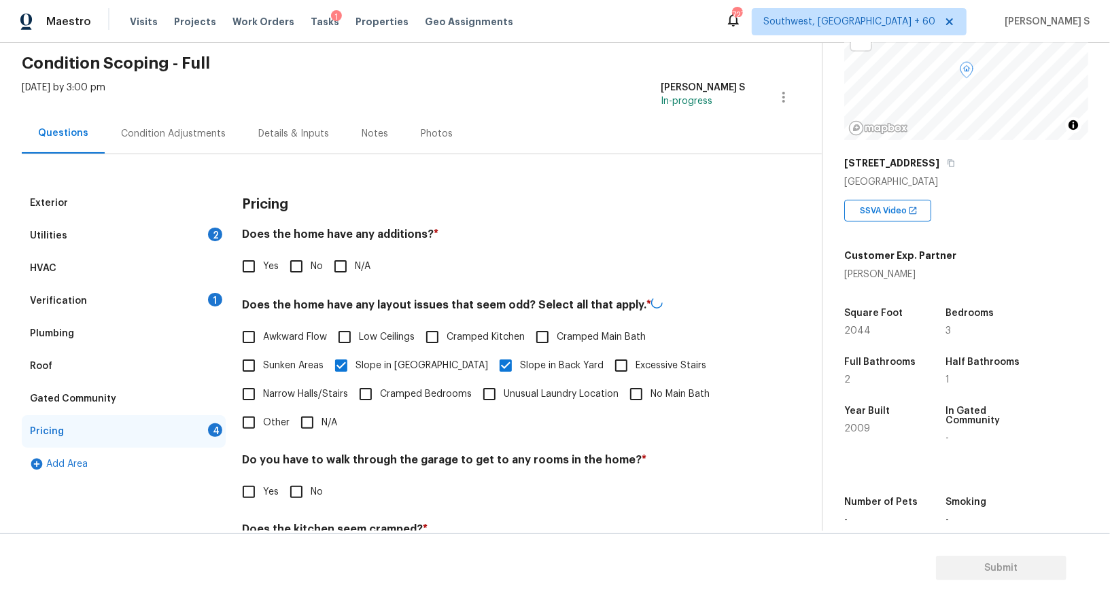
click at [294, 265] on input "No" at bounding box center [296, 266] width 29 height 29
checkbox input "true"
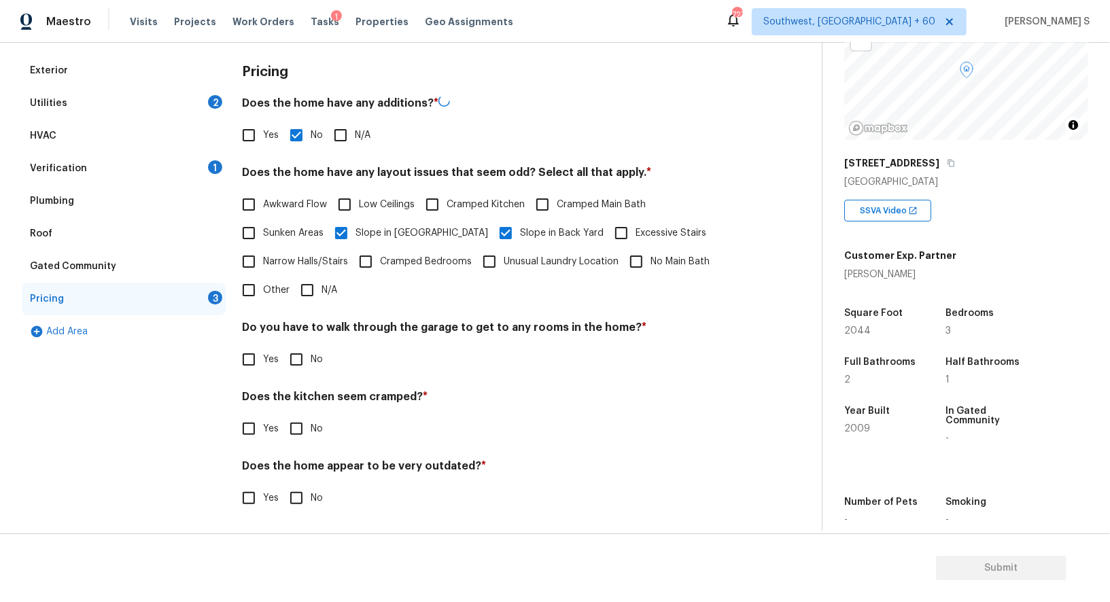
scroll to position [185, 0]
click at [303, 358] on input "No" at bounding box center [296, 359] width 29 height 29
checkbox input "true"
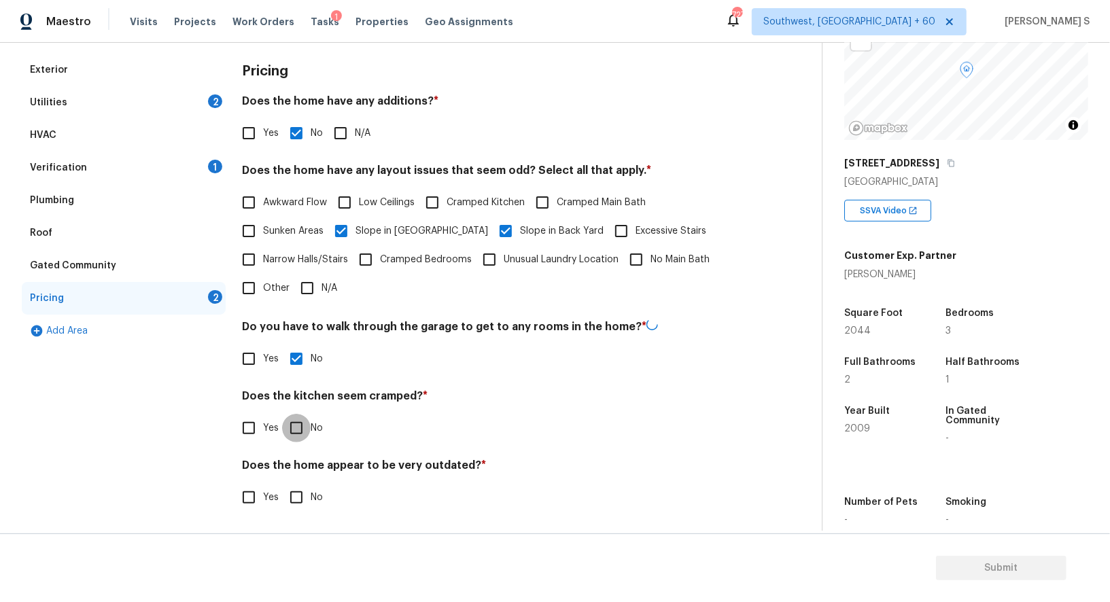
click at [282, 414] on input "No" at bounding box center [296, 428] width 29 height 29
checkbox input "true"
click at [282, 482] on input "No" at bounding box center [296, 496] width 29 height 29
checkbox input "true"
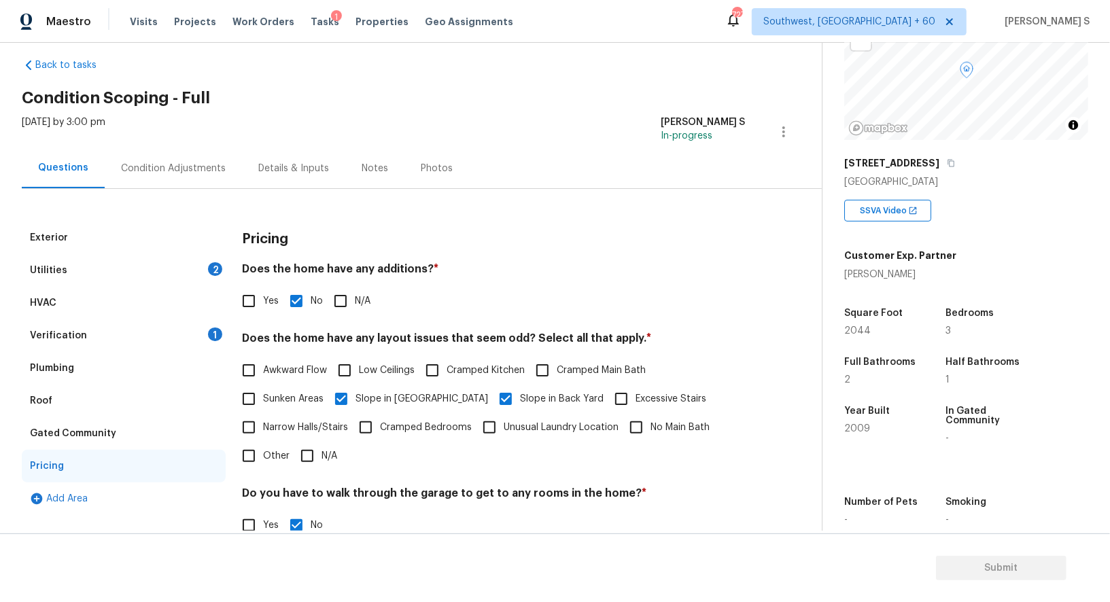
scroll to position [0, 0]
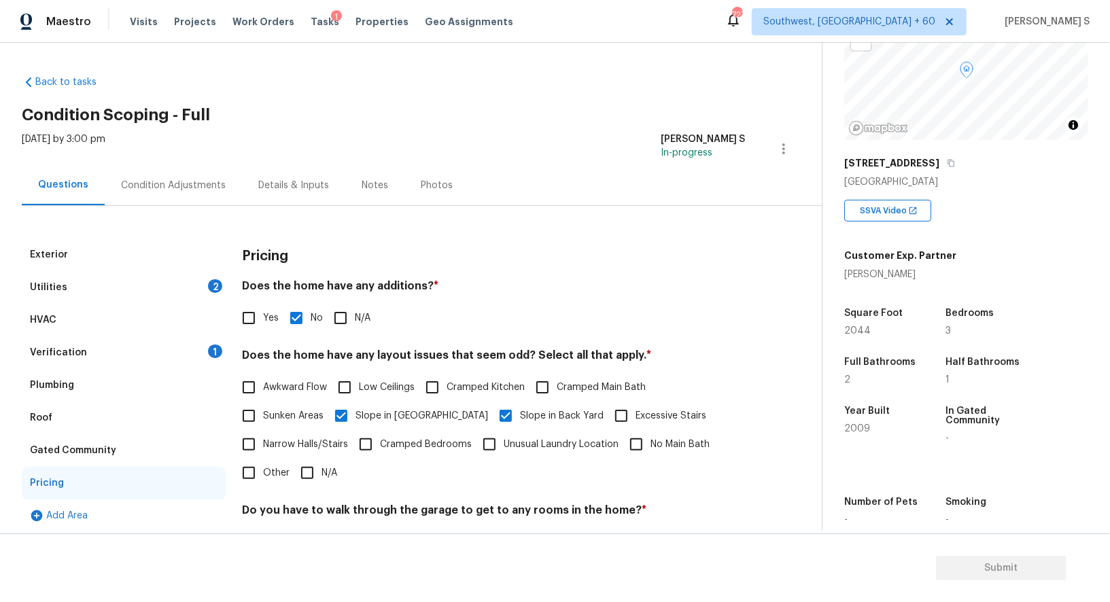
click at [194, 188] on div "Condition Adjustments" at bounding box center [173, 186] width 105 height 14
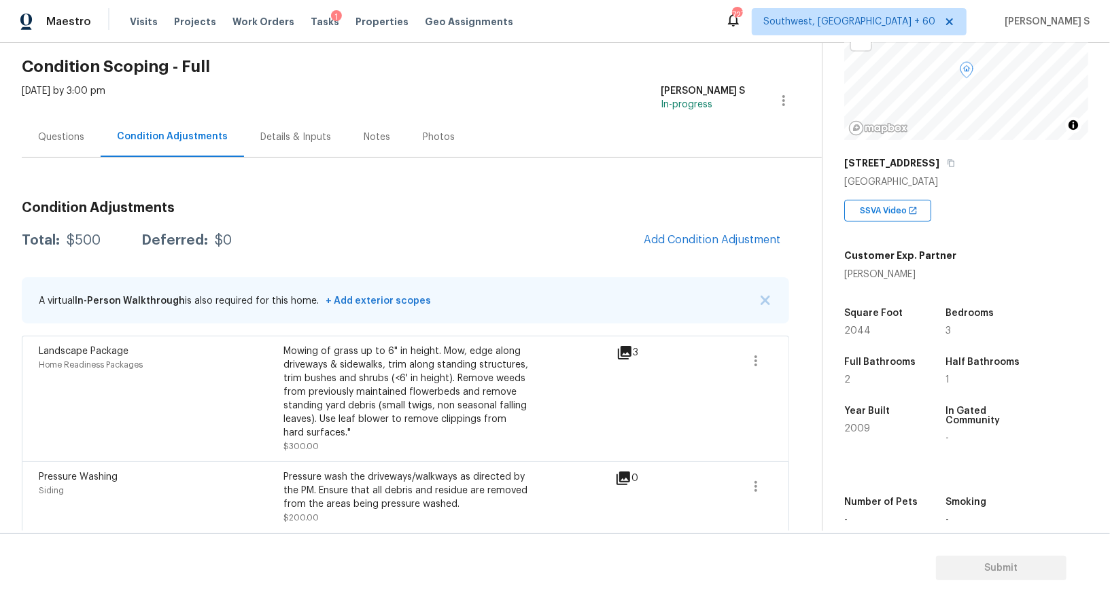
scroll to position [54, 0]
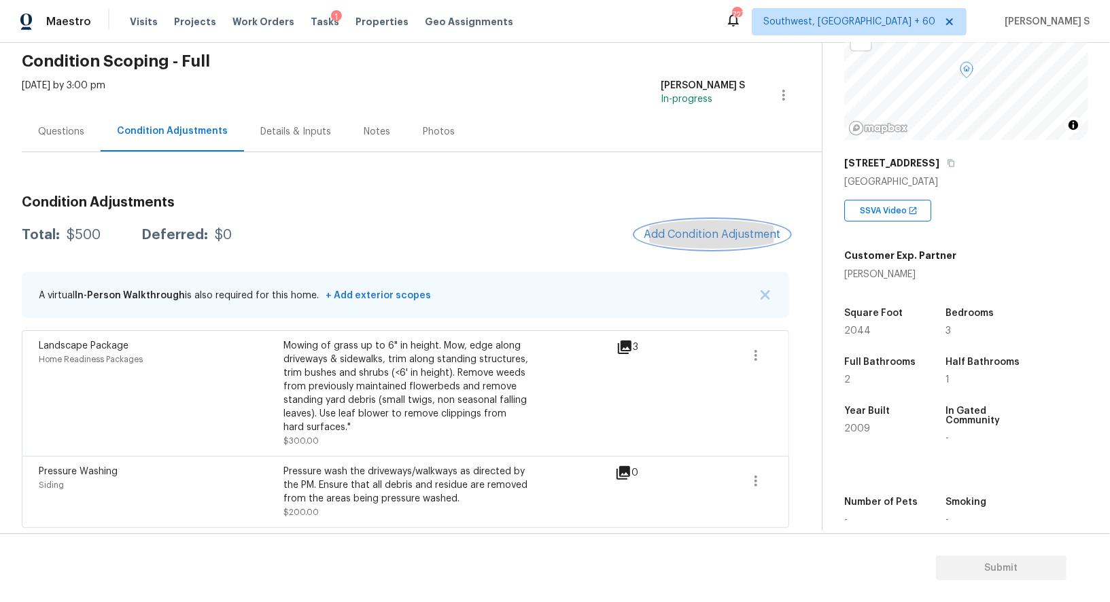
click at [752, 245] on button "Add Condition Adjustment" at bounding box center [712, 234] width 154 height 29
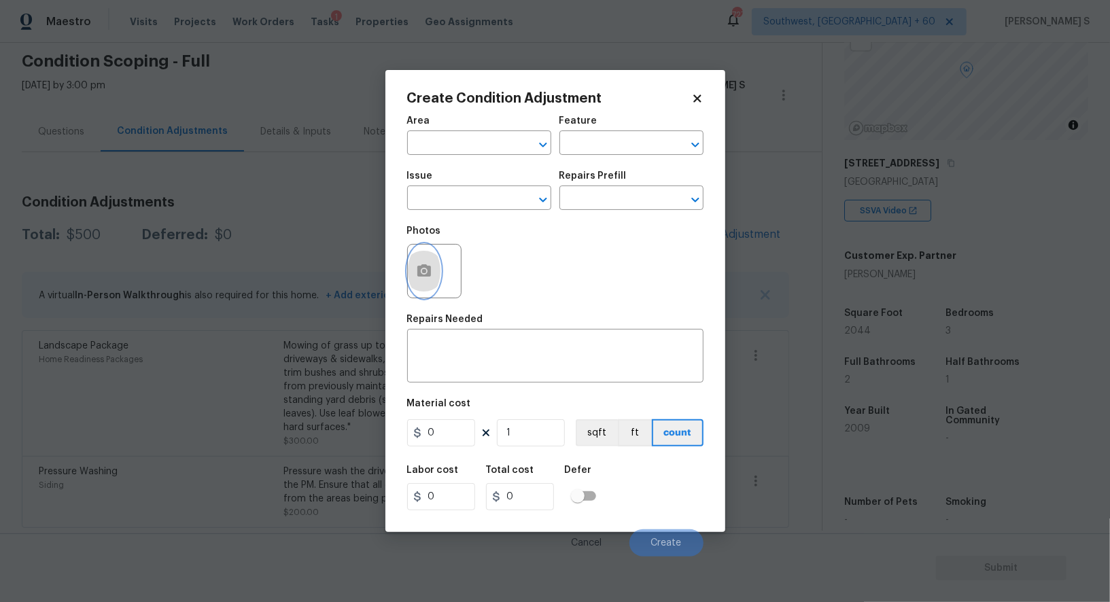
click at [420, 269] on icon "button" at bounding box center [424, 270] width 14 height 12
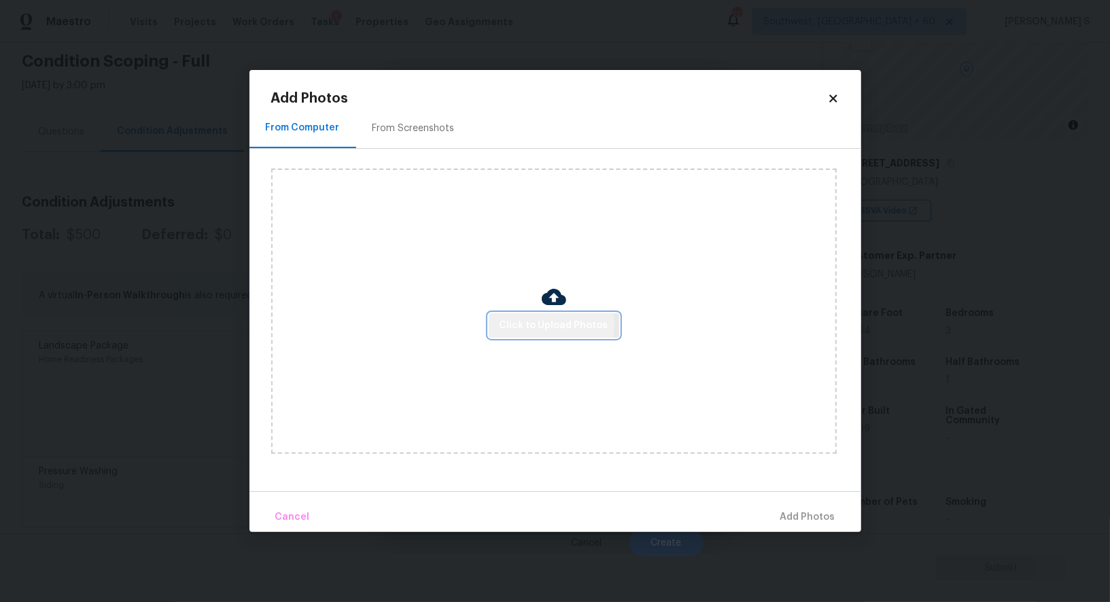
click at [540, 326] on span "Click to Upload Photos" at bounding box center [554, 325] width 109 height 17
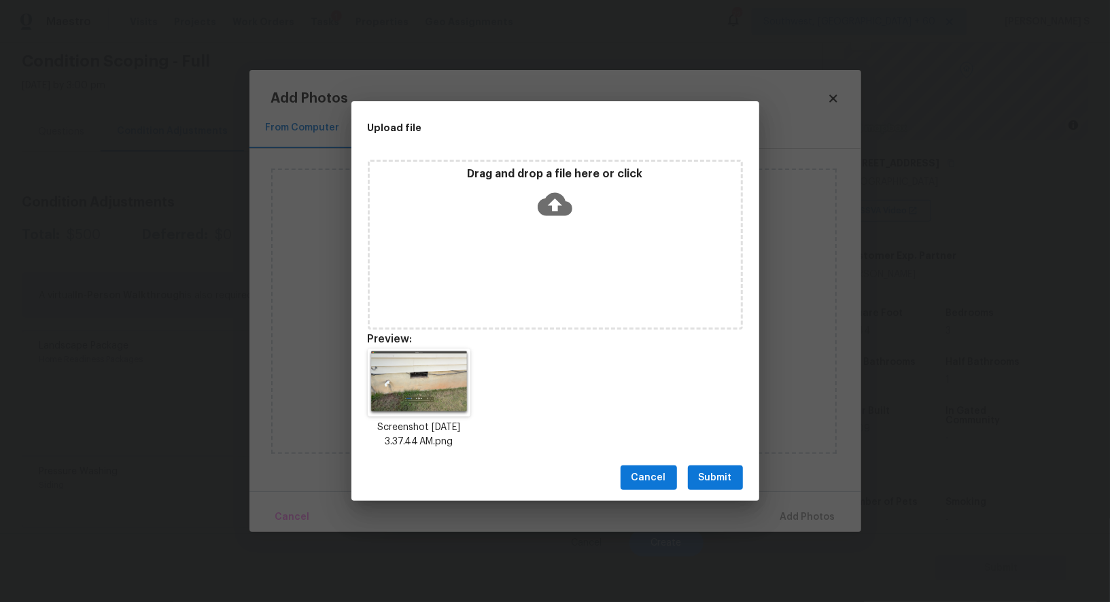
click at [701, 471] on span "Submit" at bounding box center [715, 478] width 33 height 17
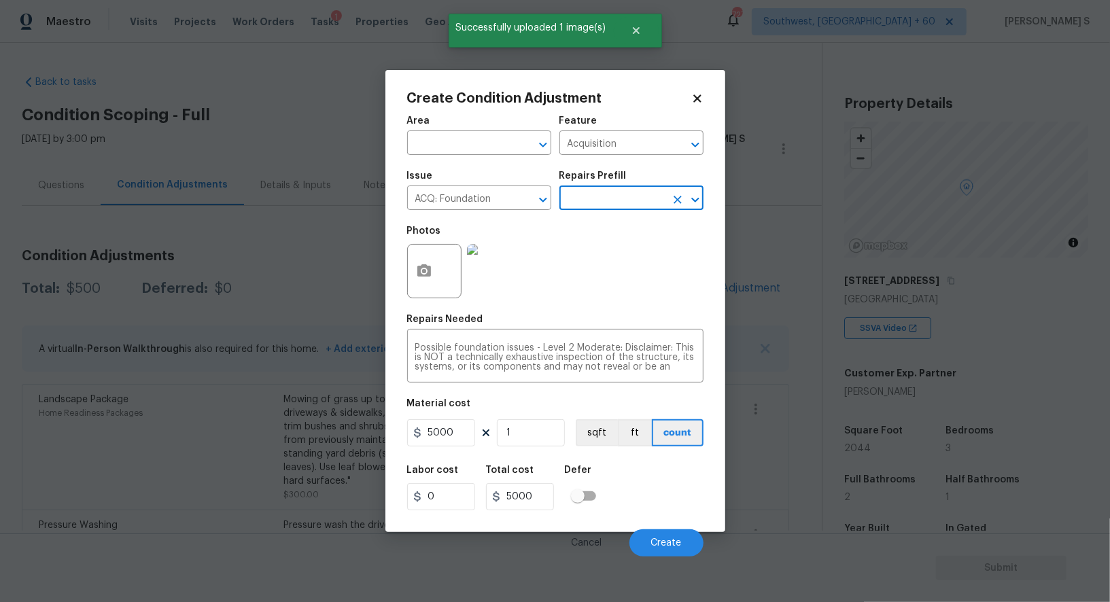
scroll to position [118, 0]
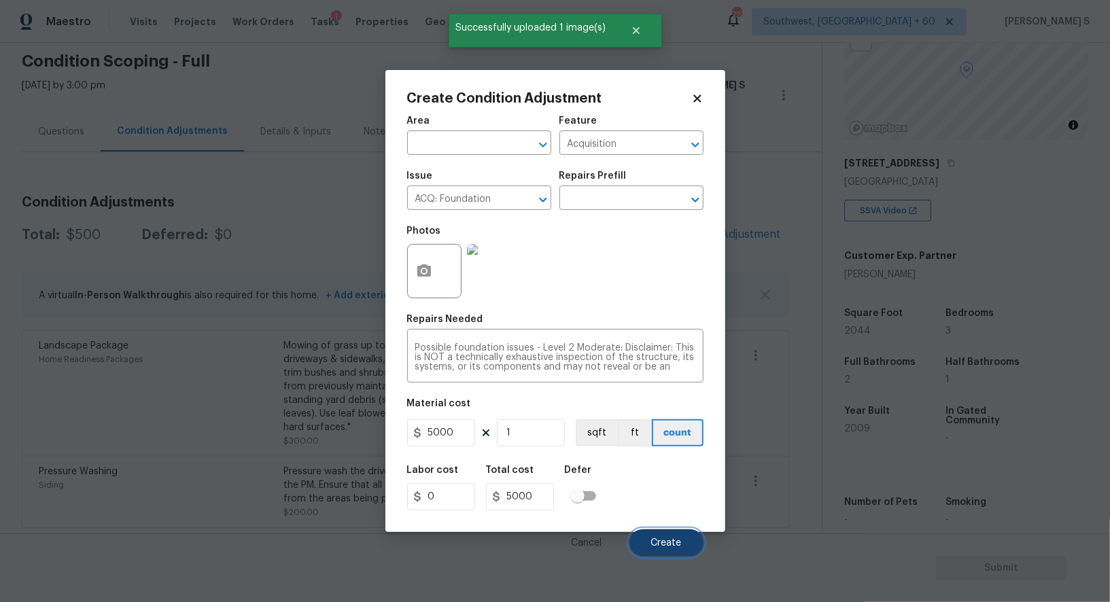
click at [667, 542] on span "Create" at bounding box center [666, 543] width 31 height 10
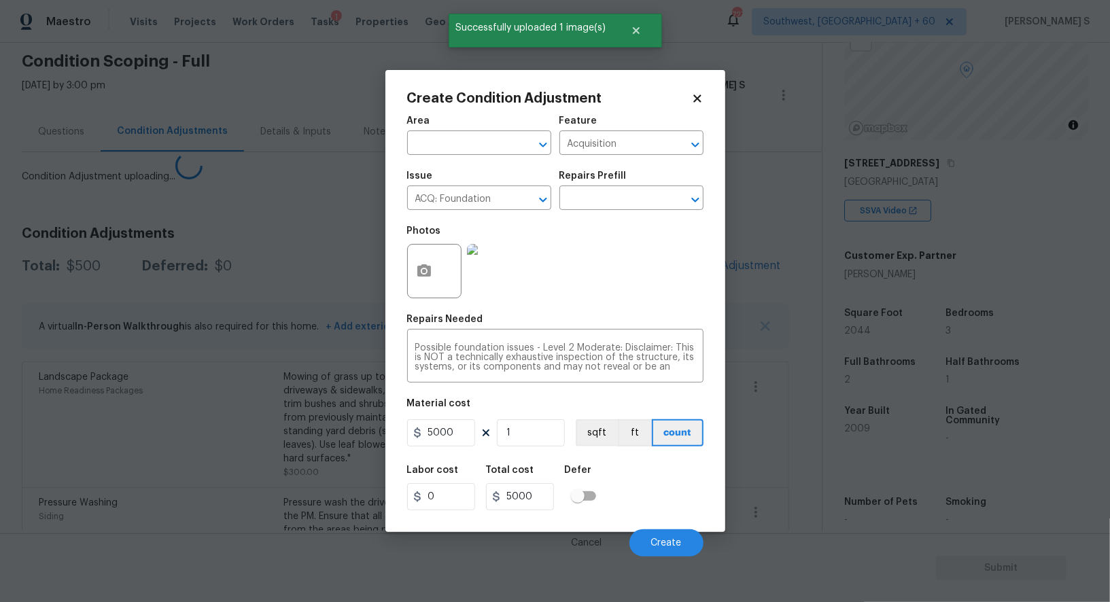
click at [149, 324] on body "Maestro Visits Projects Work Orders Tasks 1 Properties Geo Assignments 727 Sout…" at bounding box center [555, 301] width 1110 height 602
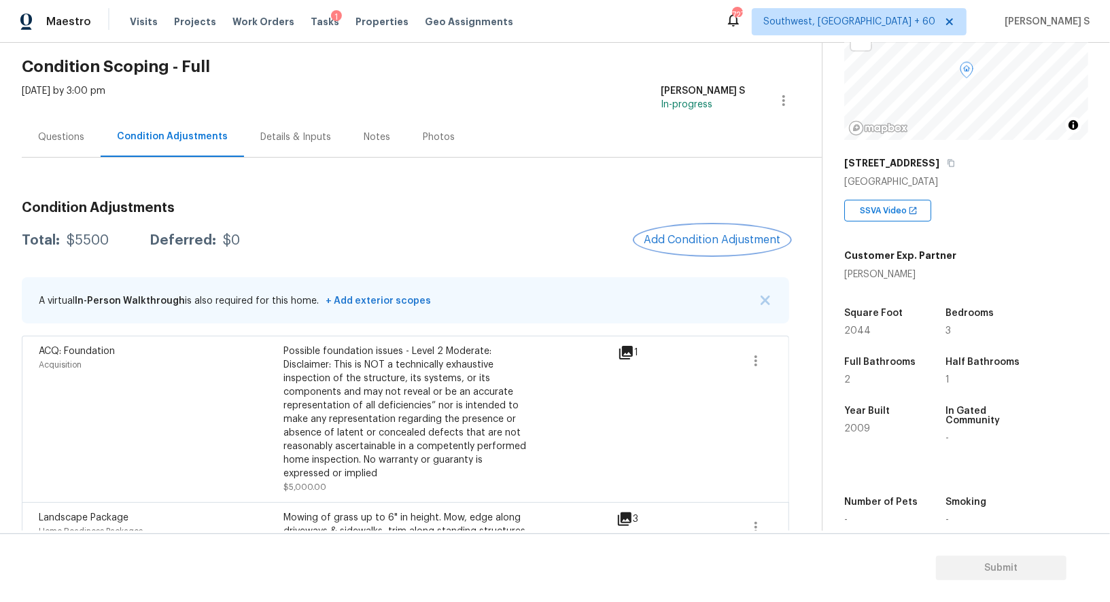
scroll to position [0, 0]
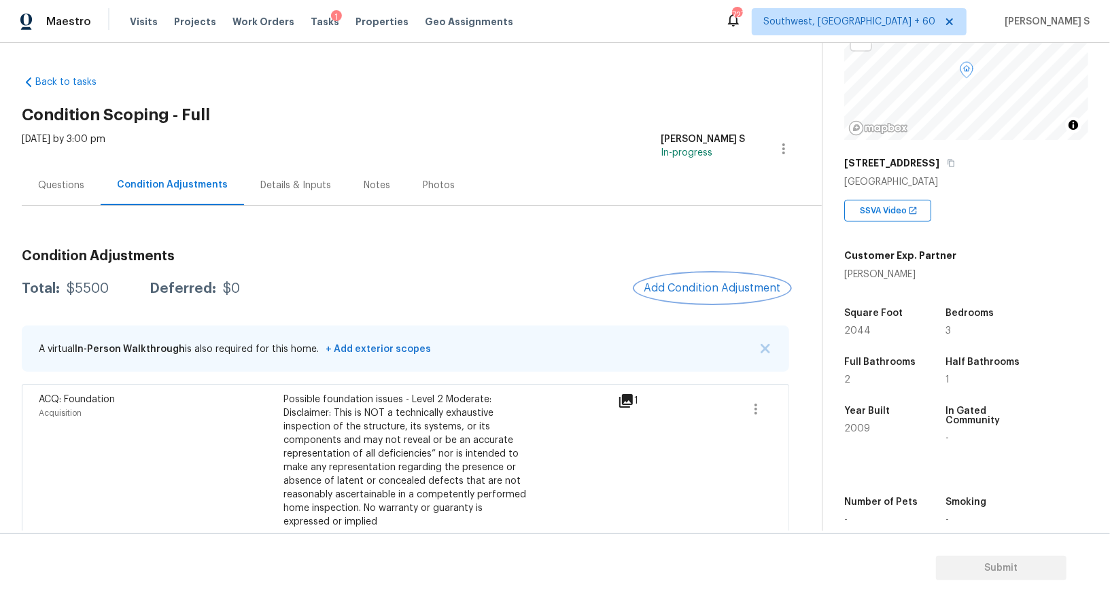
click at [718, 275] on button "Add Condition Adjustment" at bounding box center [712, 288] width 154 height 29
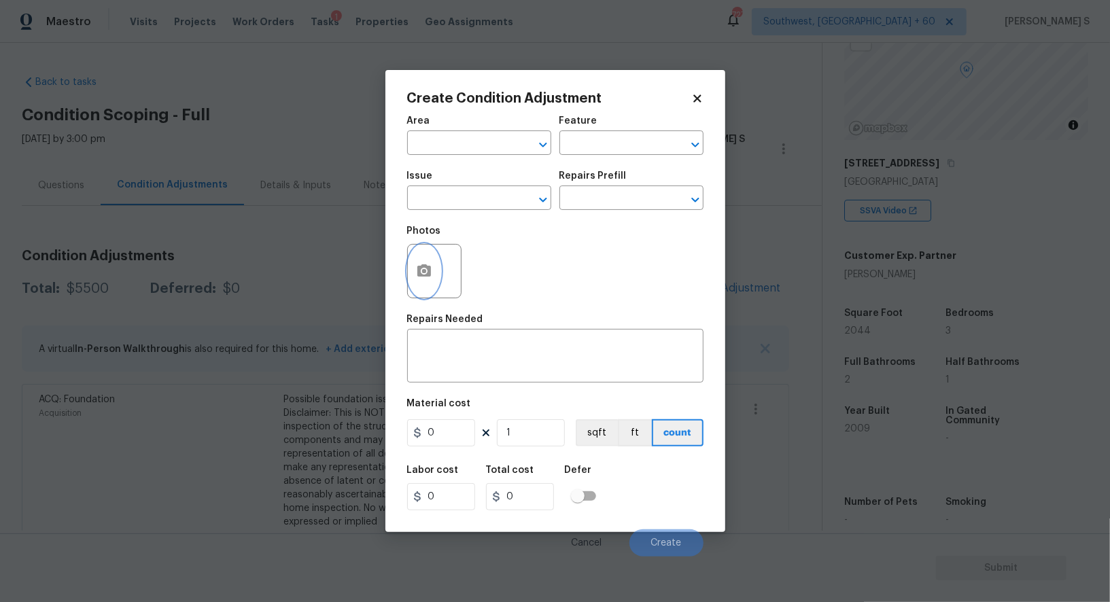
click at [438, 268] on button "button" at bounding box center [424, 271] width 33 height 53
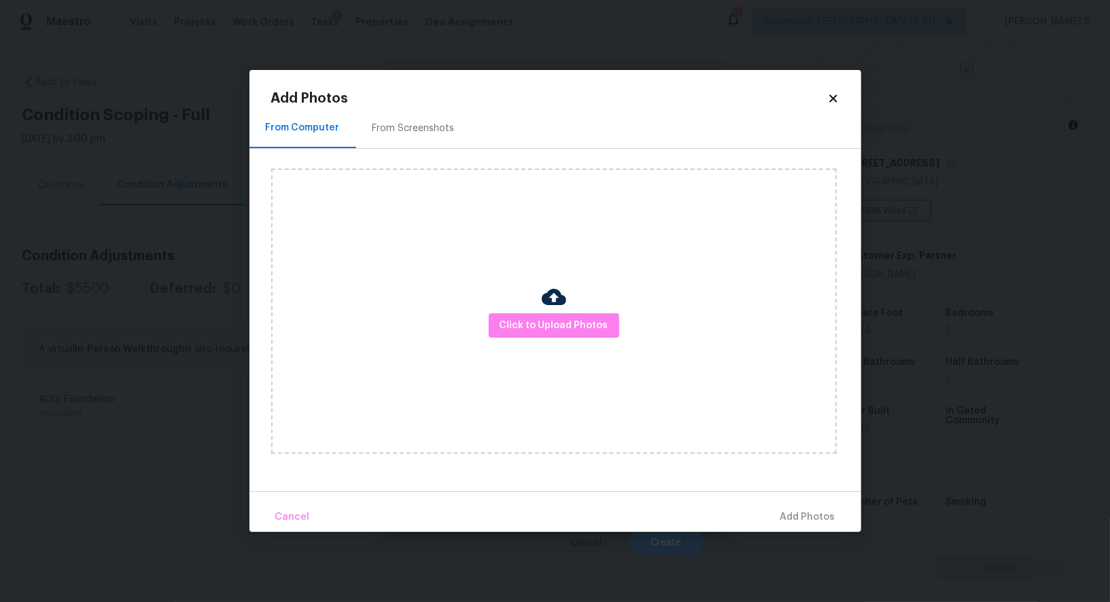
click at [564, 346] on div "Click to Upload Photos" at bounding box center [553, 311] width 565 height 285
click at [572, 326] on span "Click to Upload Photos" at bounding box center [554, 325] width 109 height 17
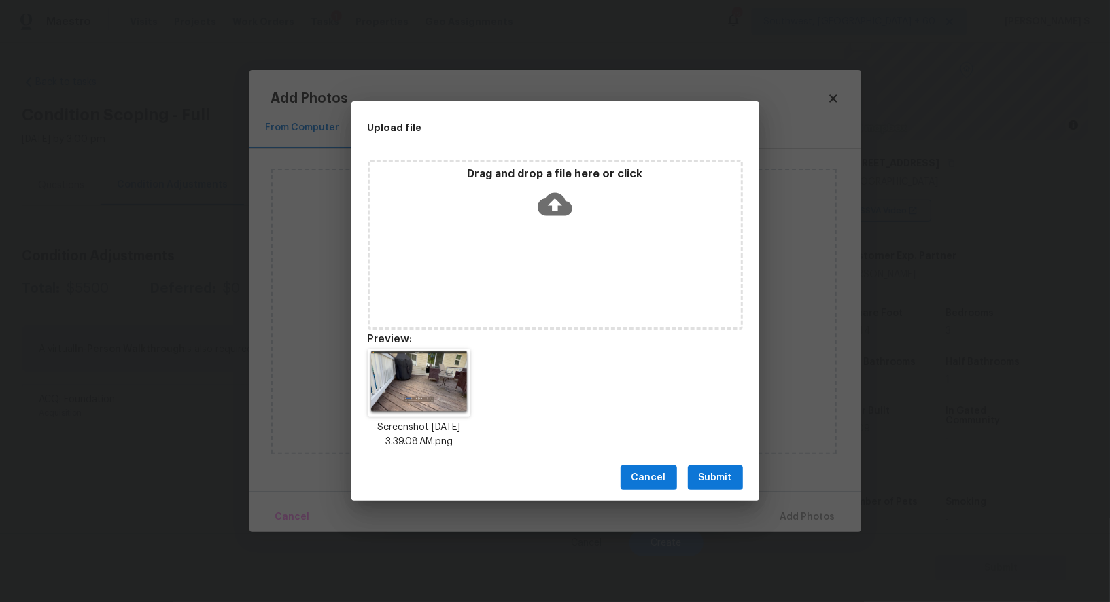
click at [710, 470] on span "Submit" at bounding box center [715, 478] width 33 height 17
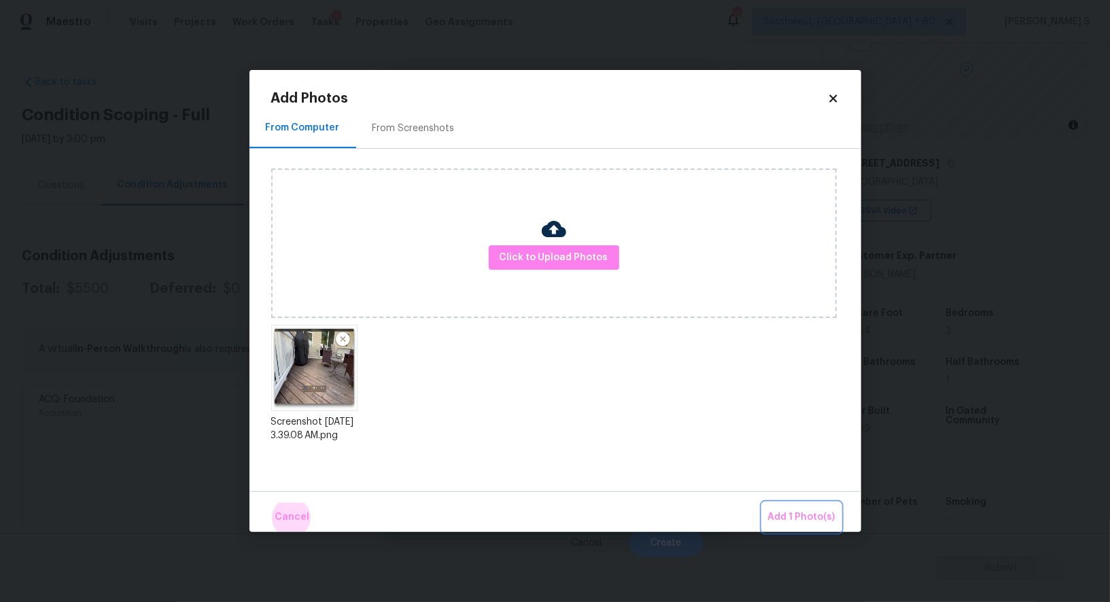
click at [763, 503] on button "Add 1 Photo(s)" at bounding box center [802, 517] width 78 height 29
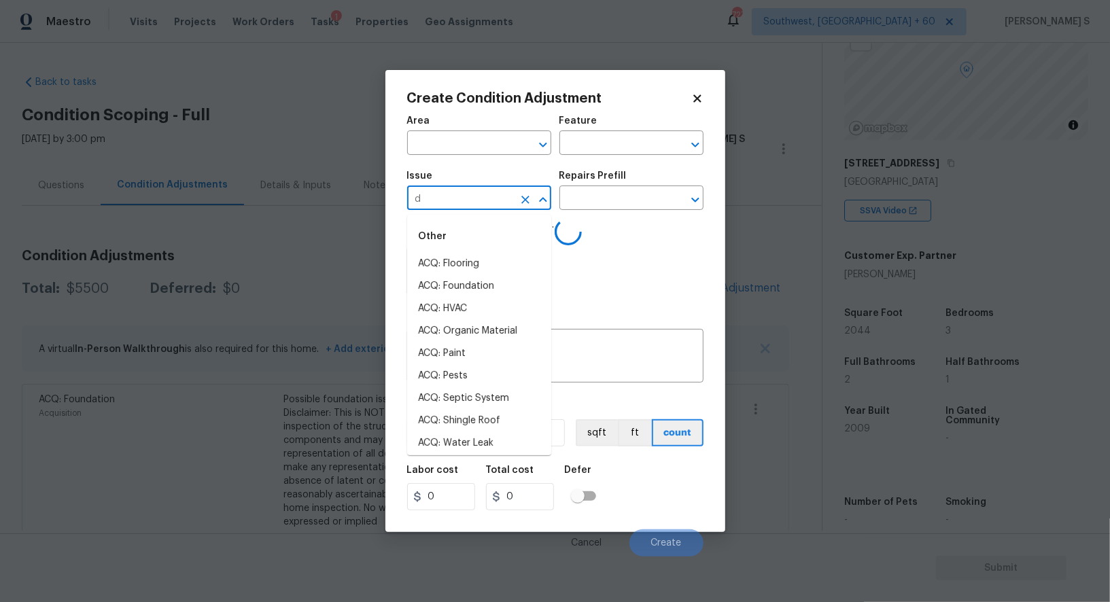
click at [490, 194] on input "d" at bounding box center [460, 199] width 106 height 21
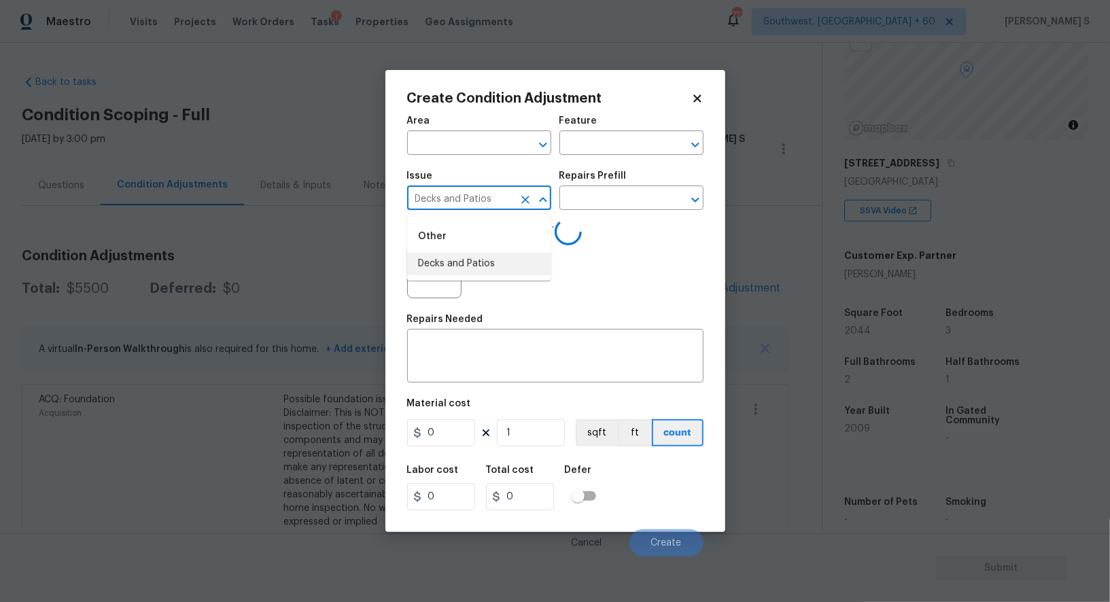
type input "Decks and Patios"
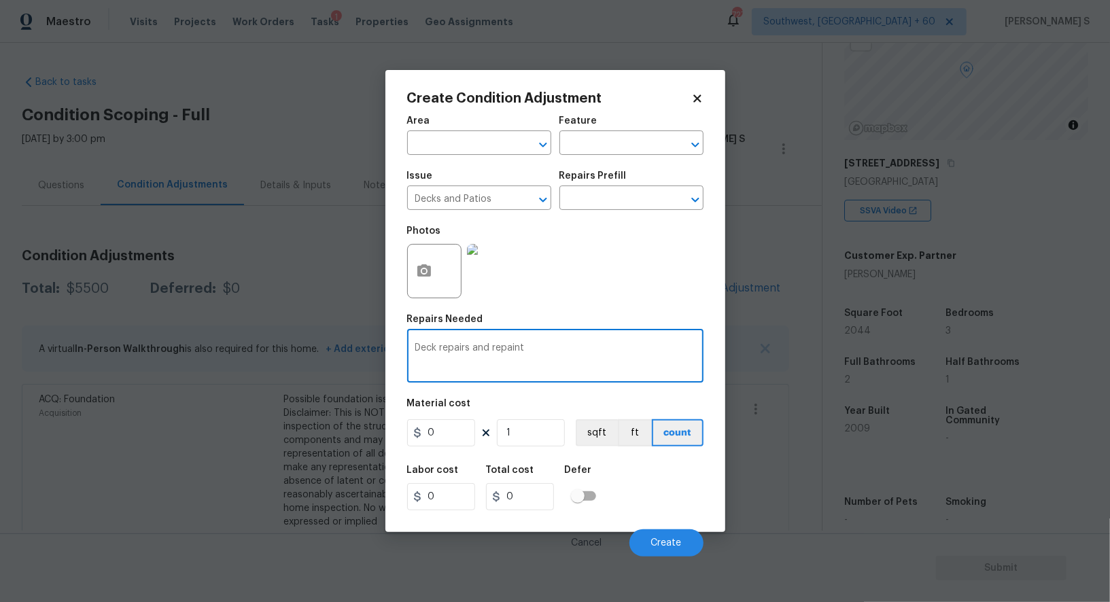
type textarea "Deck repairs and repaint"
click at [449, 447] on input "0" at bounding box center [441, 432] width 68 height 27
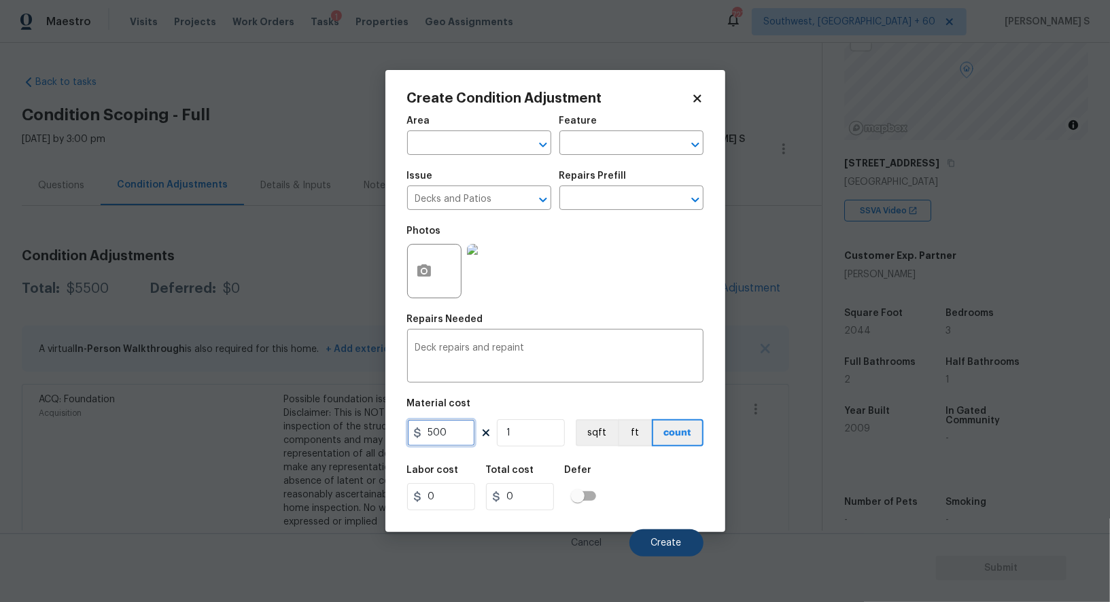
type input "500"
click at [674, 535] on button "Create" at bounding box center [666, 542] width 74 height 27
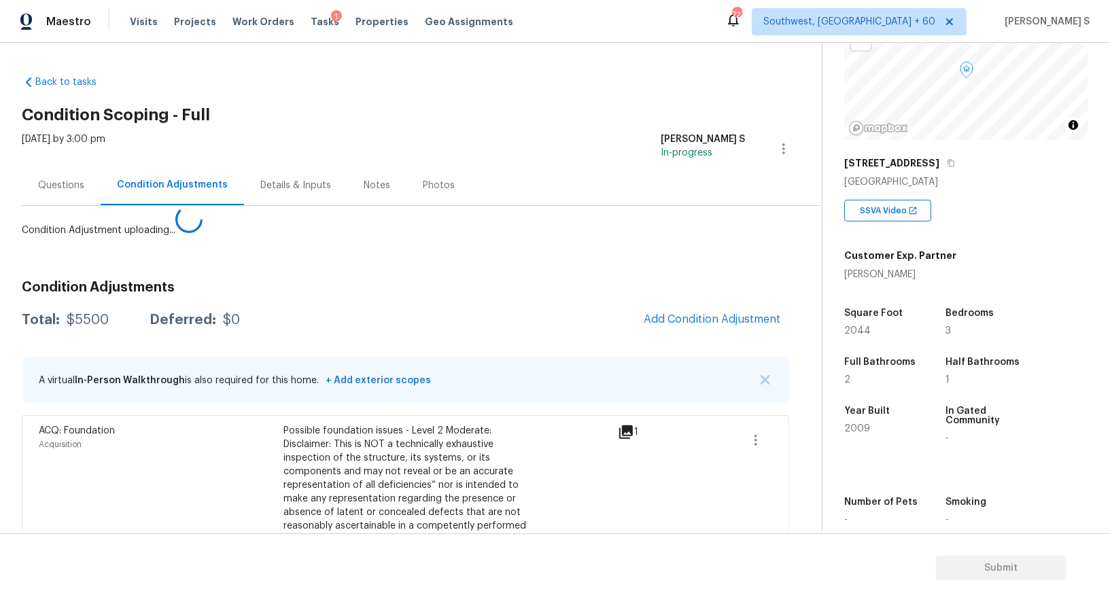
click at [258, 525] on body "Maestro Visits Projects Work Orders Tasks 1 Properties Geo Assignments 727 Sout…" at bounding box center [555, 301] width 1110 height 602
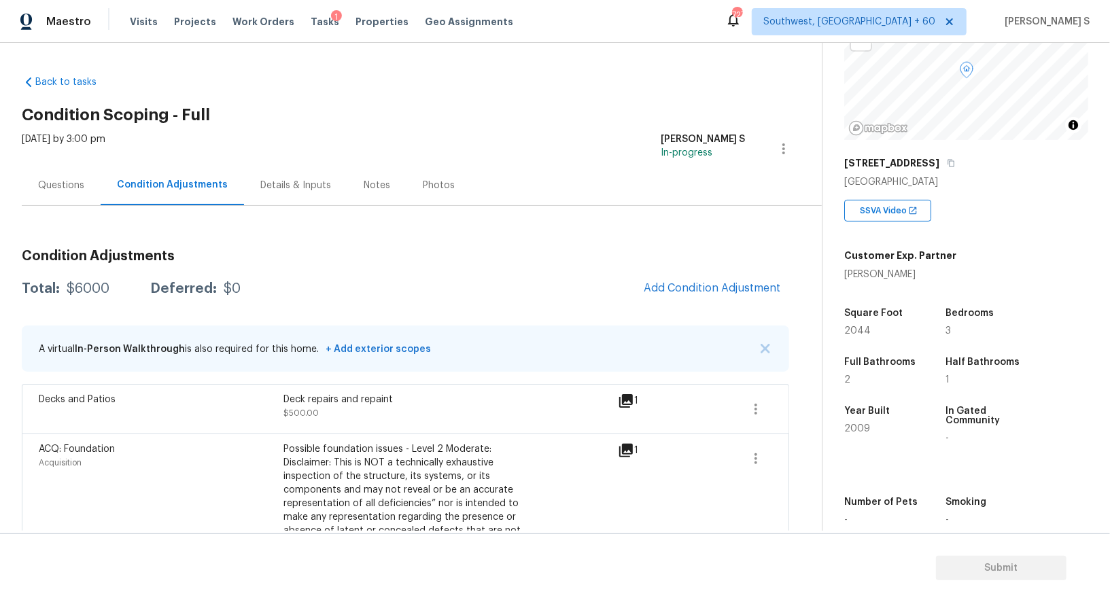
click at [67, 188] on div "Questions" at bounding box center [61, 186] width 46 height 14
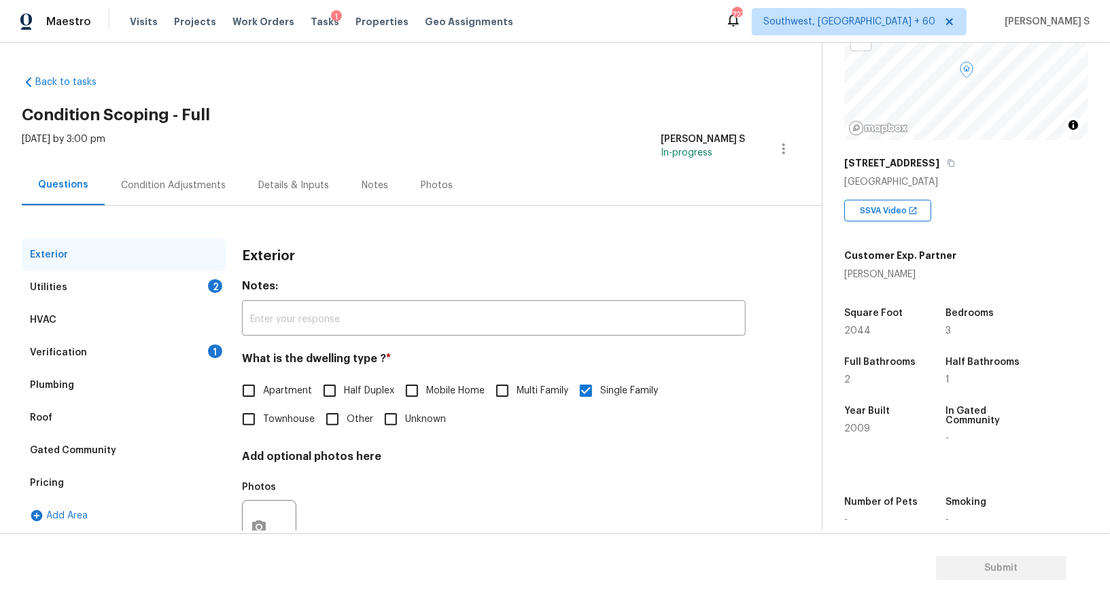
scroll to position [52, 0]
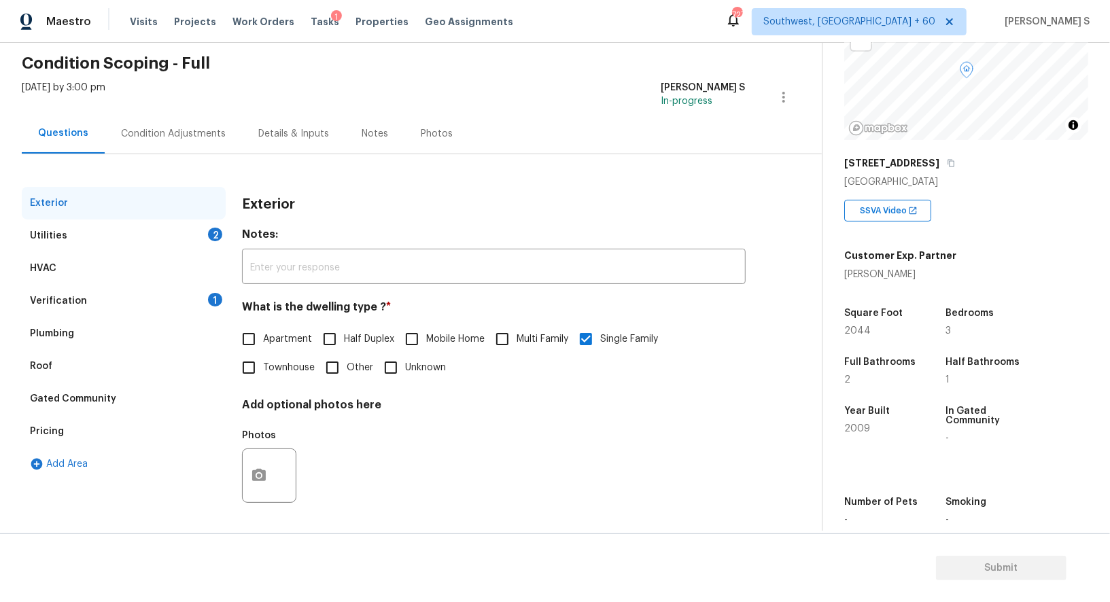
click at [65, 421] on div "Pricing" at bounding box center [124, 431] width 204 height 33
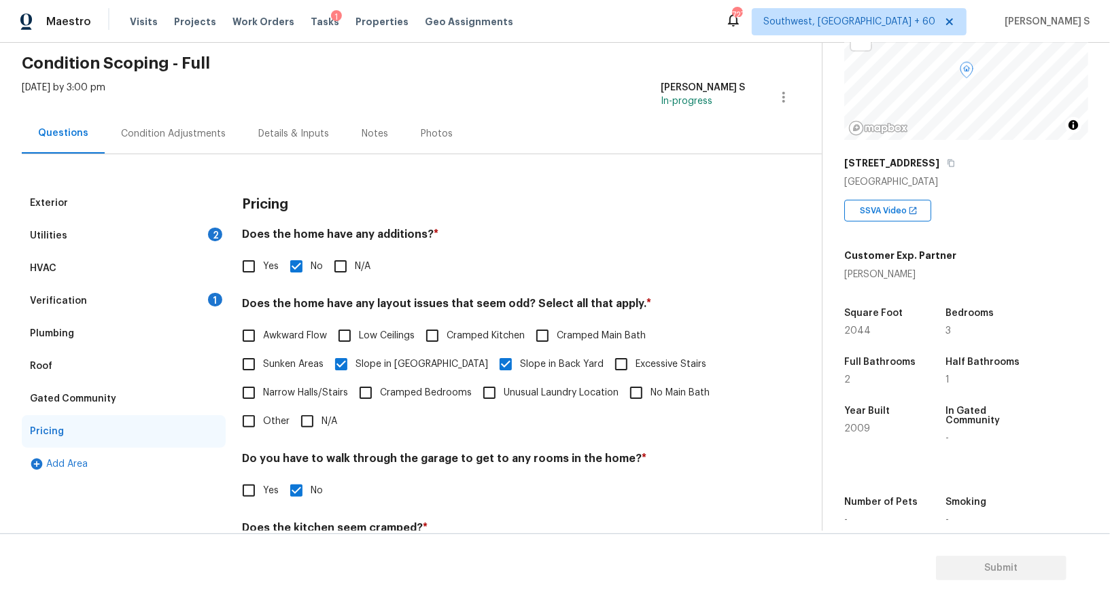
click at [147, 136] on div "Condition Adjustments" at bounding box center [173, 134] width 105 height 14
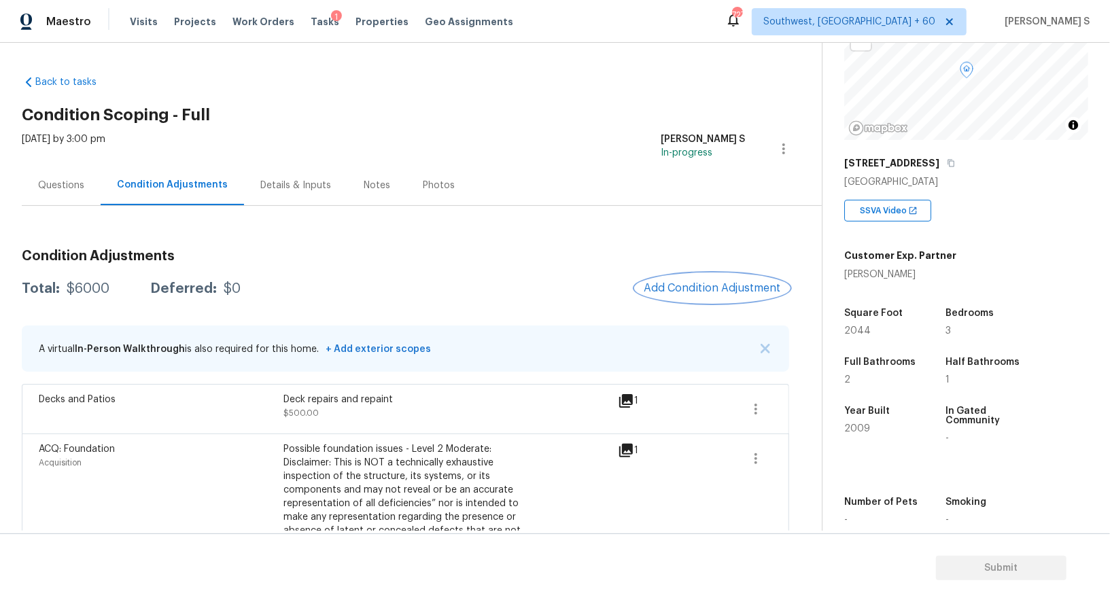
click at [688, 292] on span "Add Condition Adjustment" at bounding box center [712, 288] width 137 height 12
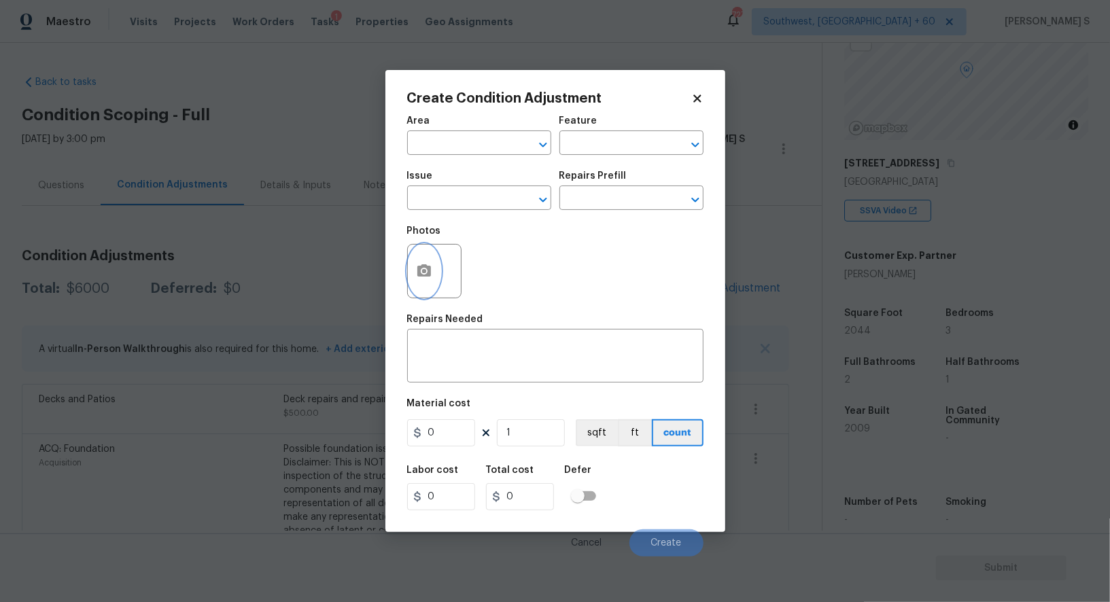
click at [415, 254] on button "button" at bounding box center [424, 271] width 33 height 53
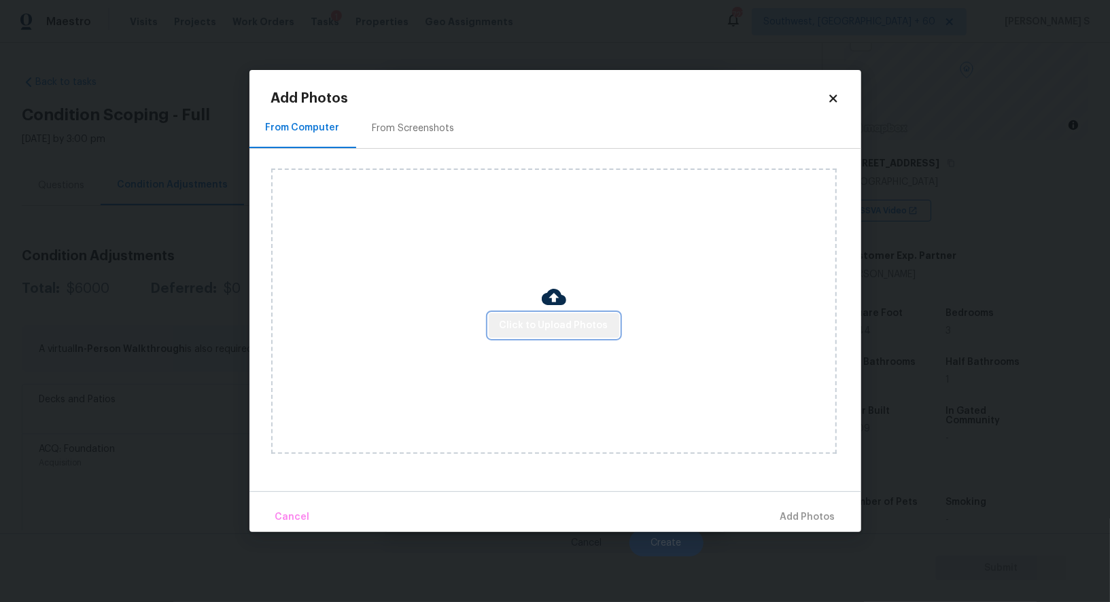
click at [563, 324] on span "Click to Upload Photos" at bounding box center [554, 325] width 109 height 17
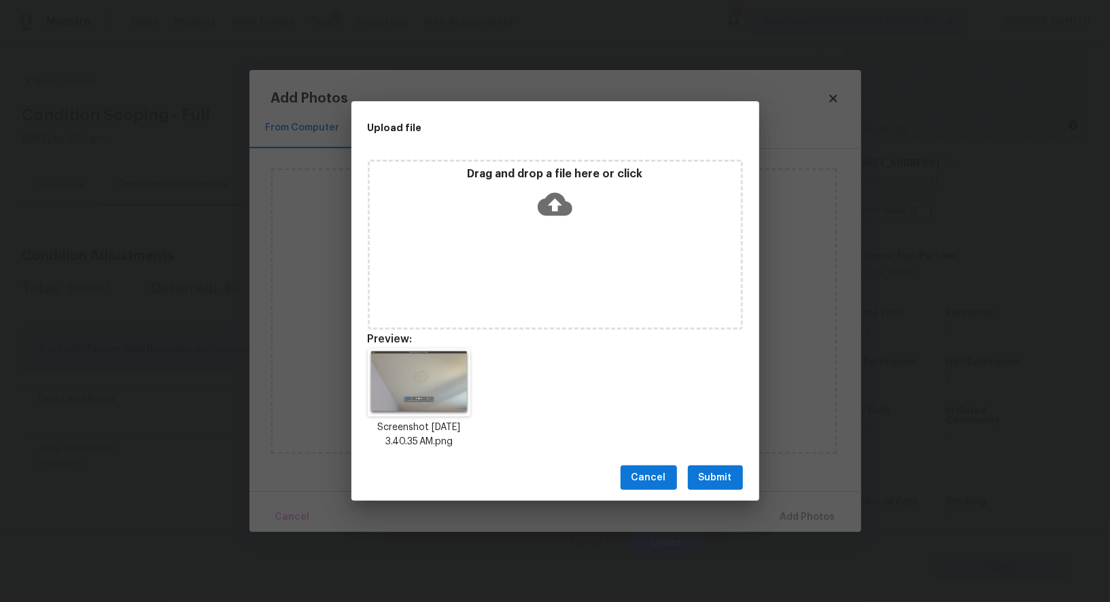
click at [739, 487] on button "Submit" at bounding box center [715, 478] width 55 height 25
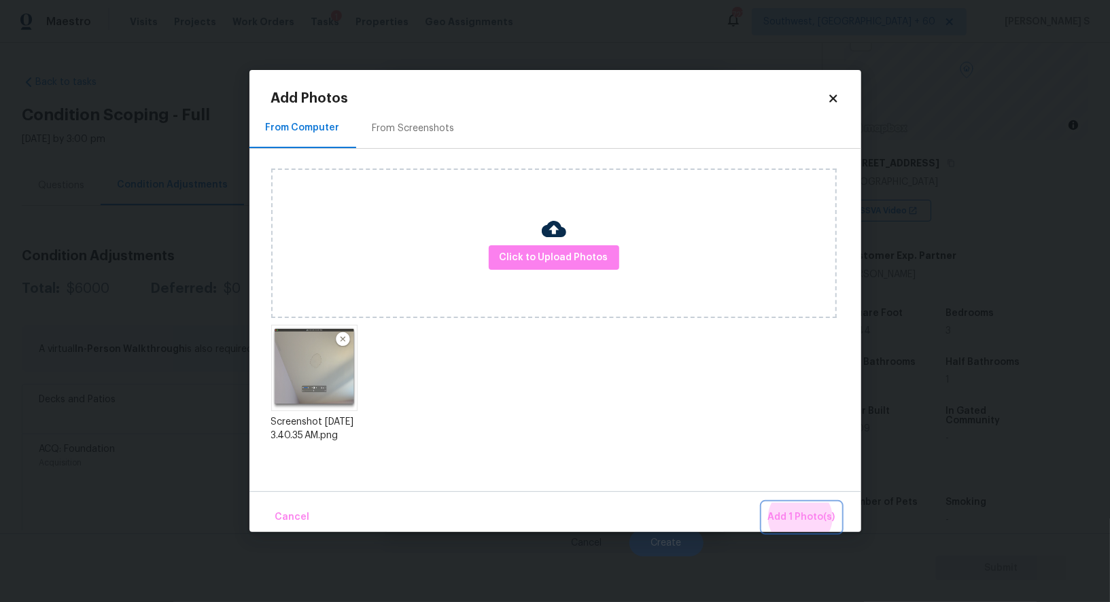
click at [763, 503] on button "Add 1 Photo(s)" at bounding box center [802, 517] width 78 height 29
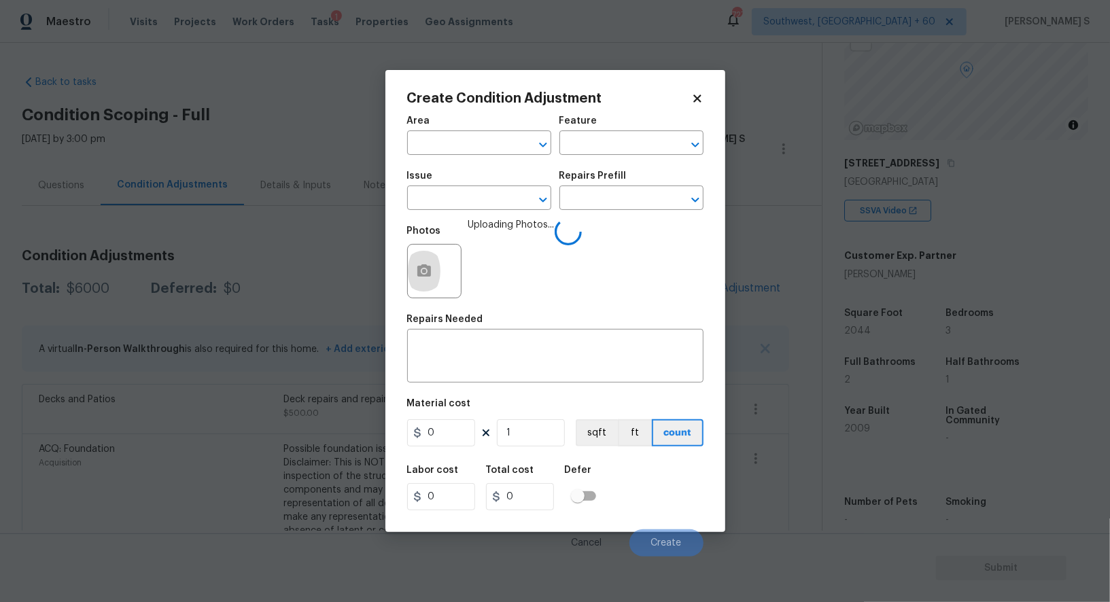
click at [483, 178] on div "Issue" at bounding box center [479, 180] width 144 height 18
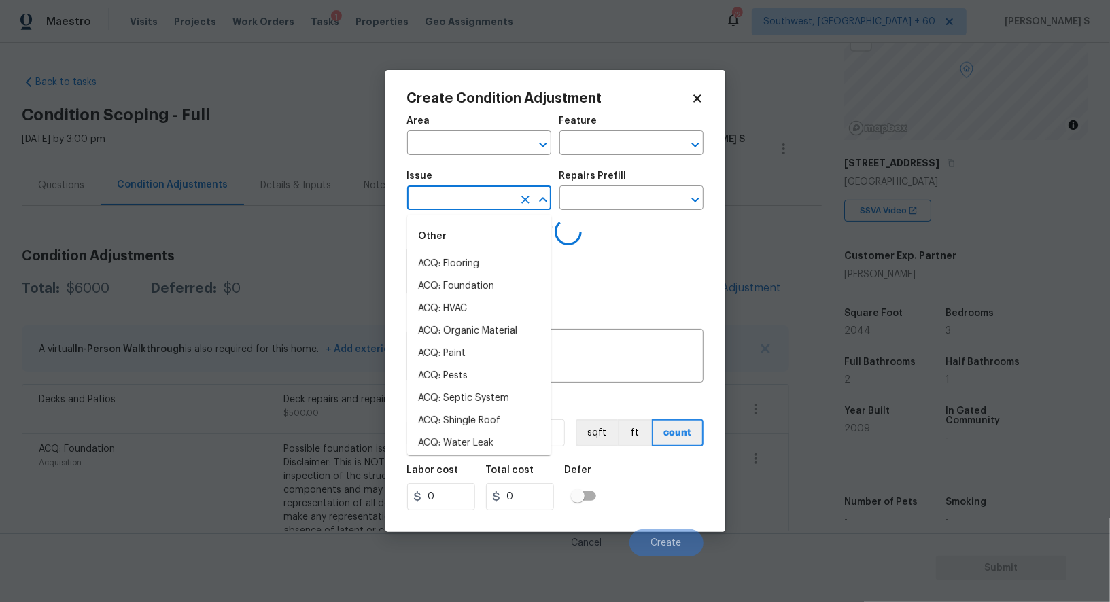
click at [487, 199] on input "text" at bounding box center [460, 199] width 106 height 21
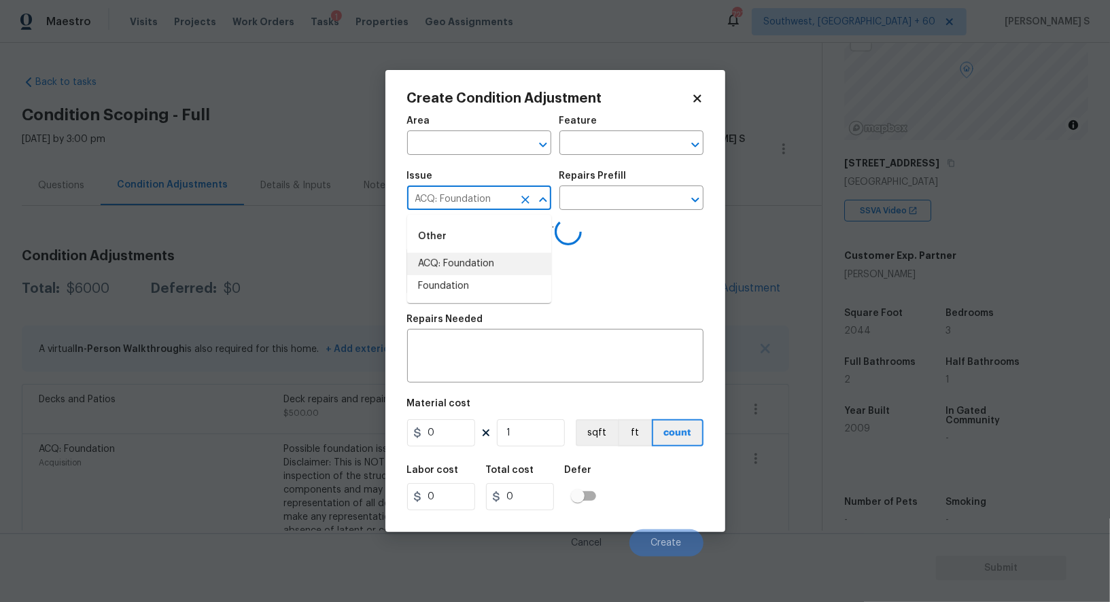
type input "ACQ: Foundation"
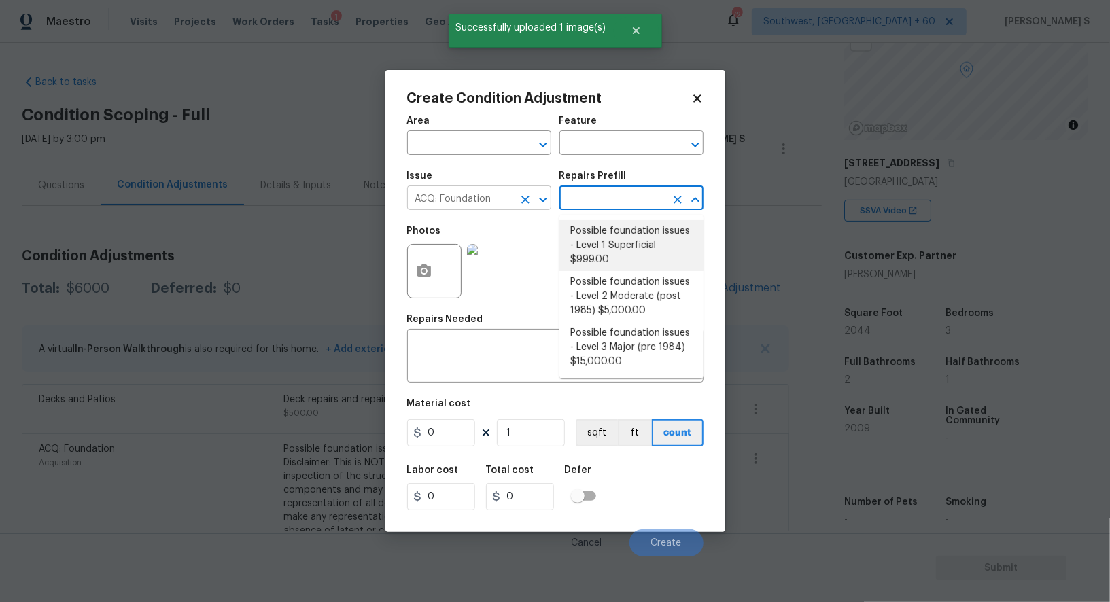
type input "Acquisition"
type textarea "Possible foundation issues - Level 1 - Superficial. Disclaimer: This is NOT a t…"
type input "999"
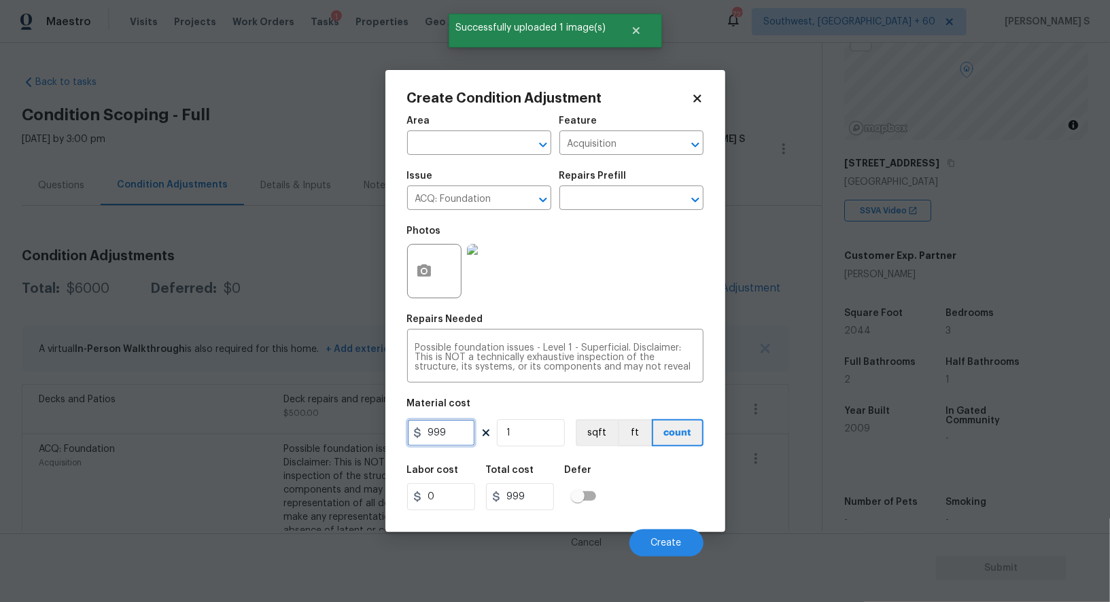
click at [452, 444] on input "999" at bounding box center [441, 432] width 68 height 27
click at [504, 201] on input "ACQ: Foundation" at bounding box center [460, 199] width 106 height 21
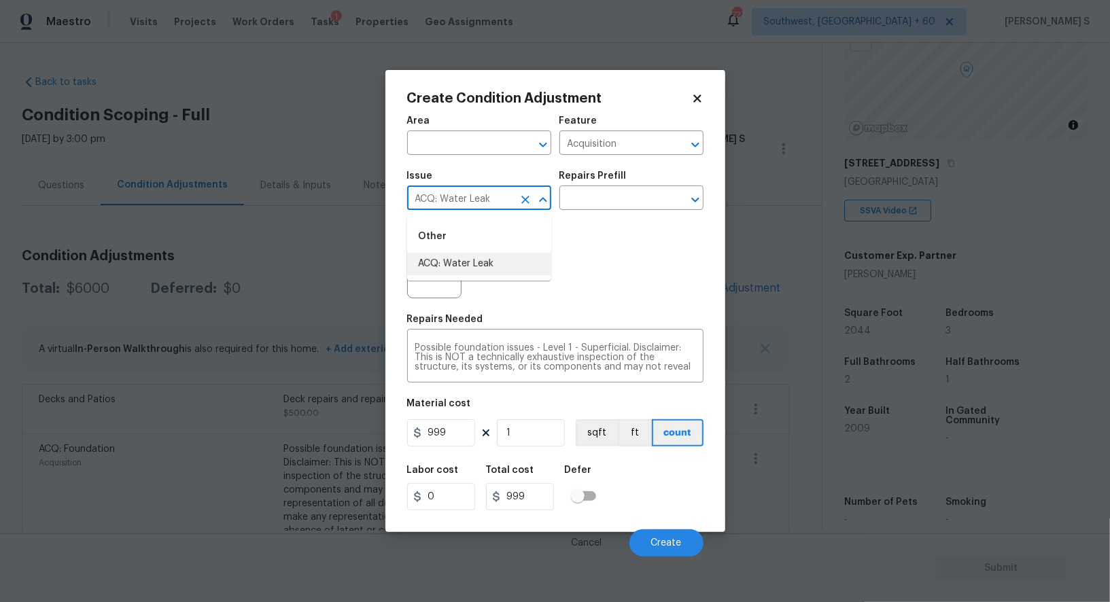
type input "ACQ: Water Leak"
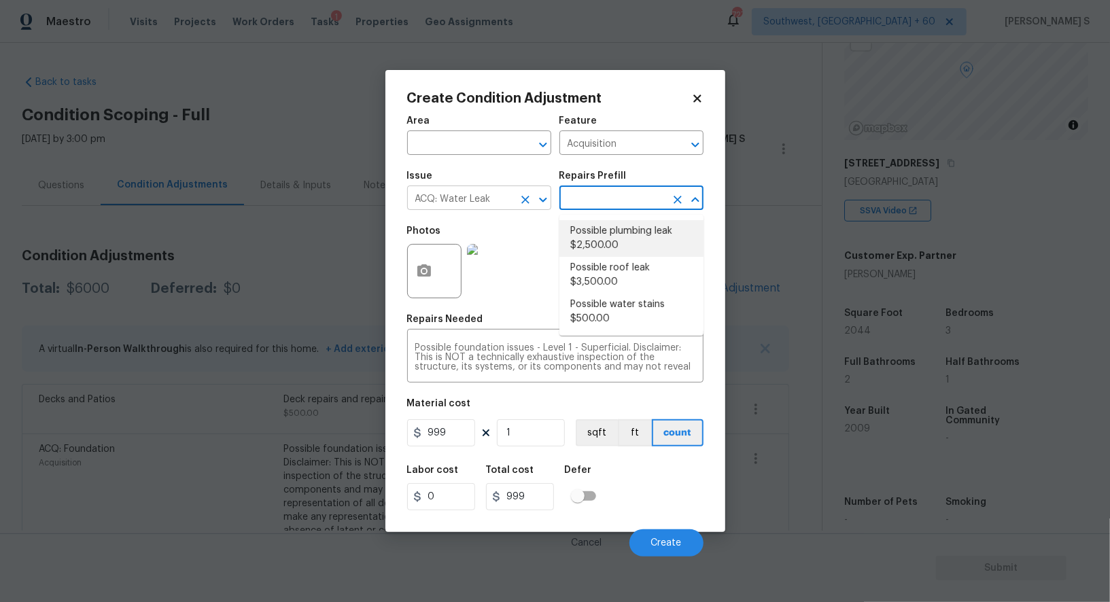
type textarea "Acquisition Scope: Possible plumbing leak"
type input "2500"
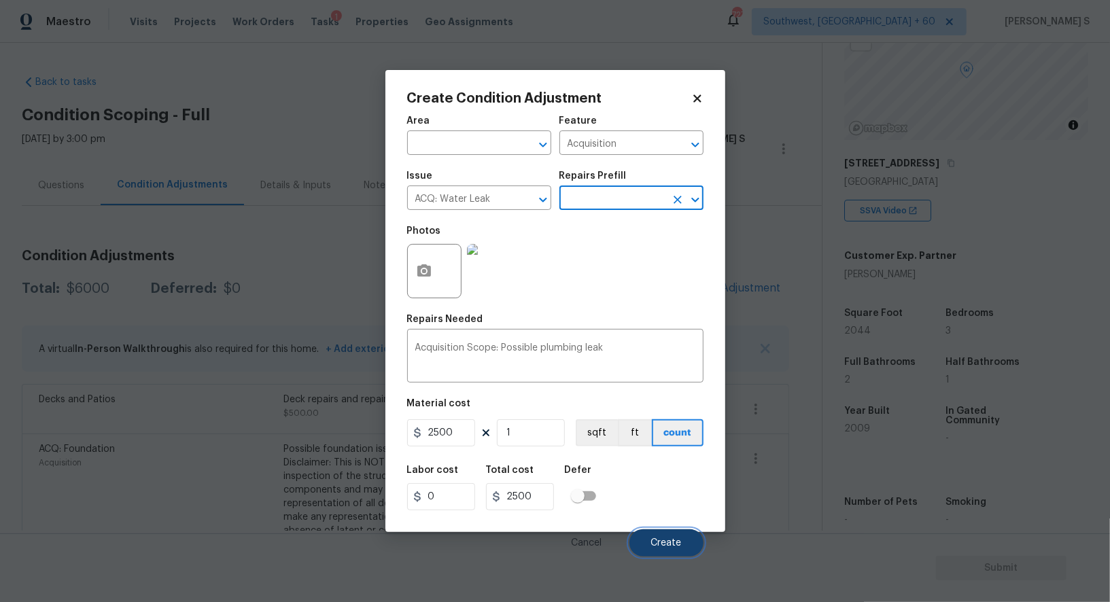
click at [678, 539] on button "Create" at bounding box center [666, 542] width 74 height 27
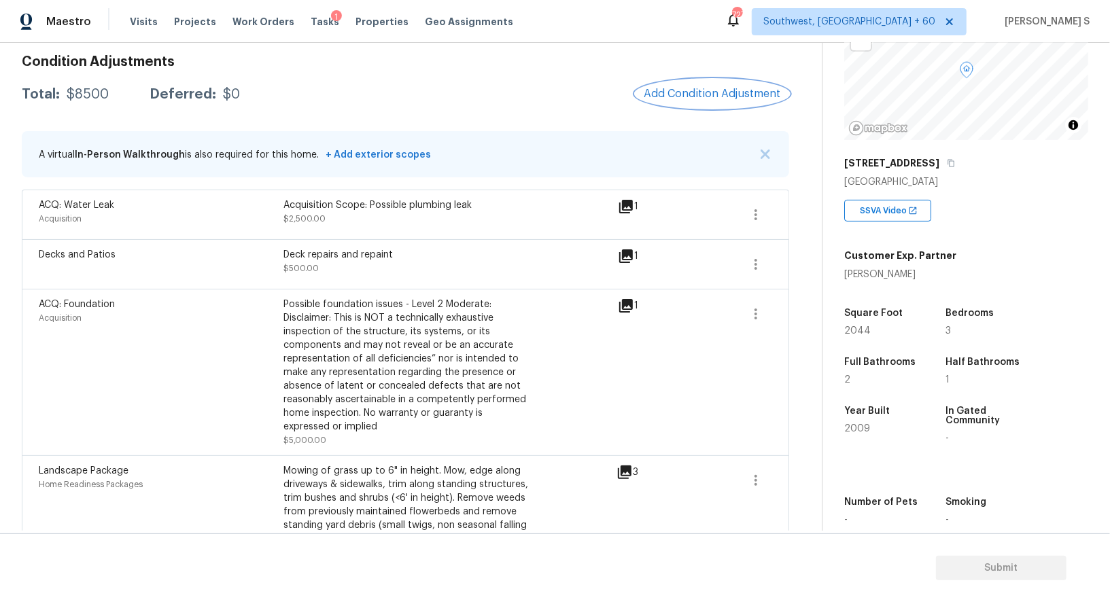
scroll to position [319, 0]
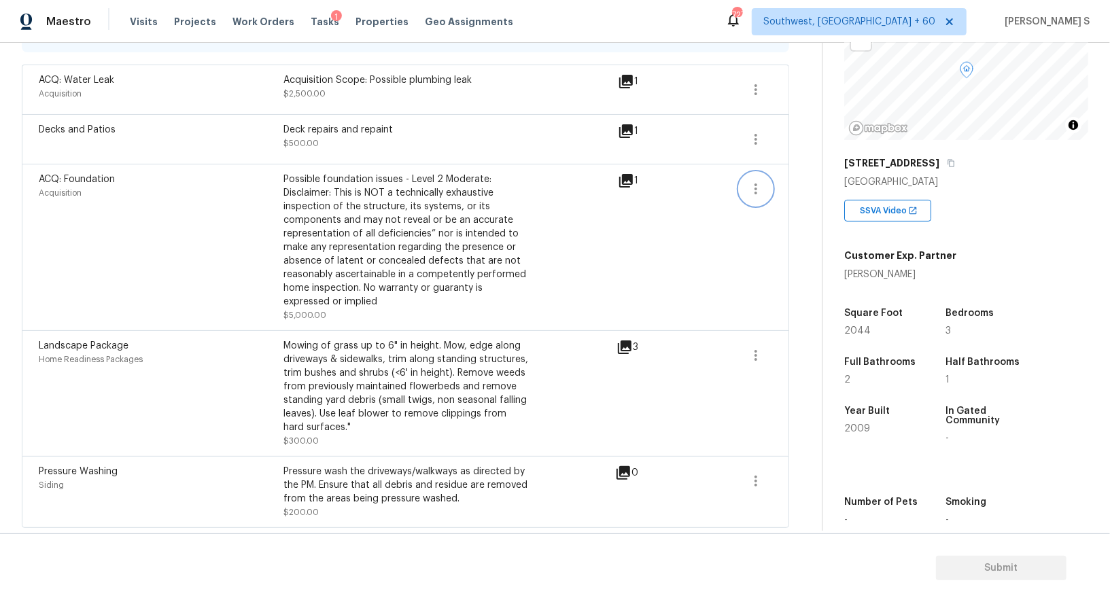
click at [755, 190] on icon "button" at bounding box center [756, 189] width 16 height 16
click at [805, 190] on div "Edit" at bounding box center [833, 185] width 106 height 14
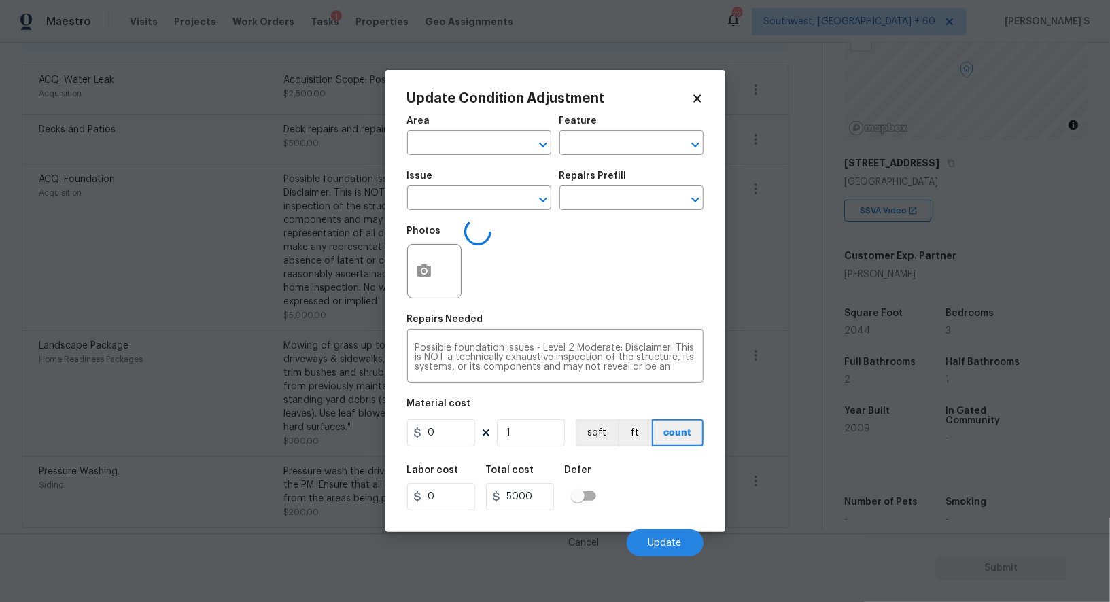
type input "Acquisition"
type input "ACQ: Foundation"
type input "5000"
click at [422, 273] on circle "button" at bounding box center [423, 271] width 4 height 4
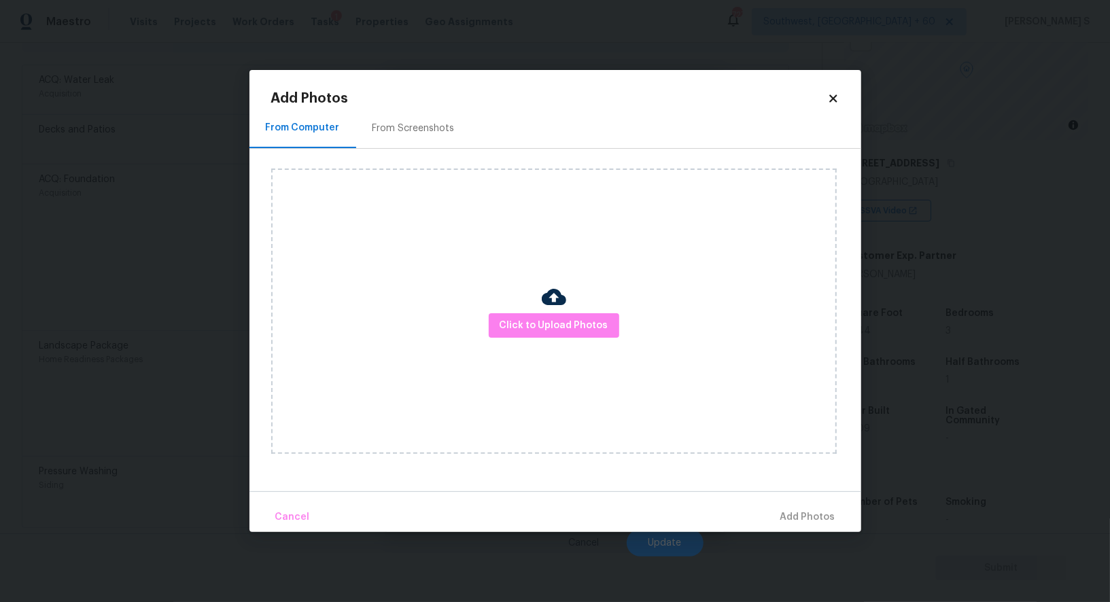
click at [581, 312] on div "Click to Upload Photos" at bounding box center [553, 311] width 565 height 285
click at [579, 327] on span "Click to Upload Photos" at bounding box center [554, 325] width 109 height 17
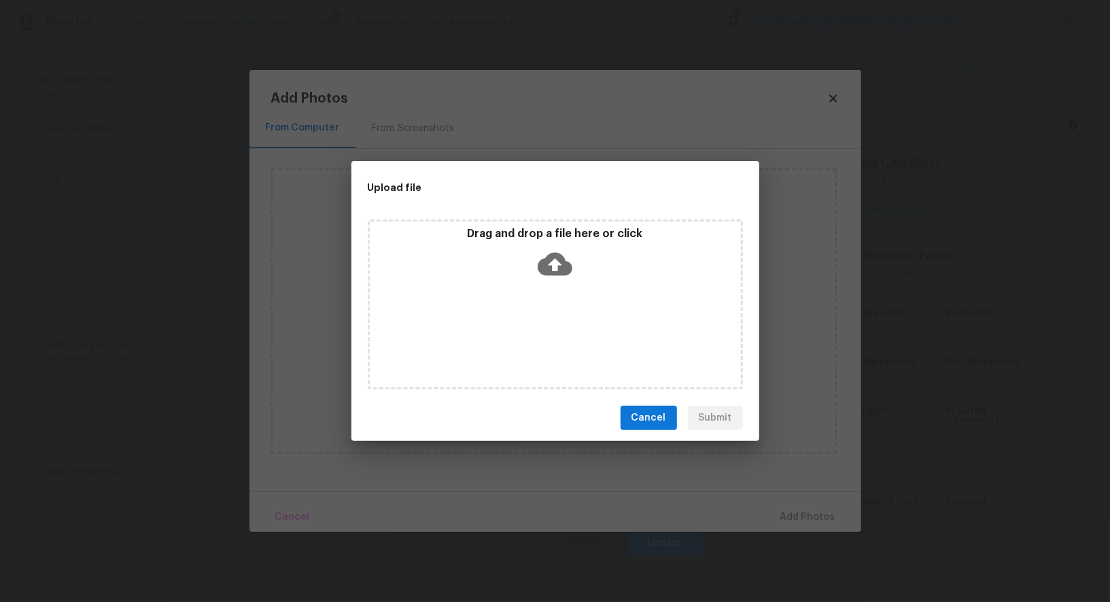
drag, startPoint x: 579, startPoint y: 327, endPoint x: 651, endPoint y: 353, distance: 76.5
click at [651, 353] on div "Upload file Drag and drop a file here or click Cancel Submit" at bounding box center [555, 301] width 1110 height 602
click at [600, 329] on div "Drag and drop a file here or click" at bounding box center [555, 305] width 375 height 170
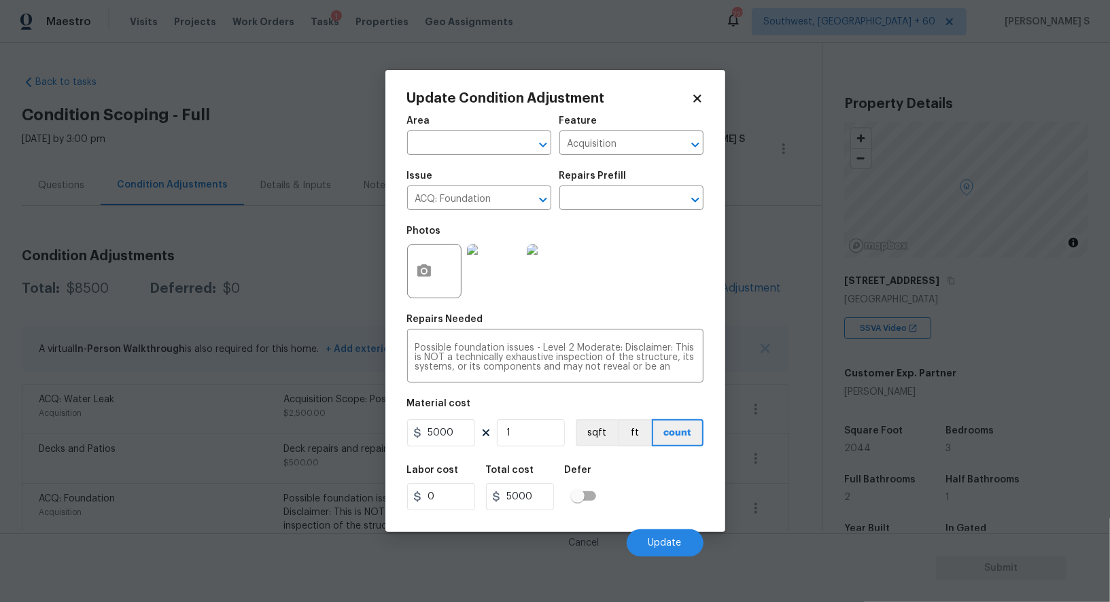
scroll to position [118, 0]
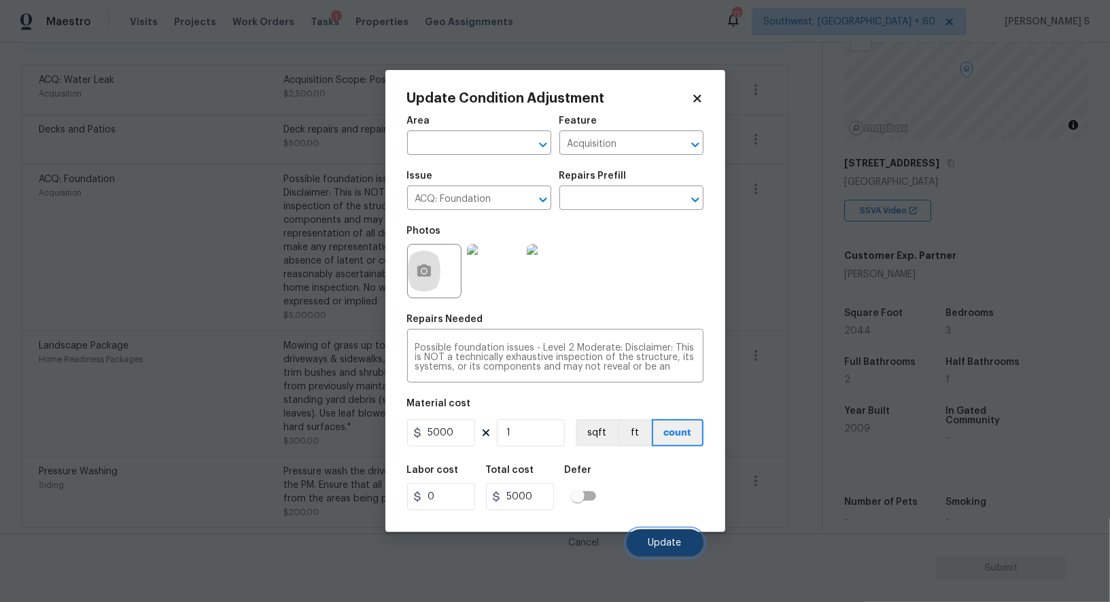
click at [673, 550] on button "Update" at bounding box center [665, 542] width 77 height 27
click at [130, 461] on body "Maestro Visits Projects Work Orders Tasks 1 Properties Geo Assignments 727 Sout…" at bounding box center [555, 301] width 1110 height 602
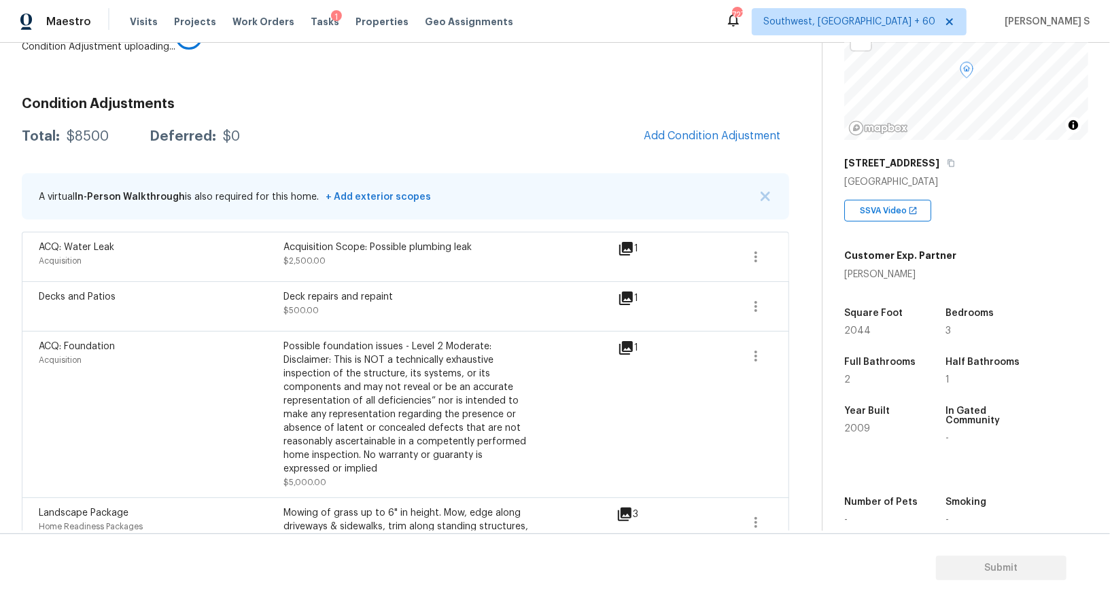
scroll to position [0, 0]
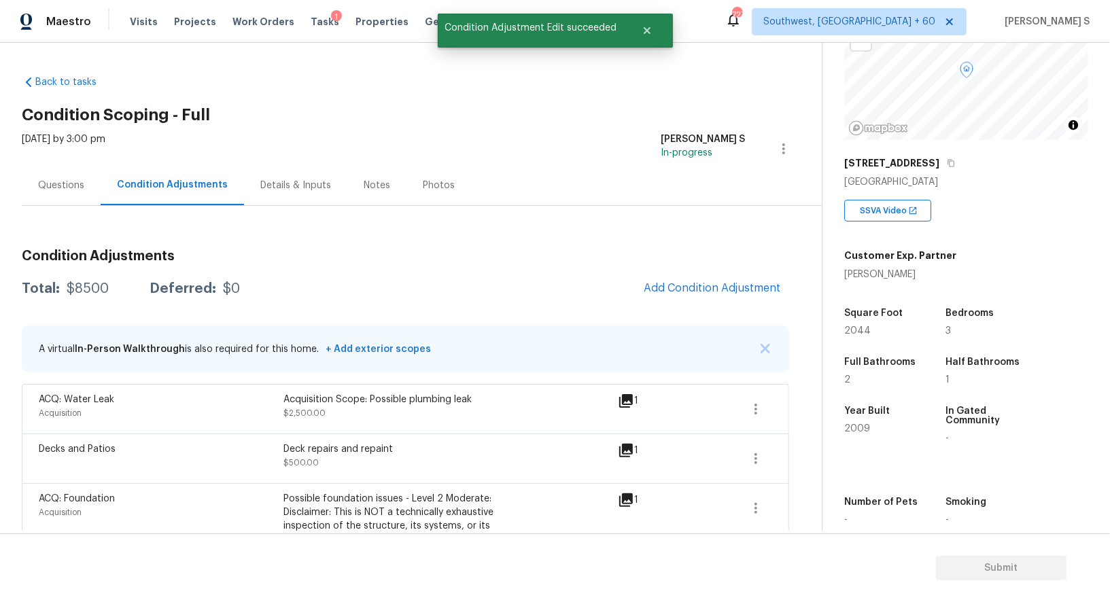
click at [61, 187] on div "Questions" at bounding box center [61, 186] width 46 height 14
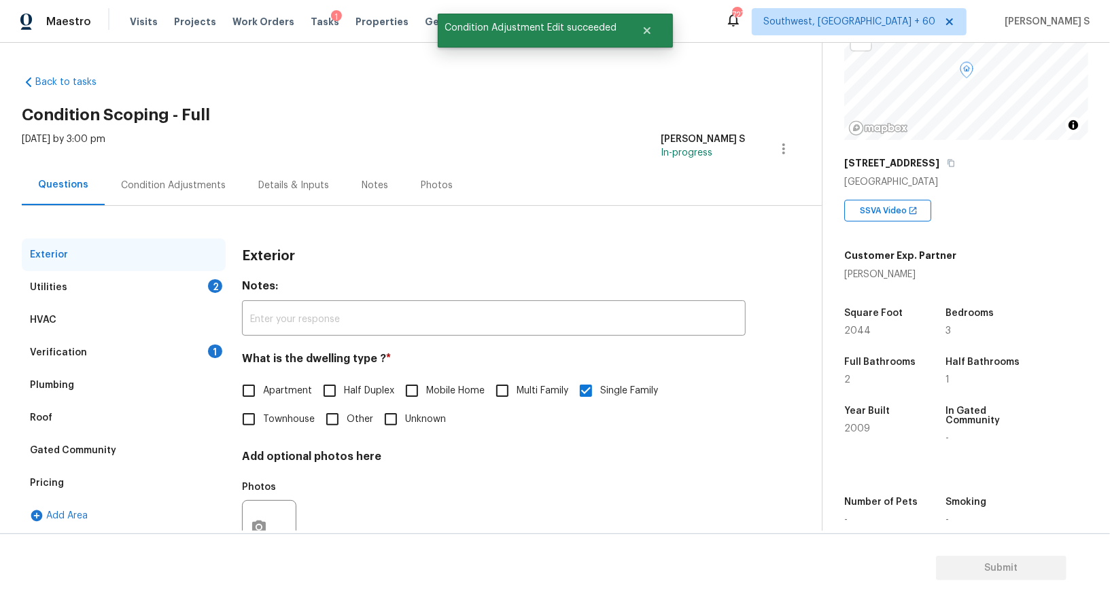
click at [56, 292] on div "Utilities" at bounding box center [48, 288] width 37 height 14
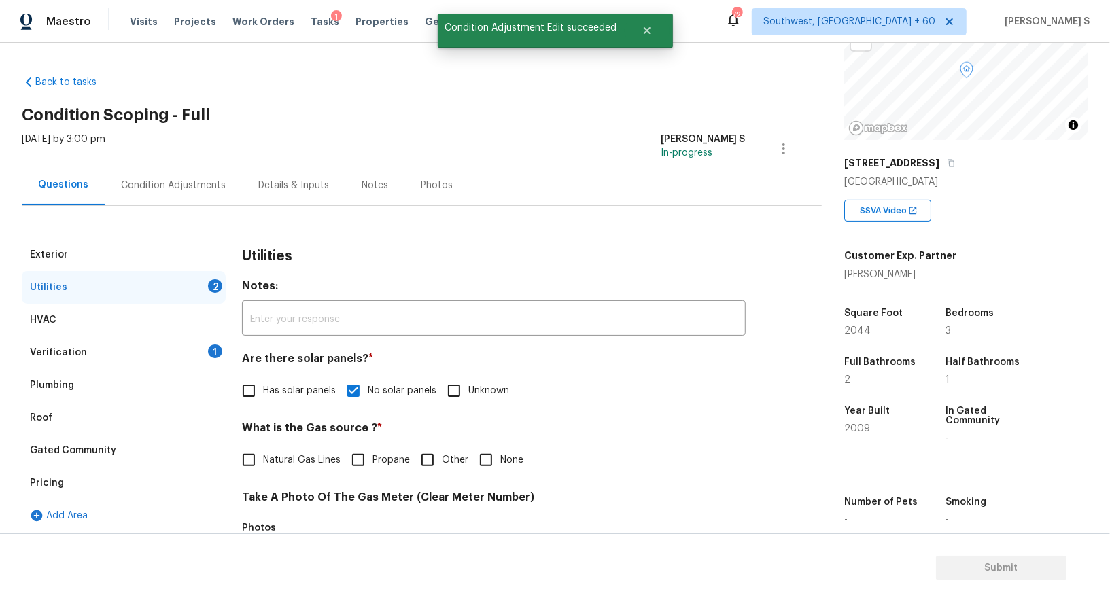
click at [282, 447] on label "Natural Gas Lines" at bounding box center [287, 460] width 106 height 29
click at [263, 447] on input "Natural Gas Lines" at bounding box center [248, 460] width 29 height 29
checkbox input "true"
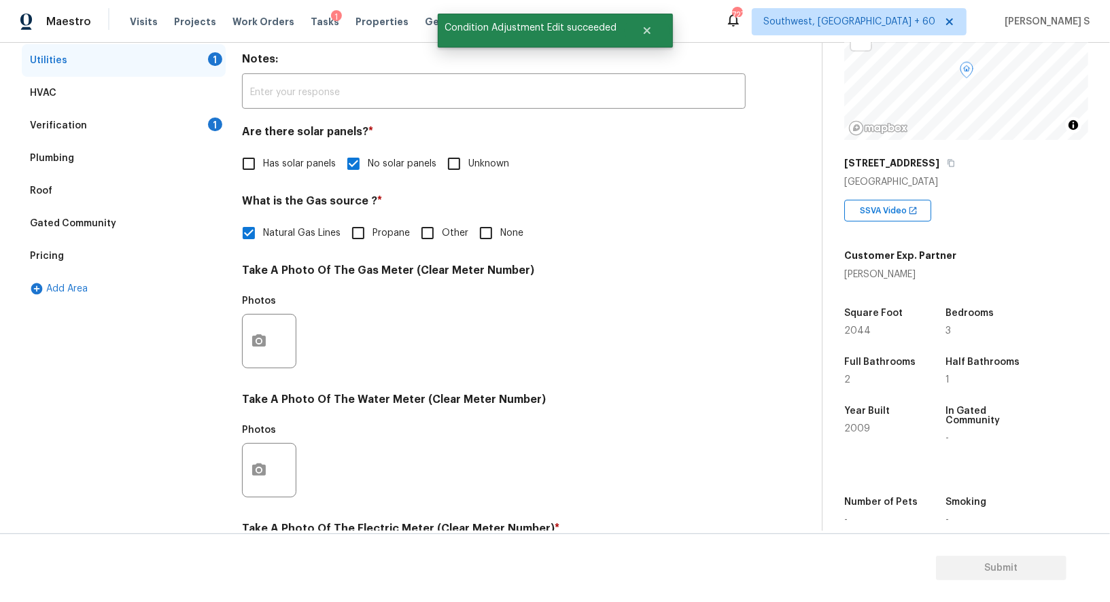
scroll to position [420, 0]
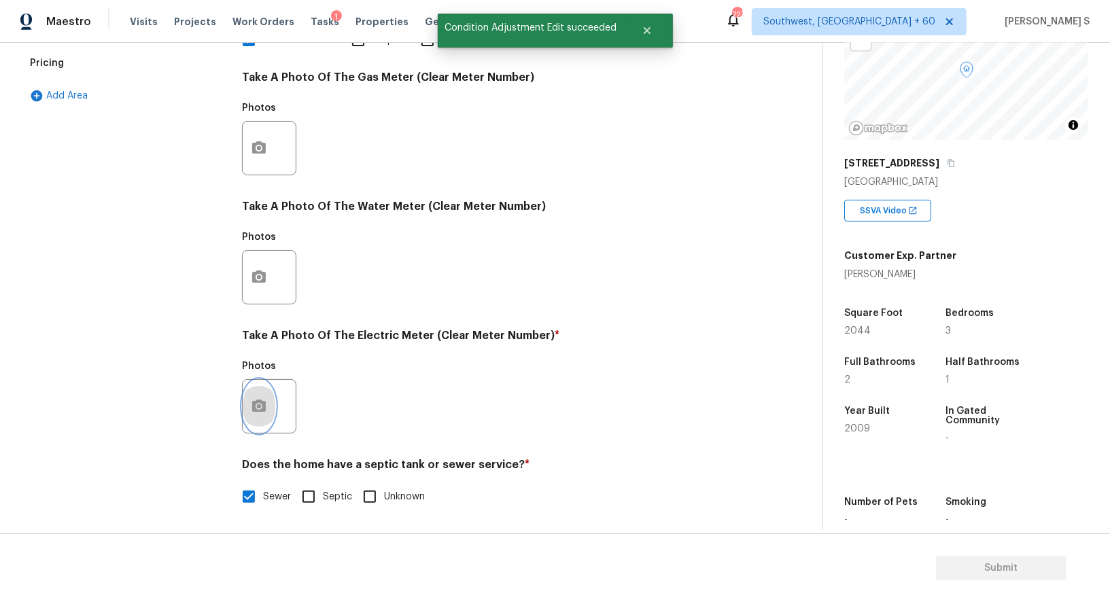
click at [267, 406] on button "button" at bounding box center [259, 406] width 33 height 53
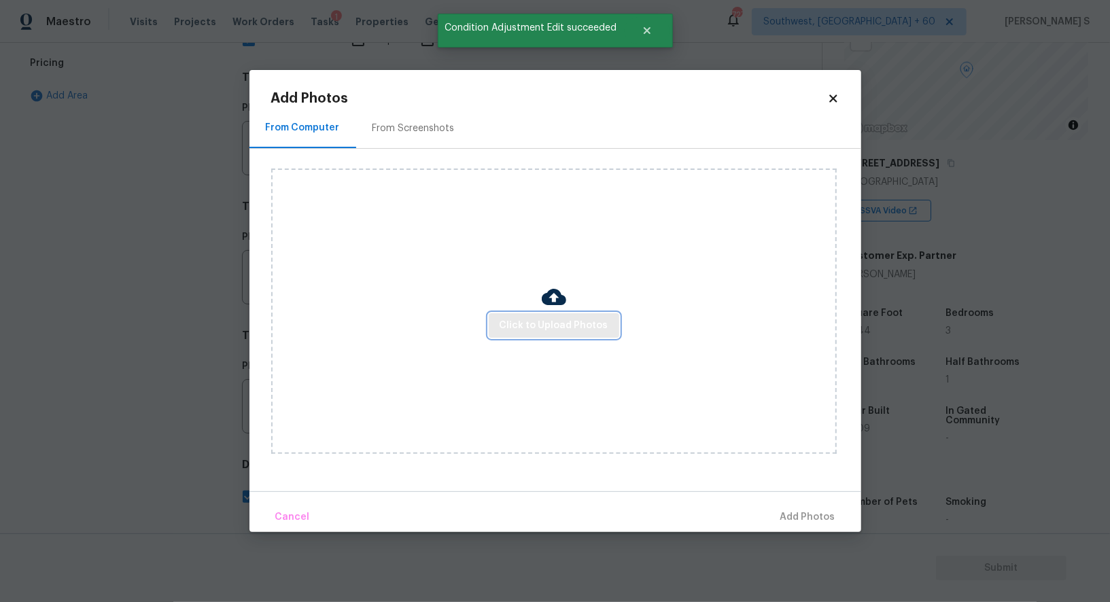
click at [530, 326] on span "Click to Upload Photos" at bounding box center [554, 325] width 109 height 17
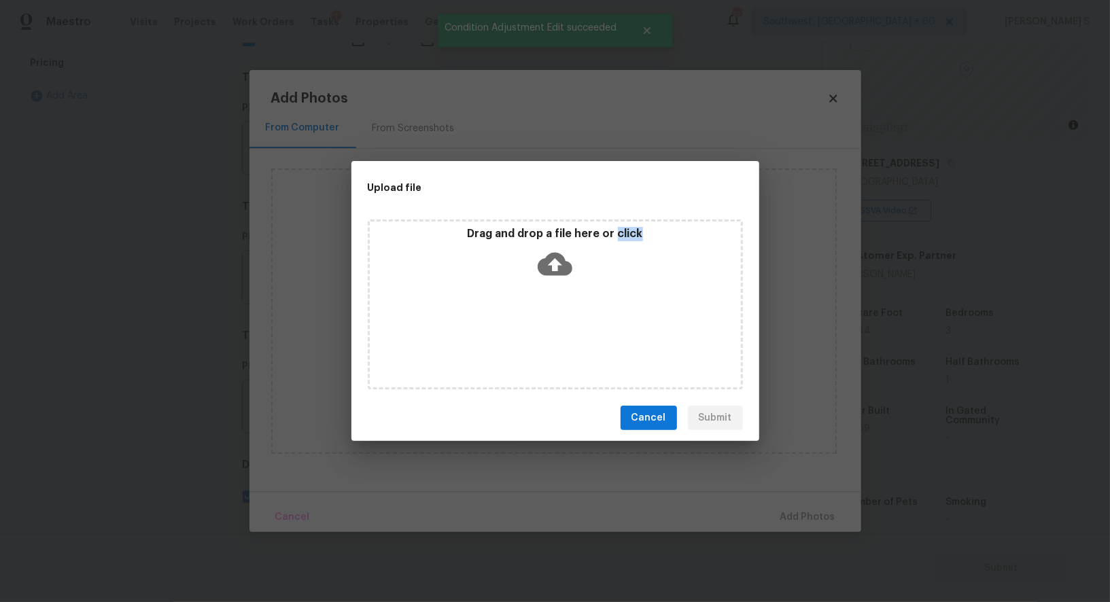
click at [530, 326] on div "Drag and drop a file here or click" at bounding box center [555, 305] width 375 height 170
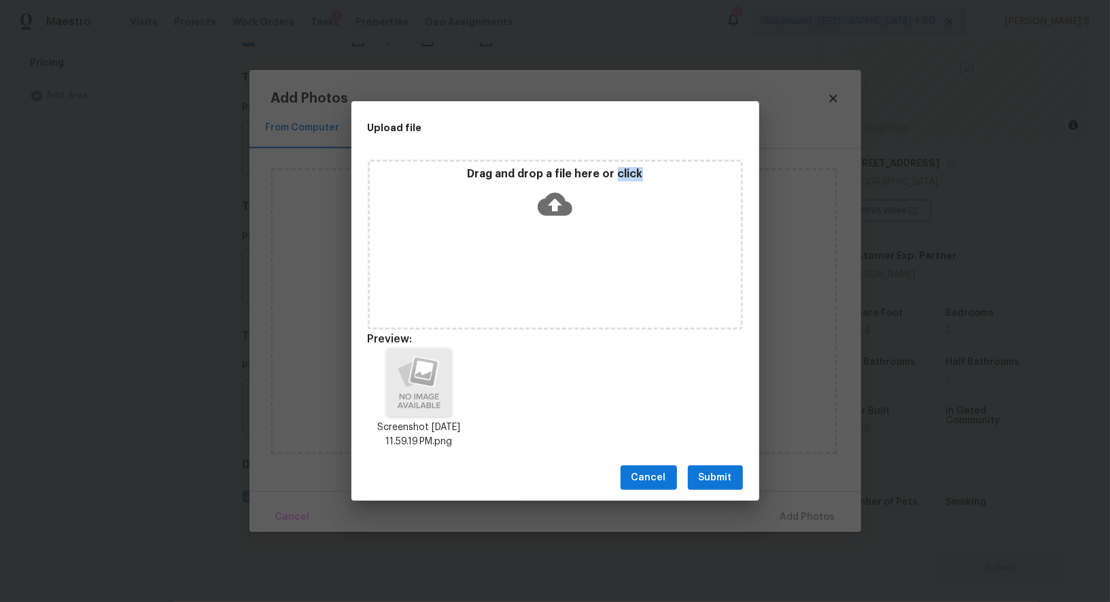
click at [706, 476] on span "Submit" at bounding box center [715, 478] width 33 height 17
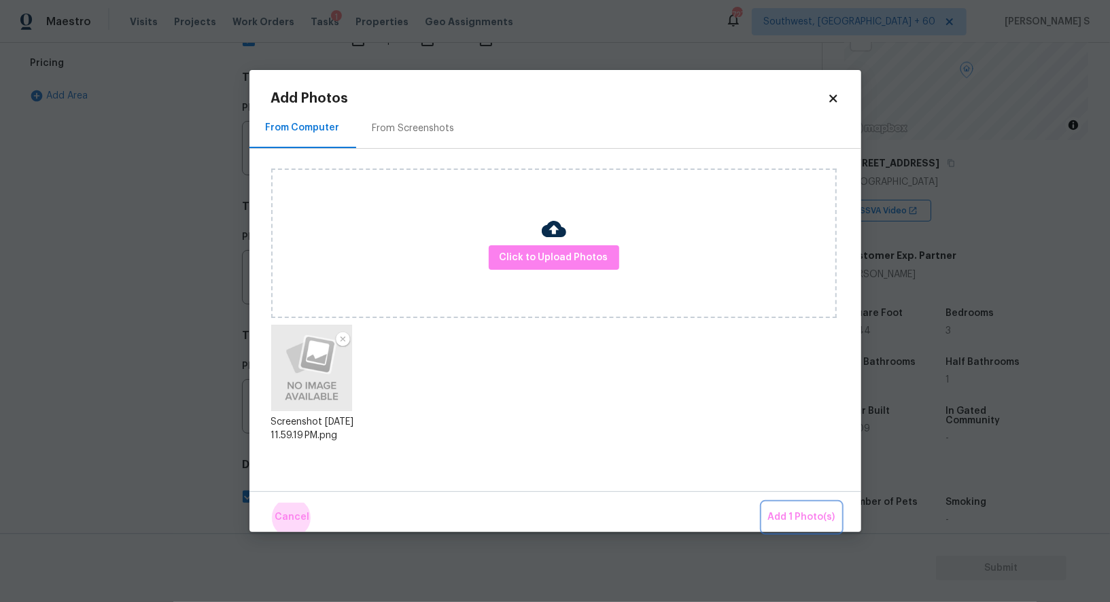
click at [763, 503] on button "Add 1 Photo(s)" at bounding box center [802, 517] width 78 height 29
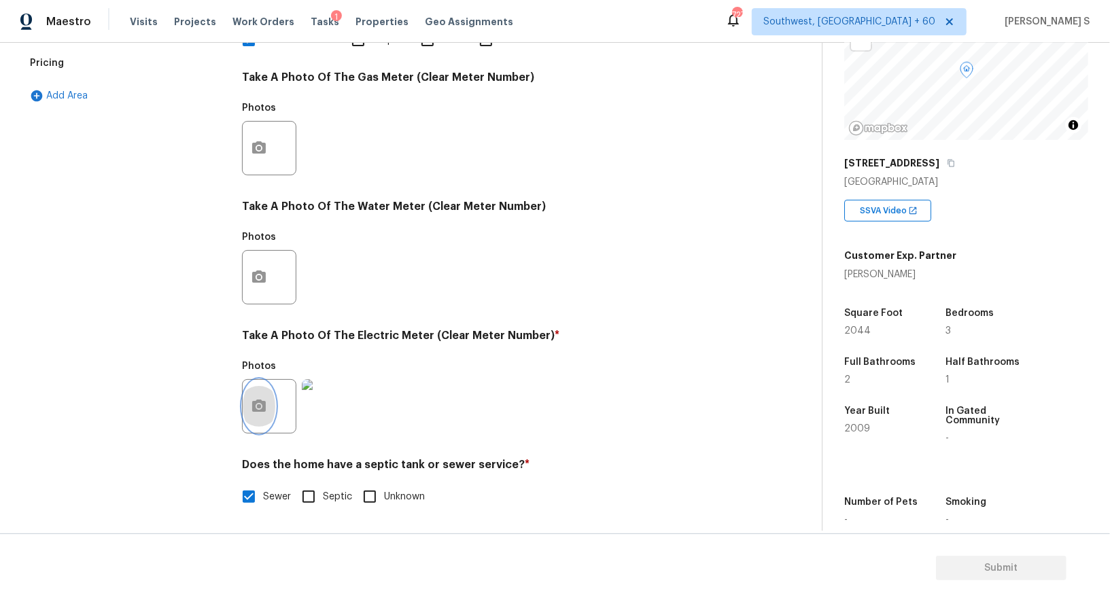
scroll to position [0, 0]
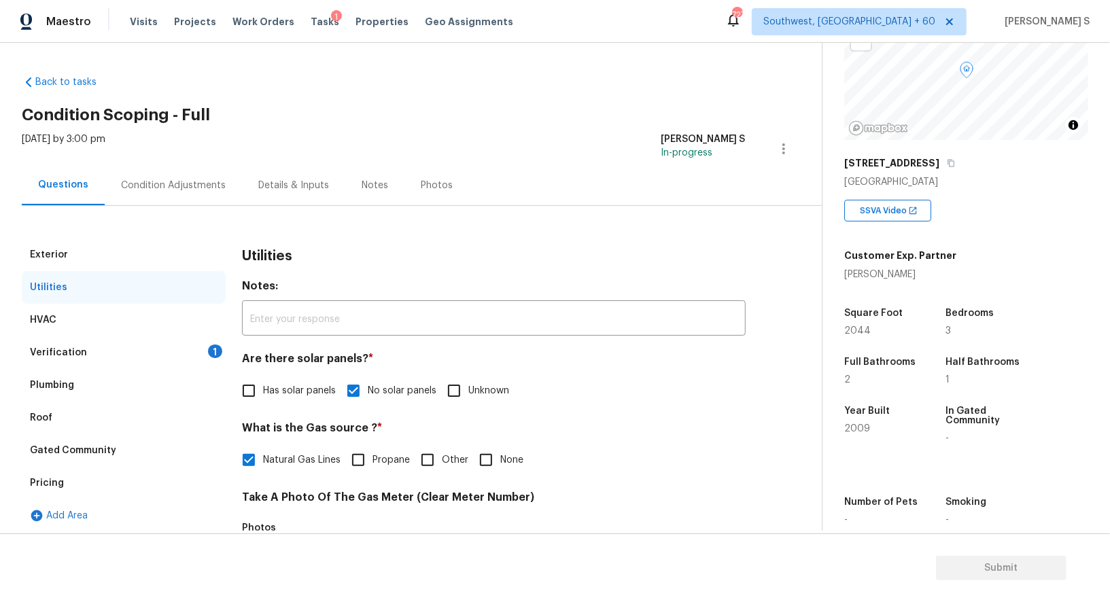
click at [195, 181] on div "Condition Adjustments" at bounding box center [173, 186] width 105 height 14
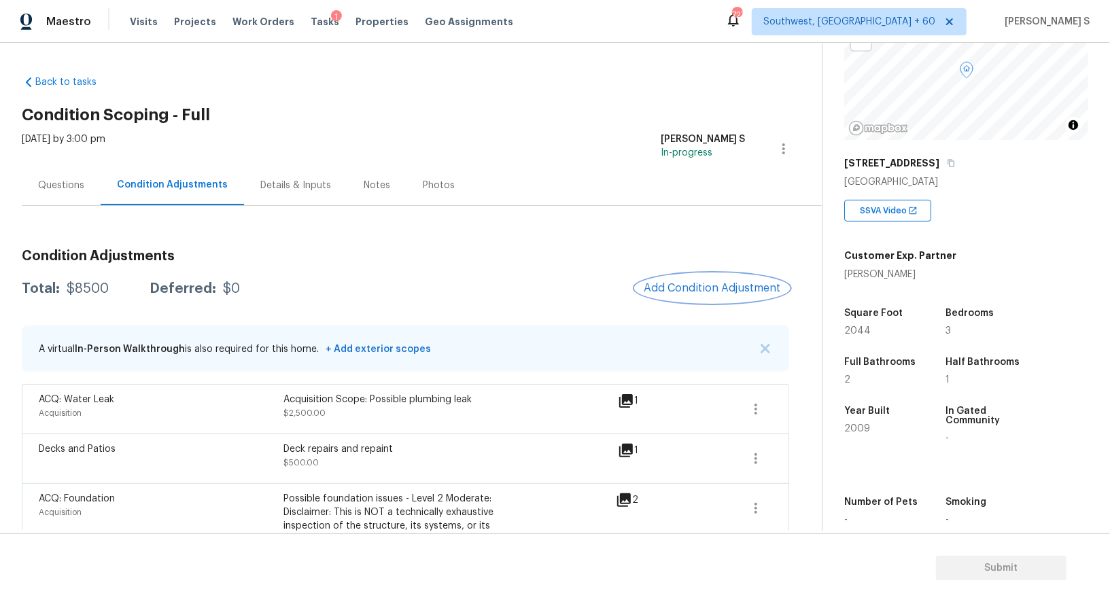
click at [718, 294] on span "Add Condition Adjustment" at bounding box center [712, 288] width 137 height 12
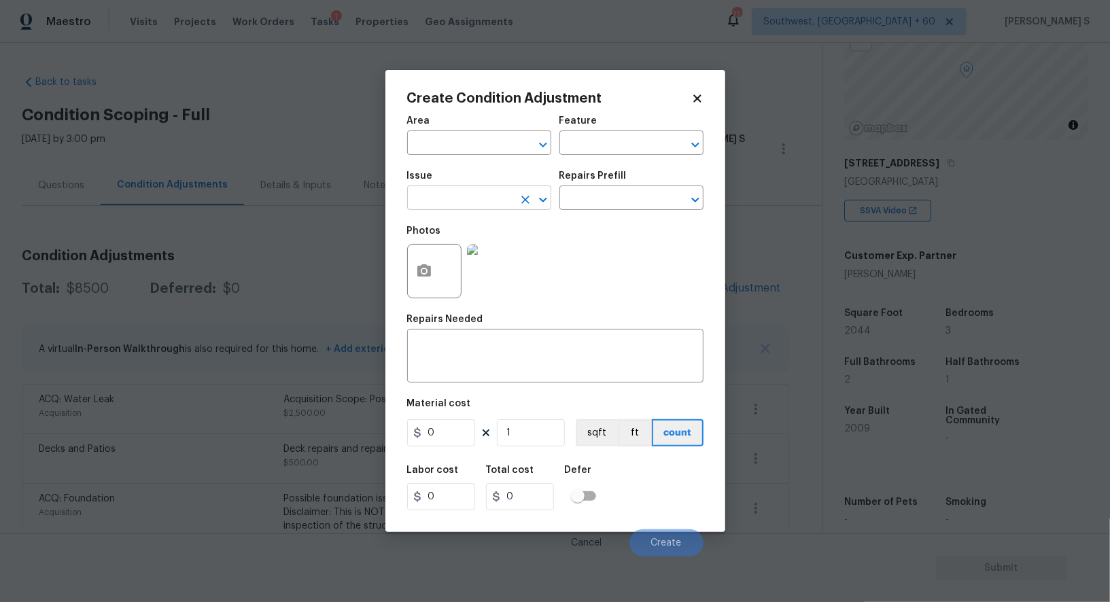
click at [456, 200] on input "text" at bounding box center [460, 199] width 106 height 21
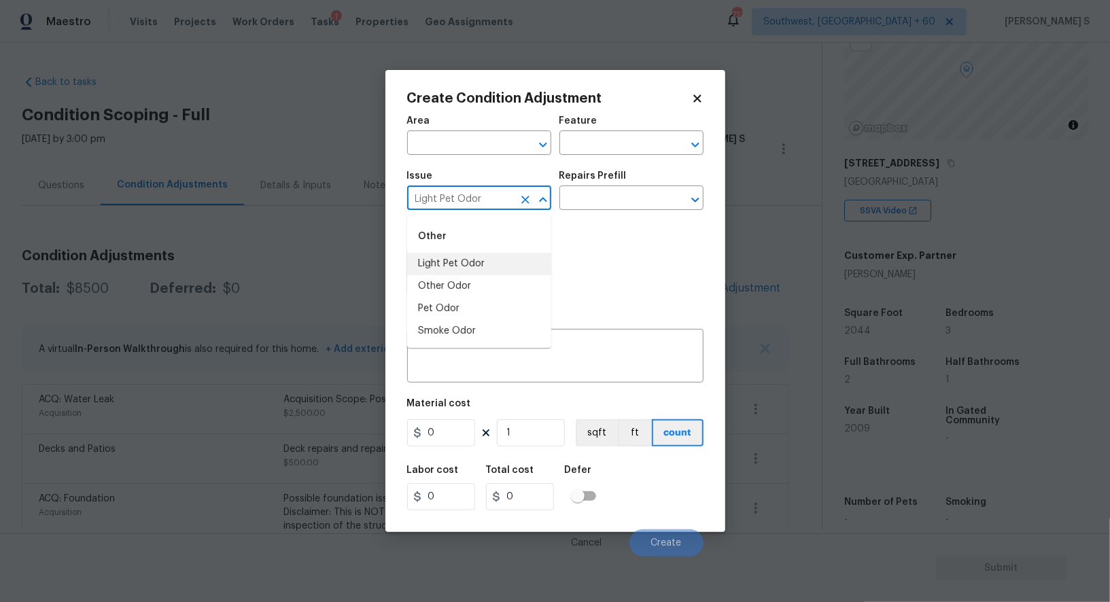
type input "Light Pet Odor"
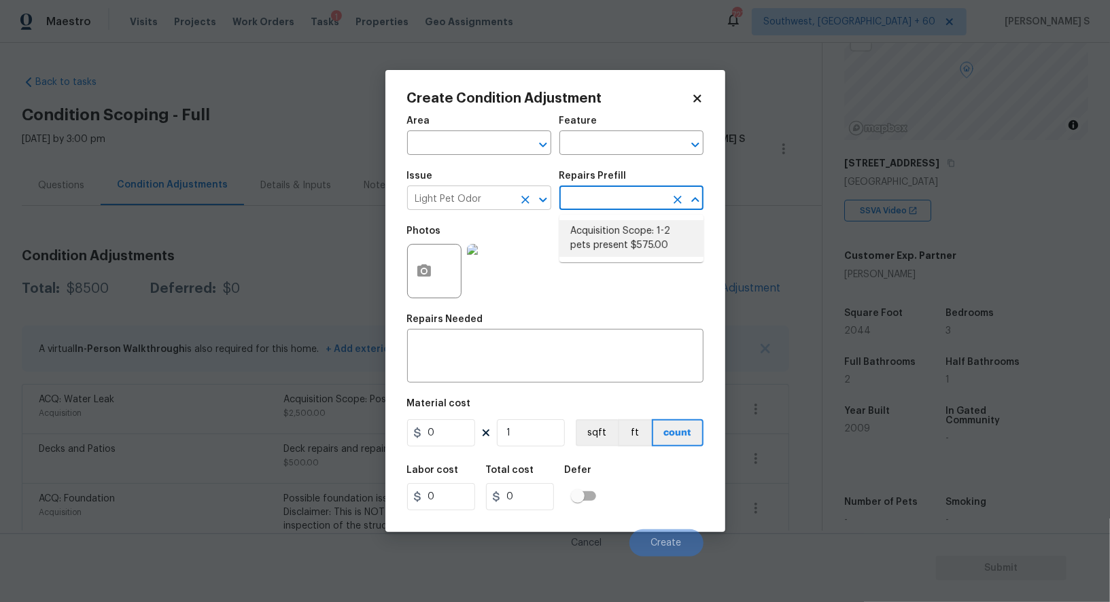
type textarea "Acquisition Scope: 1-2 pets present"
type input "575"
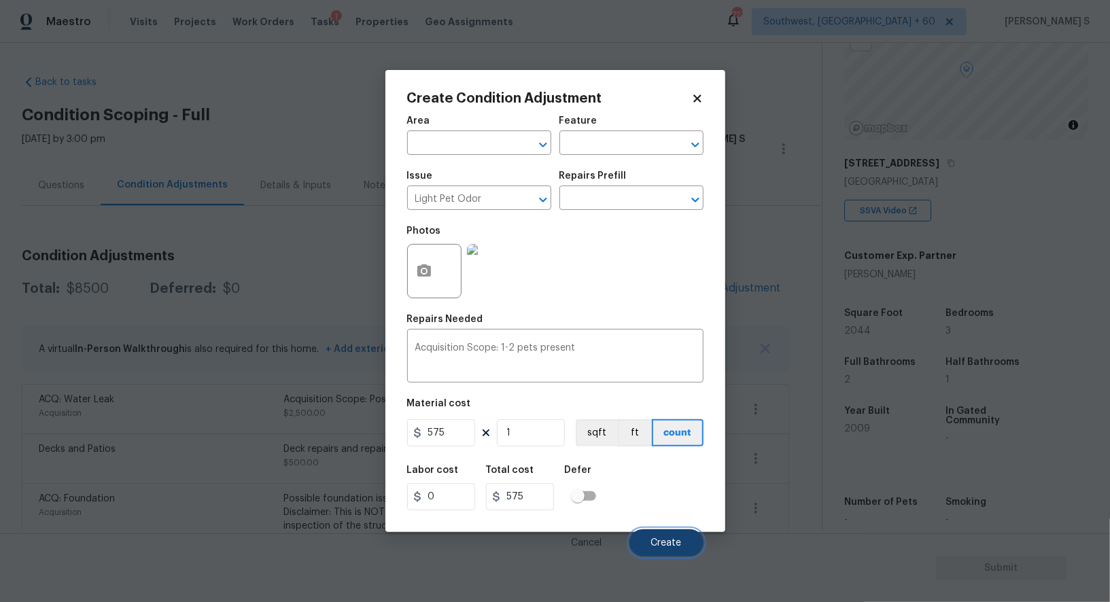
click at [670, 536] on button "Create" at bounding box center [666, 542] width 74 height 27
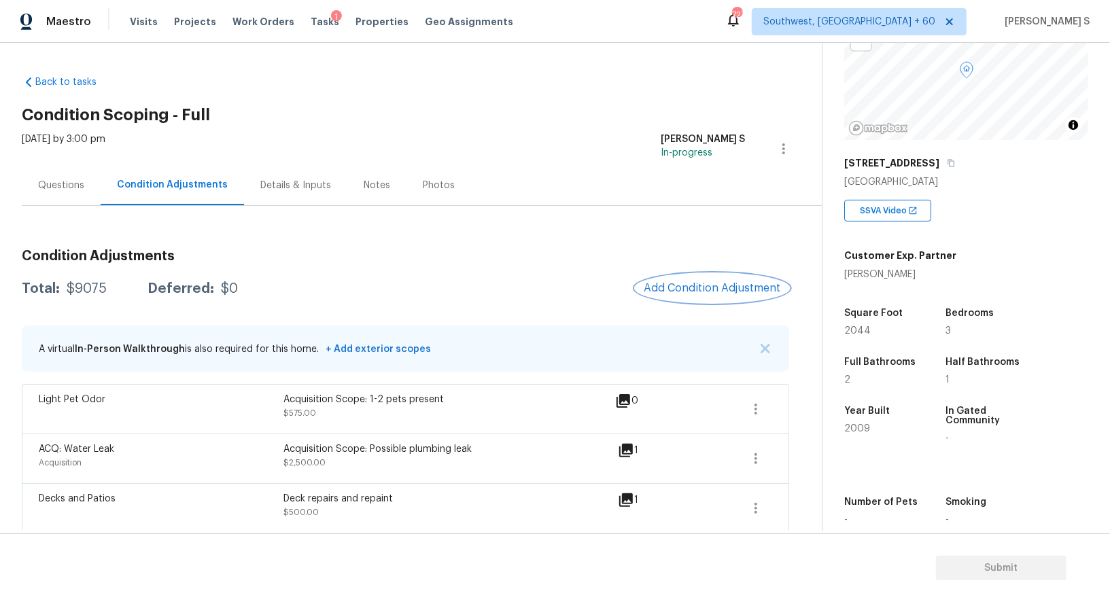
scroll to position [83, 0]
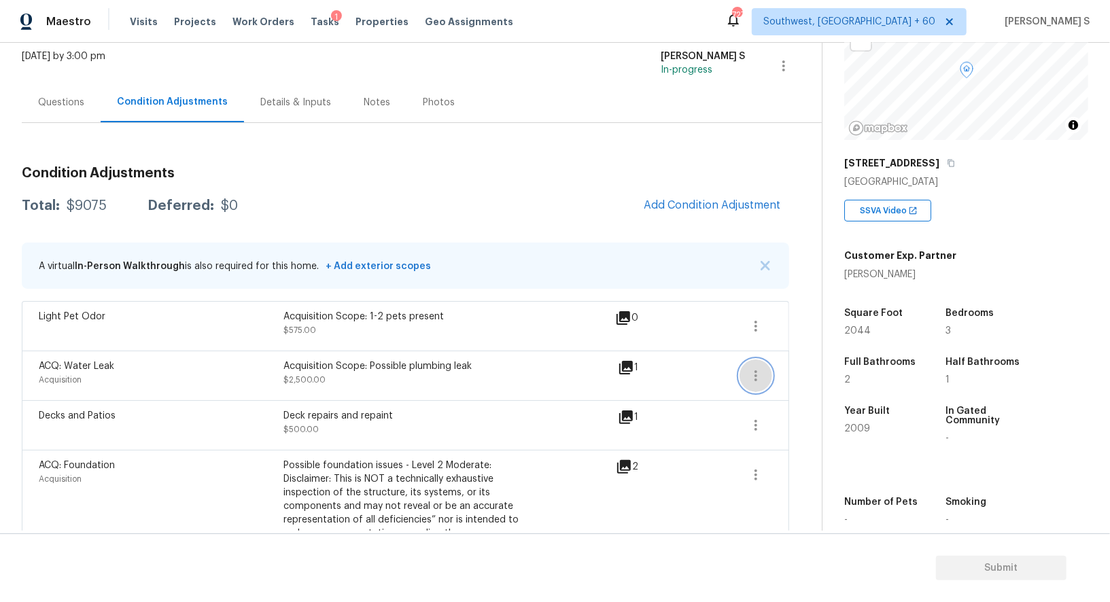
click at [763, 374] on icon "button" at bounding box center [756, 376] width 16 height 16
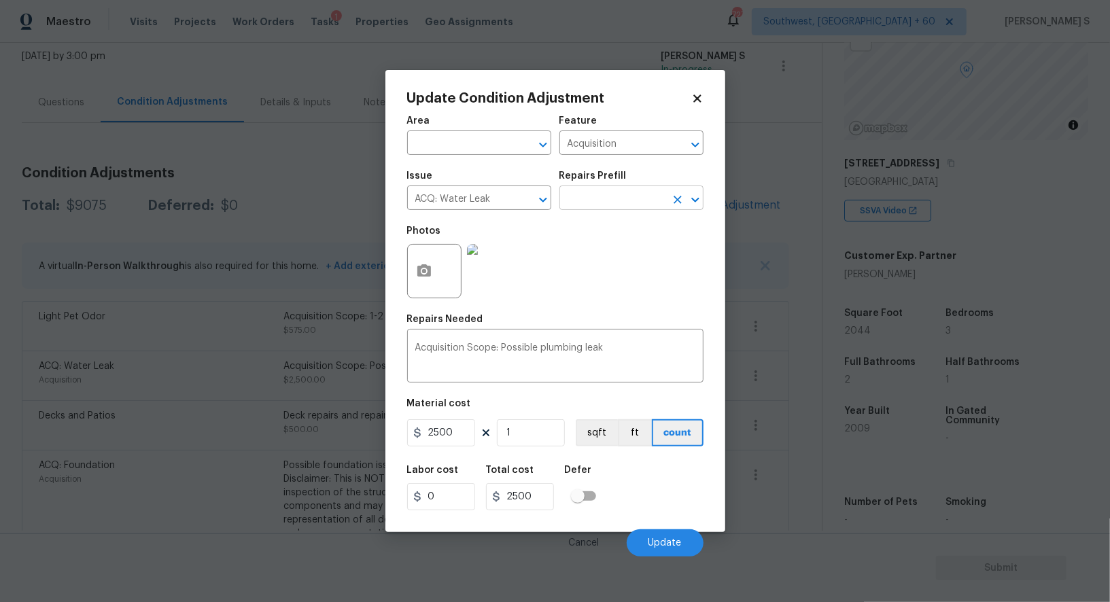
click at [603, 201] on input "text" at bounding box center [612, 199] width 106 height 21
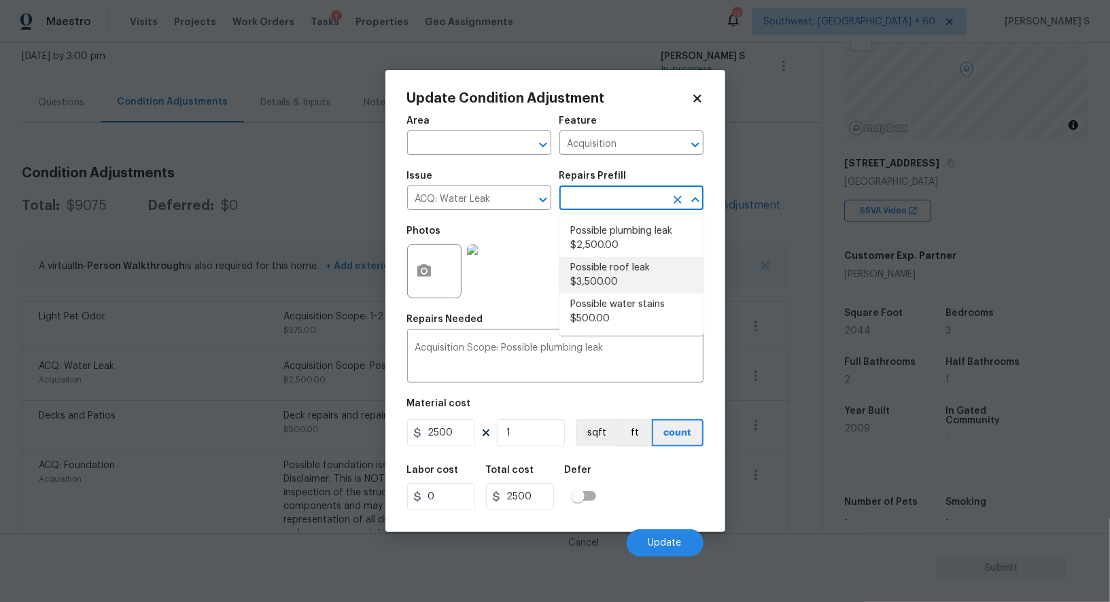
click at [598, 273] on li "Possible roof leak $3,500.00" at bounding box center [631, 275] width 144 height 37
type textarea "Acquisition Scope: Possible roof leak"
type input "3500"
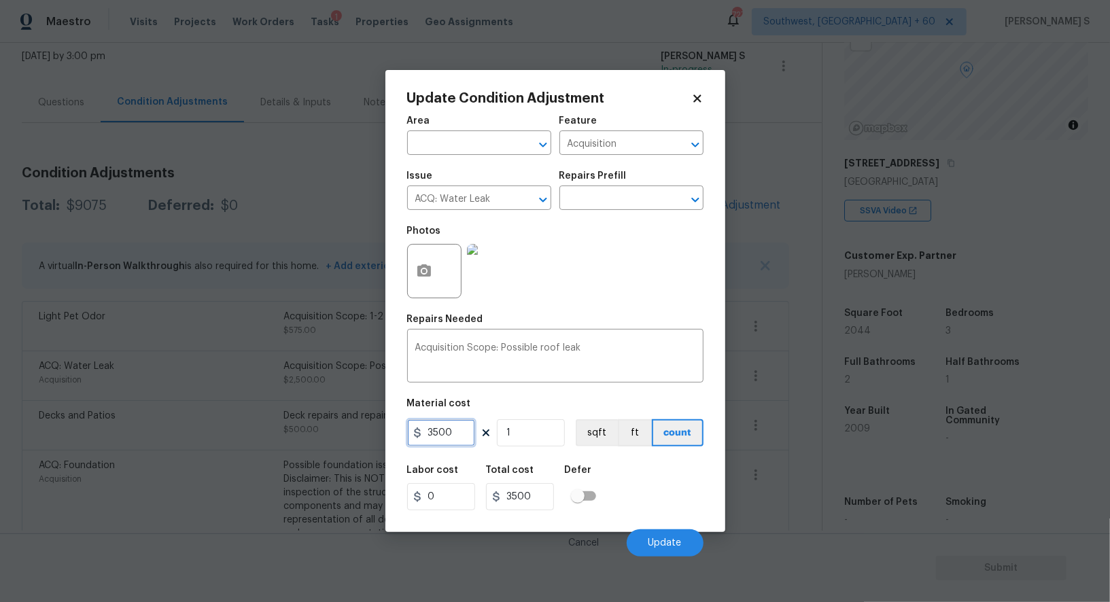
click at [436, 434] on input "3500" at bounding box center [441, 432] width 68 height 27
type input "2500"
click at [650, 548] on span "Update" at bounding box center [664, 543] width 33 height 10
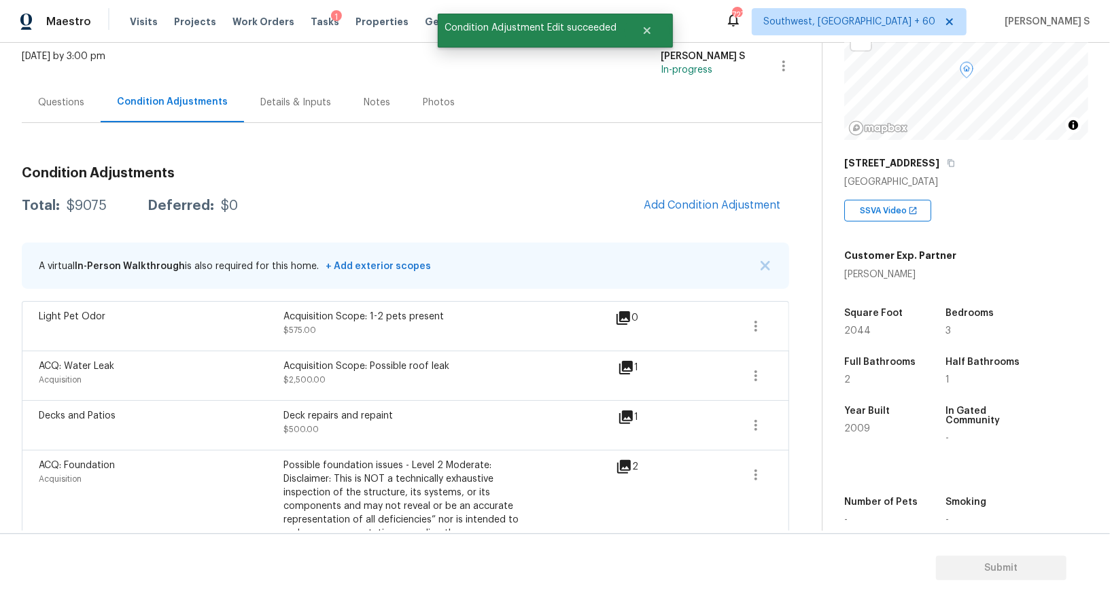
click at [169, 515] on body "Maestro Visits Projects Work Orders Tasks 1 Properties Geo Assignments 727 Sout…" at bounding box center [555, 301] width 1110 height 602
click at [711, 202] on span "Add Condition Adjustment" at bounding box center [712, 205] width 137 height 12
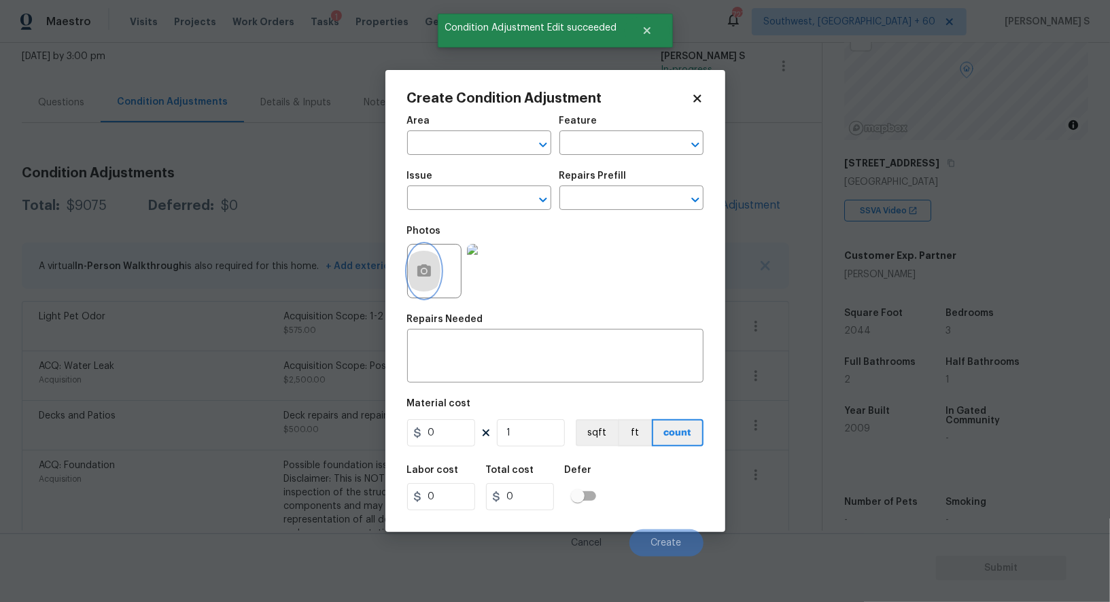
click at [434, 259] on button "button" at bounding box center [424, 271] width 33 height 53
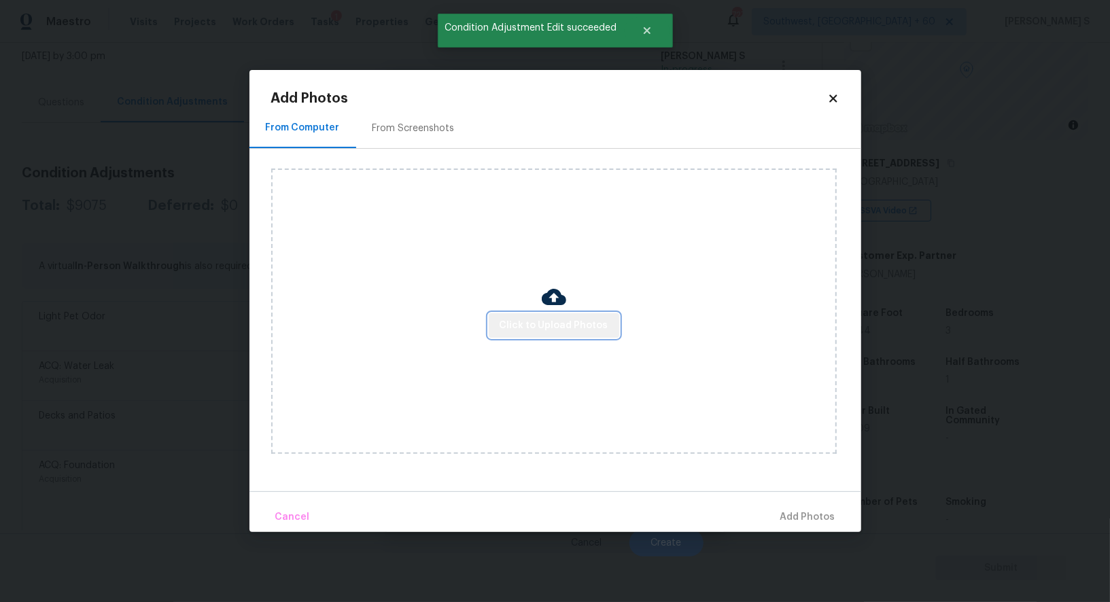
click at [589, 319] on span "Click to Upload Photos" at bounding box center [554, 325] width 109 height 17
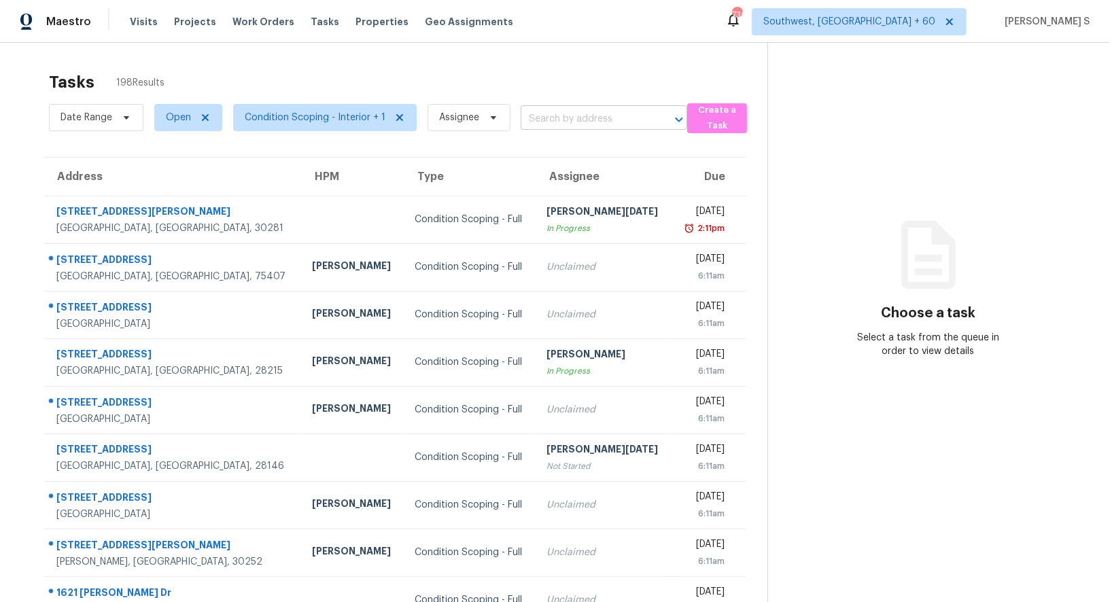
click at [569, 111] on input "text" at bounding box center [585, 119] width 128 height 21
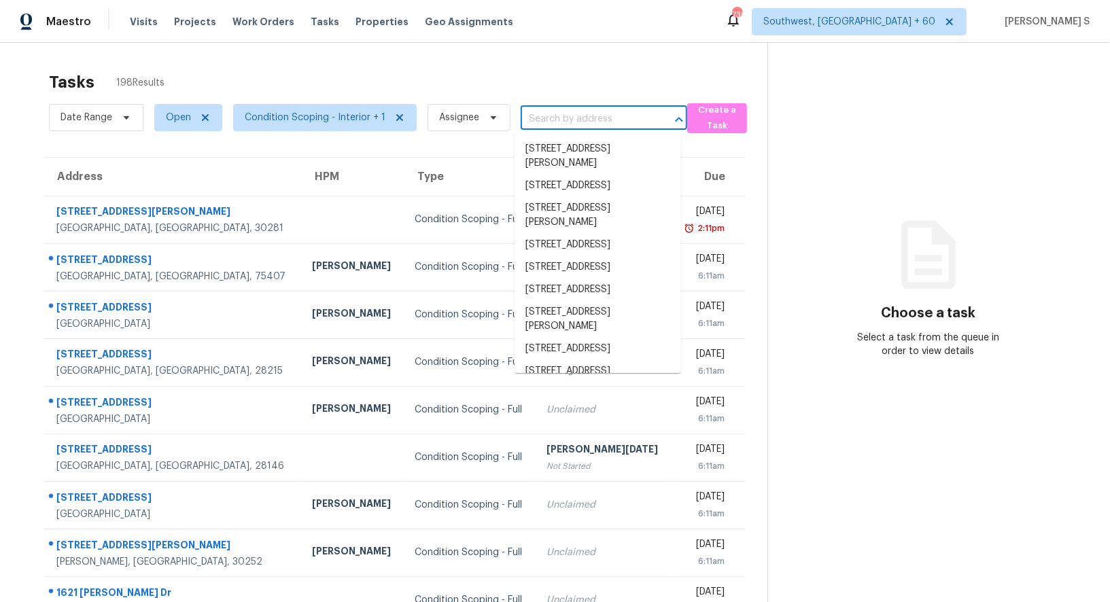
paste input "[STREET_ADDRESS][PERSON_NAME]"
type input "[STREET_ADDRESS][PERSON_NAME]"
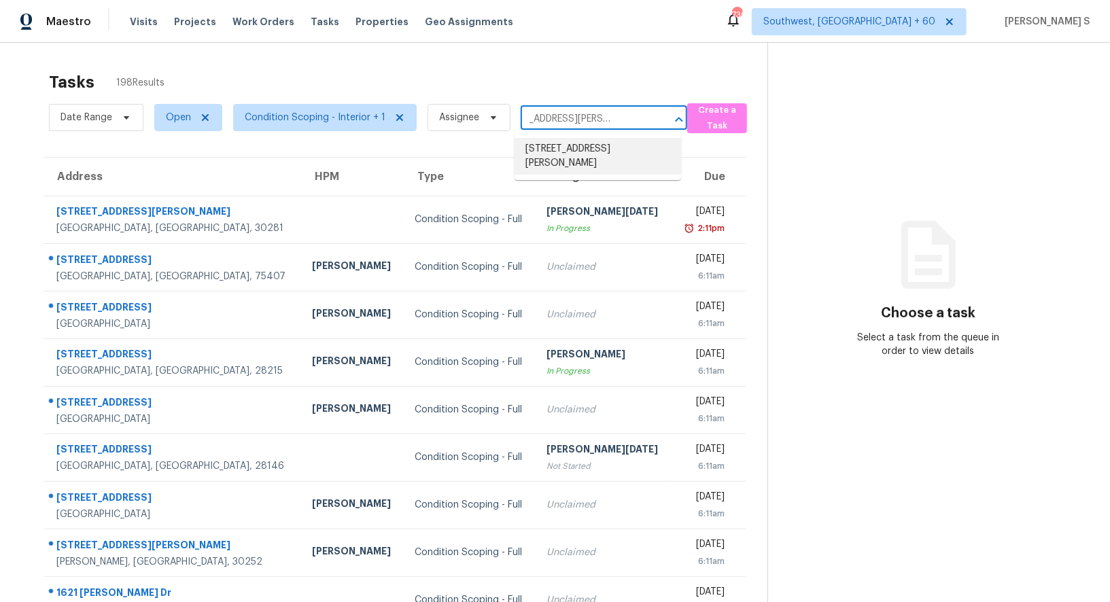
click at [573, 154] on li "[STREET_ADDRESS][PERSON_NAME]" at bounding box center [597, 156] width 167 height 37
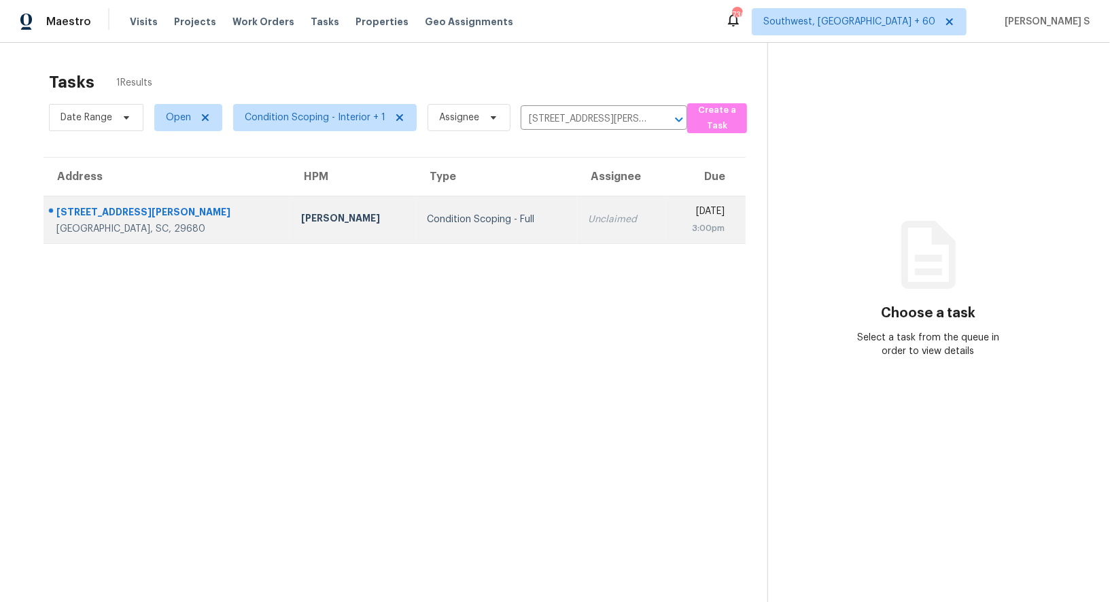
click at [588, 213] on div "Unclaimed" at bounding box center [621, 220] width 67 height 14
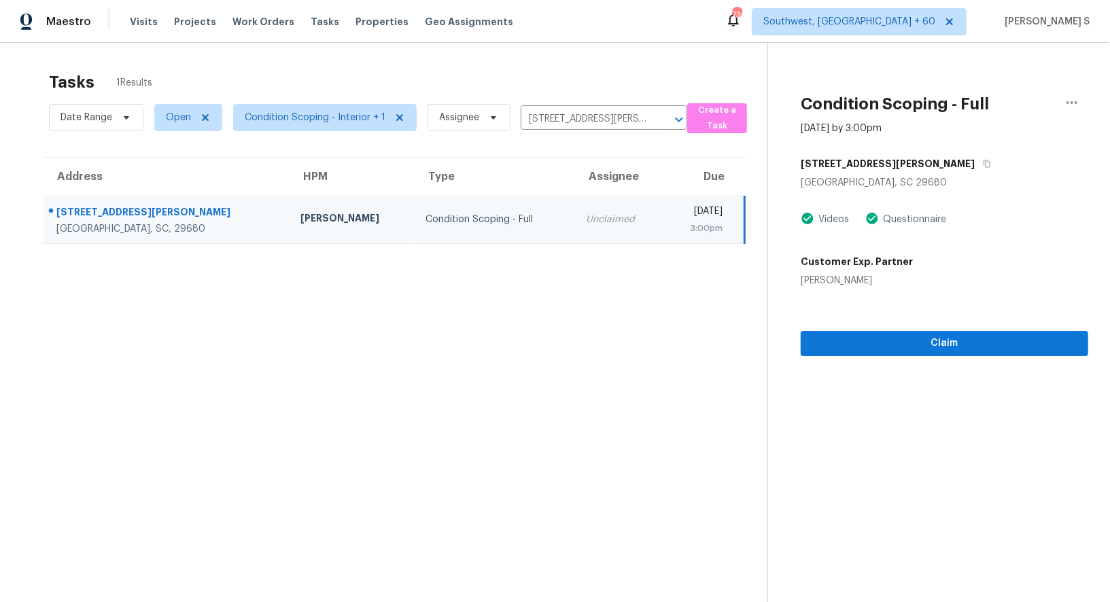
click at [674, 229] on div "3:00pm" at bounding box center [698, 229] width 49 height 14
click at [983, 160] on icon "button" at bounding box center [987, 164] width 8 height 8
click at [674, 230] on div "3:00pm" at bounding box center [698, 229] width 49 height 14
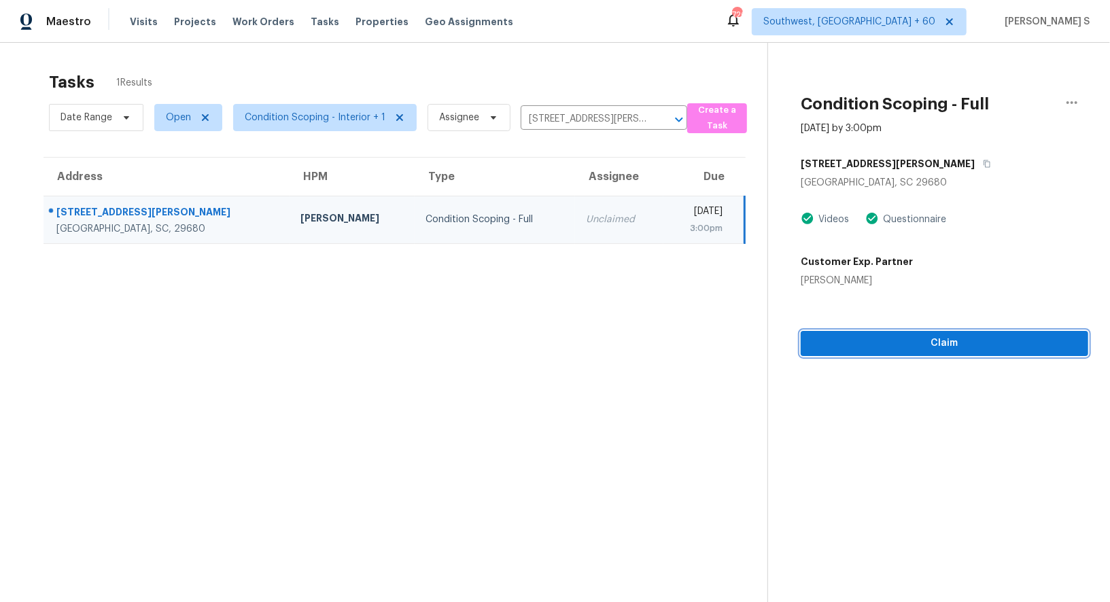
click at [881, 350] on span "Claim" at bounding box center [944, 343] width 266 height 17
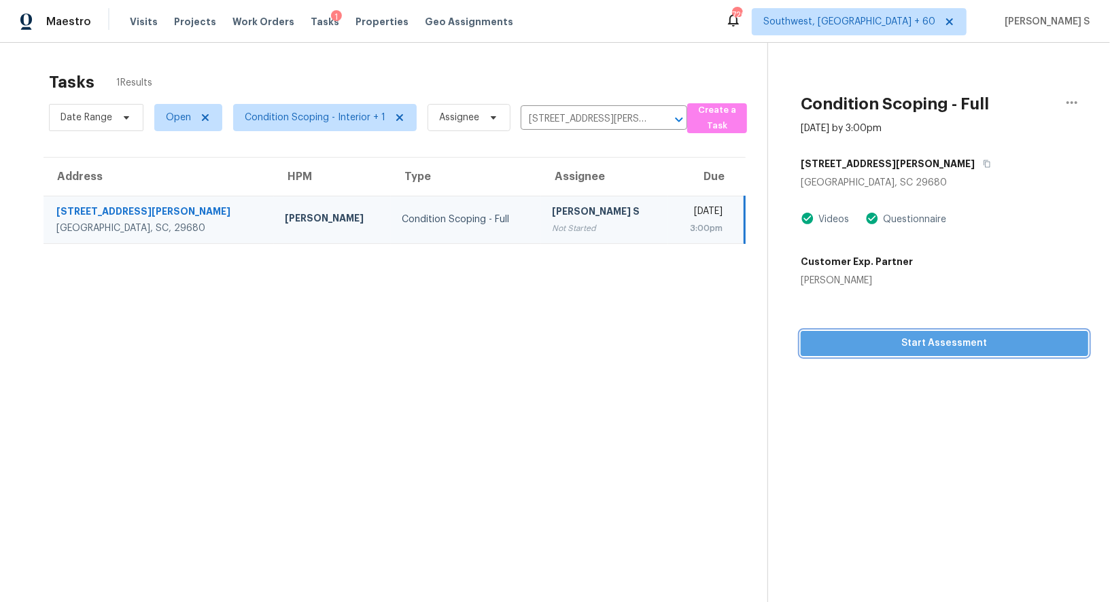
click at [908, 344] on span "Start Assessment" at bounding box center [944, 343] width 266 height 17
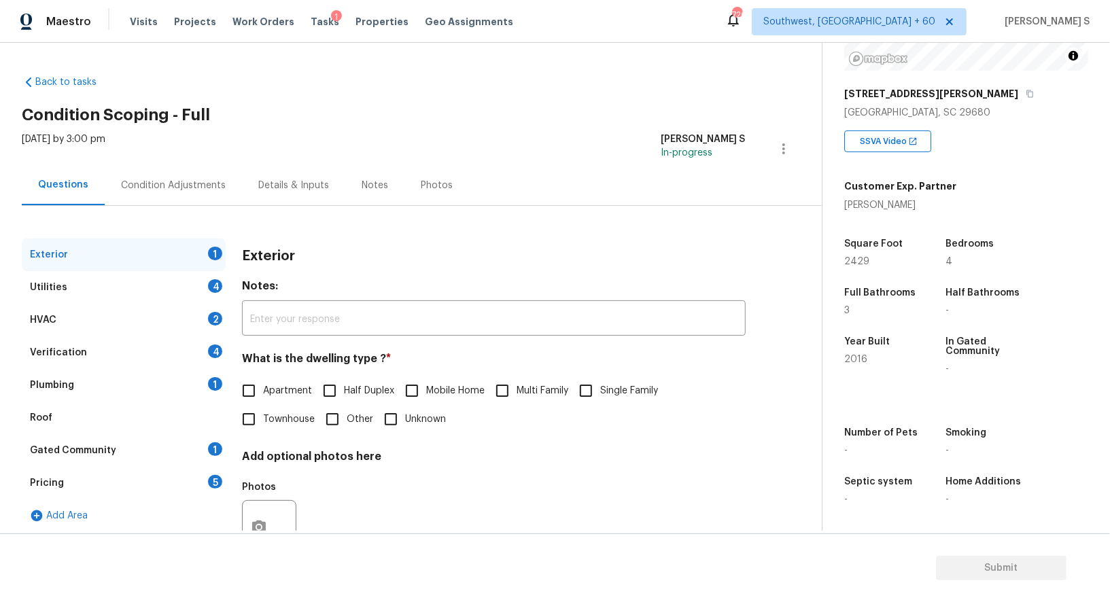
scroll to position [187, 0]
click at [608, 391] on span "Single Family" at bounding box center [629, 391] width 58 height 14
click at [600, 391] on input "Single Family" at bounding box center [586, 391] width 29 height 29
checkbox input "true"
click at [203, 286] on div "Utilities 4" at bounding box center [124, 287] width 204 height 33
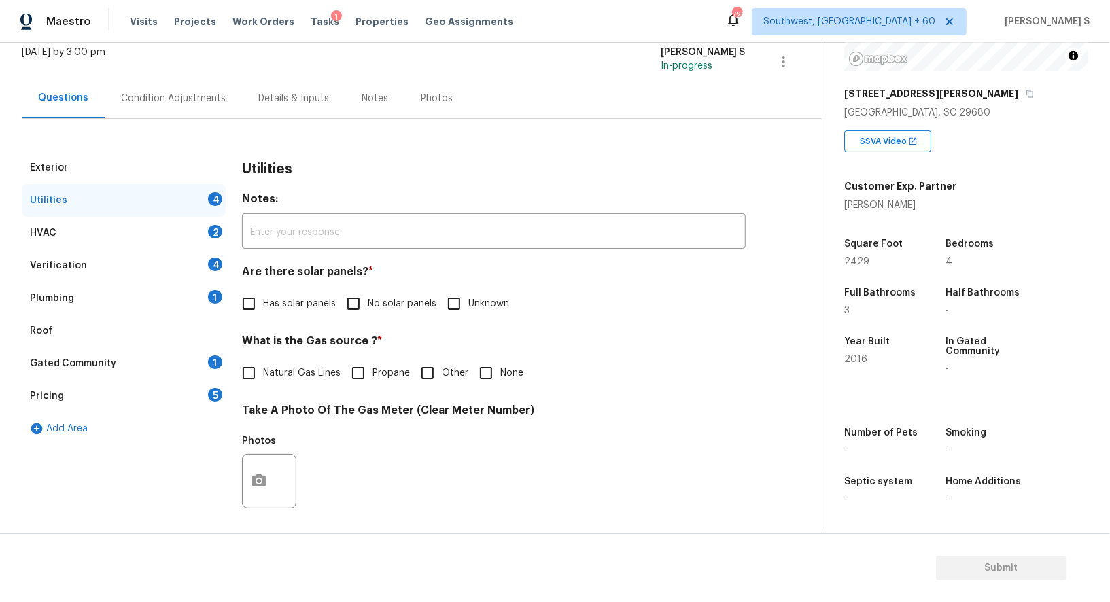
click at [348, 317] on input "No solar panels" at bounding box center [353, 304] width 29 height 29
checkbox input "true"
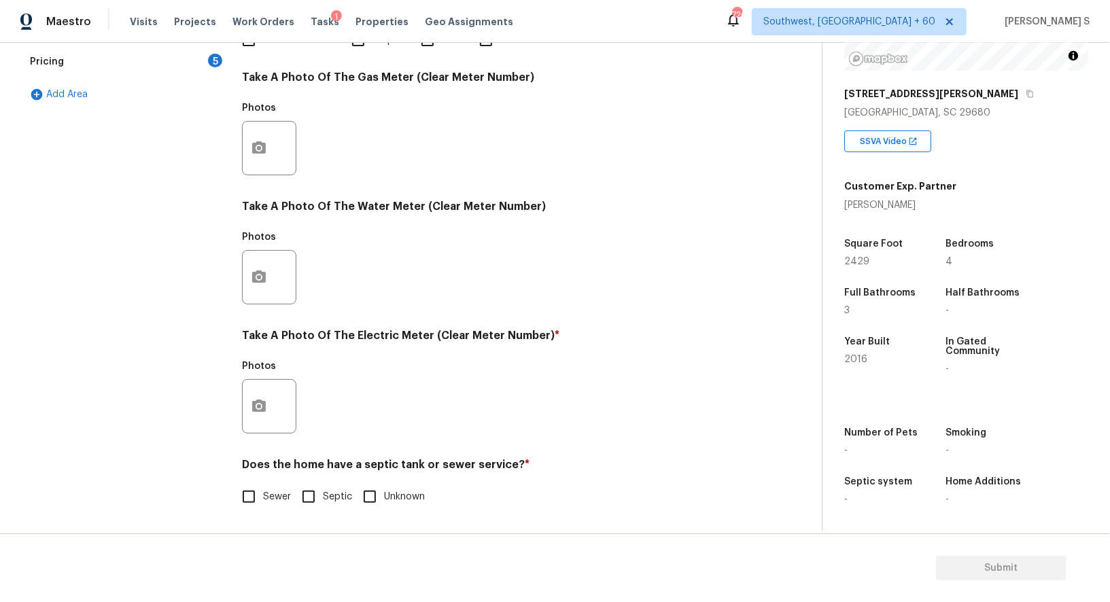
scroll to position [420, 0]
click at [233, 504] on div "Exterior Utilities 3 HVAC 2 Verification 4 Plumbing 1 Roof Gated Community 1 Pr…" at bounding box center [405, 173] width 767 height 709
click at [262, 486] on input "Sewer" at bounding box center [248, 497] width 29 height 29
checkbox input "true"
click at [275, 413] on div at bounding box center [269, 406] width 54 height 54
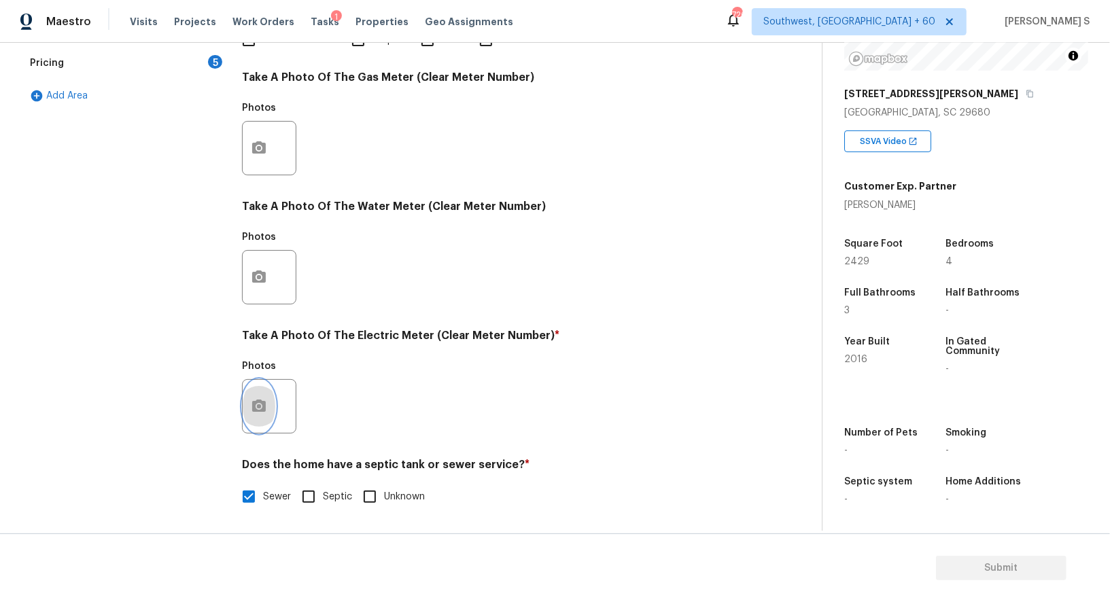
click at [251, 404] on icon "button" at bounding box center [259, 406] width 16 height 16
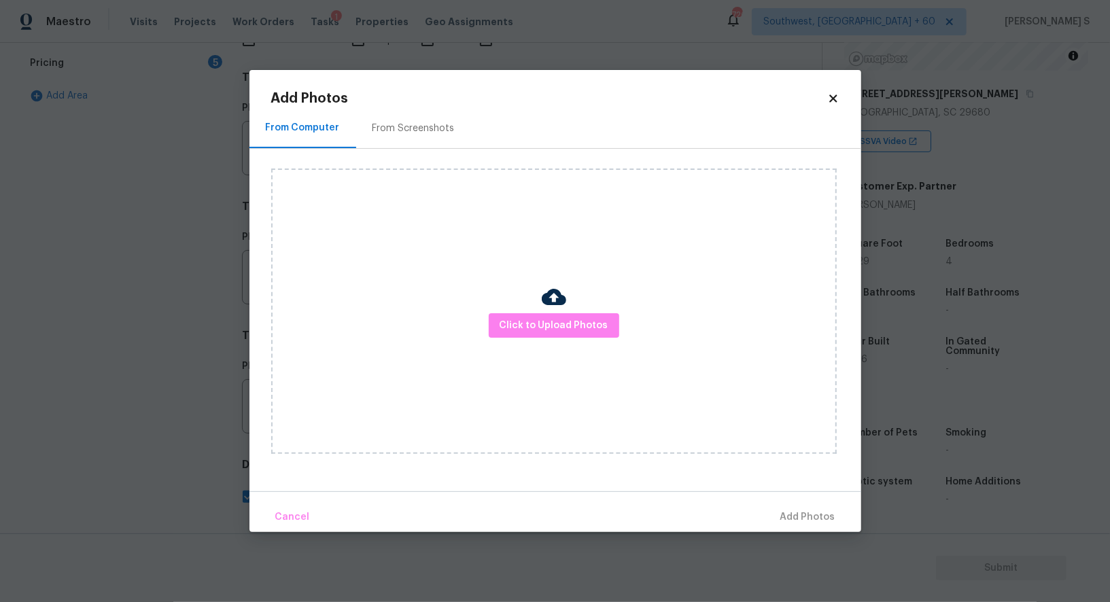
click at [562, 311] on div at bounding box center [554, 299] width 24 height 29
click at [563, 334] on button "Click to Upload Photos" at bounding box center [554, 325] width 130 height 25
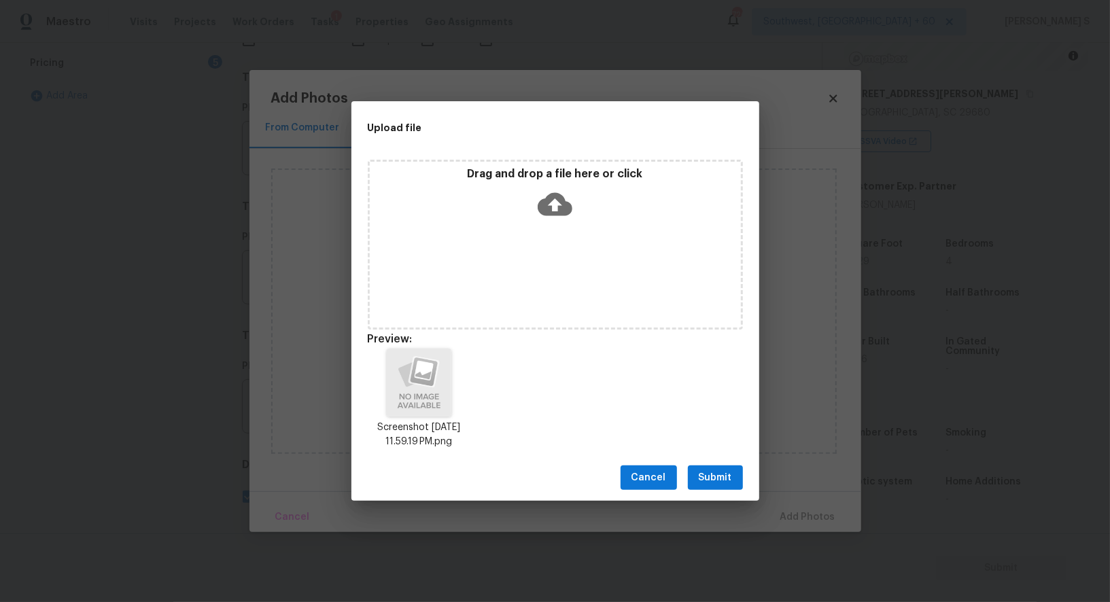
click at [697, 488] on button "Submit" at bounding box center [715, 478] width 55 height 25
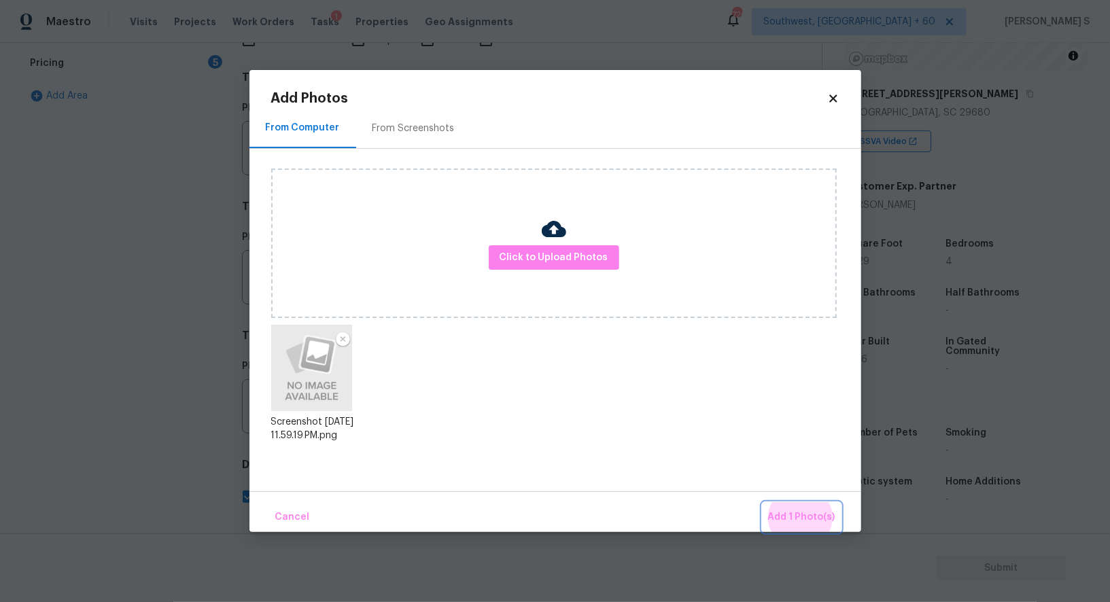
click at [763, 503] on button "Add 1 Photo(s)" at bounding box center [802, 517] width 78 height 29
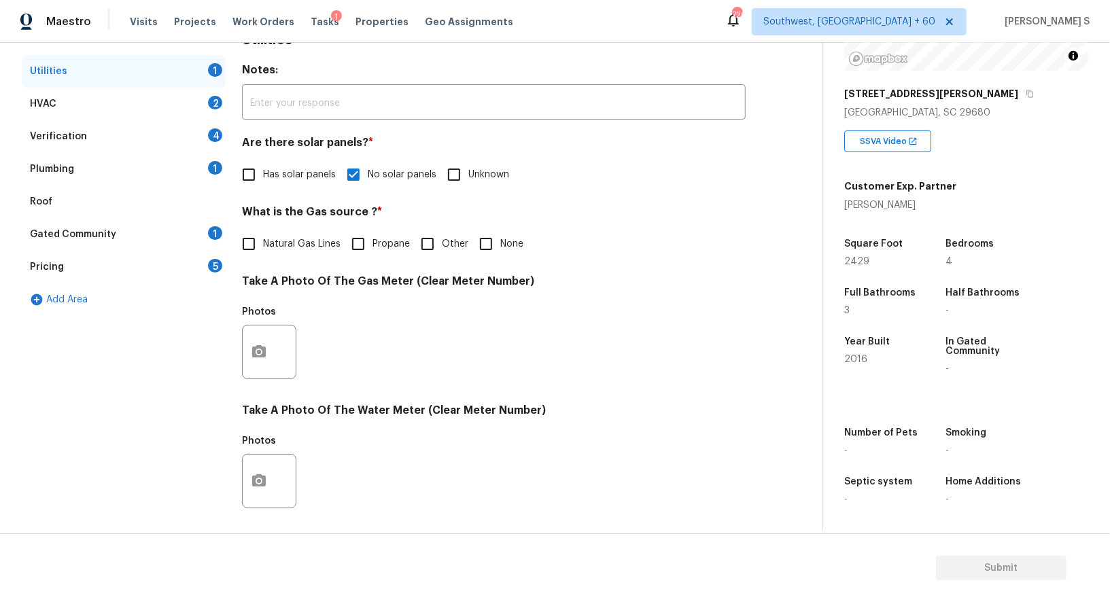
scroll to position [0, 0]
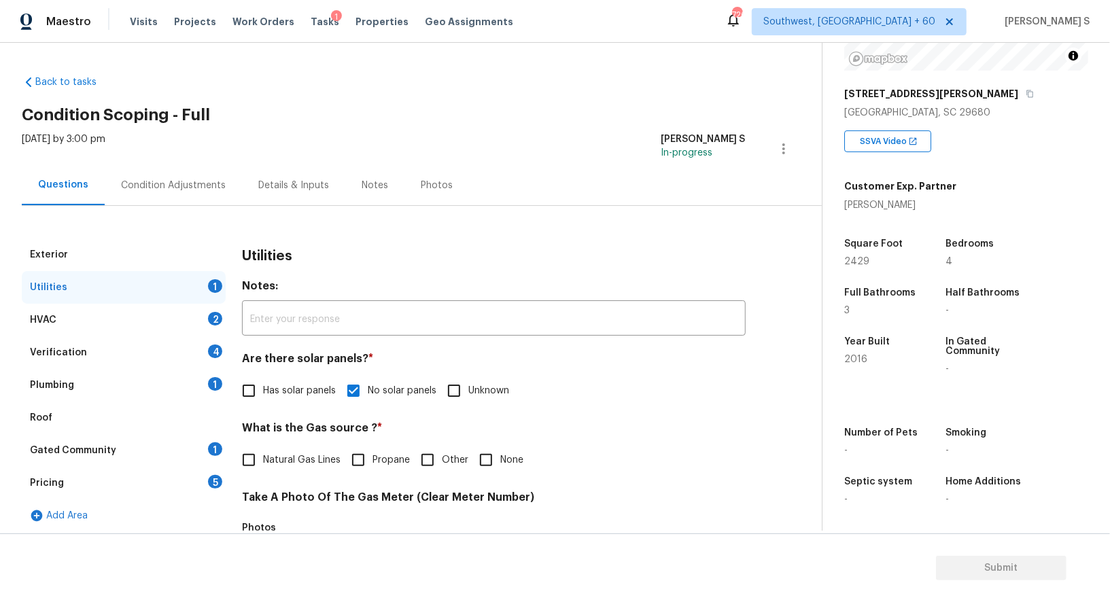
click at [202, 381] on div "Plumbing 1" at bounding box center [124, 385] width 204 height 33
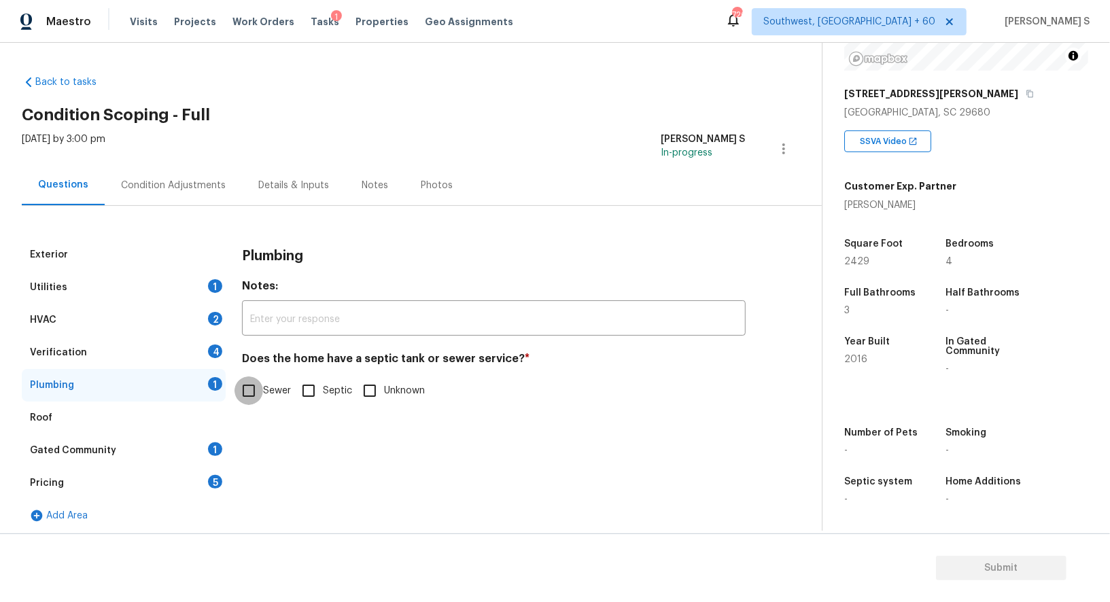
click at [249, 387] on input "Sewer" at bounding box center [248, 391] width 29 height 29
checkbox input "true"
drag, startPoint x: 221, startPoint y: 443, endPoint x: 304, endPoint y: 409, distance: 90.2
click at [222, 442] on div "Gated Community 1" at bounding box center [124, 450] width 204 height 33
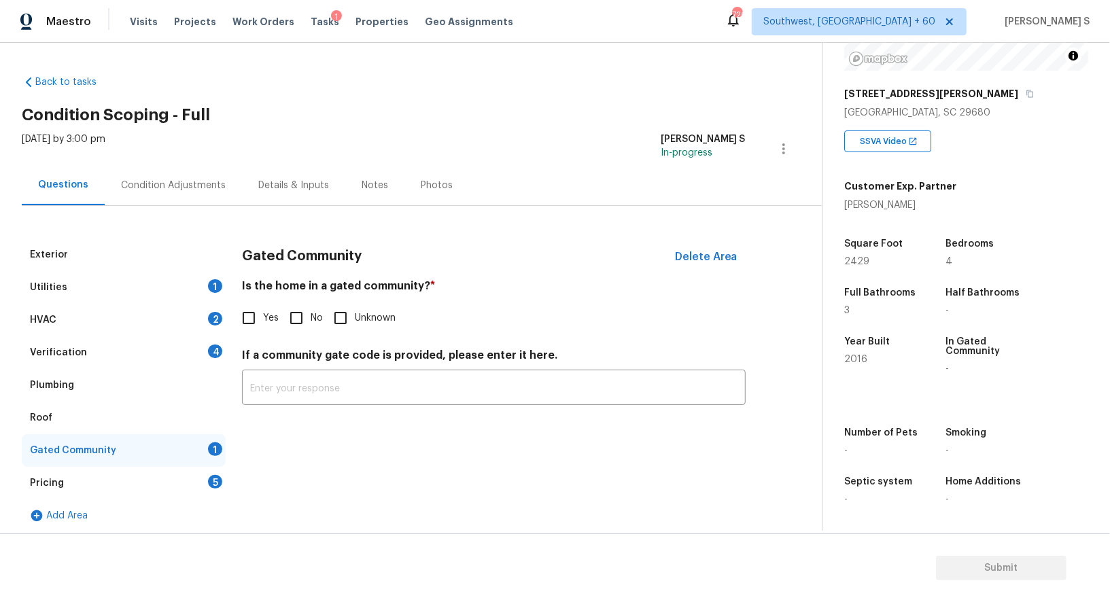
click at [290, 336] on div "Gated Community Delete Area Is the home in a gated community? * Yes No Unknown …" at bounding box center [494, 330] width 504 height 183
click at [290, 323] on input "No" at bounding box center [296, 318] width 29 height 29
checkbox input "true"
click at [212, 343] on div "Verification 4" at bounding box center [124, 352] width 204 height 33
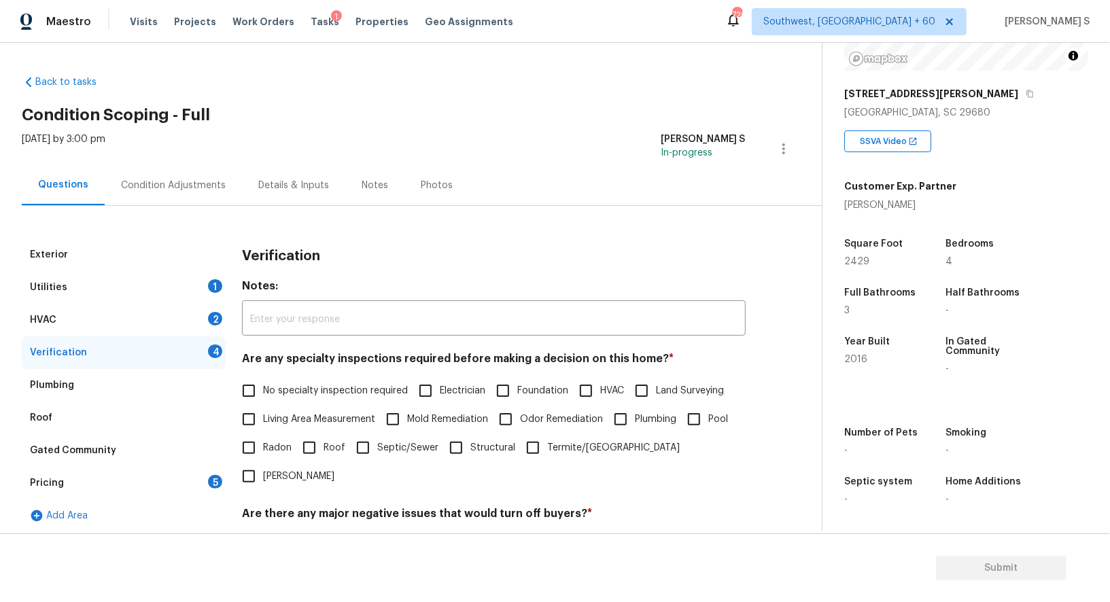
click at [265, 391] on span "No specialty inspection required" at bounding box center [335, 391] width 145 height 14
click at [263, 391] on input "No specialty inspection required" at bounding box center [248, 391] width 29 height 29
checkbox input "true"
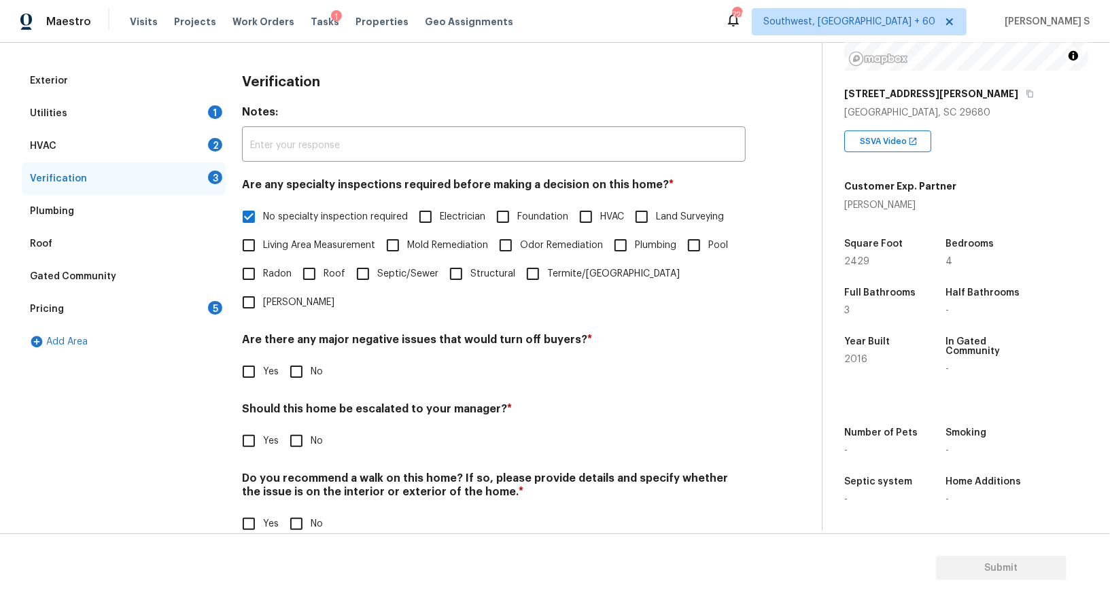
scroll to position [173, 0]
click at [294, 358] on input "No" at bounding box center [296, 372] width 29 height 29
checkbox input "true"
click at [294, 512] on input "No" at bounding box center [296, 526] width 29 height 29
checkbox input "true"
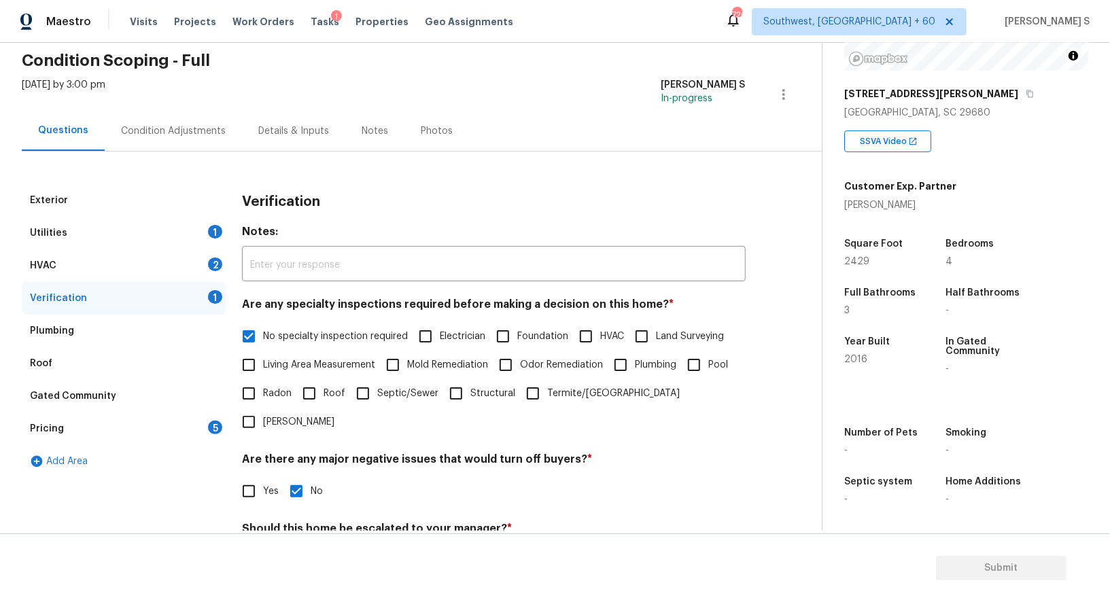
scroll to position [0, 0]
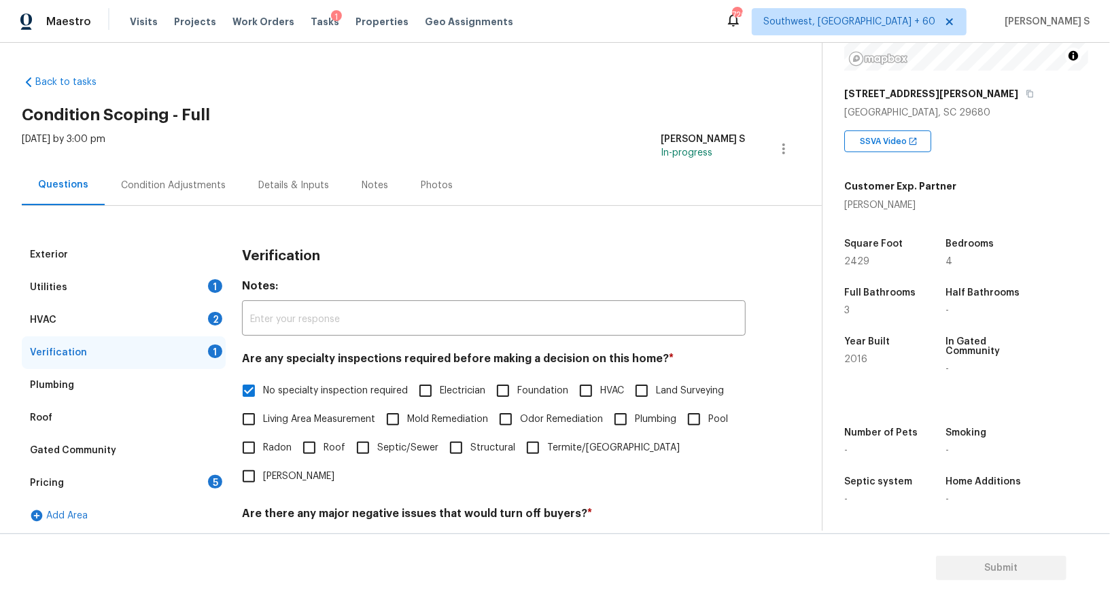
click at [221, 331] on div "HVAC 2" at bounding box center [124, 320] width 204 height 33
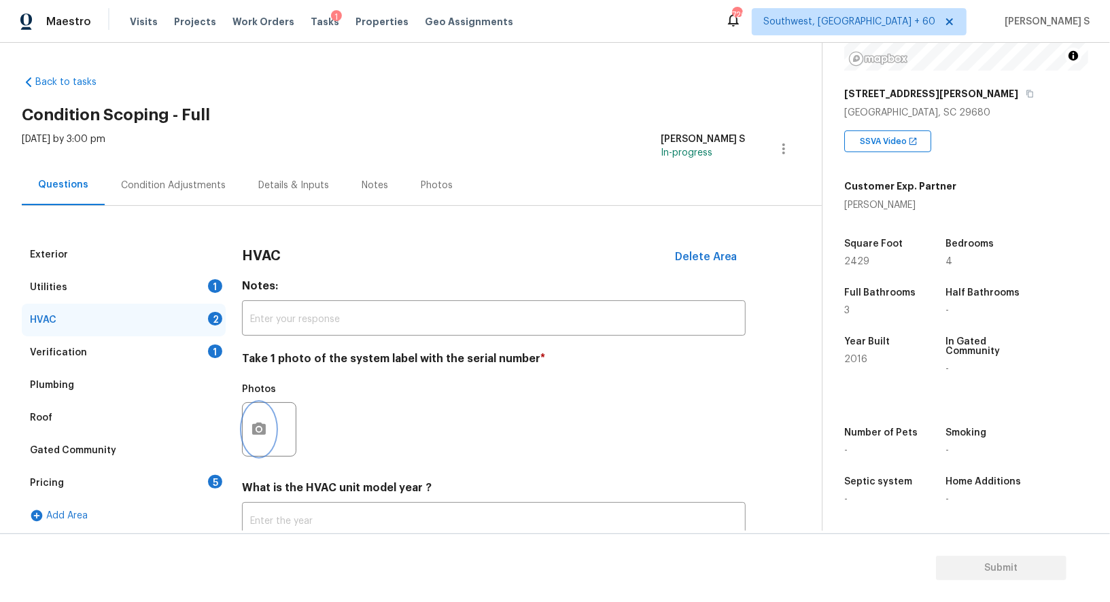
click at [267, 428] on button "button" at bounding box center [259, 429] width 33 height 53
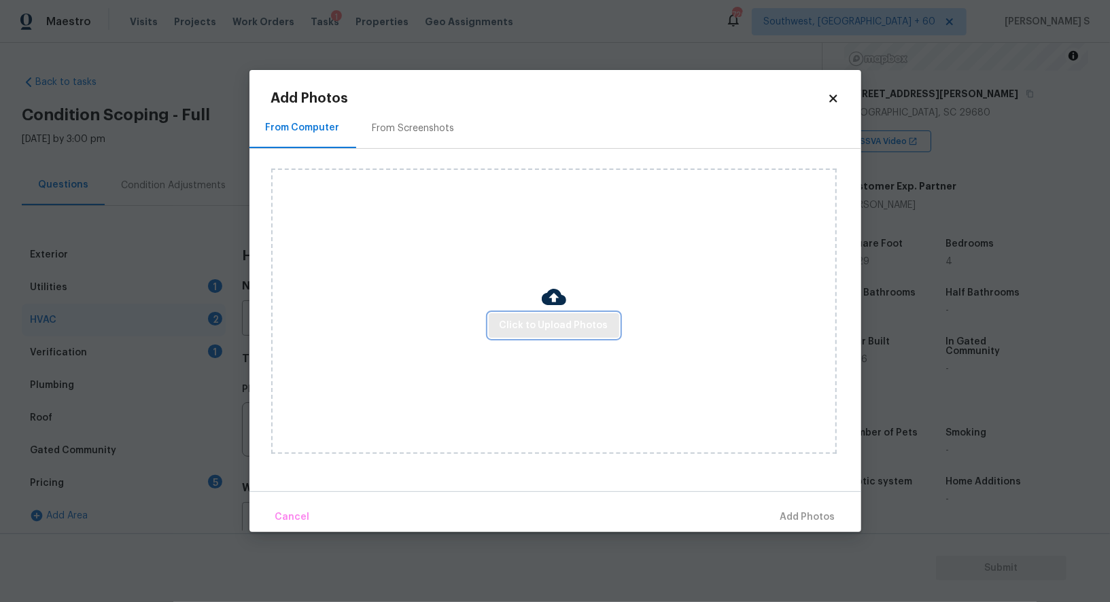
click at [536, 330] on span "Click to Upload Photos" at bounding box center [554, 325] width 109 height 17
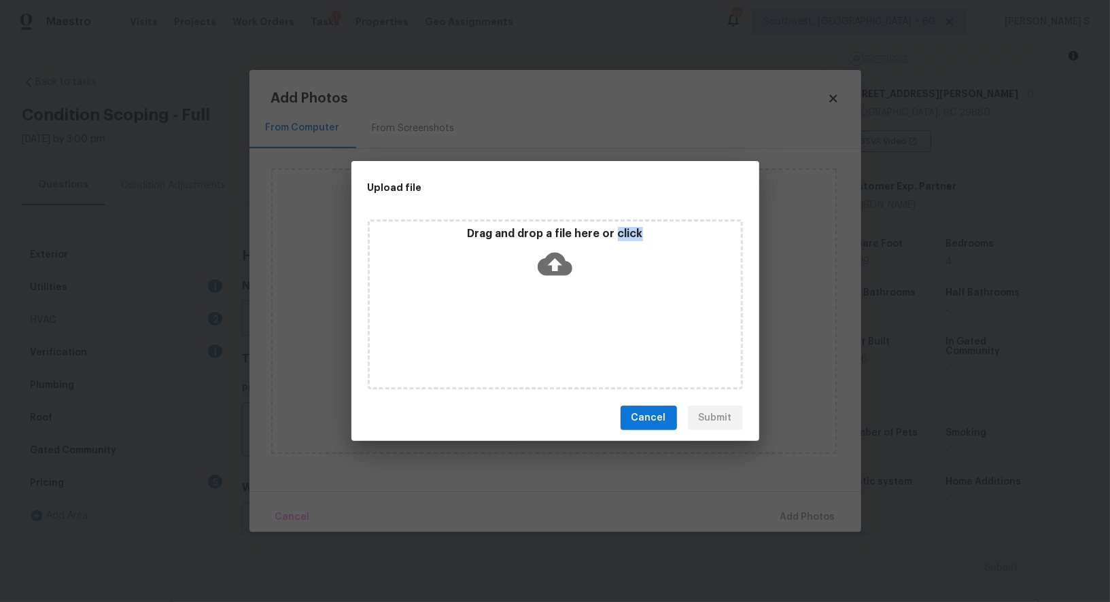
click at [536, 330] on div "Drag and drop a file here or click" at bounding box center [555, 305] width 375 height 170
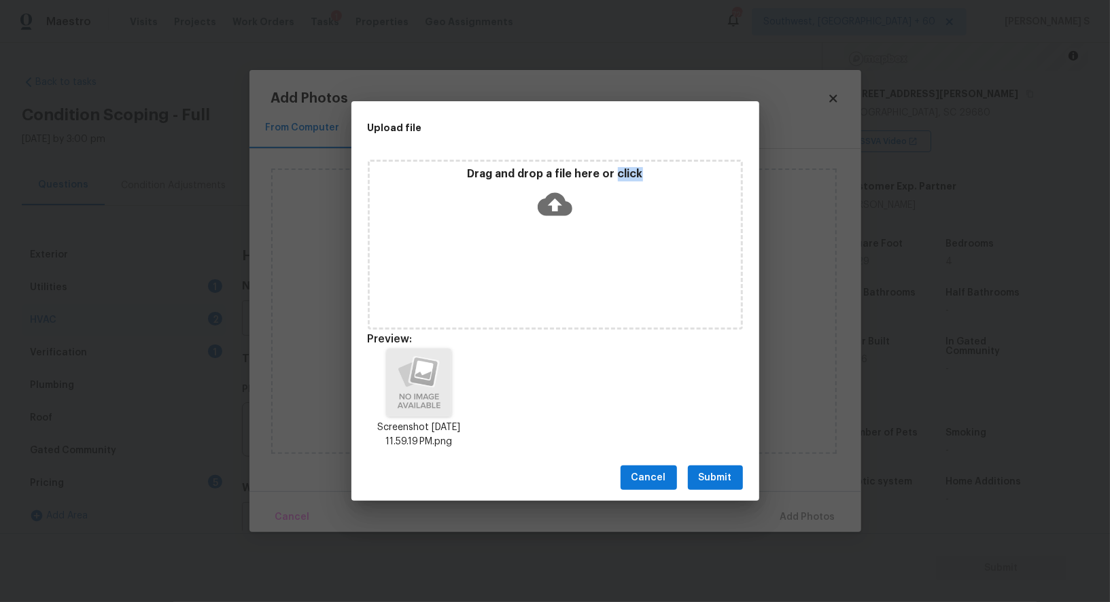
click at [707, 479] on span "Submit" at bounding box center [715, 478] width 33 height 17
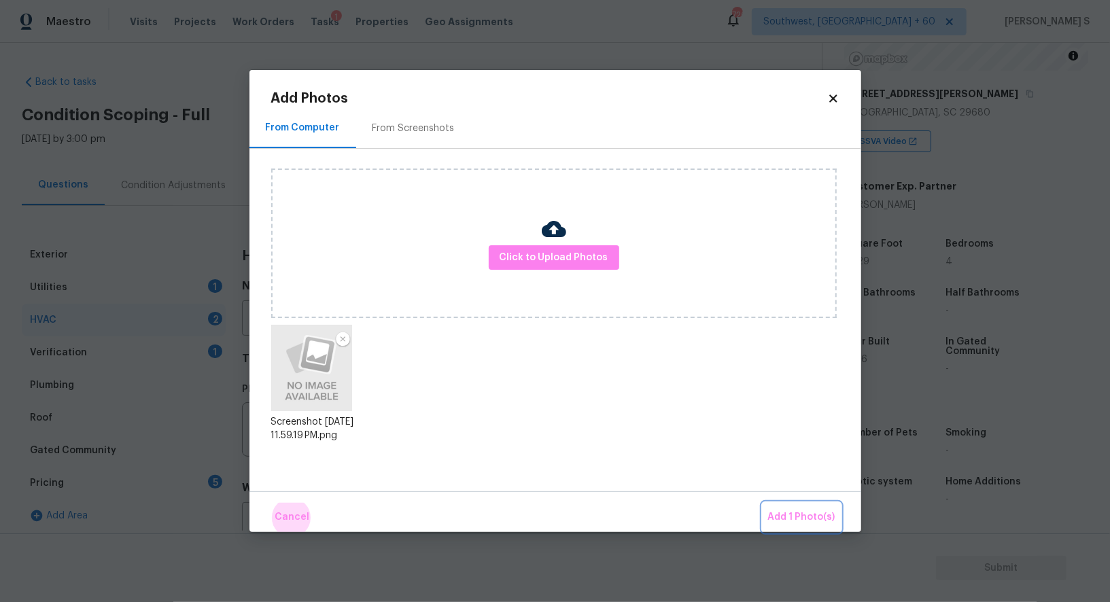
click at [763, 503] on button "Add 1 Photo(s)" at bounding box center [802, 517] width 78 height 29
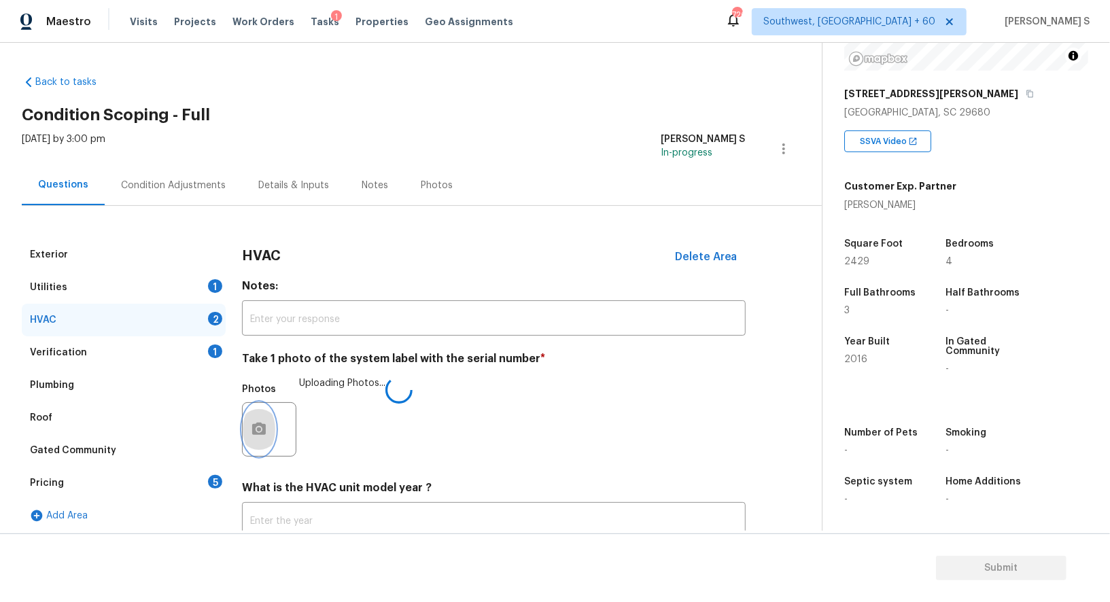
scroll to position [97, 0]
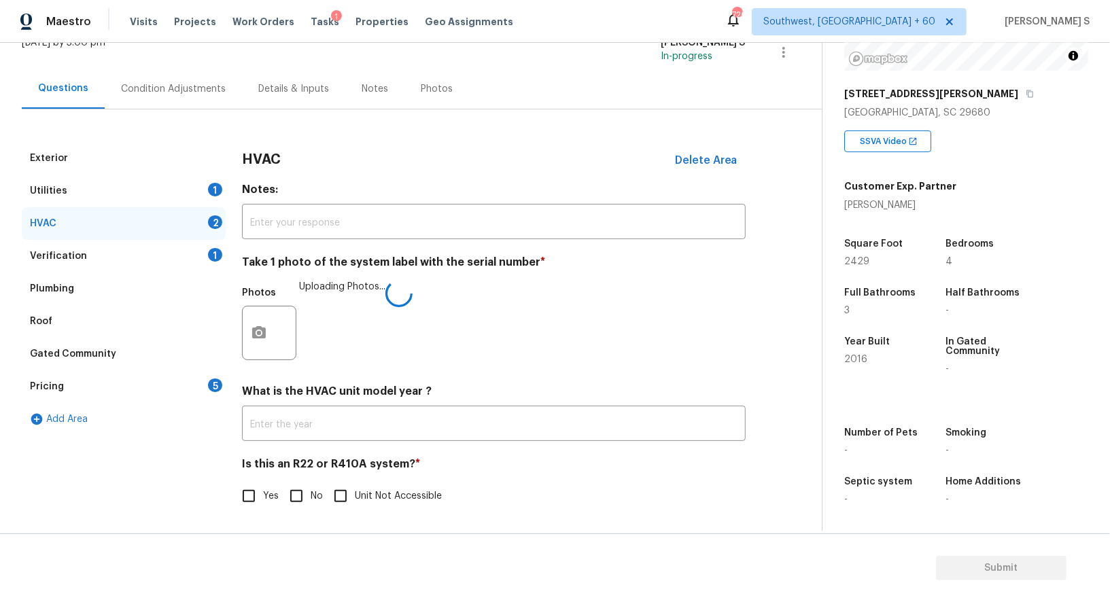
click at [301, 503] on input "No" at bounding box center [296, 496] width 29 height 29
checkbox input "true"
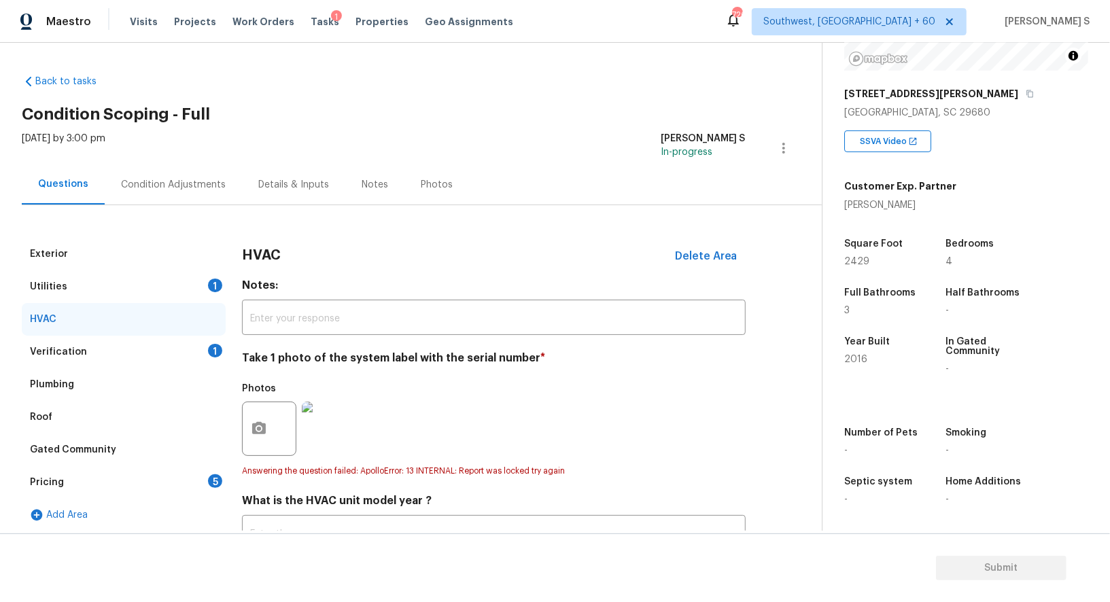
scroll to position [0, 0]
click at [196, 476] on div "Pricing 5" at bounding box center [124, 483] width 204 height 33
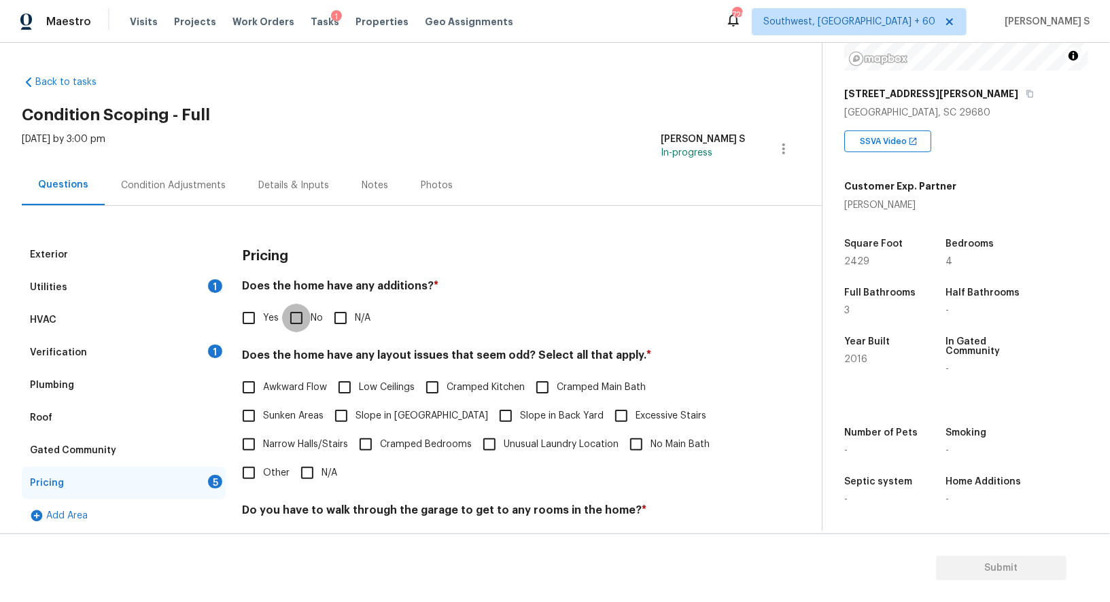
click at [292, 305] on input "No" at bounding box center [296, 318] width 29 height 29
checkbox input "true"
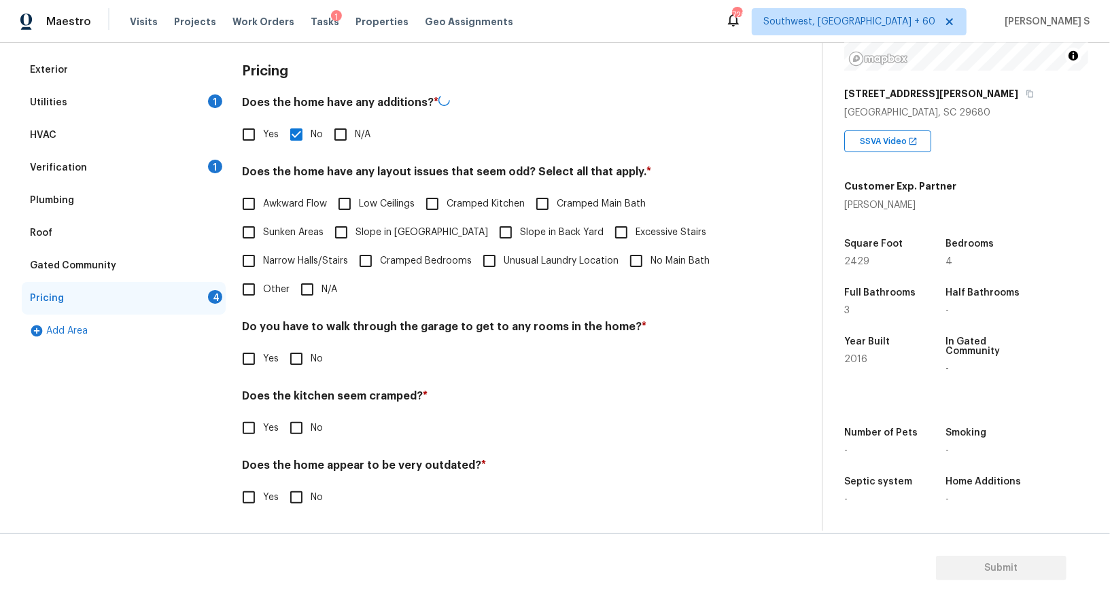
scroll to position [183, 0]
click at [290, 371] on input "No" at bounding box center [296, 359] width 29 height 29
checkbox input "true"
click at [282, 415] on input "No" at bounding box center [296, 429] width 29 height 29
checkbox input "true"
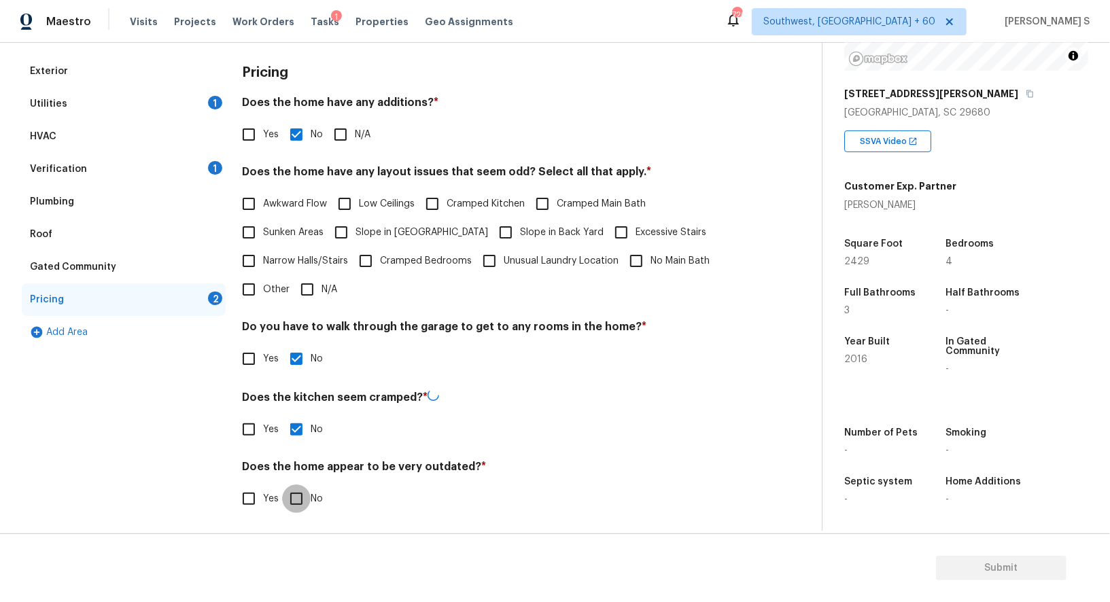
click at [282, 485] on input "No" at bounding box center [296, 499] width 29 height 29
checkbox input "true"
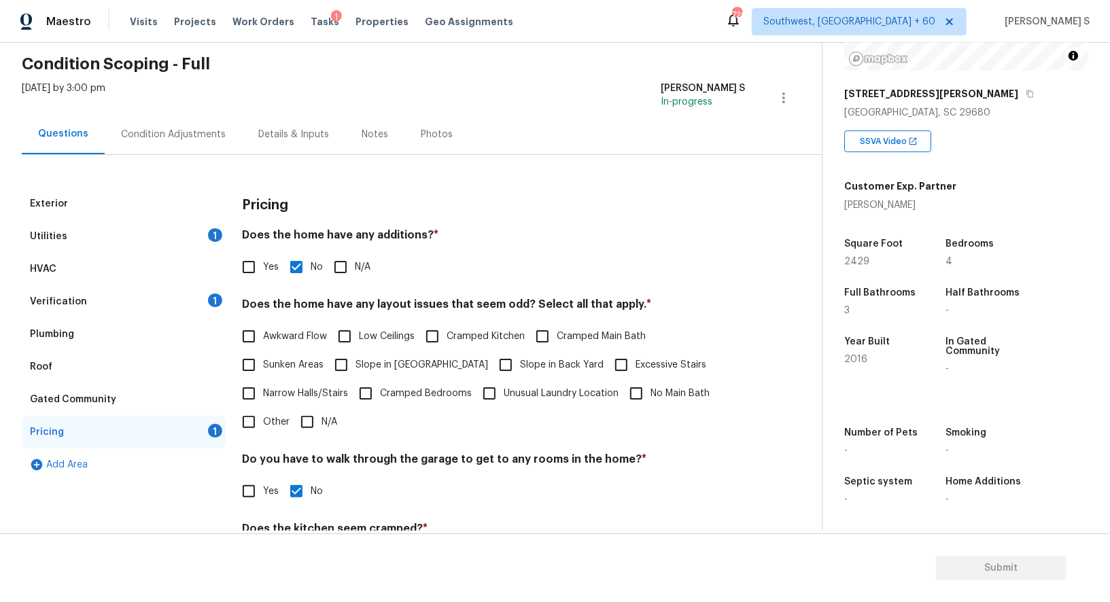
scroll to position [0, 0]
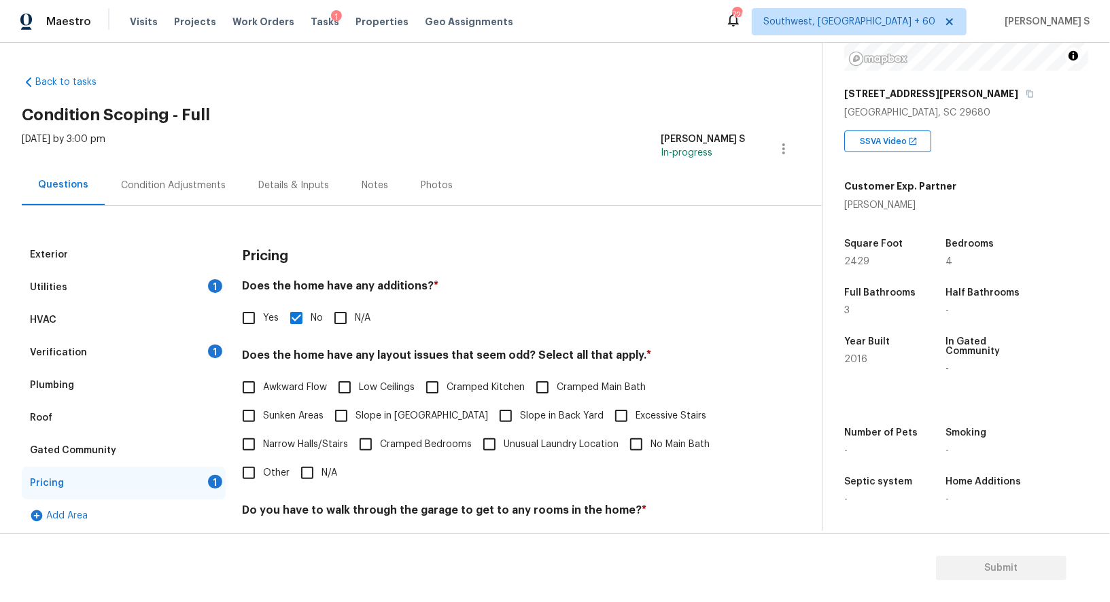
click at [211, 187] on div "Condition Adjustments" at bounding box center [173, 186] width 105 height 14
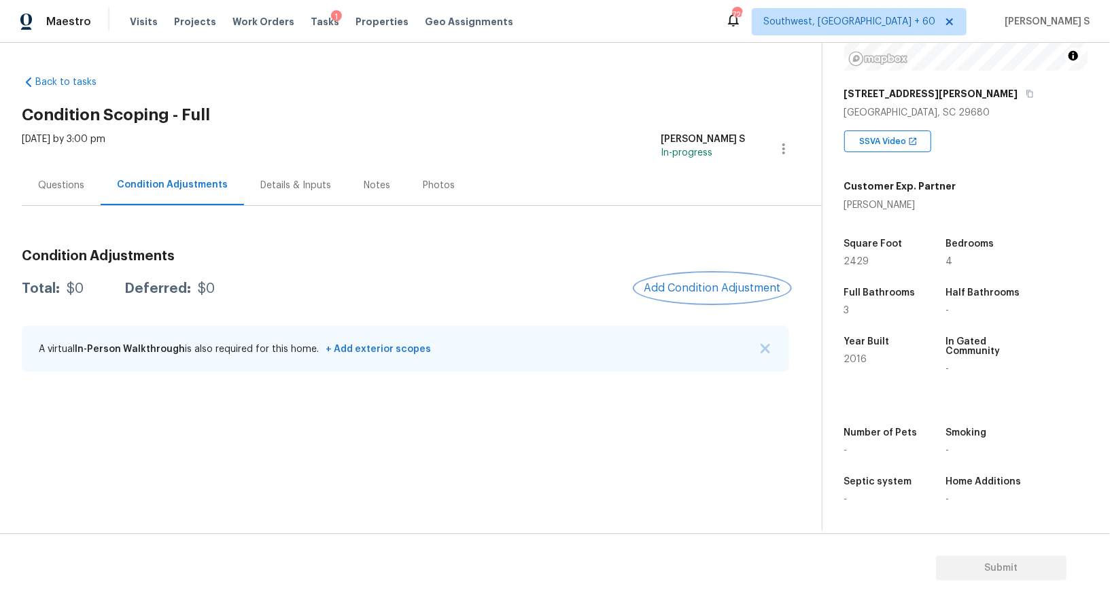
click at [691, 294] on button "Add Condition Adjustment" at bounding box center [712, 288] width 154 height 29
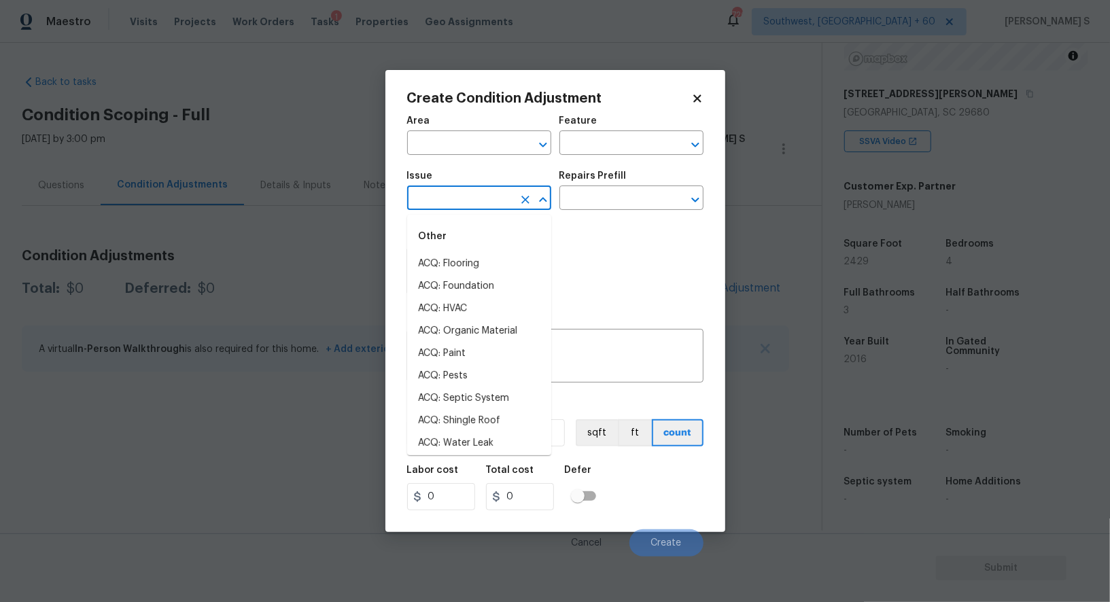
click at [452, 200] on input "text" at bounding box center [460, 199] width 106 height 21
type input "p"
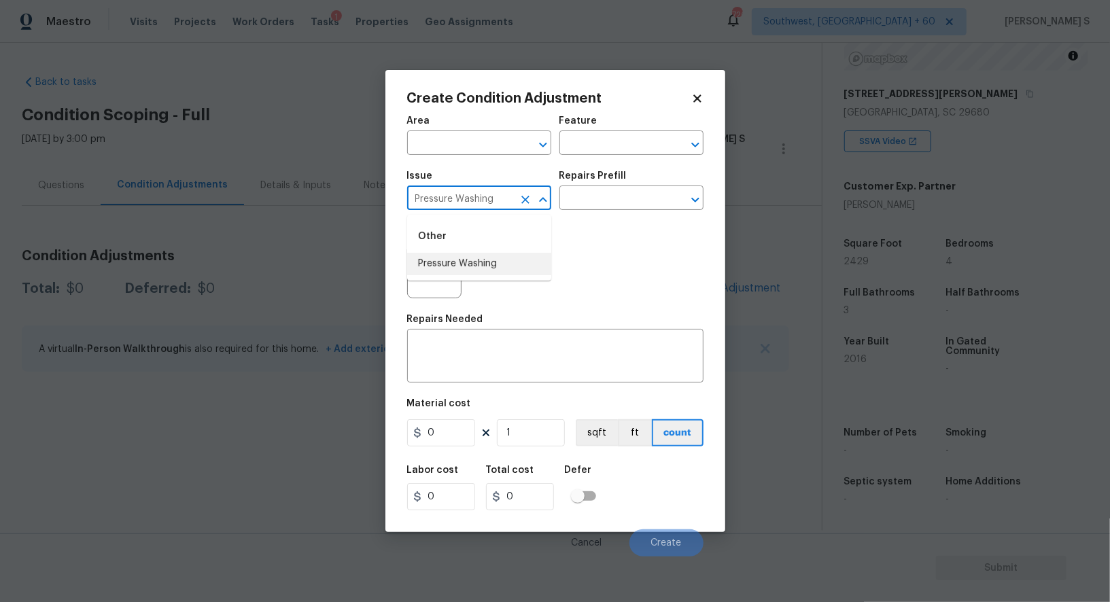
type input "Pressure Washing"
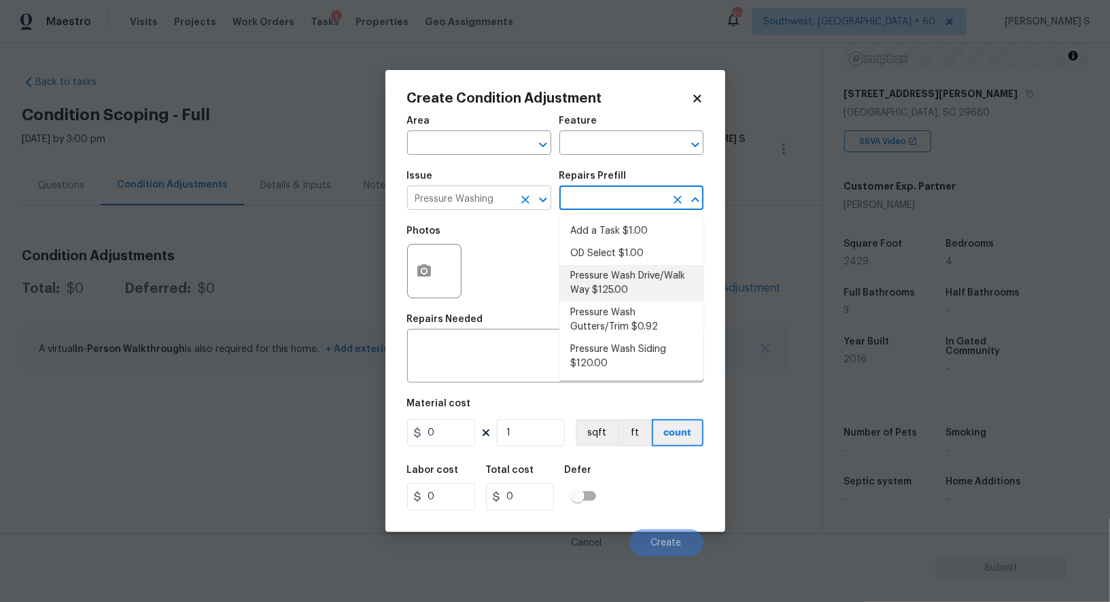
type input "Siding"
type textarea "Pressure wash the driveways/walkways as directed by the PM. Ensure that all deb…"
type input "125"
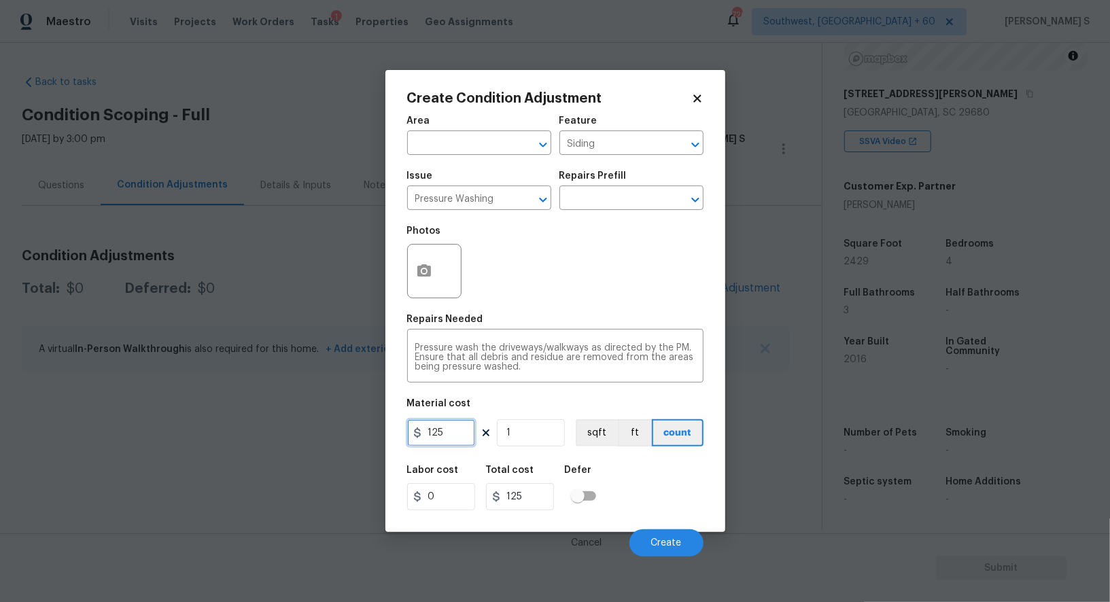
click at [444, 434] on input "125" at bounding box center [441, 432] width 68 height 27
type input "200"
click at [663, 553] on button "Create" at bounding box center [666, 542] width 74 height 27
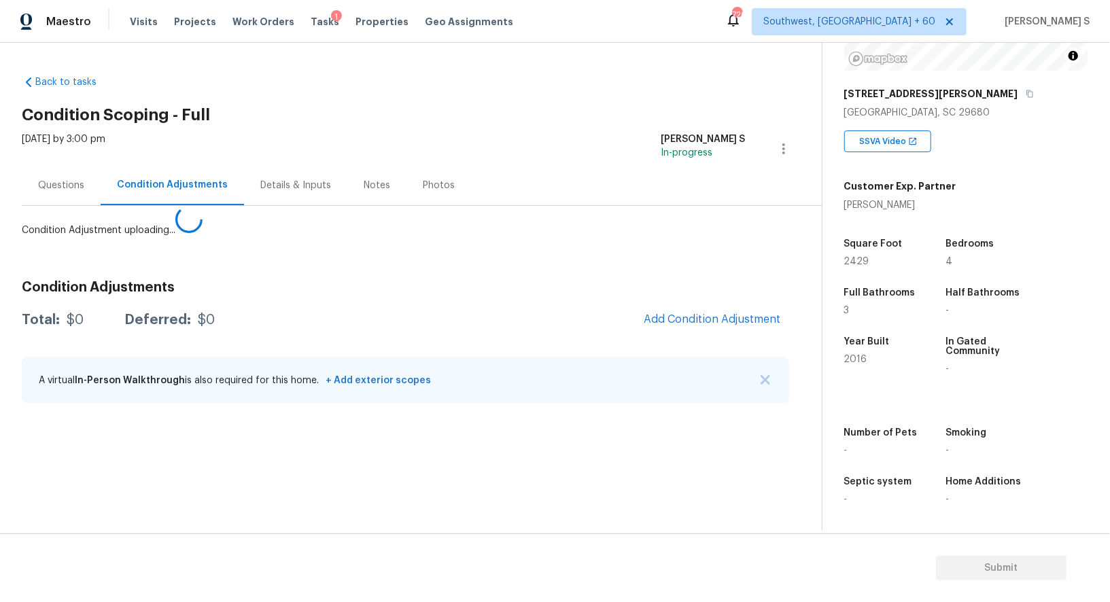
click at [226, 510] on body "Maestro Visits Projects Work Orders Tasks 1 Properties Geo Assignments 726 Sout…" at bounding box center [555, 301] width 1110 height 602
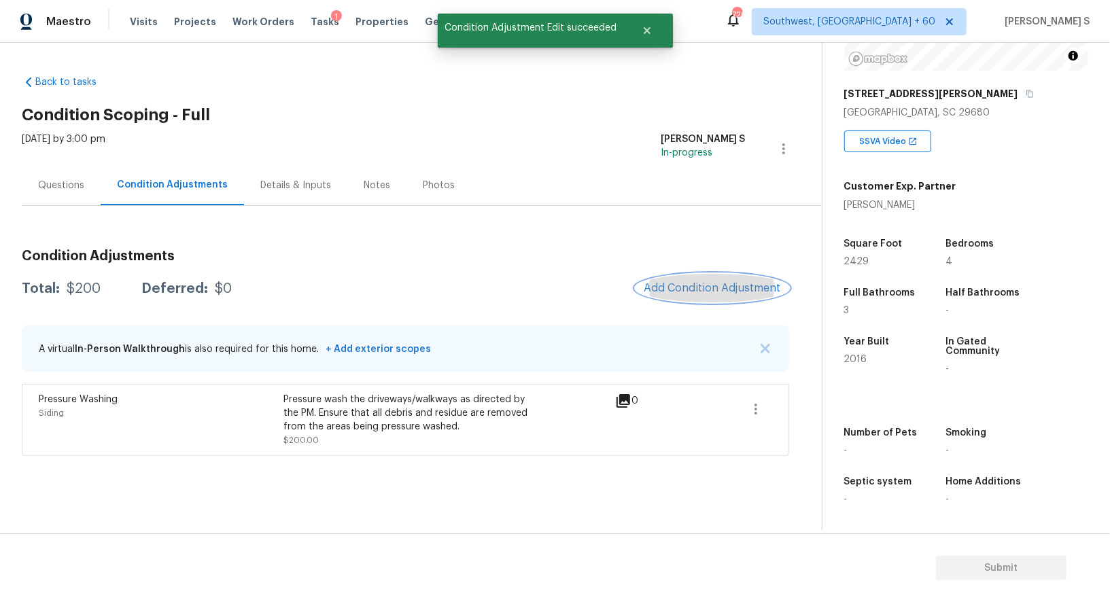
click at [752, 282] on span "Add Condition Adjustment" at bounding box center [712, 288] width 137 height 12
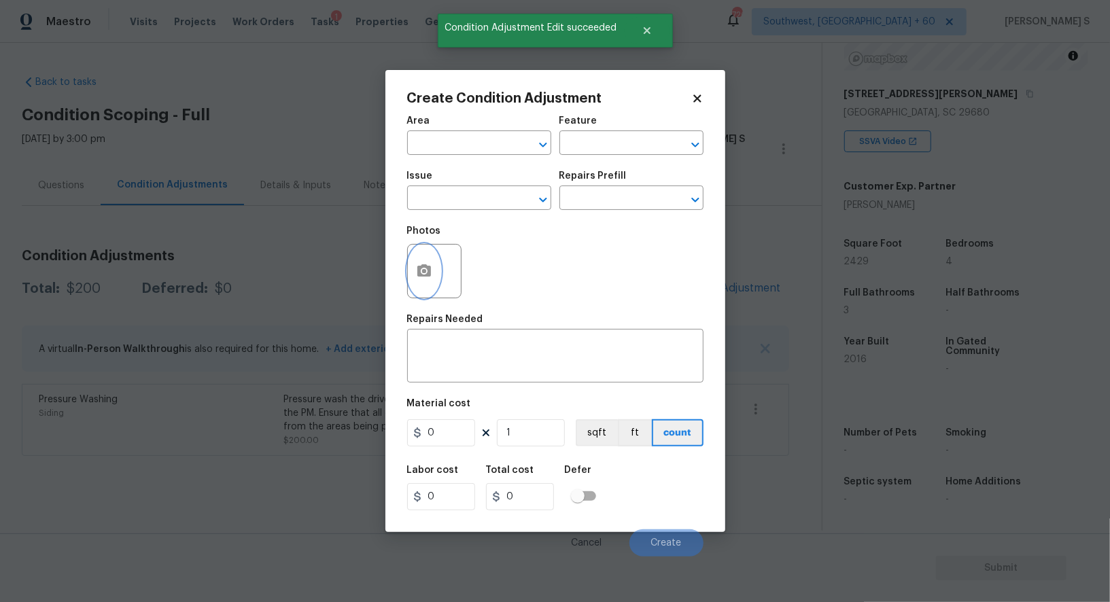
click at [430, 272] on icon "button" at bounding box center [424, 270] width 14 height 12
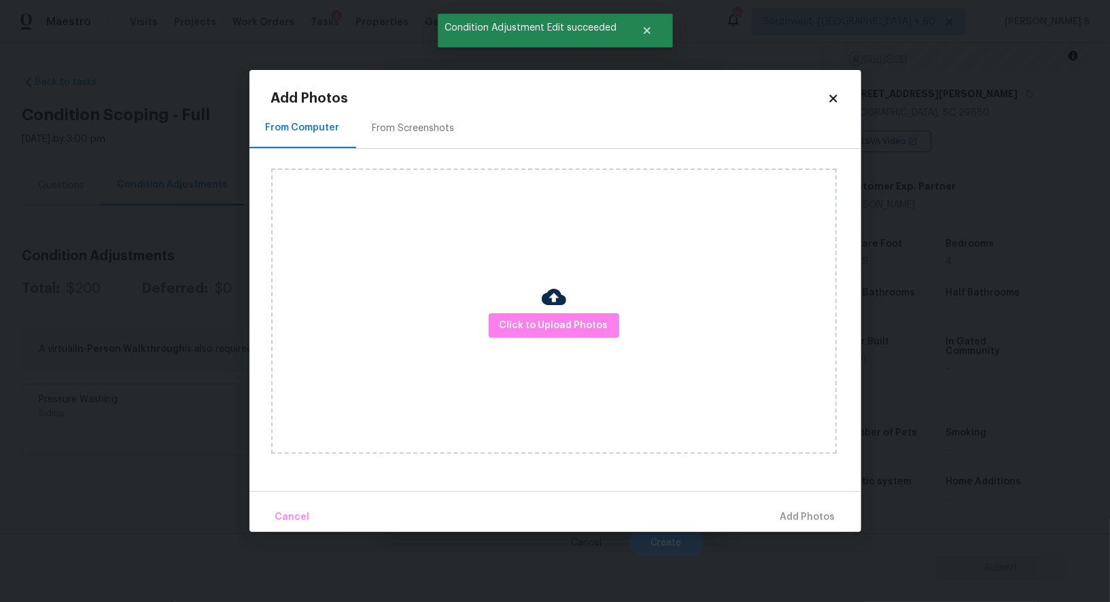
click at [427, 128] on div "From Screenshots" at bounding box center [413, 129] width 82 height 14
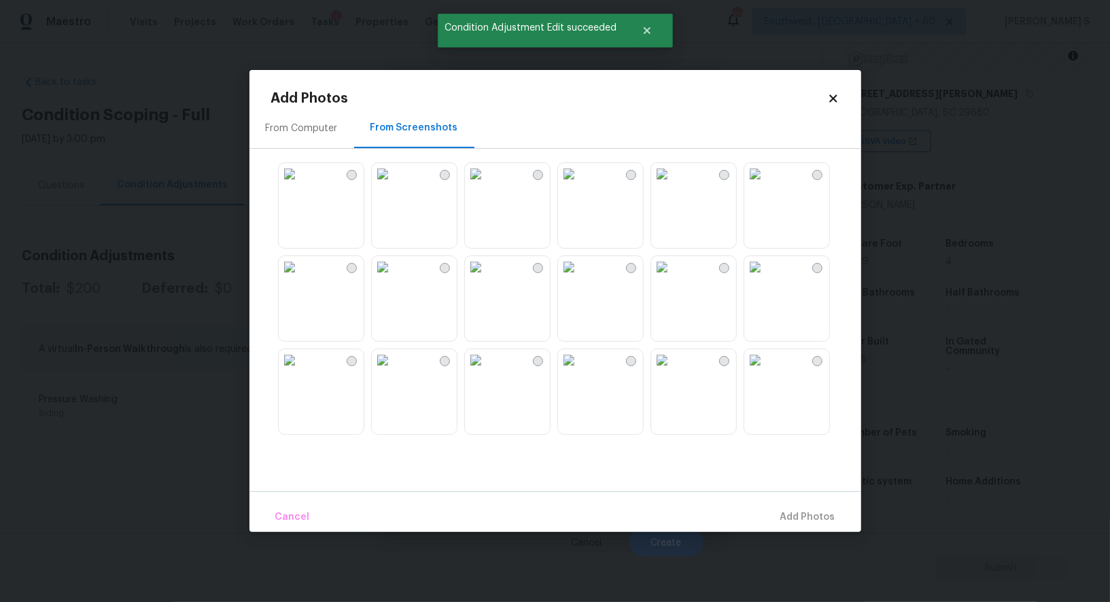
click at [673, 278] on img at bounding box center [662, 267] width 22 height 22
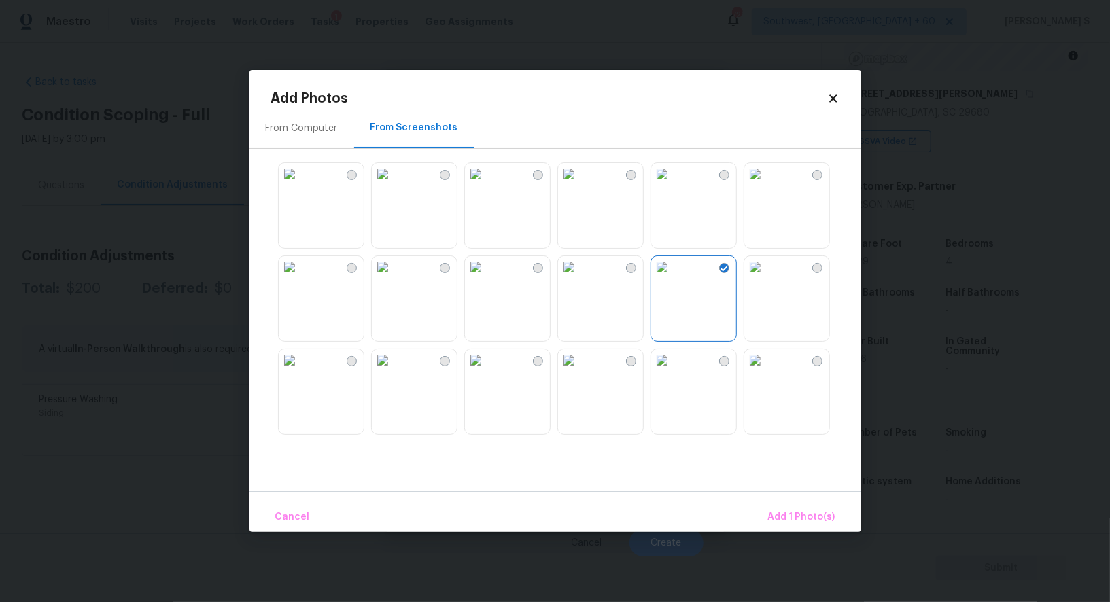
click at [487, 185] on img at bounding box center [476, 174] width 22 height 22
click at [394, 185] on img at bounding box center [383, 174] width 22 height 22
click at [394, 371] on img at bounding box center [383, 360] width 22 height 22
click at [487, 371] on img at bounding box center [476, 360] width 22 height 22
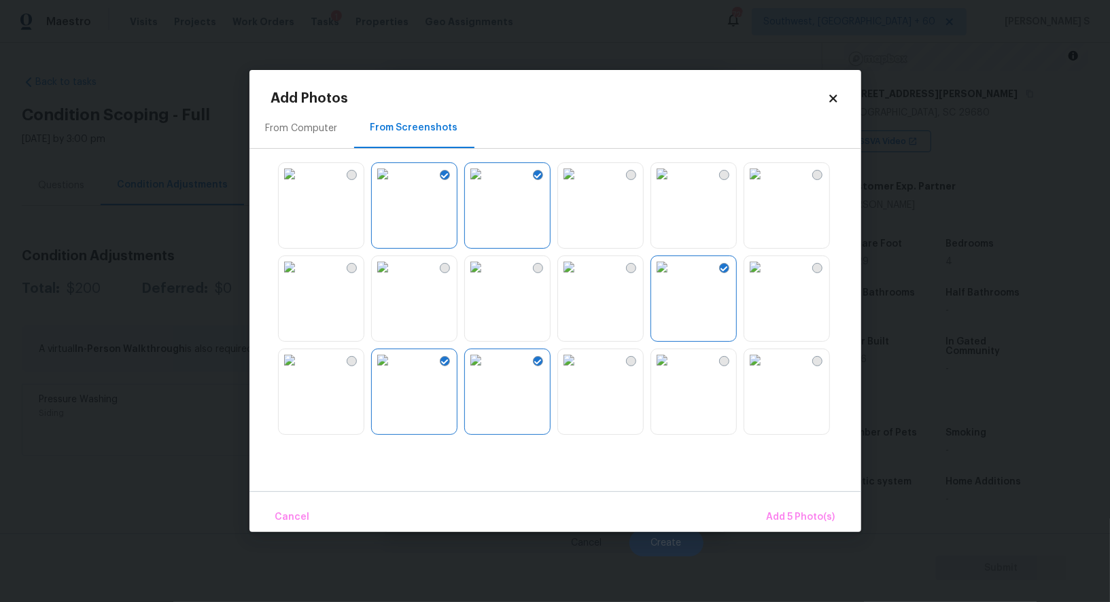
click at [579, 371] on img at bounding box center [569, 360] width 22 height 22
click at [790, 515] on span "Add 6 Photo(s)" at bounding box center [800, 517] width 69 height 17
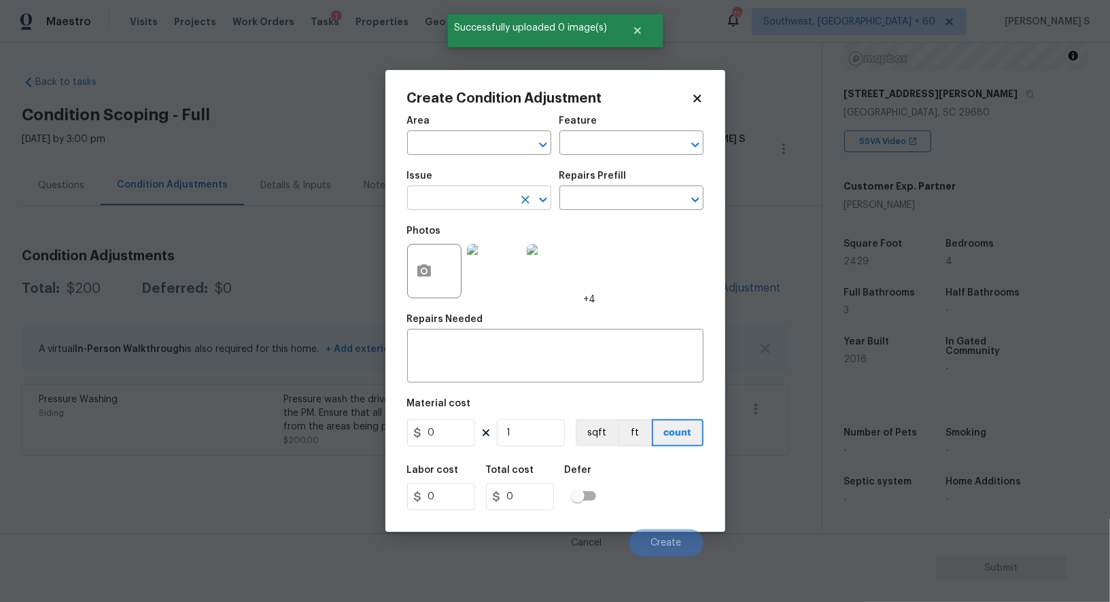
click at [483, 205] on input "text" at bounding box center [460, 199] width 106 height 21
type input "Landscape Package"
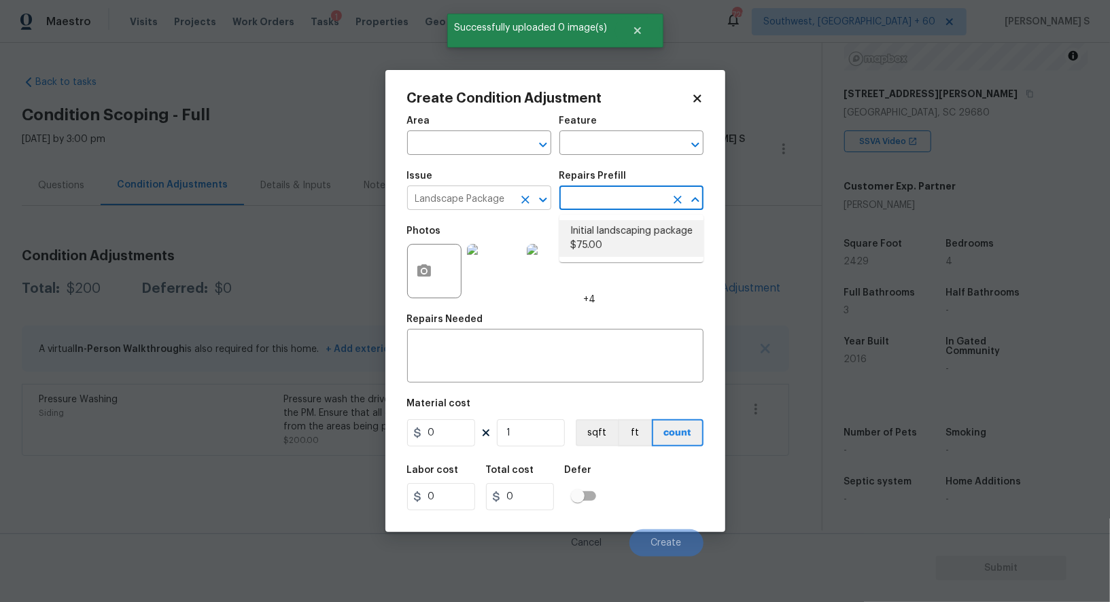
type input "Home Readiness Packages"
type textarea "Mowing of grass up to 6" in height. Mow, edge along driveways & sidewalks, trim…"
type input "75"
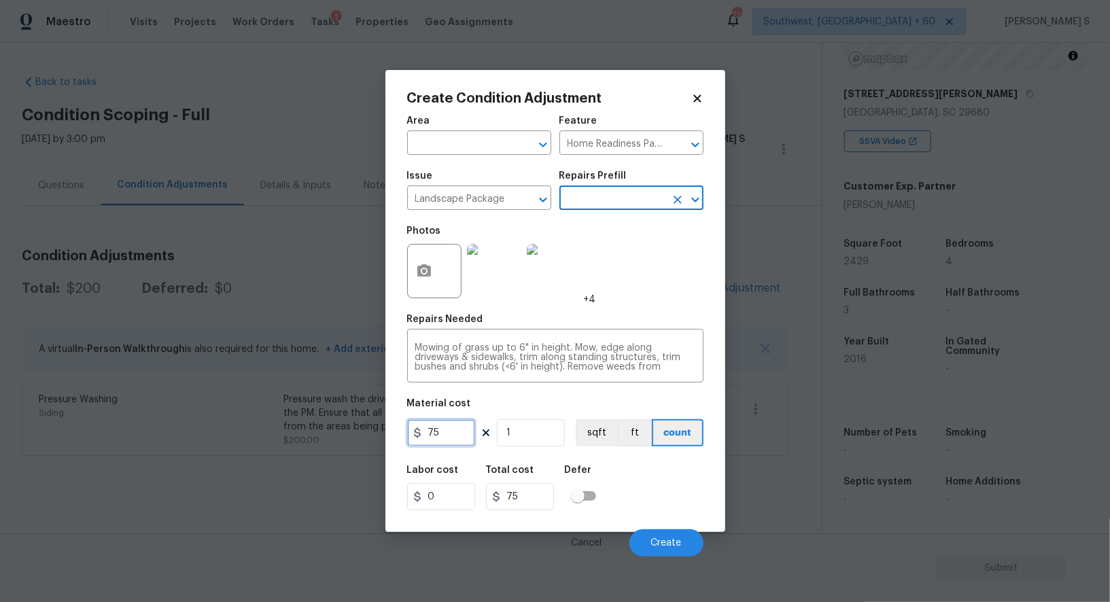
click at [459, 429] on input "75" at bounding box center [441, 432] width 68 height 27
type input "700"
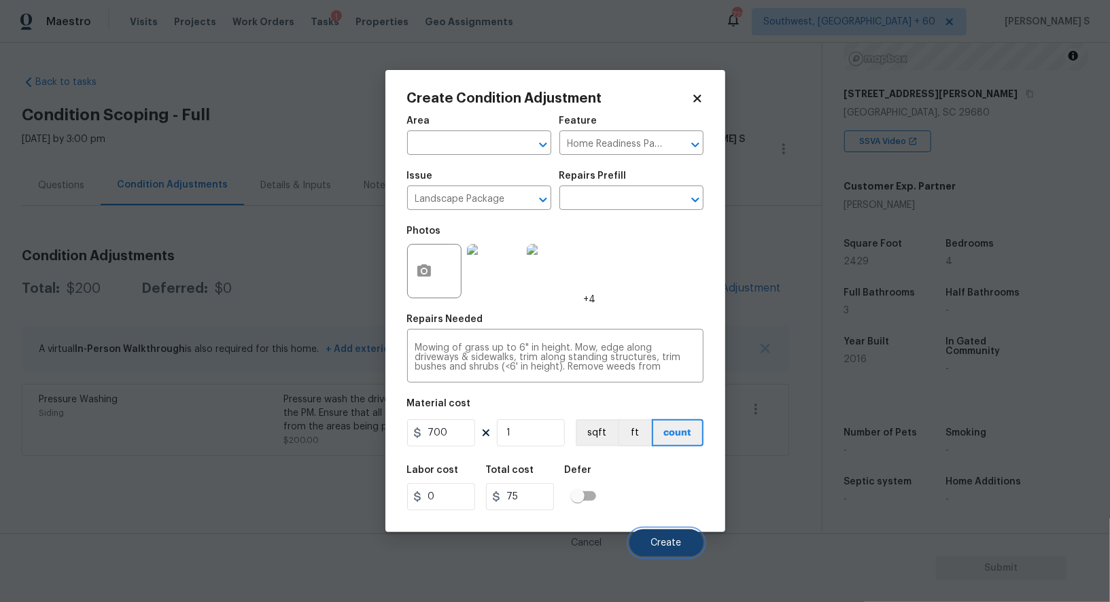
type input "700"
click at [661, 542] on span "Create" at bounding box center [666, 543] width 31 height 10
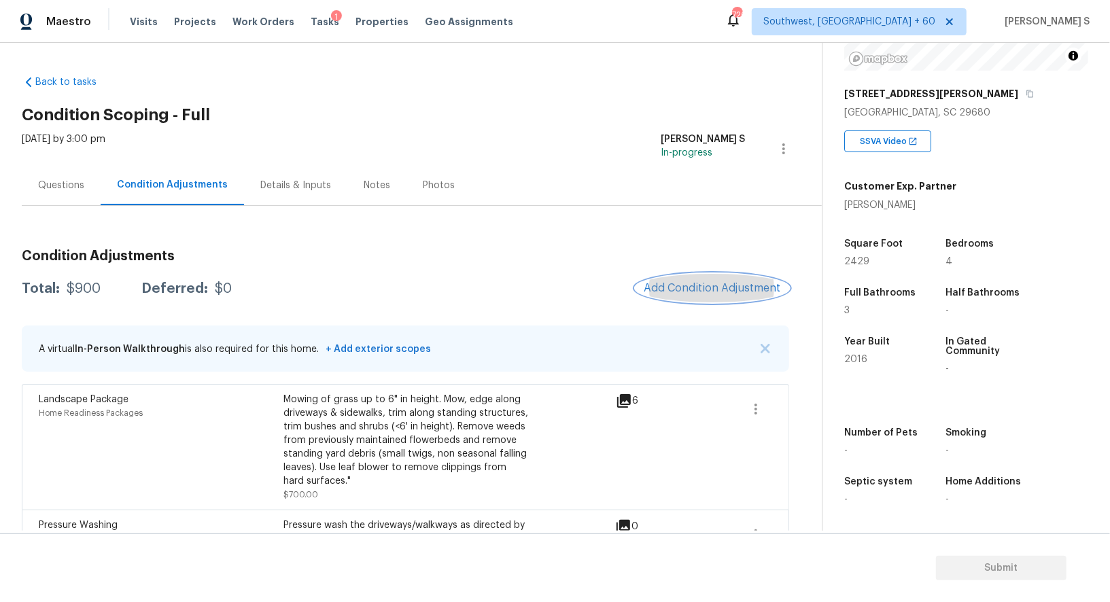
click at [736, 287] on span "Add Condition Adjustment" at bounding box center [712, 288] width 137 height 12
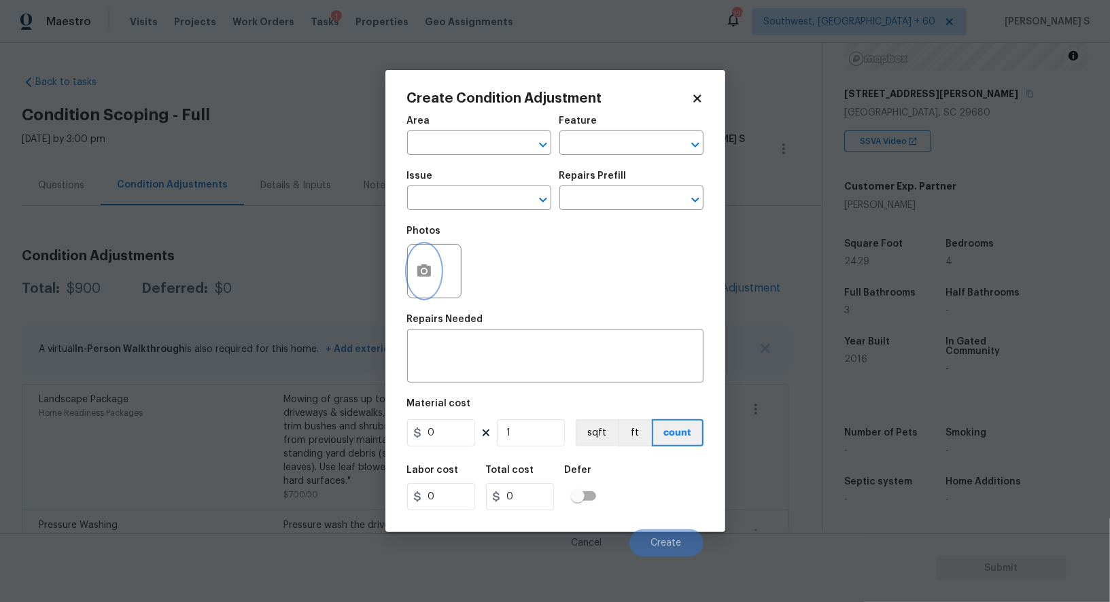
click at [417, 266] on icon "button" at bounding box center [424, 271] width 16 height 16
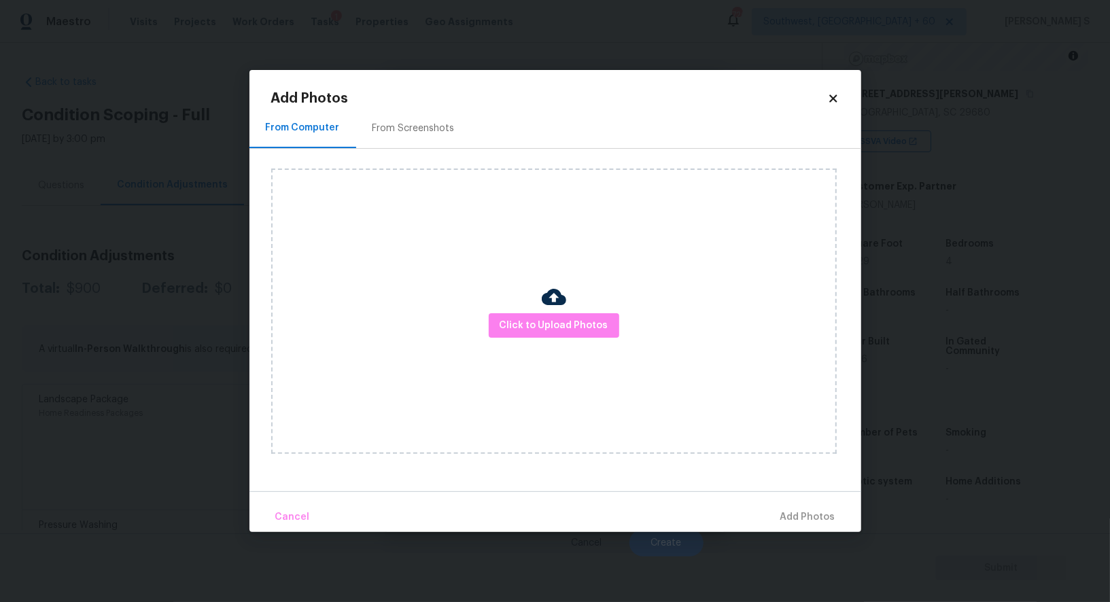
click at [419, 128] on div "From Screenshots" at bounding box center [413, 129] width 82 height 14
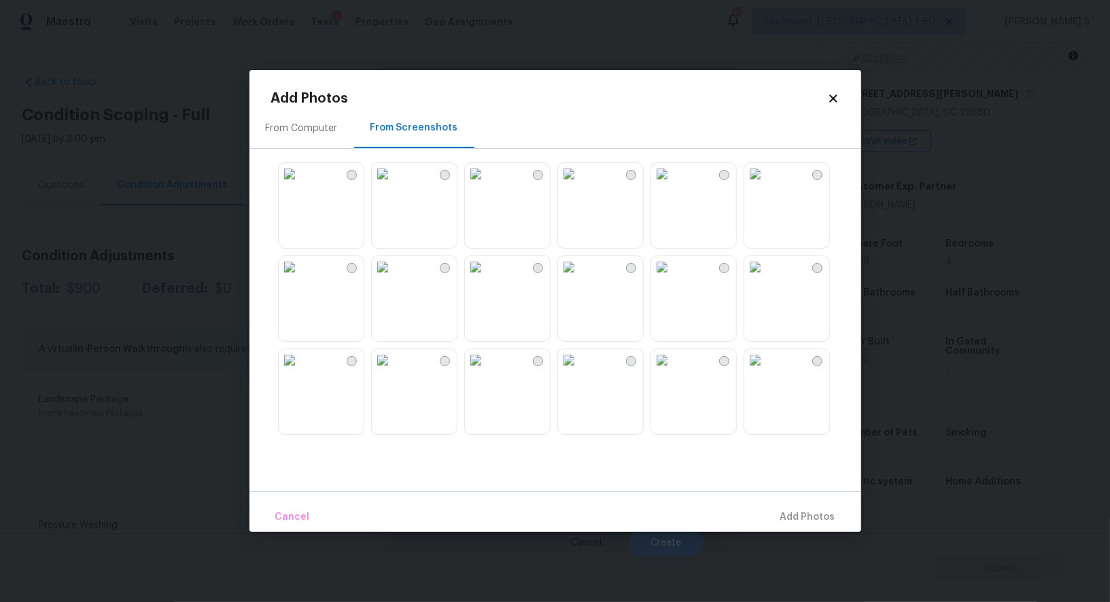
click at [487, 278] on img at bounding box center [476, 267] width 22 height 22
click at [580, 278] on img at bounding box center [569, 267] width 22 height 22
click at [394, 278] on img at bounding box center [383, 267] width 22 height 22
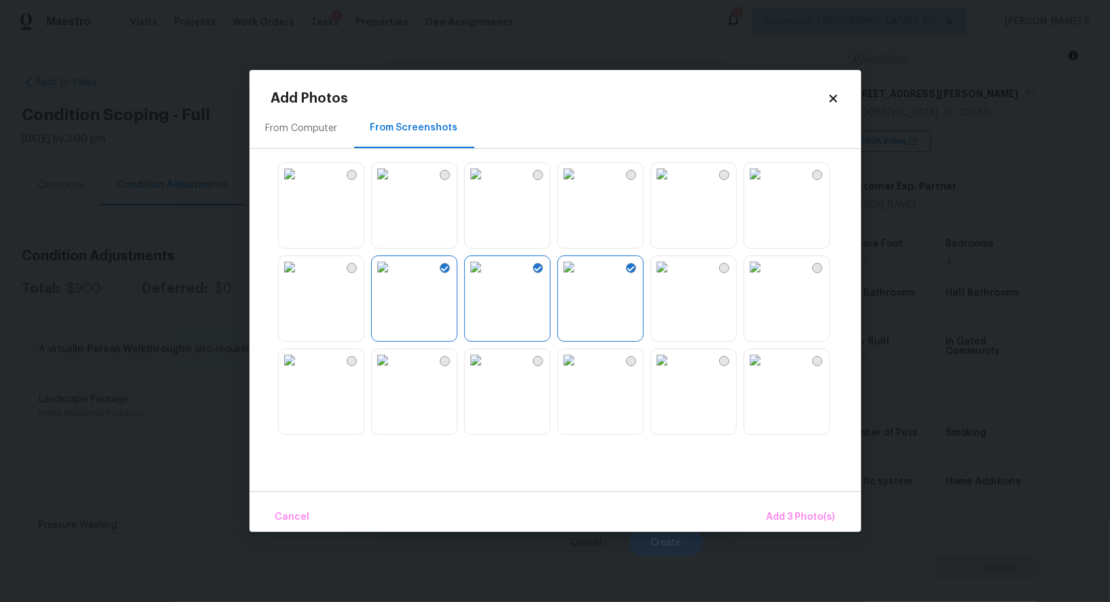
click at [300, 275] on img at bounding box center [290, 267] width 22 height 22
click at [300, 185] on img at bounding box center [290, 174] width 22 height 22
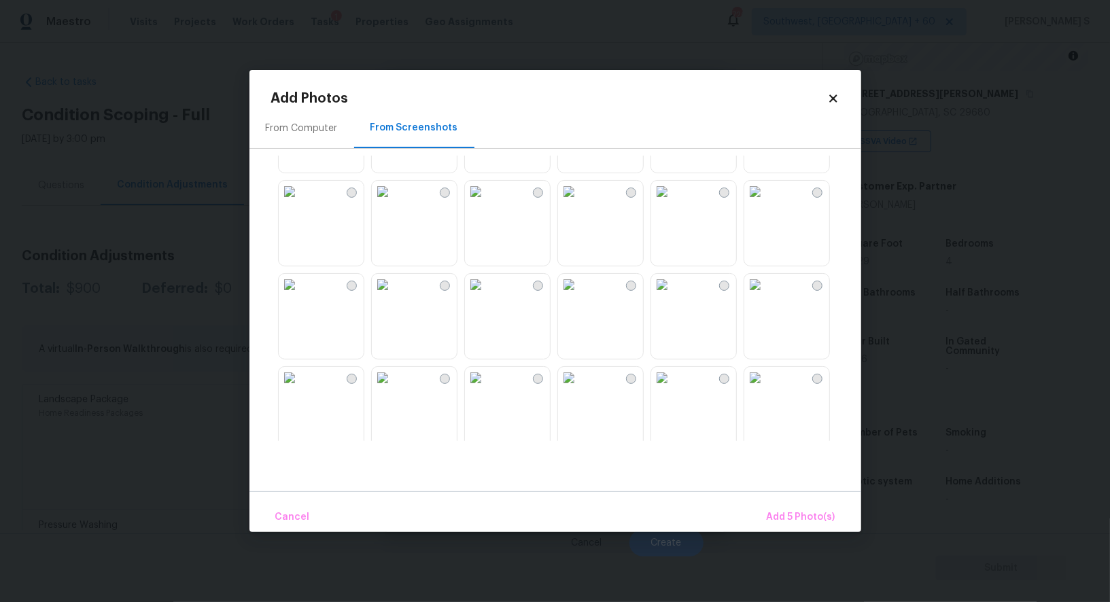
scroll to position [635, 0]
click at [673, 202] on img at bounding box center [662, 191] width 22 height 22
click at [673, 295] on img at bounding box center [662, 284] width 22 height 22
click at [573, 295] on img at bounding box center [569, 284] width 22 height 22
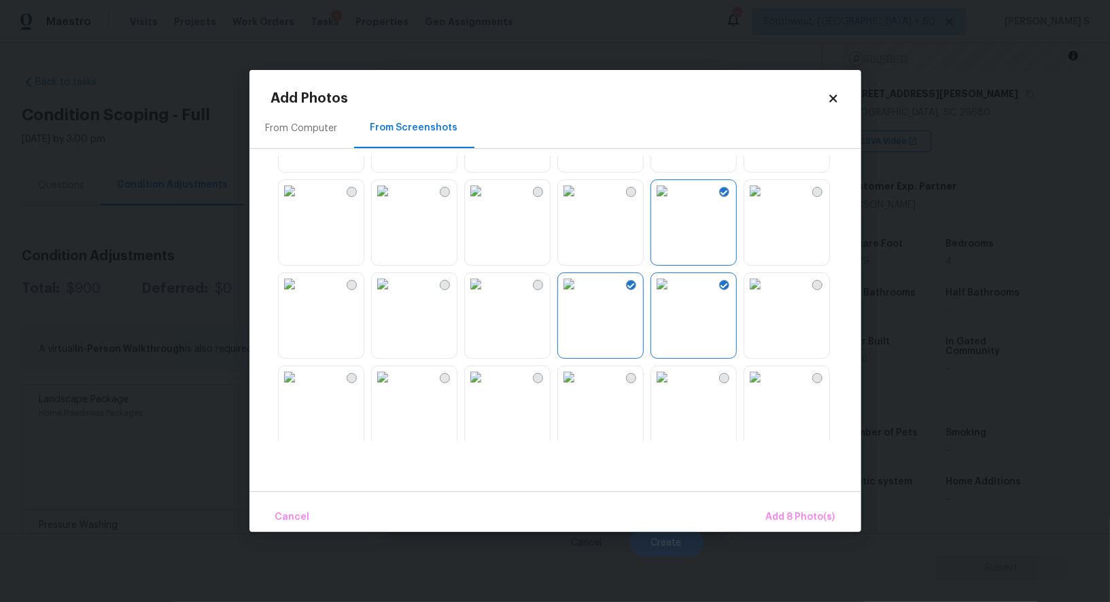
click at [487, 388] on img at bounding box center [476, 377] width 22 height 22
click at [580, 388] on img at bounding box center [569, 377] width 22 height 22
click at [775, 521] on span "Add 10 Photo(s)" at bounding box center [798, 517] width 74 height 17
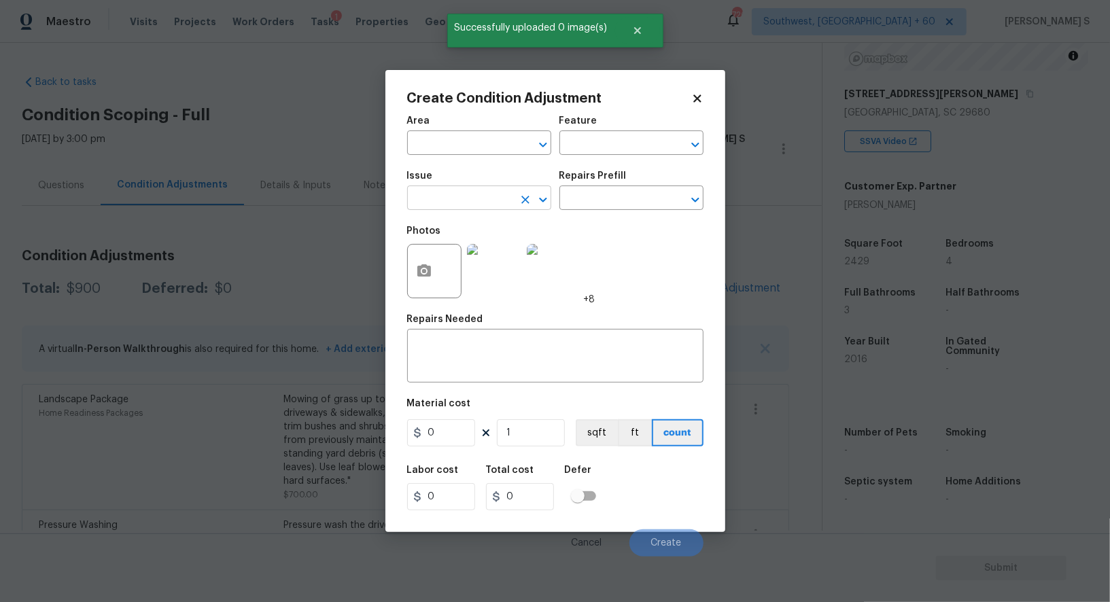
click at [481, 205] on input "text" at bounding box center [460, 199] width 106 height 21
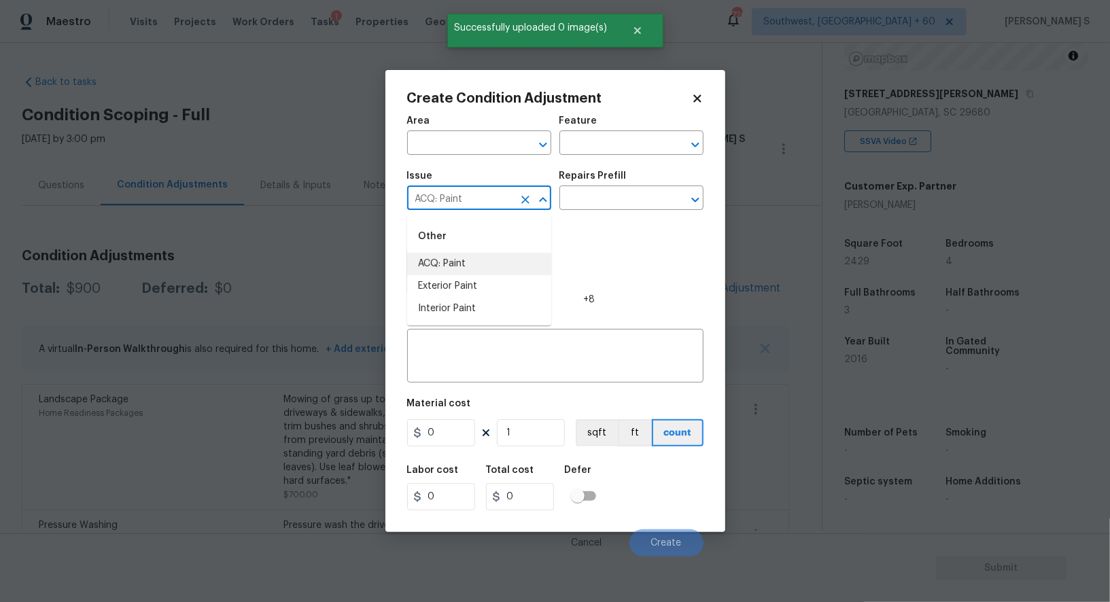
type input "ACQ: Paint"
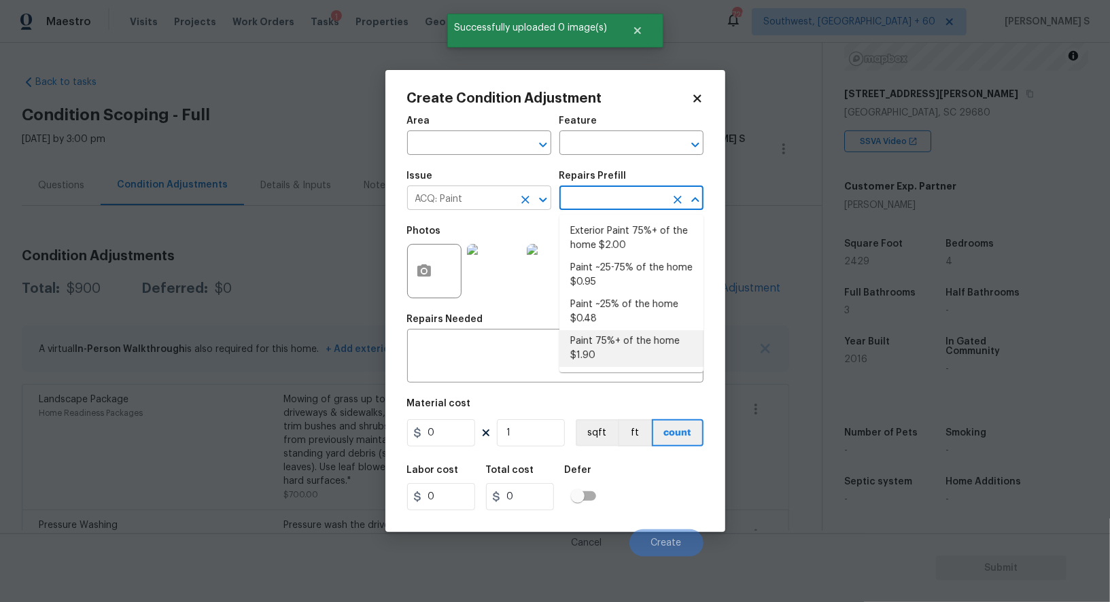
type input "Acquisition"
type textarea "Acquisition Scope: 75%+ of the home will likely require interior paint"
type input "1.9"
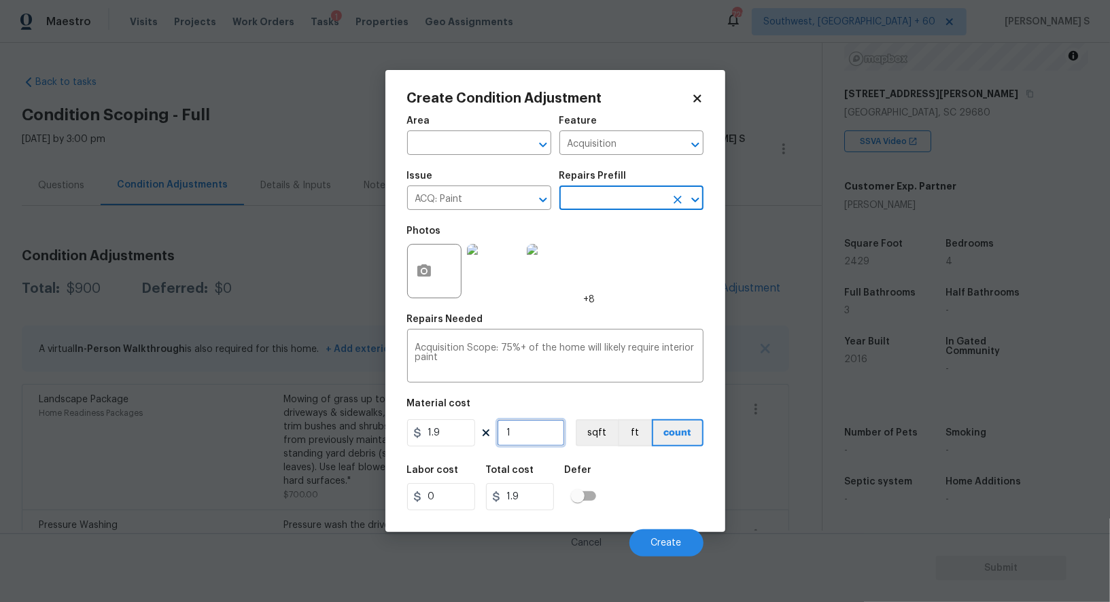
click at [532, 442] on input "1" at bounding box center [531, 432] width 68 height 27
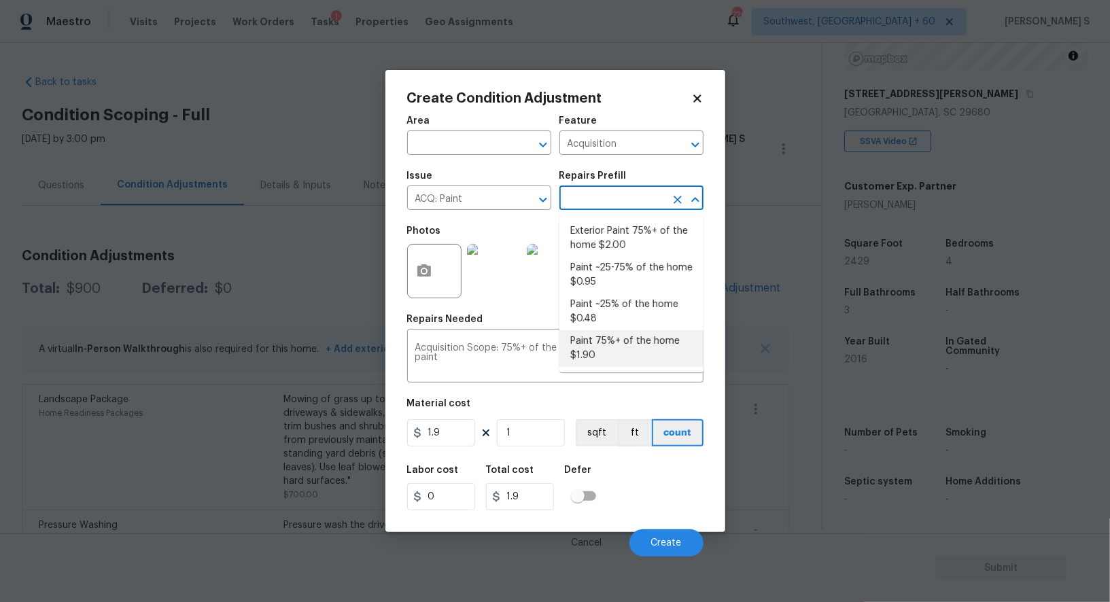
click at [628, 209] on input "text" at bounding box center [612, 199] width 106 height 21
click at [644, 259] on li "Paint ~25-75% of the home $0.95" at bounding box center [631, 275] width 144 height 37
type textarea "Acquisition Scope: ~25 - 75% of the home needs interior paint"
type input "0.95"
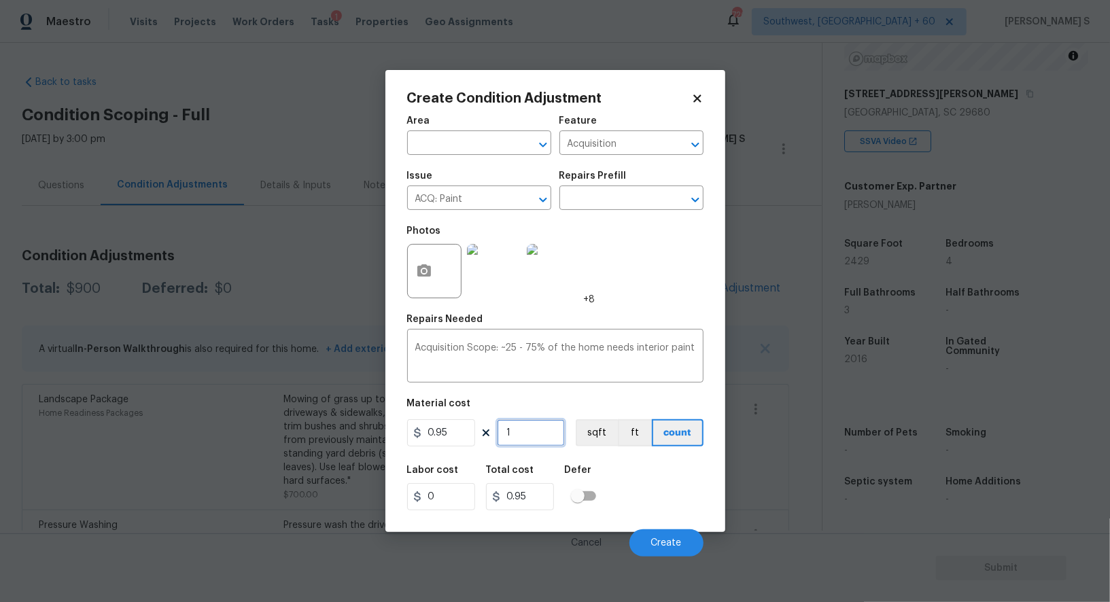
click at [551, 437] on input "1" at bounding box center [531, 432] width 68 height 27
type input "2"
type input "1.9"
type input "24"
type input "22.8"
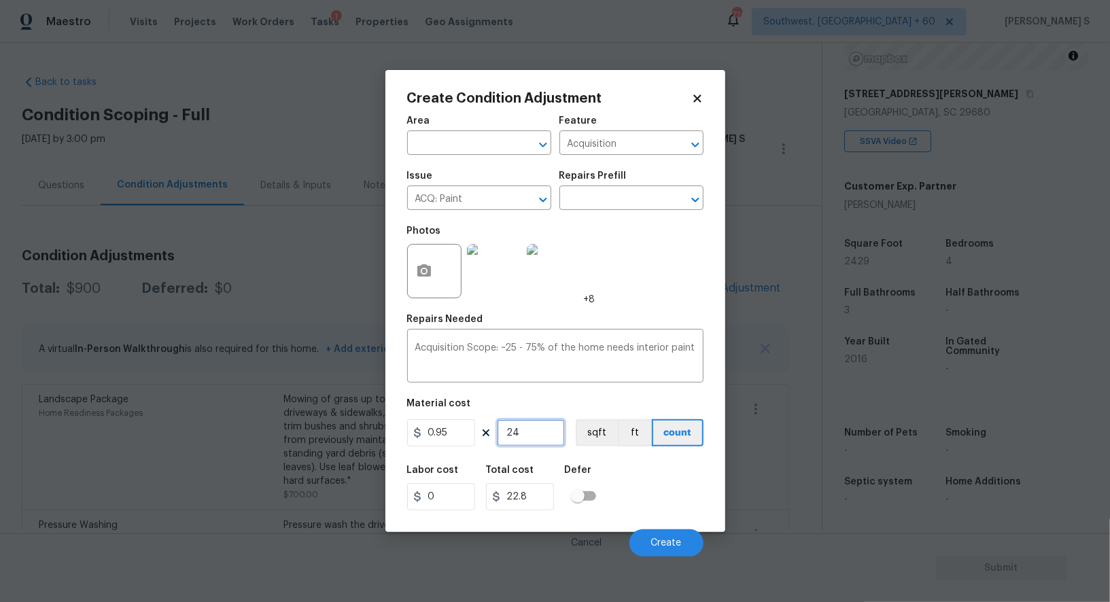
type input "242"
type input "229.9"
type input "2429"
type input "2307.55"
type input "2429"
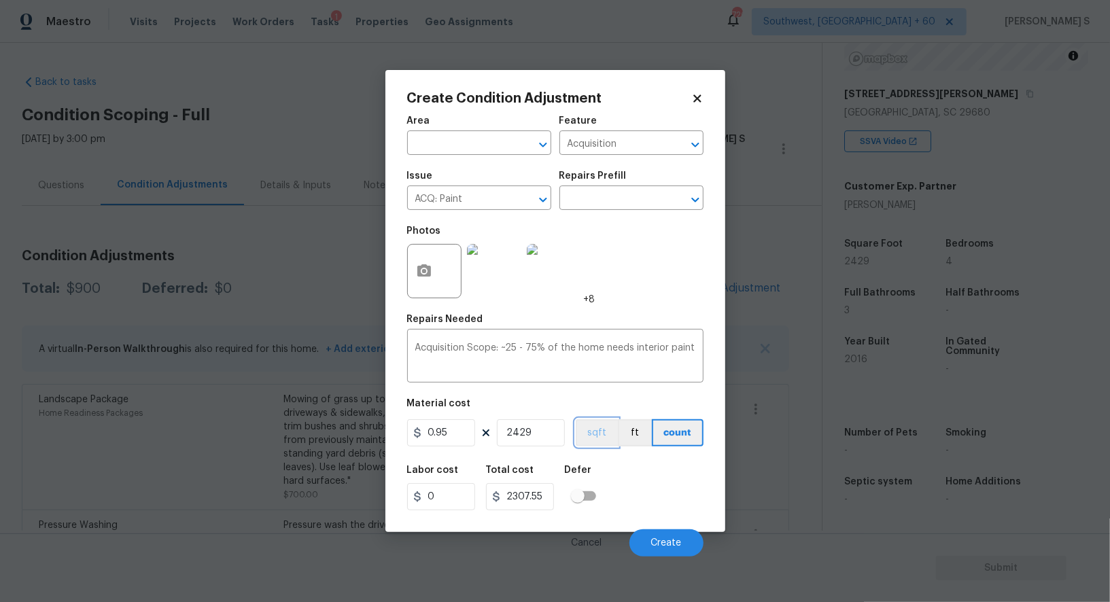
click at [603, 433] on button "sqft" at bounding box center [597, 432] width 42 height 27
click at [616, 478] on div "Labor cost 0 Total cost 2307.55 Defer" at bounding box center [555, 487] width 296 height 61
click at [660, 544] on span "Create" at bounding box center [666, 543] width 31 height 10
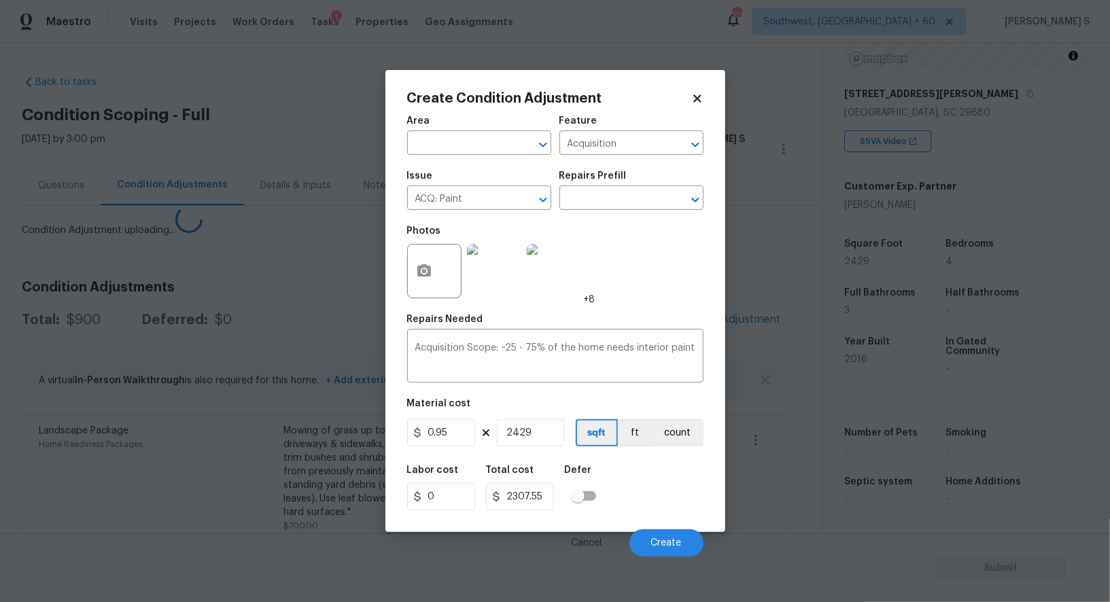
click at [319, 479] on body "Maestro Visits Projects Work Orders Tasks 1 Properties Geo Assignments 726 Sout…" at bounding box center [555, 301] width 1110 height 602
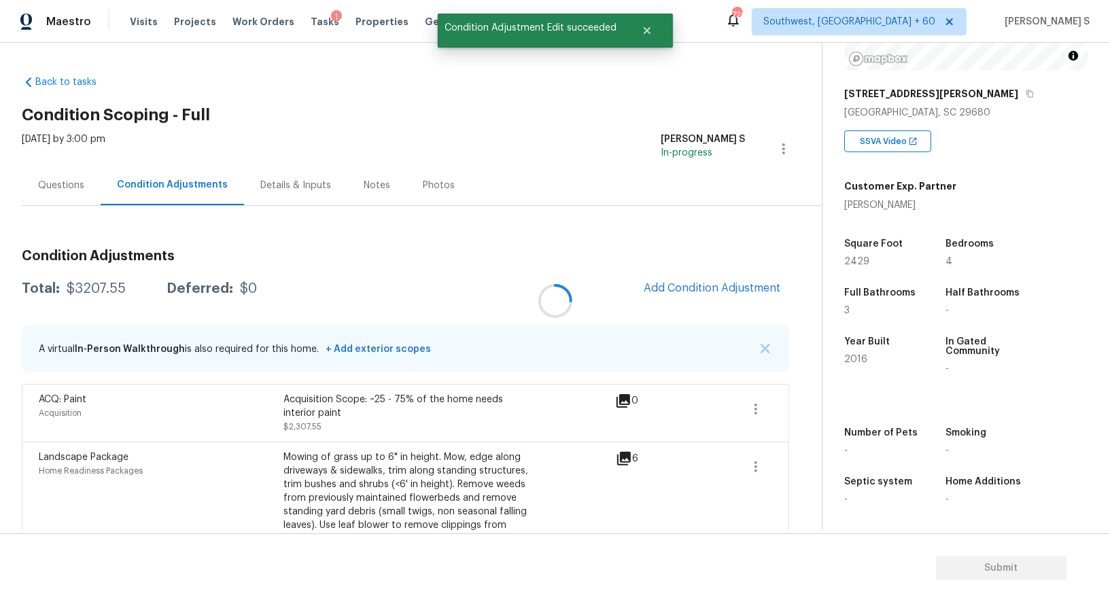
click at [719, 304] on div at bounding box center [555, 301] width 1110 height 602
click at [756, 290] on span "Add Condition Adjustment" at bounding box center [712, 288] width 137 height 12
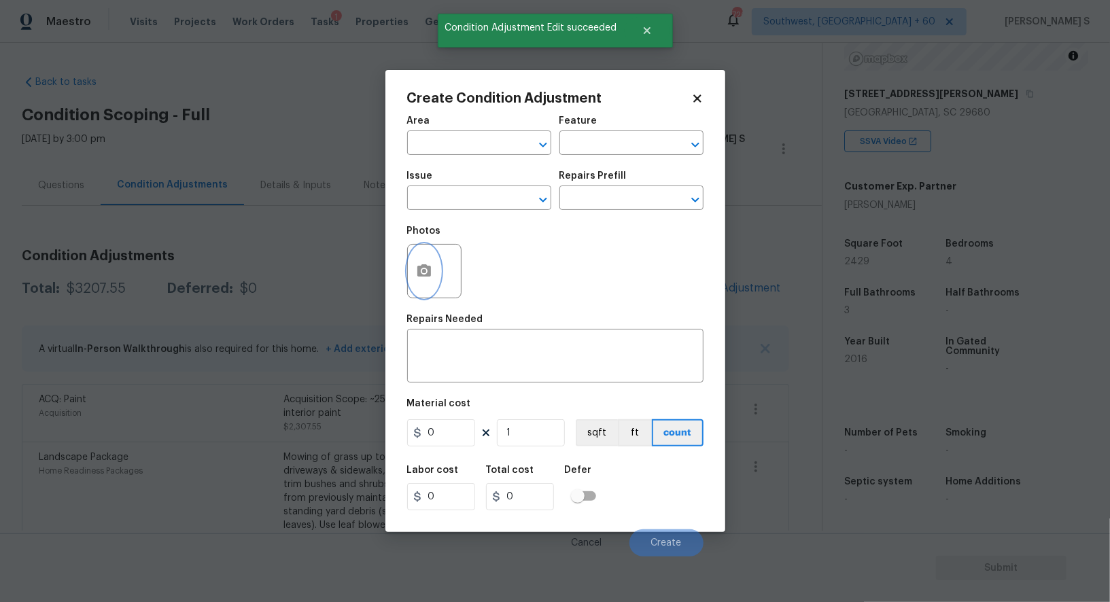
click at [423, 273] on circle "button" at bounding box center [423, 271] width 4 height 4
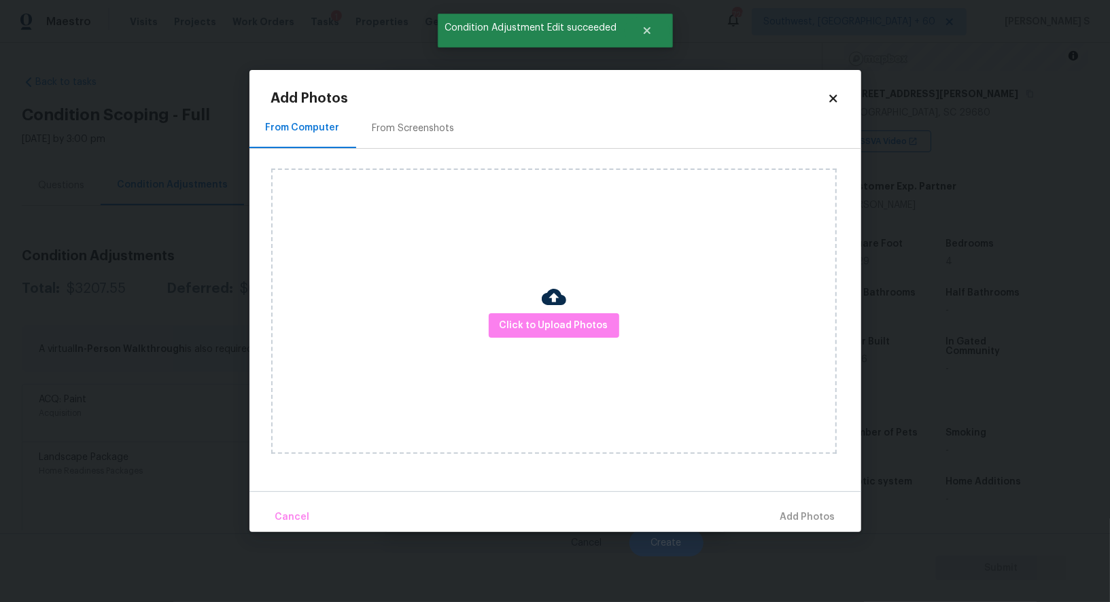
drag, startPoint x: 410, startPoint y: 125, endPoint x: 514, endPoint y: 113, distance: 104.0
click at [410, 126] on div "From Screenshots" at bounding box center [413, 129] width 82 height 14
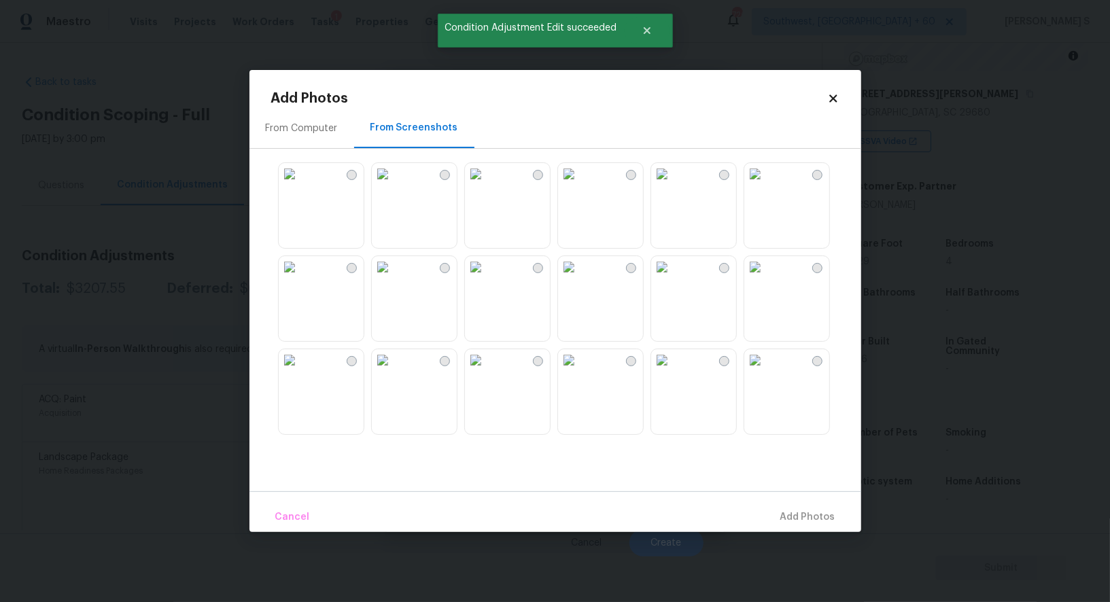
click at [580, 278] on img at bounding box center [569, 267] width 22 height 22
click at [487, 278] on img at bounding box center [476, 267] width 22 height 22
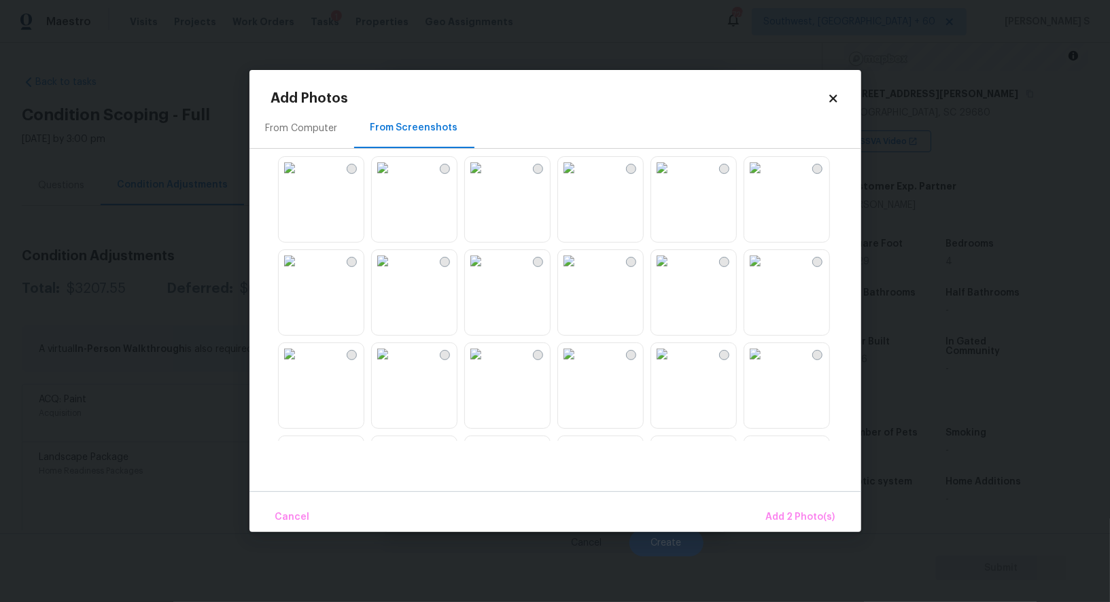
click at [394, 179] on img at bounding box center [383, 168] width 22 height 22
click at [487, 272] on img at bounding box center [476, 261] width 22 height 22
click at [394, 272] on img at bounding box center [383, 261] width 22 height 22
click at [377, 272] on img at bounding box center [383, 261] width 22 height 22
click at [300, 272] on img at bounding box center [290, 261] width 22 height 22
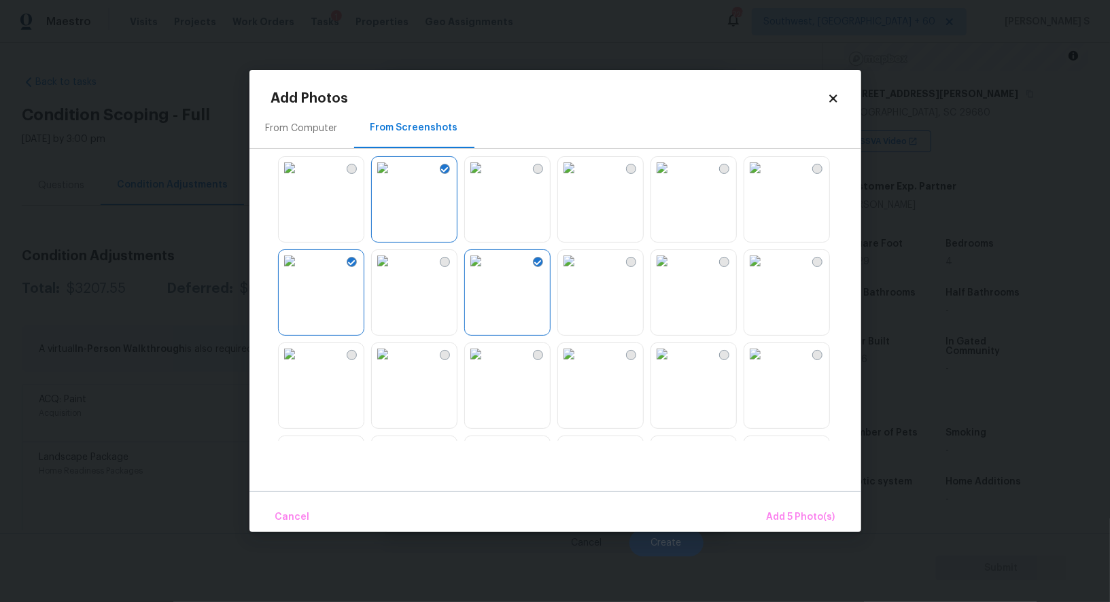
click at [300, 179] on img at bounding box center [290, 168] width 22 height 22
click at [394, 365] on img at bounding box center [383, 354] width 22 height 22
click at [394, 272] on img at bounding box center [383, 261] width 22 height 22
click at [487, 365] on img at bounding box center [476, 354] width 22 height 22
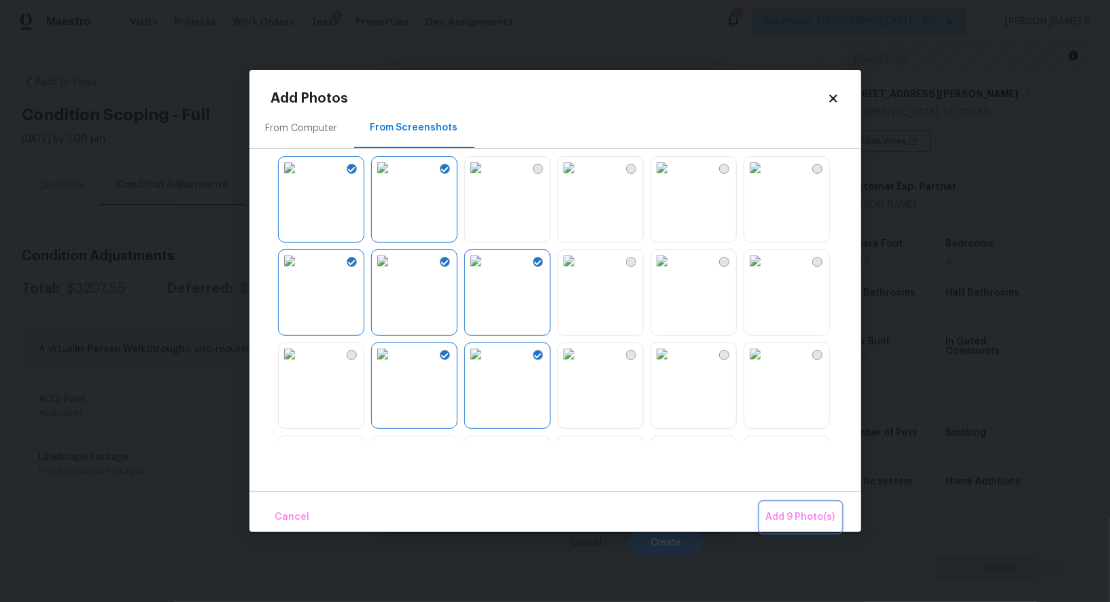
click at [776, 518] on span "Add 9 Photo(s)" at bounding box center [800, 517] width 69 height 17
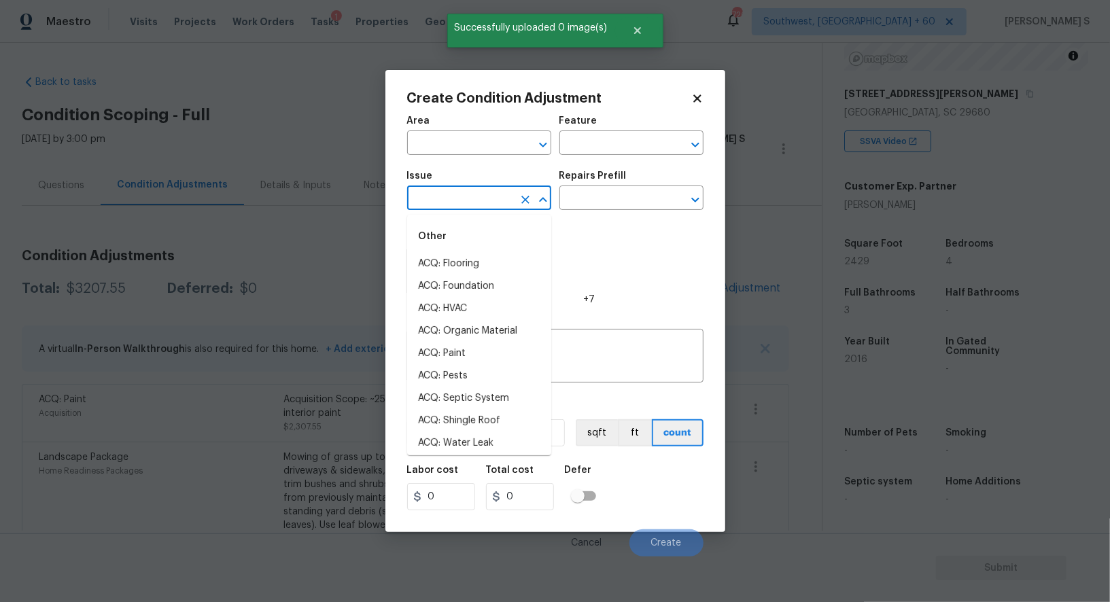
click at [447, 206] on input "text" at bounding box center [460, 199] width 106 height 21
click at [447, 206] on input "flo" at bounding box center [460, 199] width 106 height 21
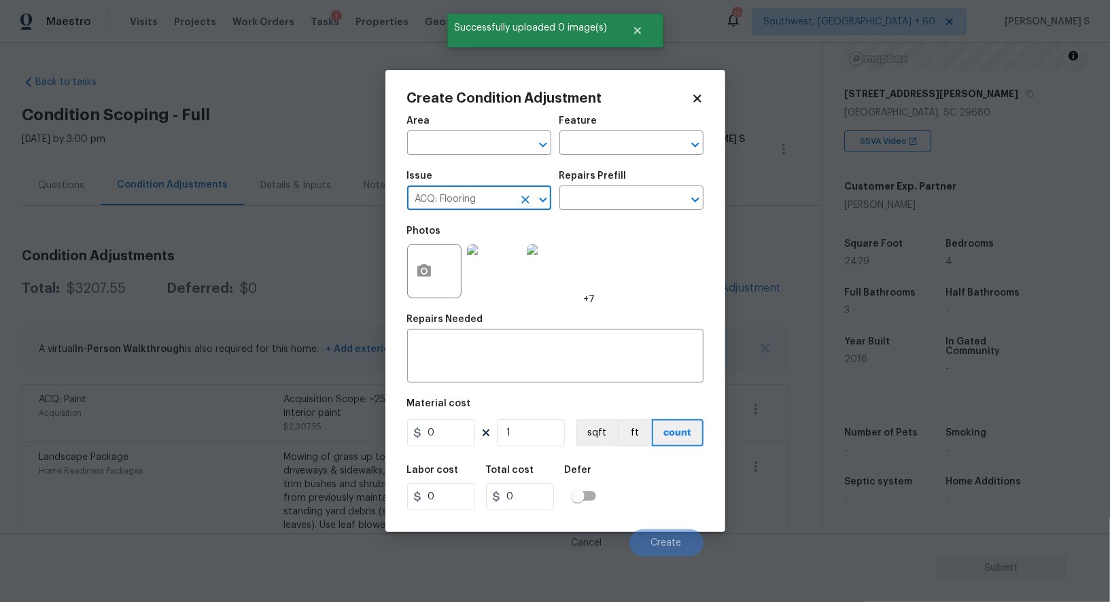
type input "ACQ: Flooring"
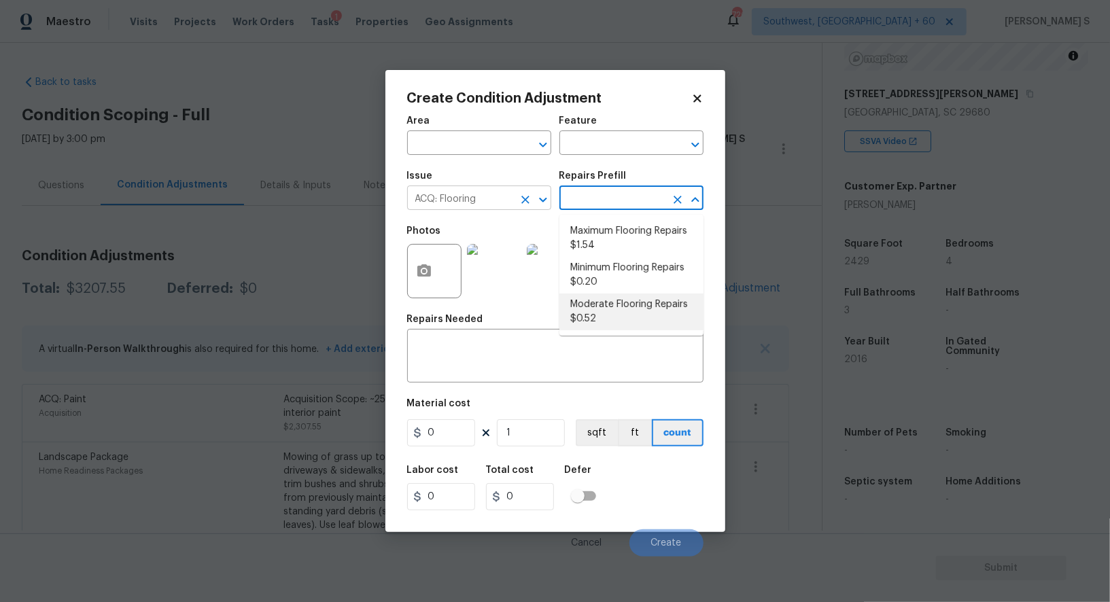
type input "Acquisition"
type textarea "Acquisition Scope: Moderate flooring repairs"
type input "0.52"
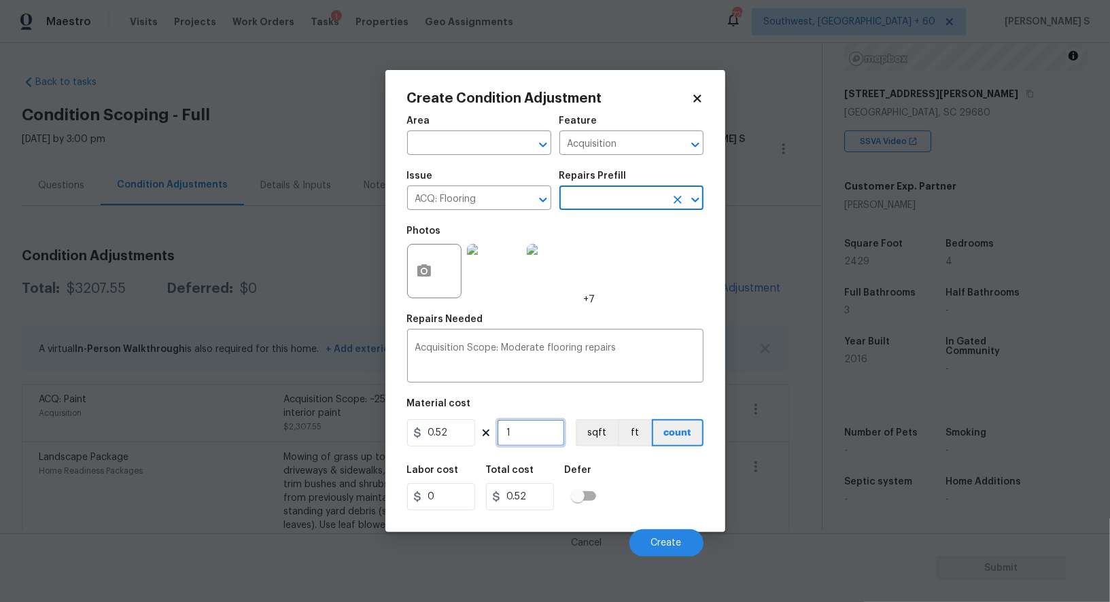
click at [546, 429] on input "1" at bounding box center [531, 432] width 68 height 27
paste input "2429"
type input "2429"
type input "1263.08"
type input "2429"
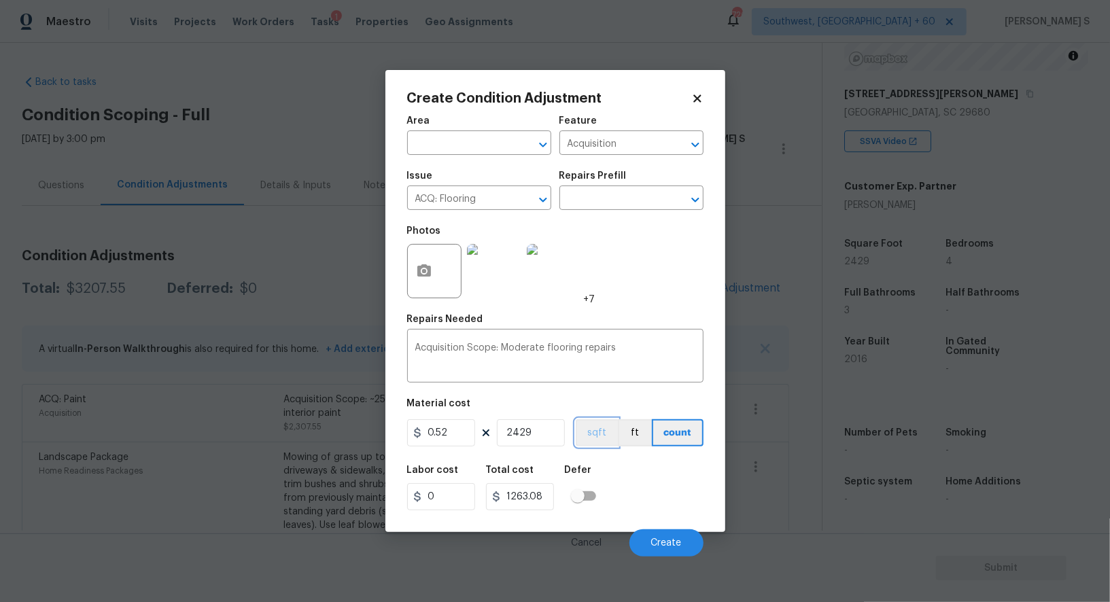
click at [603, 436] on button "sqft" at bounding box center [597, 432] width 42 height 27
click at [616, 470] on div "Labor cost 0 Total cost 1263.08 Defer" at bounding box center [555, 487] width 296 height 61
click at [660, 537] on button "Create" at bounding box center [666, 542] width 74 height 27
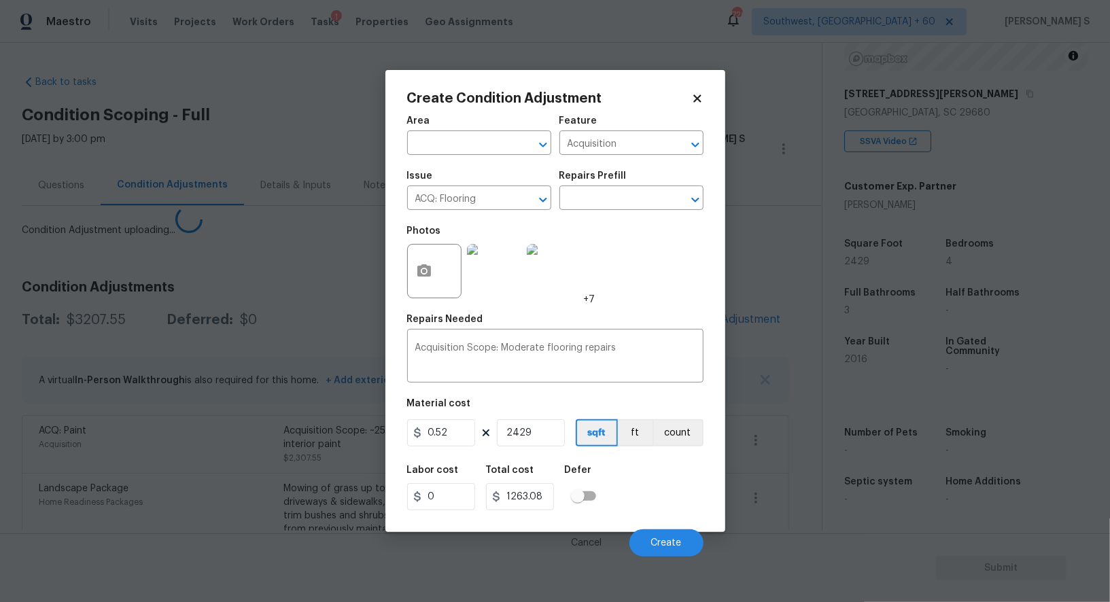
click at [199, 447] on body "Maestro Visits Projects Work Orders Tasks 1 Properties Geo Assignments 726 Sout…" at bounding box center [555, 301] width 1110 height 602
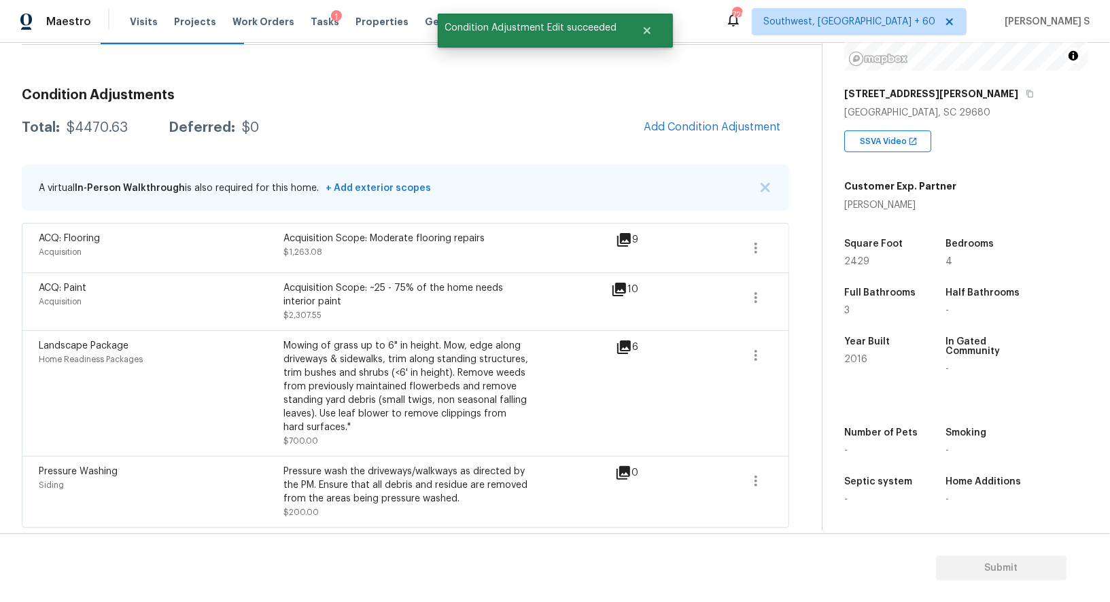
scroll to position [0, 0]
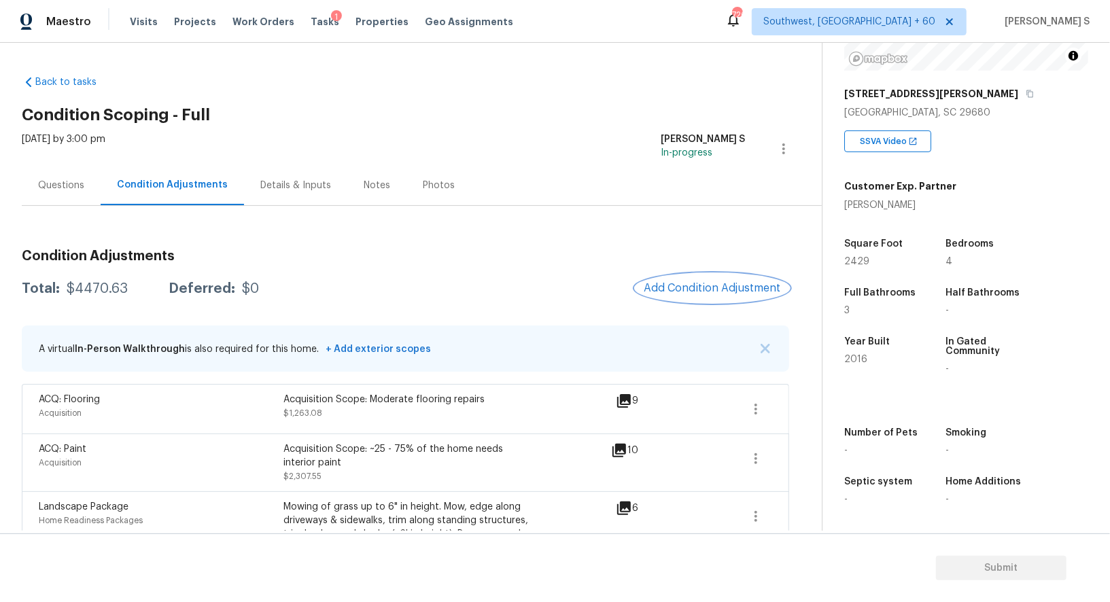
click at [704, 293] on span "Add Condition Adjustment" at bounding box center [712, 288] width 137 height 12
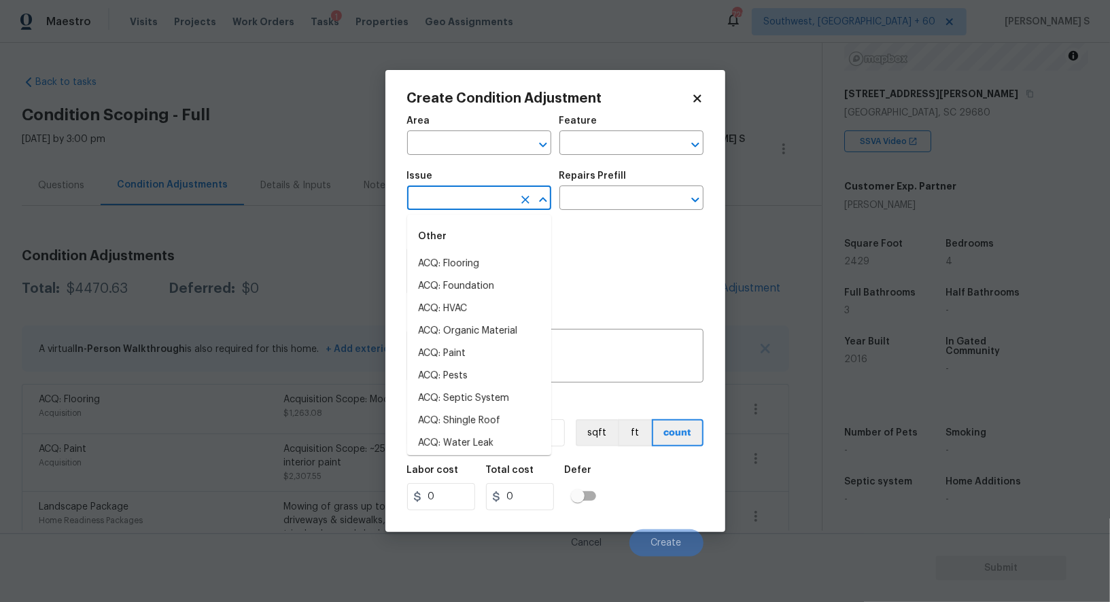
click at [434, 196] on input "text" at bounding box center [460, 199] width 106 height 21
type input "Light Pet Odor"
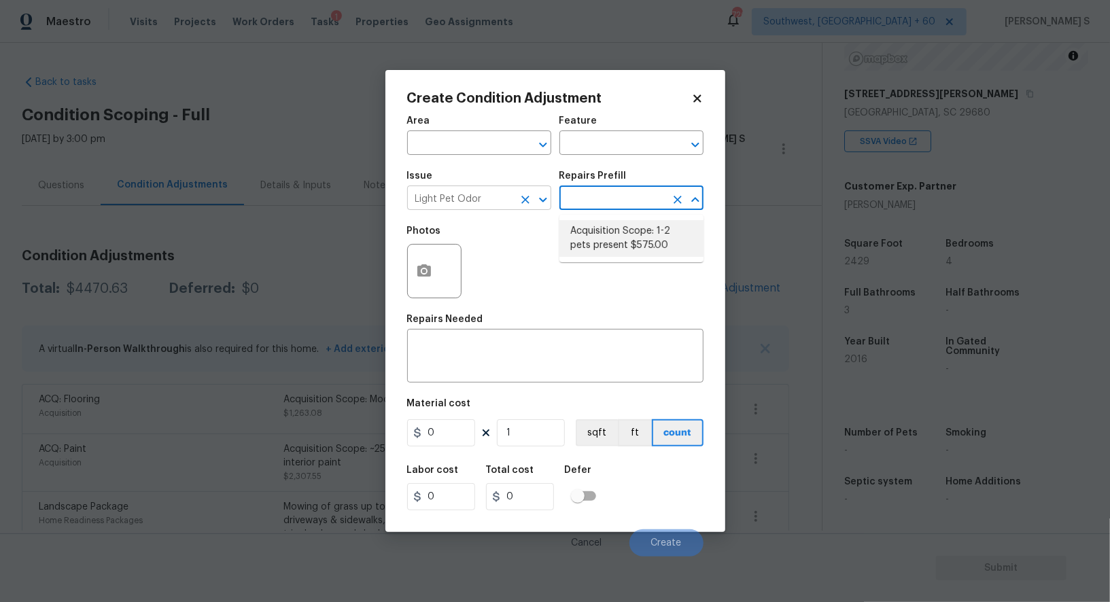
type textarea "Acquisition Scope: 1-2 pets present"
type input "575"
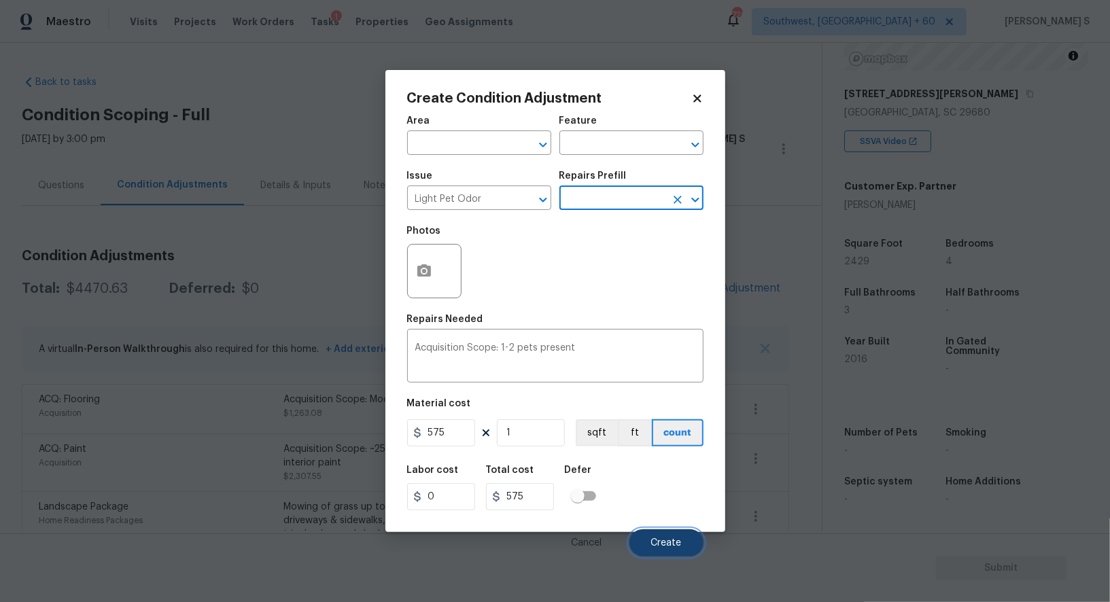
click at [682, 546] on button "Create" at bounding box center [666, 542] width 74 height 27
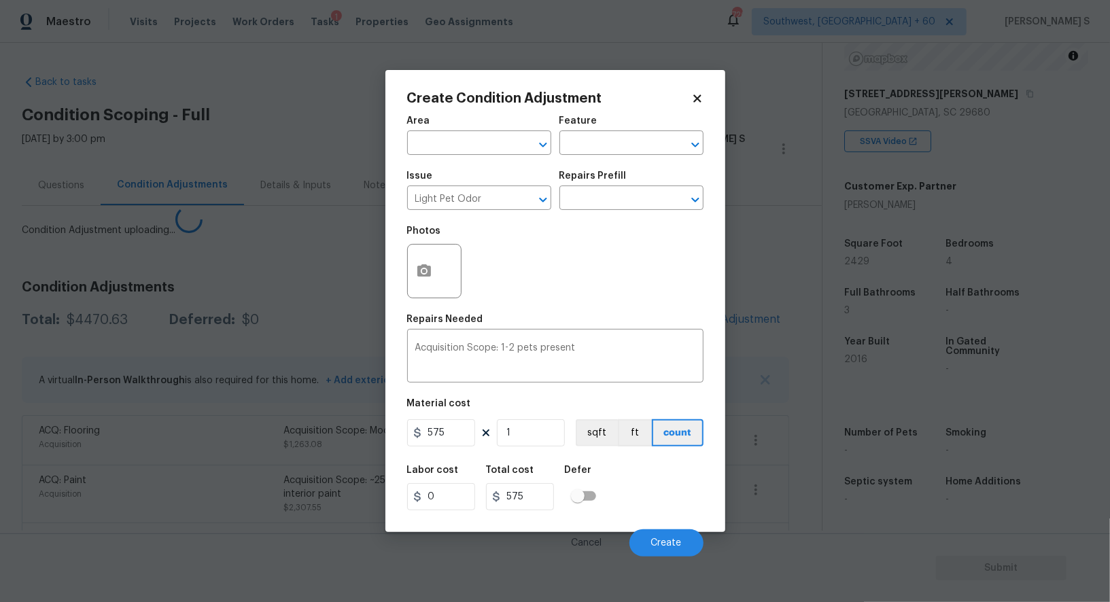
click at [127, 457] on body "Maestro Visits Projects Work Orders Tasks 1 Properties Geo Assignments 726 Sout…" at bounding box center [555, 301] width 1110 height 602
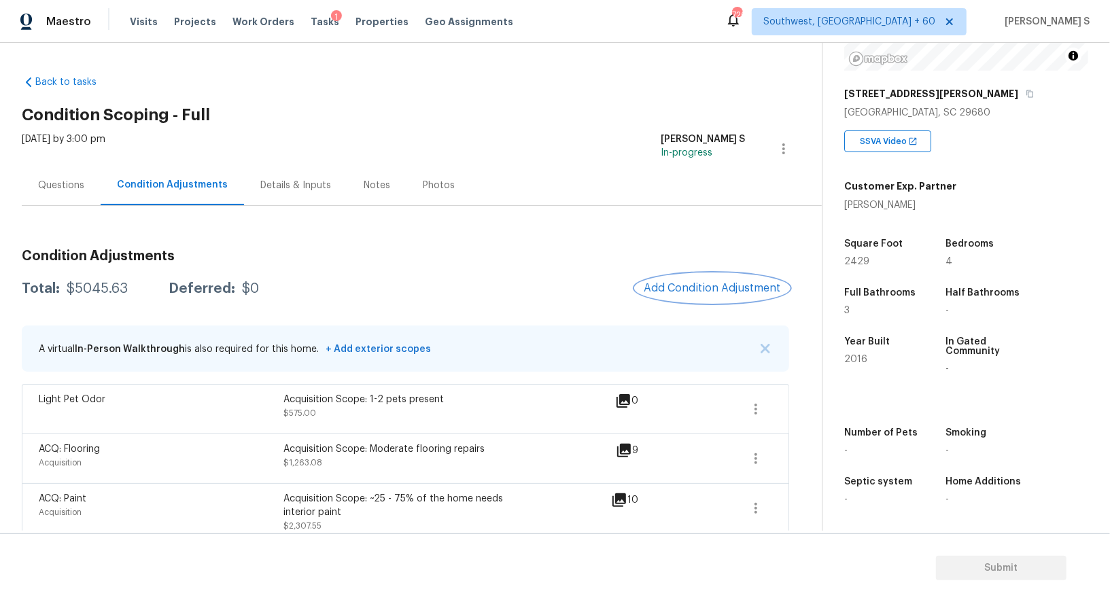
click at [736, 283] on span "Add Condition Adjustment" at bounding box center [712, 288] width 137 height 12
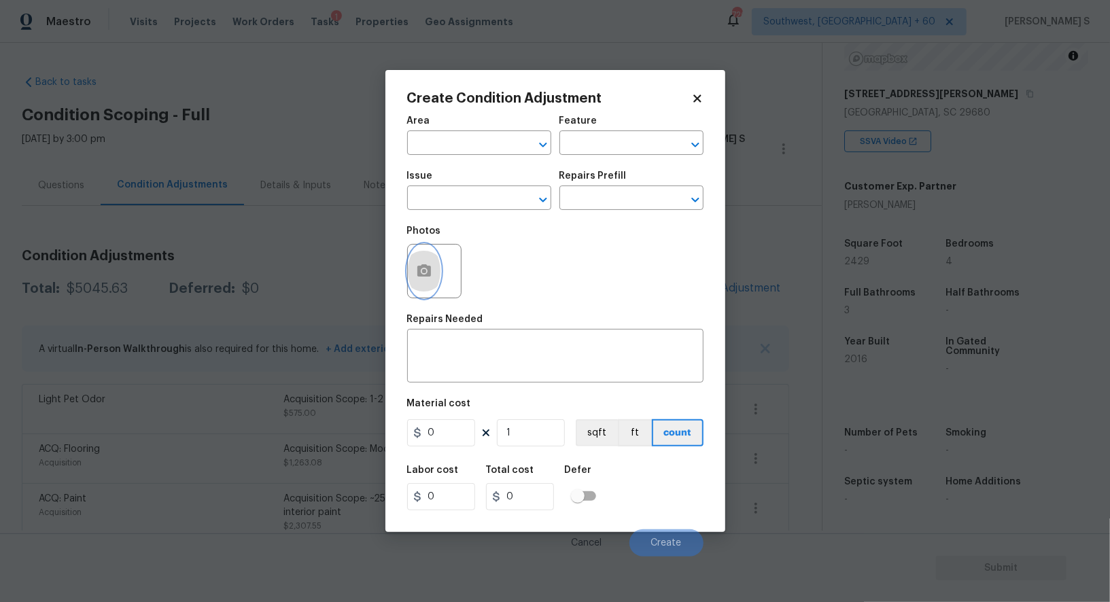
click at [430, 270] on icon "button" at bounding box center [424, 270] width 14 height 12
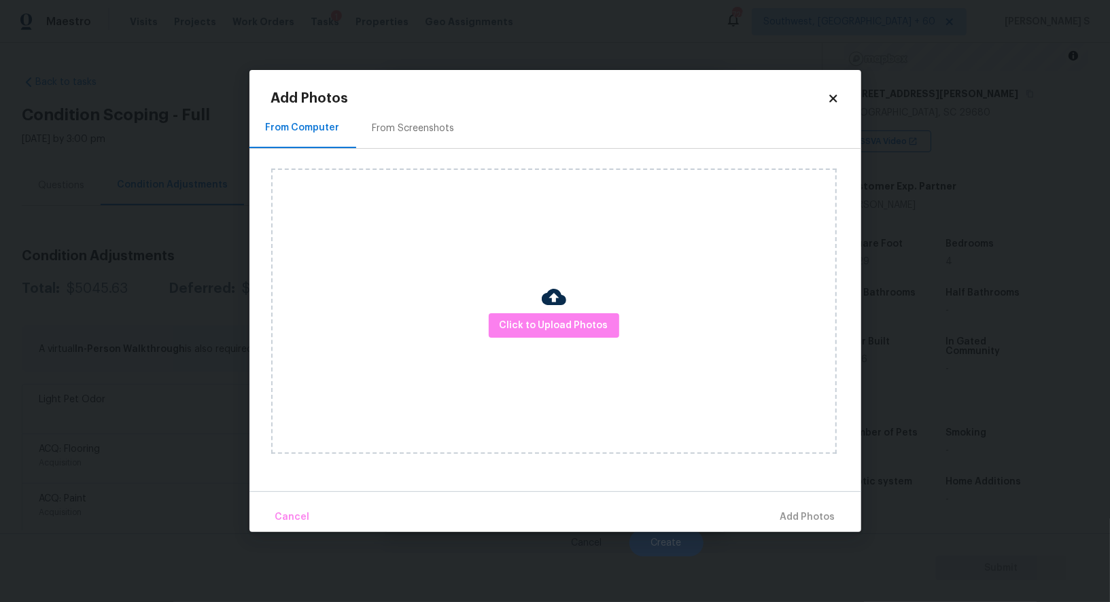
click at [536, 312] on div "Click to Upload Photos" at bounding box center [553, 311] width 565 height 285
click at [537, 319] on span "Click to Upload Photos" at bounding box center [554, 325] width 109 height 17
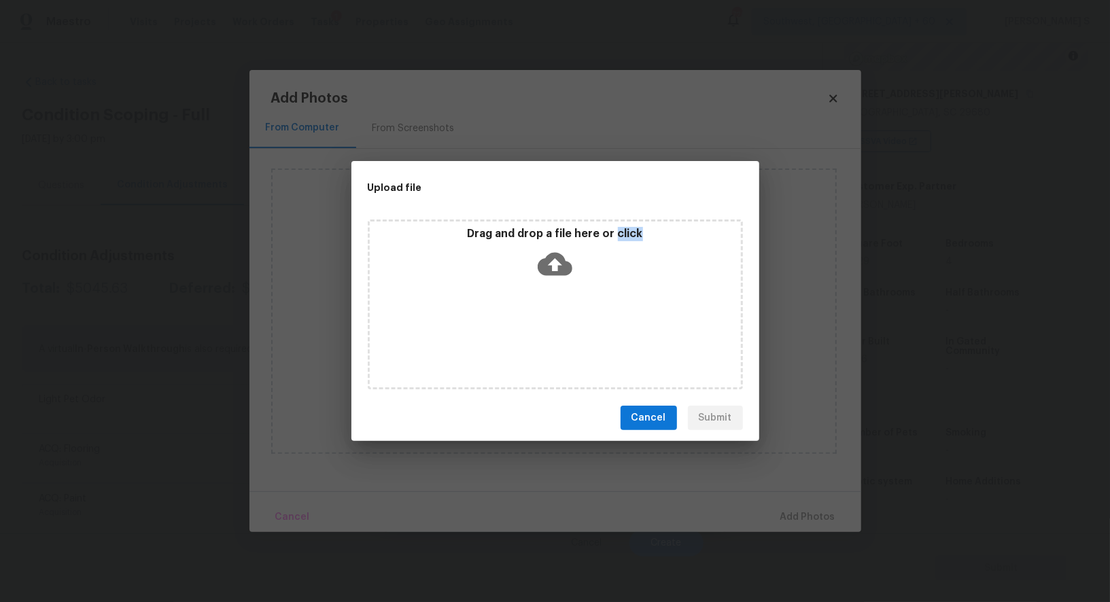
click at [537, 319] on div "Drag and drop a file here or click" at bounding box center [555, 305] width 375 height 170
